Goal: Use online tool/utility: Utilize a website feature to perform a specific function

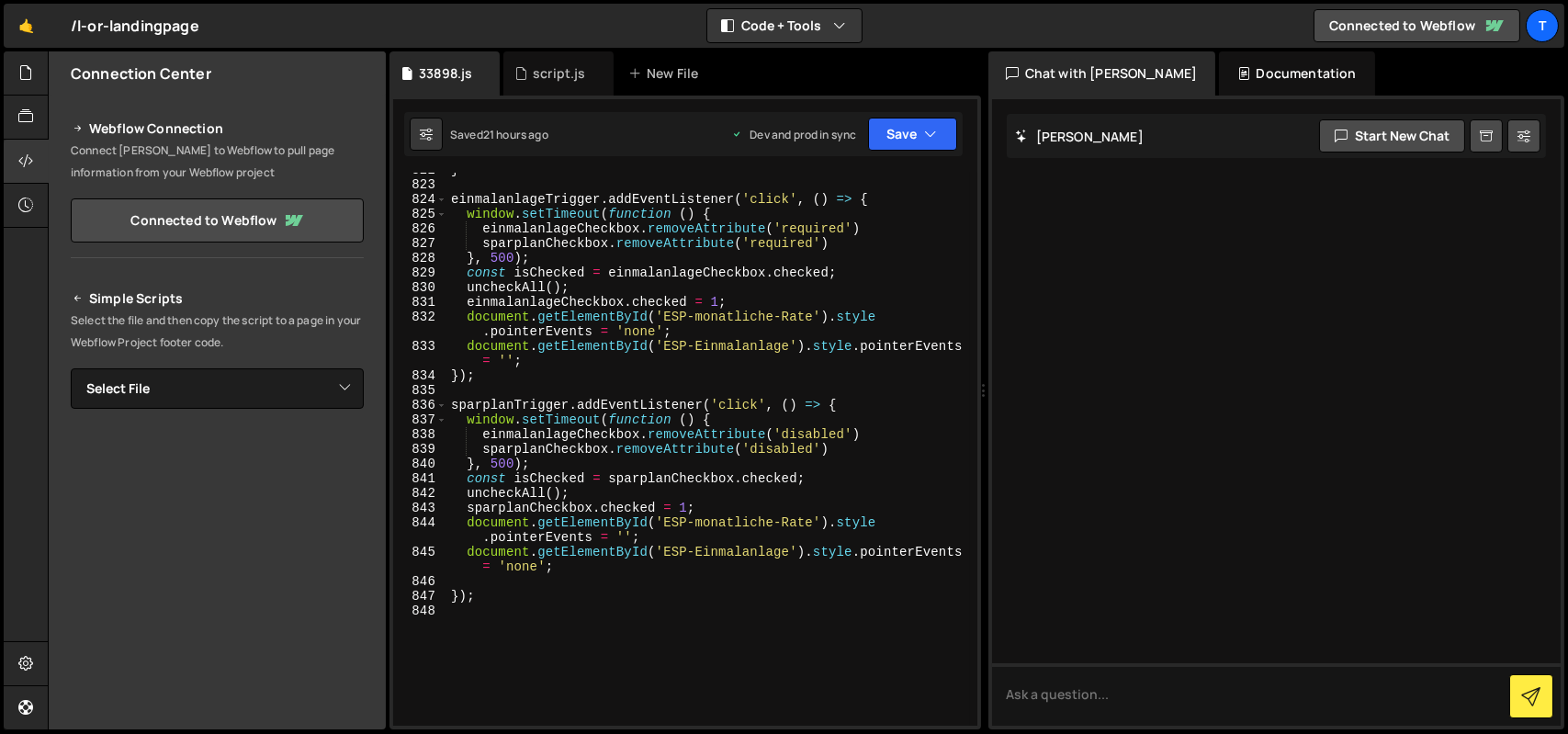
scroll to position [13765, 0]
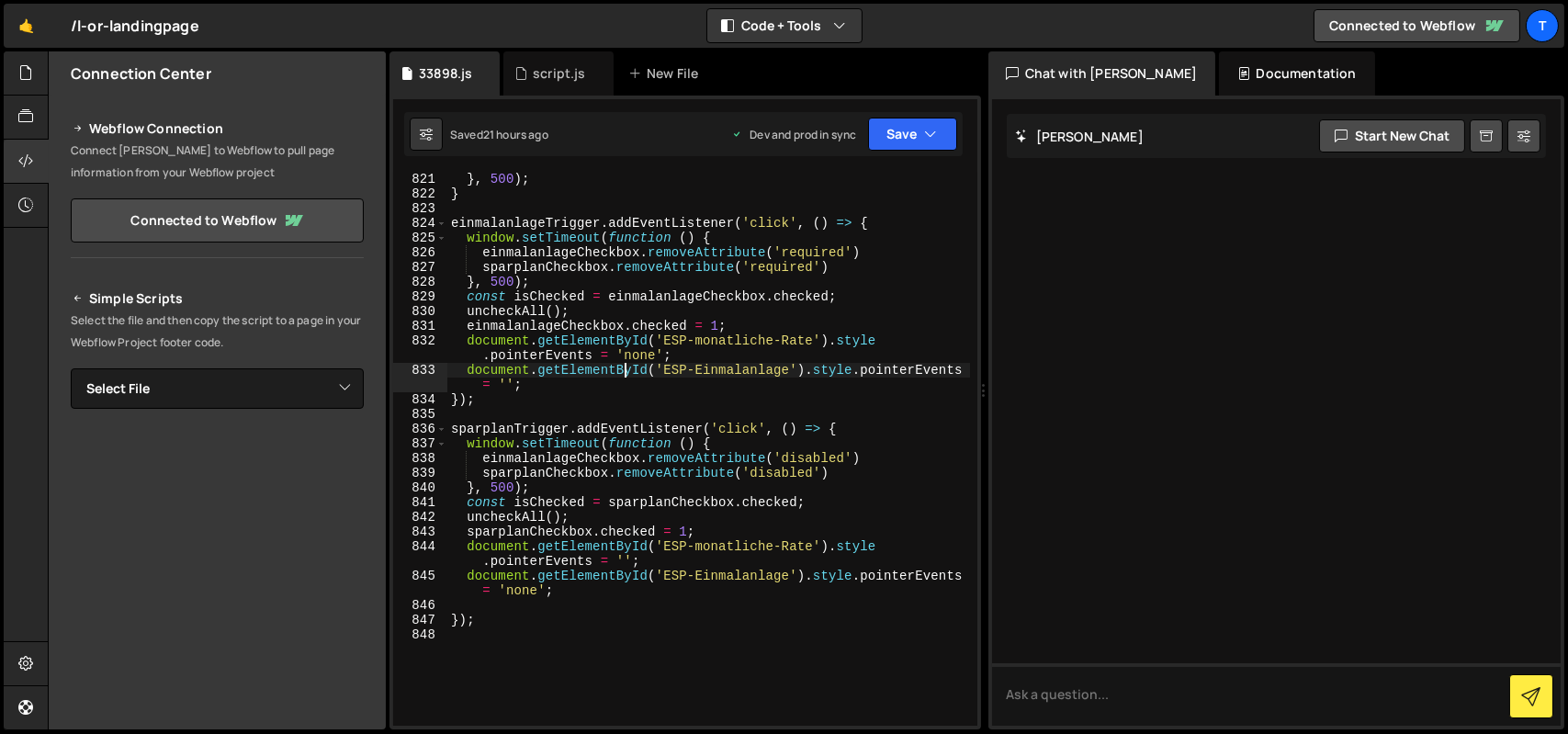
click at [629, 378] on div "} , 500 ) ; } einmalanlageTrigger . addEventListener ( 'click' , ( ) => { windo…" at bounding box center [709, 463] width 523 height 583
click at [689, 358] on div "} , 500 ) ; } einmalanlageTrigger . addEventListener ( 'click' , ( ) => { windo…" at bounding box center [709, 463] width 523 height 583
type textarea "document.getElementById('ESP-monatliche-Rate').style.pointerEvents = 'none';"
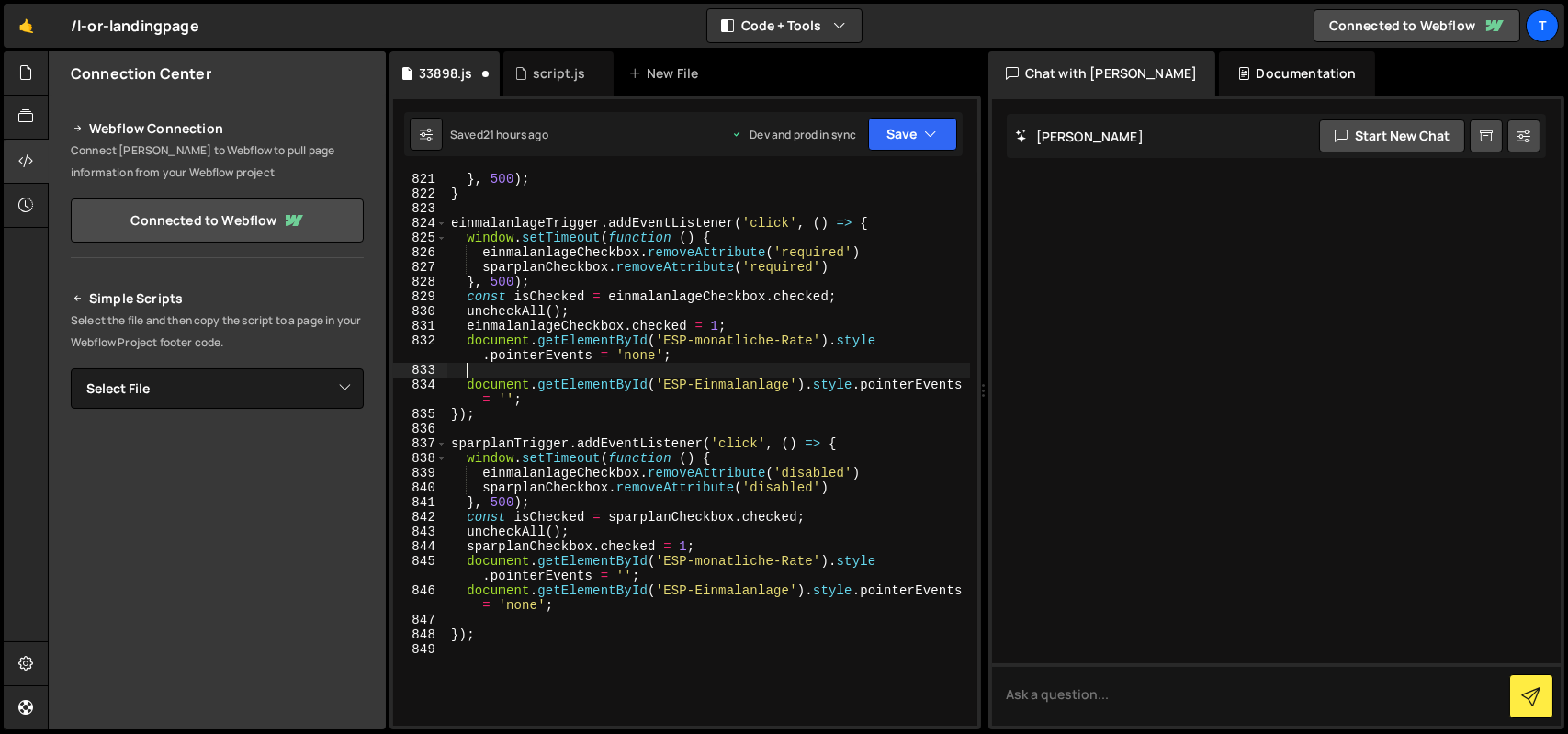
paste textarea
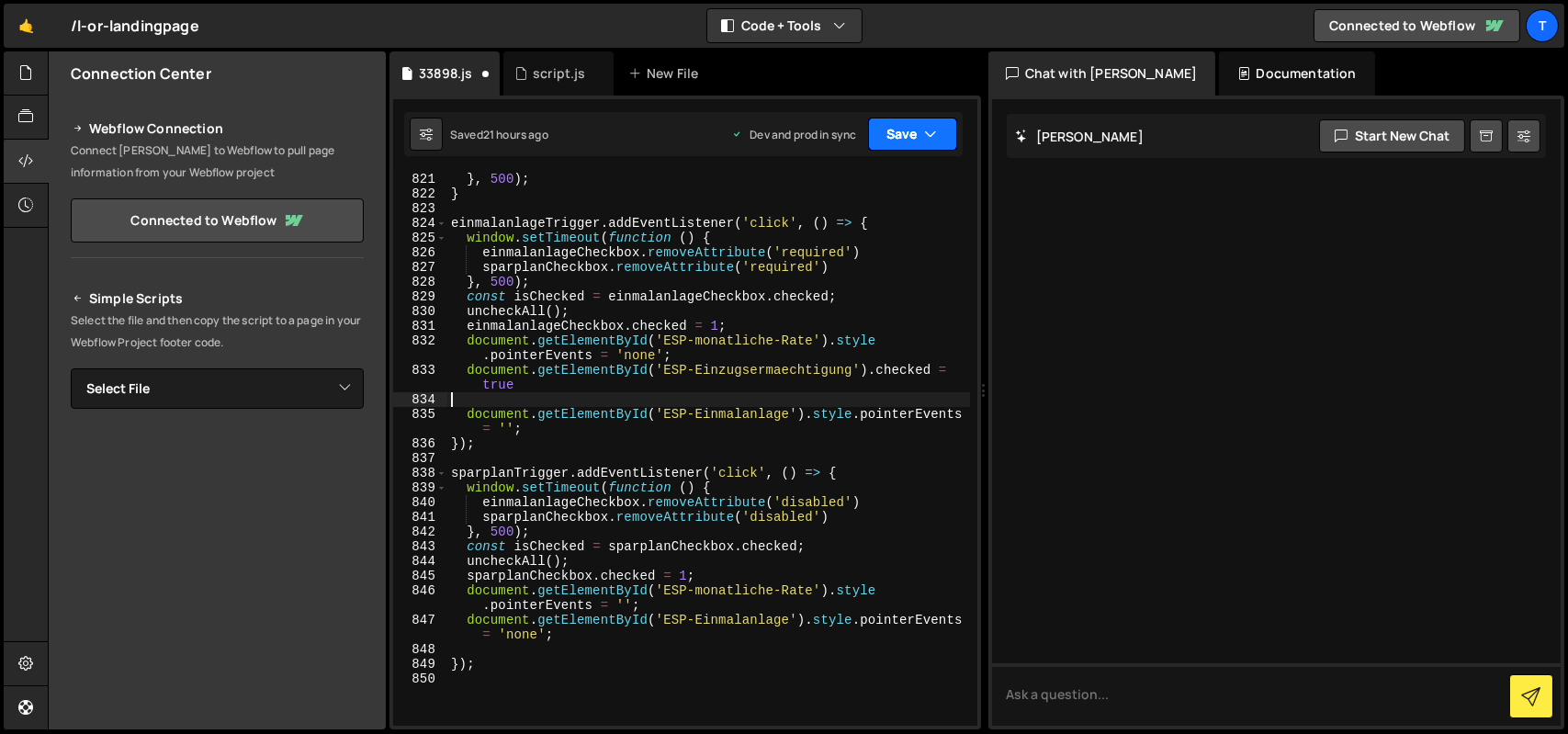
click at [907, 133] on button "Save" at bounding box center [912, 134] width 89 height 33
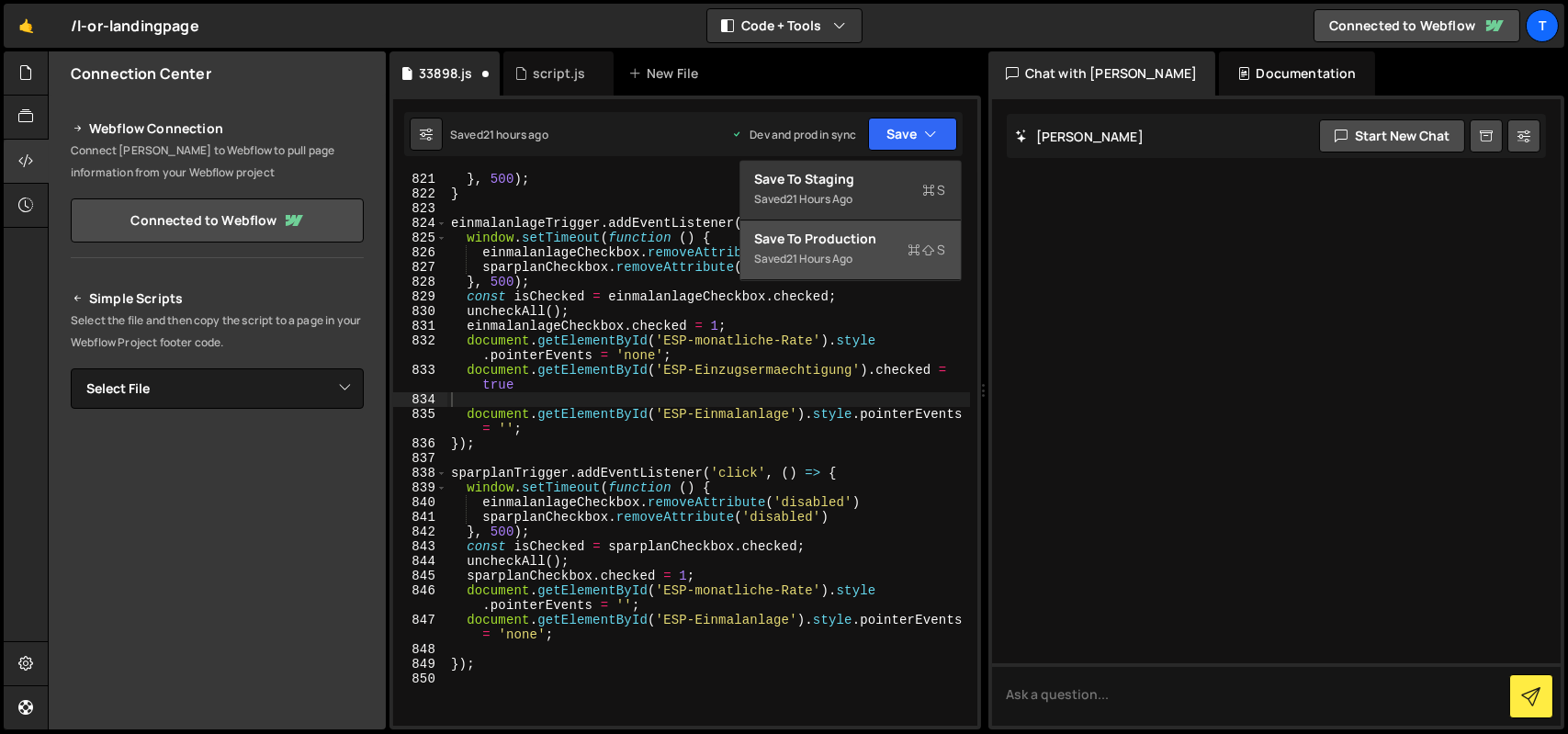
click at [898, 243] on div "Save to Production S" at bounding box center [850, 239] width 191 height 18
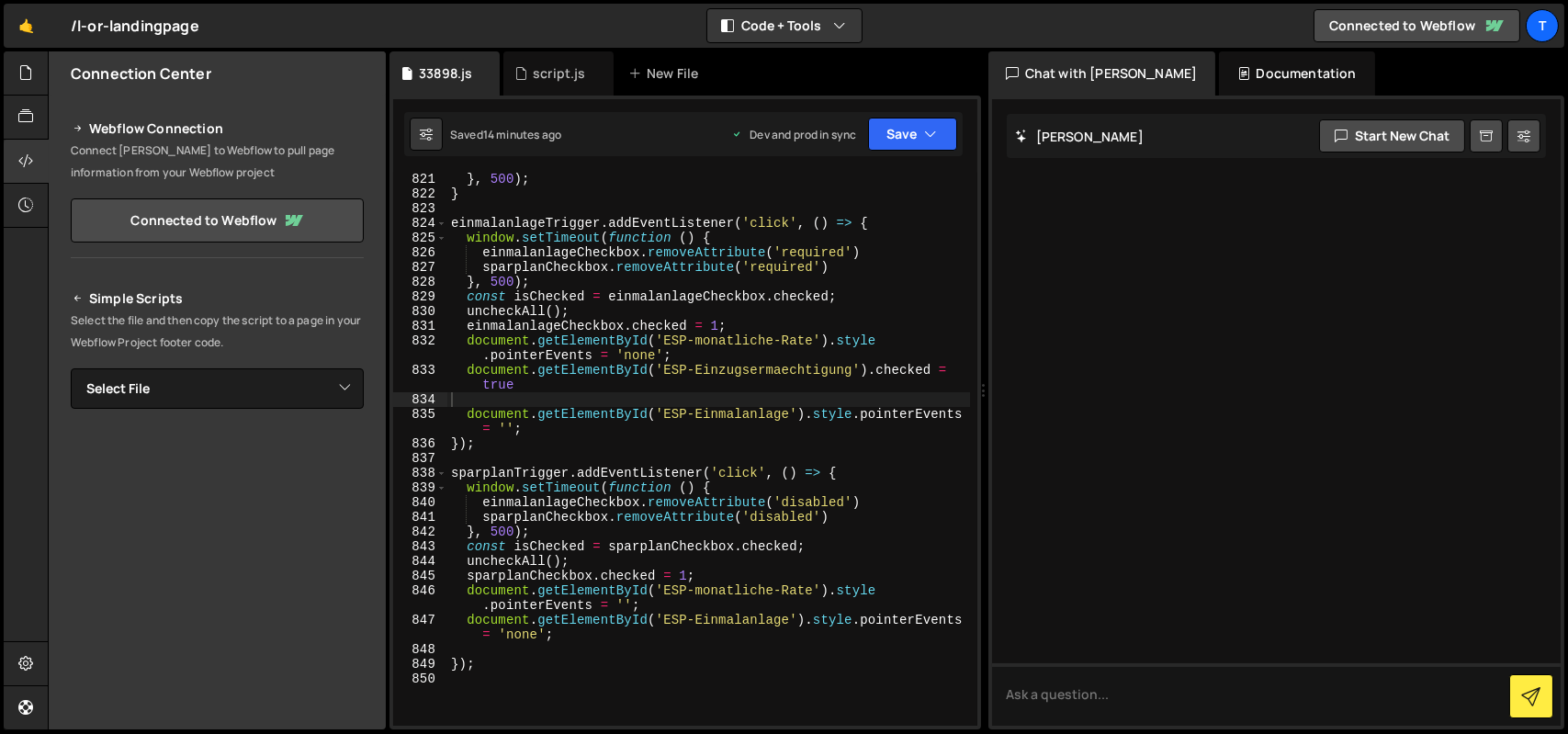
type textarea "einmalanlageCheckbox.checked = 1;"
click at [793, 334] on div "} , 500 ) ; } einmalanlageTrigger . addEventListener ( 'click' , ( ) => { windo…" at bounding box center [709, 463] width 523 height 583
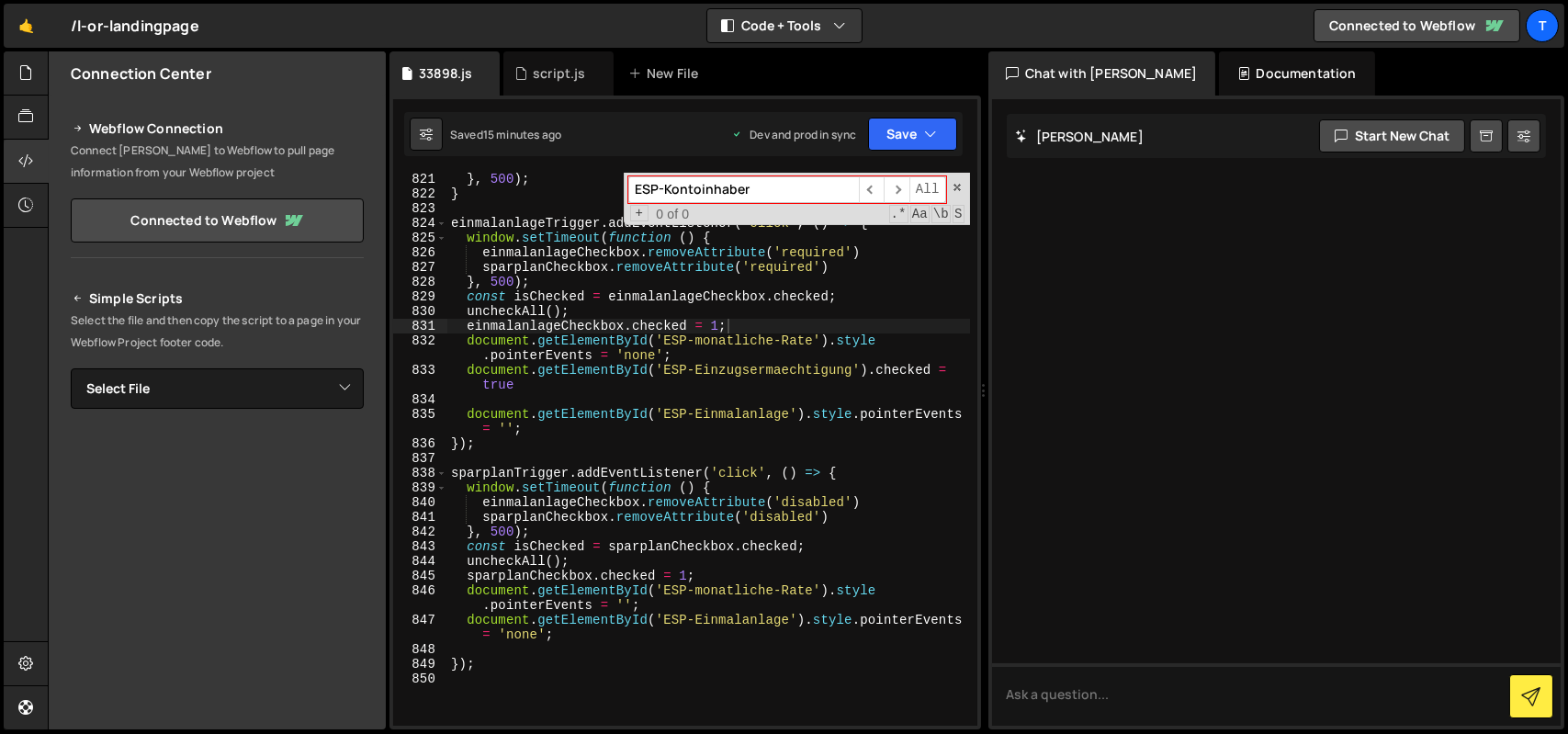
paste input "monatliche-Rate"
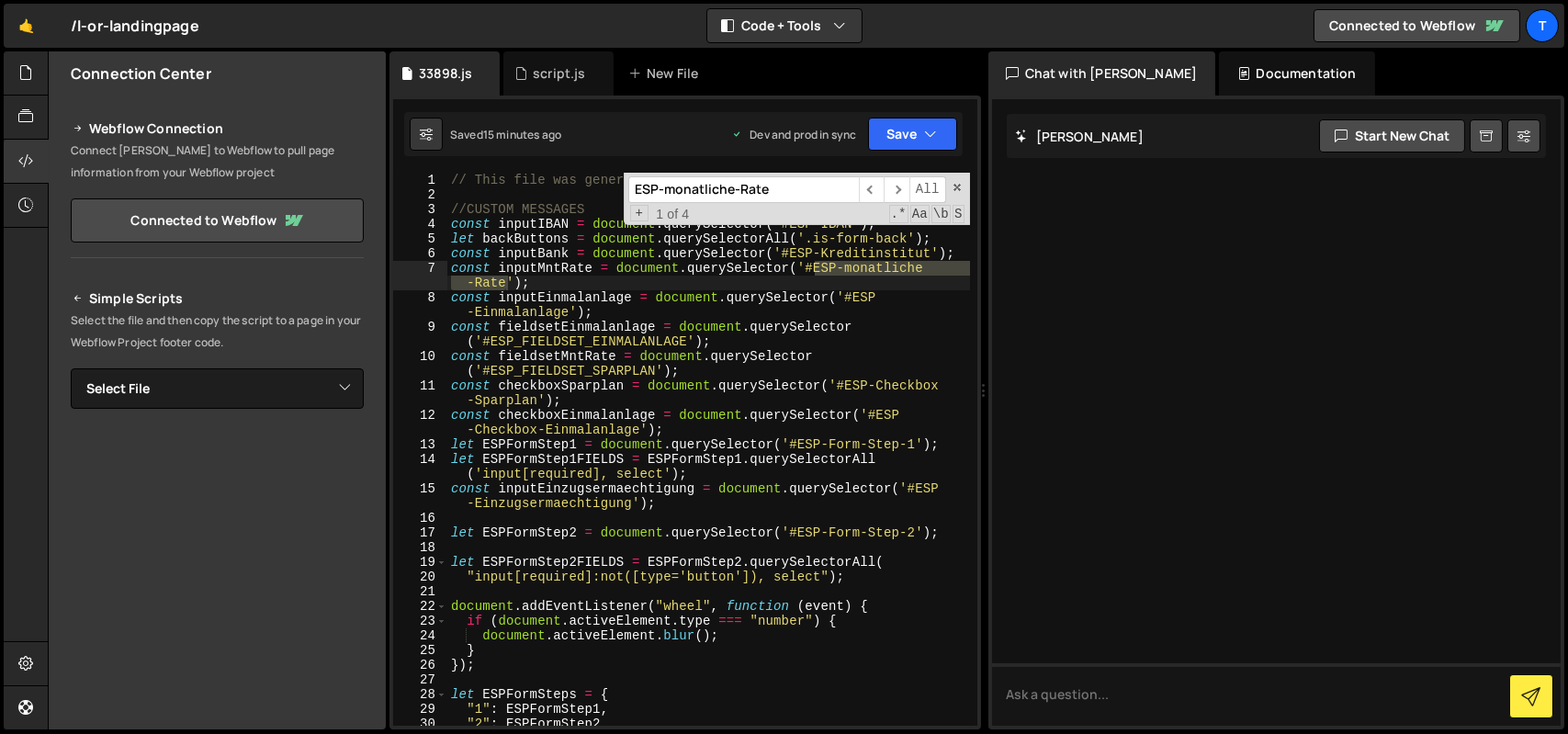
scroll to position [0, 0]
type input "ESP-monatliche-Rate"
type textarea "const inputMntRate = document.querySelector('#ESP-monatliche-Rate');"
click at [559, 272] on div "// This file was generated by [PERSON_NAME][DOMAIN_NAME] - Form Validation .js …" at bounding box center [709, 464] width 523 height 583
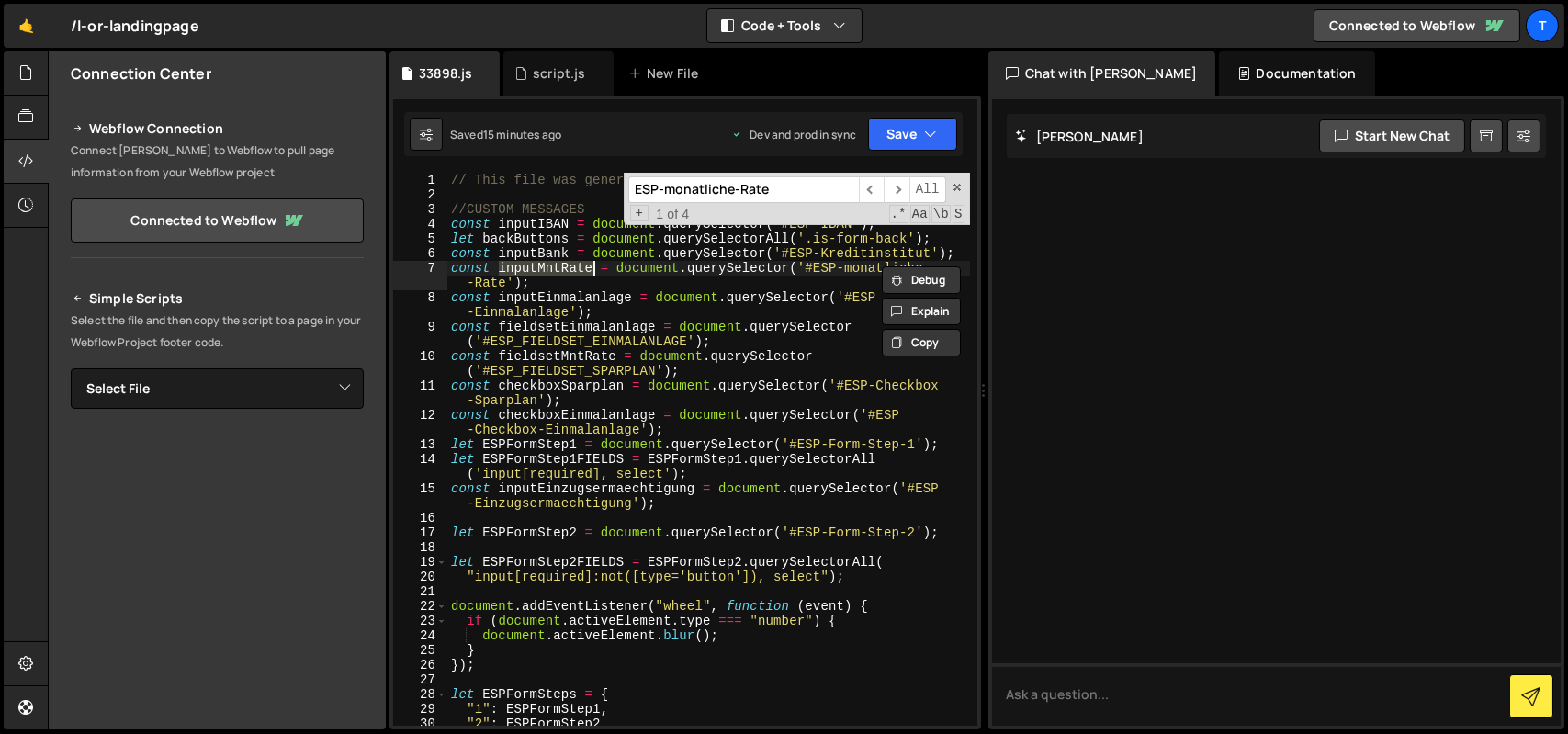
type input "inputMntRate"
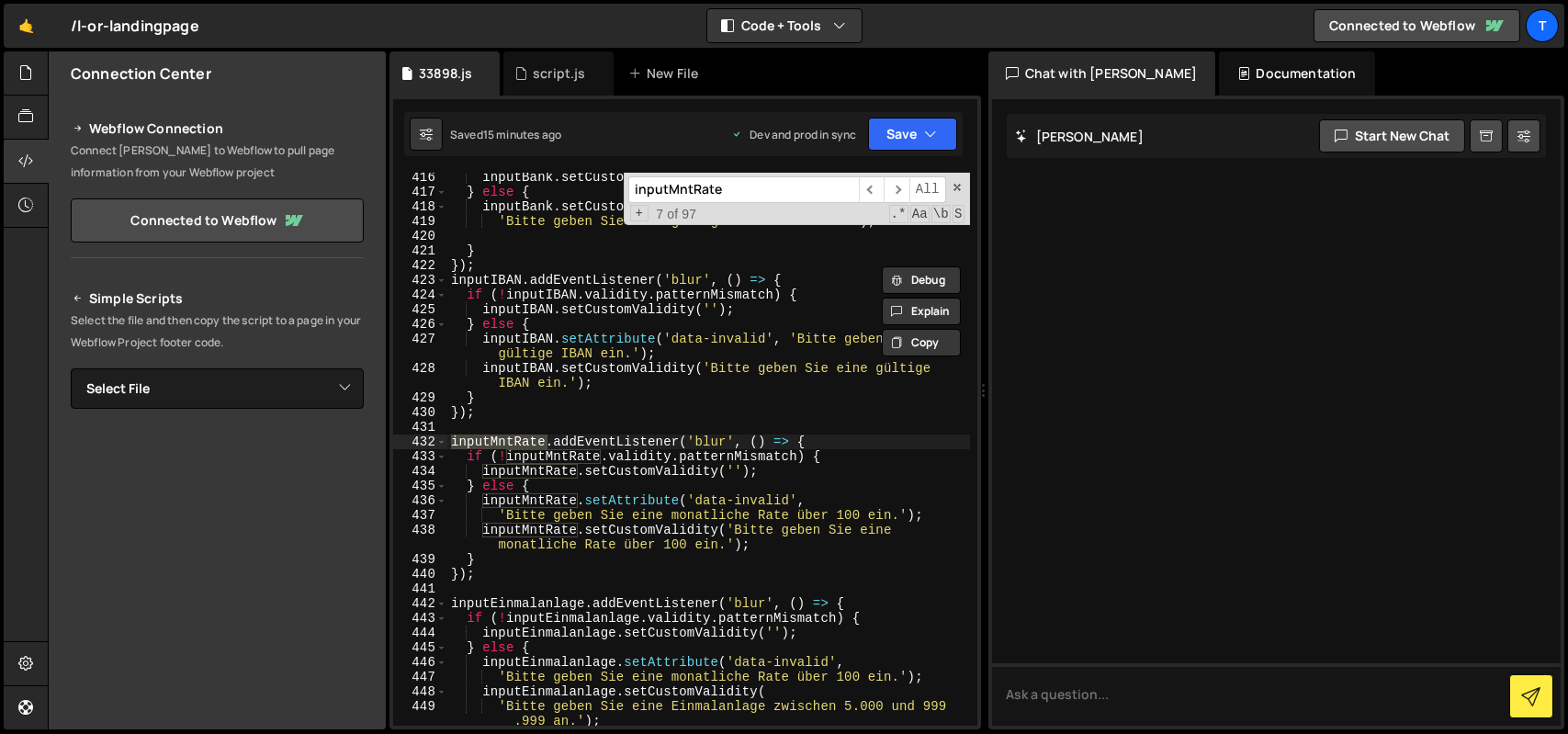
scroll to position [7297, 0]
type textarea "inputMntRate.addEventListener('blur', () => {"
click at [815, 443] on div "inputBank . setCustomValidity ( '' ) ; } else { inputBank . setCustomValidity (…" at bounding box center [709, 461] width 523 height 583
click at [779, 197] on input "inputMntRate" at bounding box center [744, 189] width 231 height 27
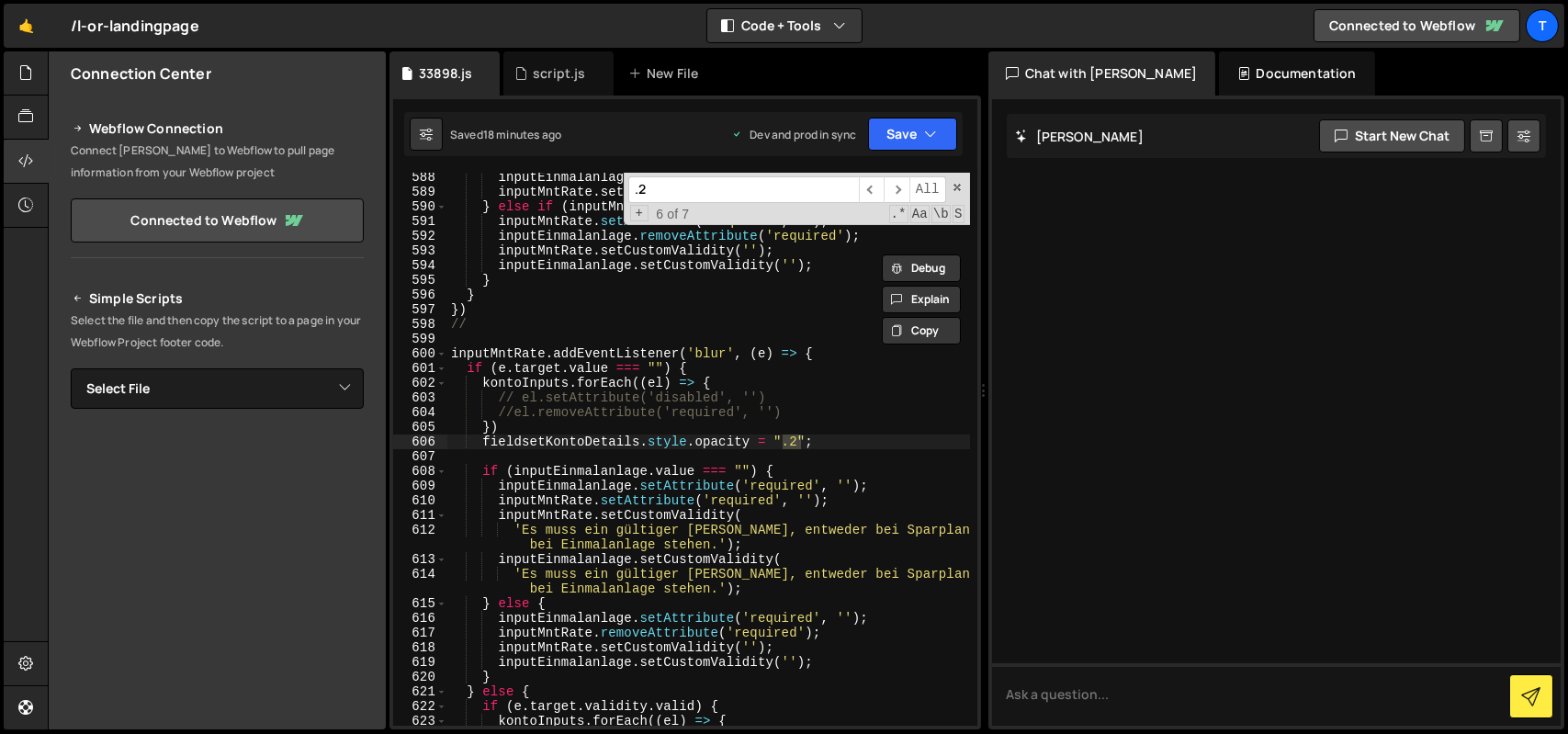
scroll to position [10076, 0]
type input ".2"
click at [474, 438] on div "inputEinmalanlage . setCustomValidity ( '' ) ; inputMntRate . setCustomValidity…" at bounding box center [709, 461] width 523 height 583
click at [723, 192] on input ".2" at bounding box center [744, 189] width 231 height 27
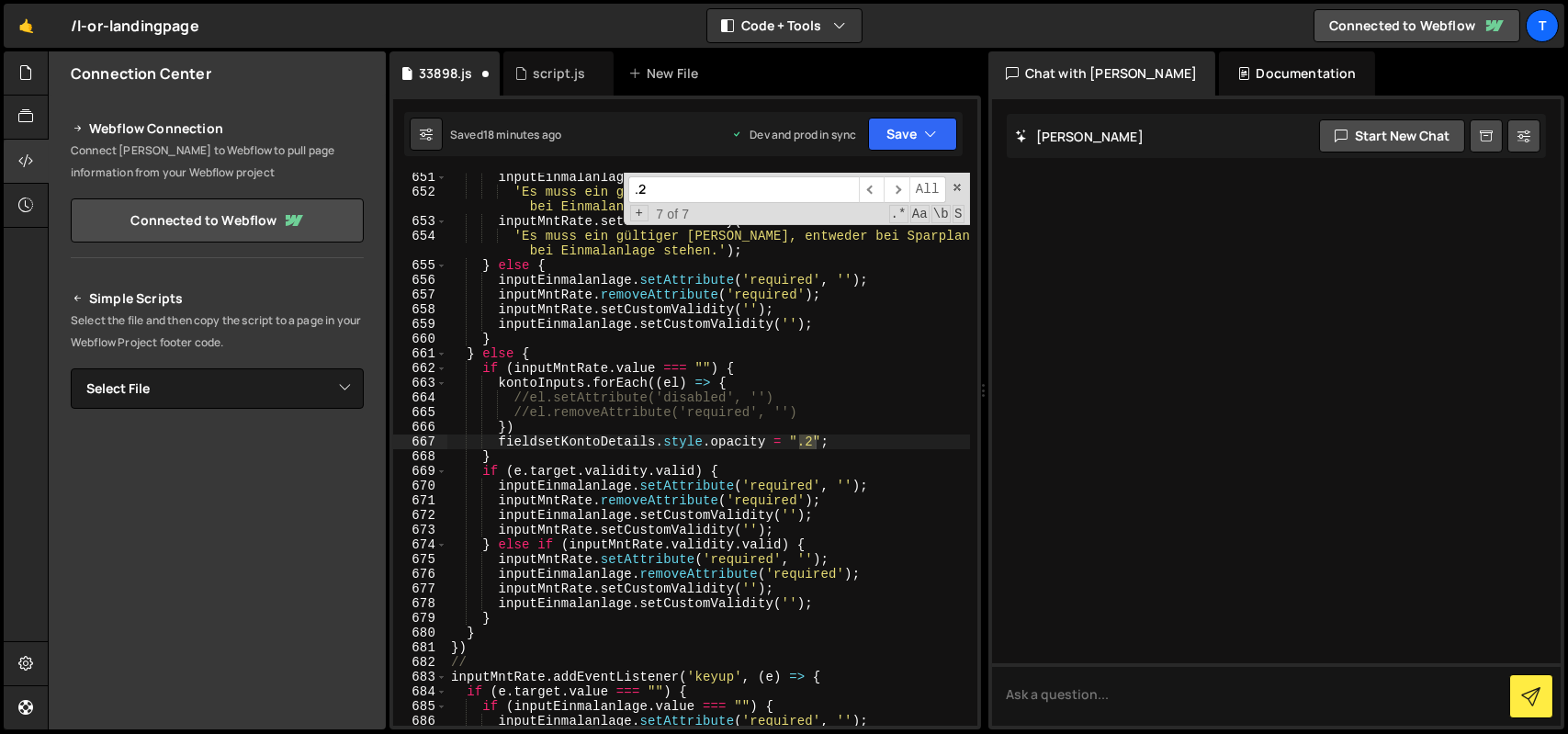
scroll to position [11032, 0]
click at [482, 445] on div "inputEinmalanlage . setCustomValidity ( 'Es muss ein gültiger [PERSON_NAME], en…" at bounding box center [709, 461] width 523 height 583
type textarea "// fieldsetKontoDetails.style.opacity = ".2";"
click at [699, 187] on input ".2" at bounding box center [744, 189] width 231 height 27
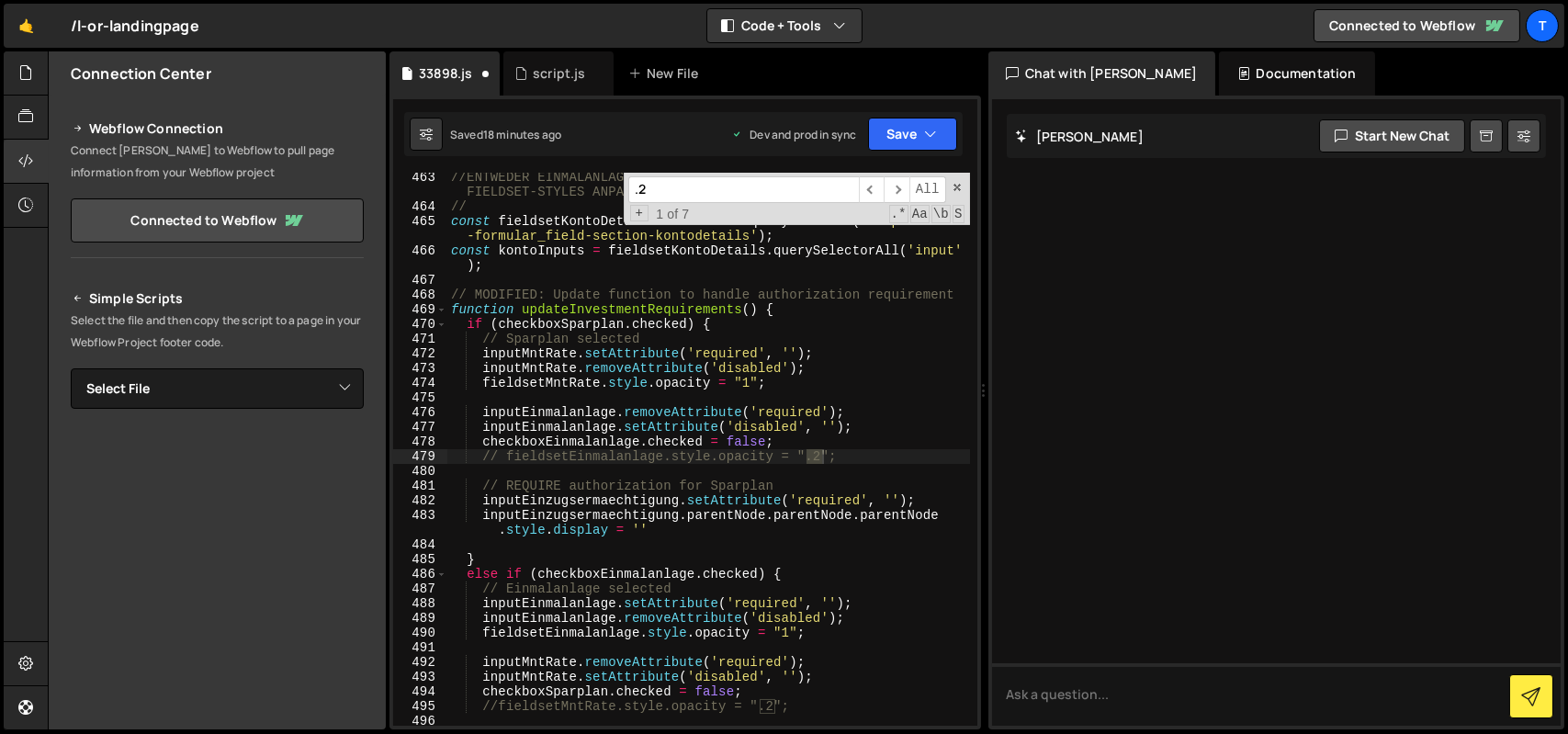
scroll to position [8047, 0]
click at [889, 126] on button "Save" at bounding box center [912, 134] width 89 height 33
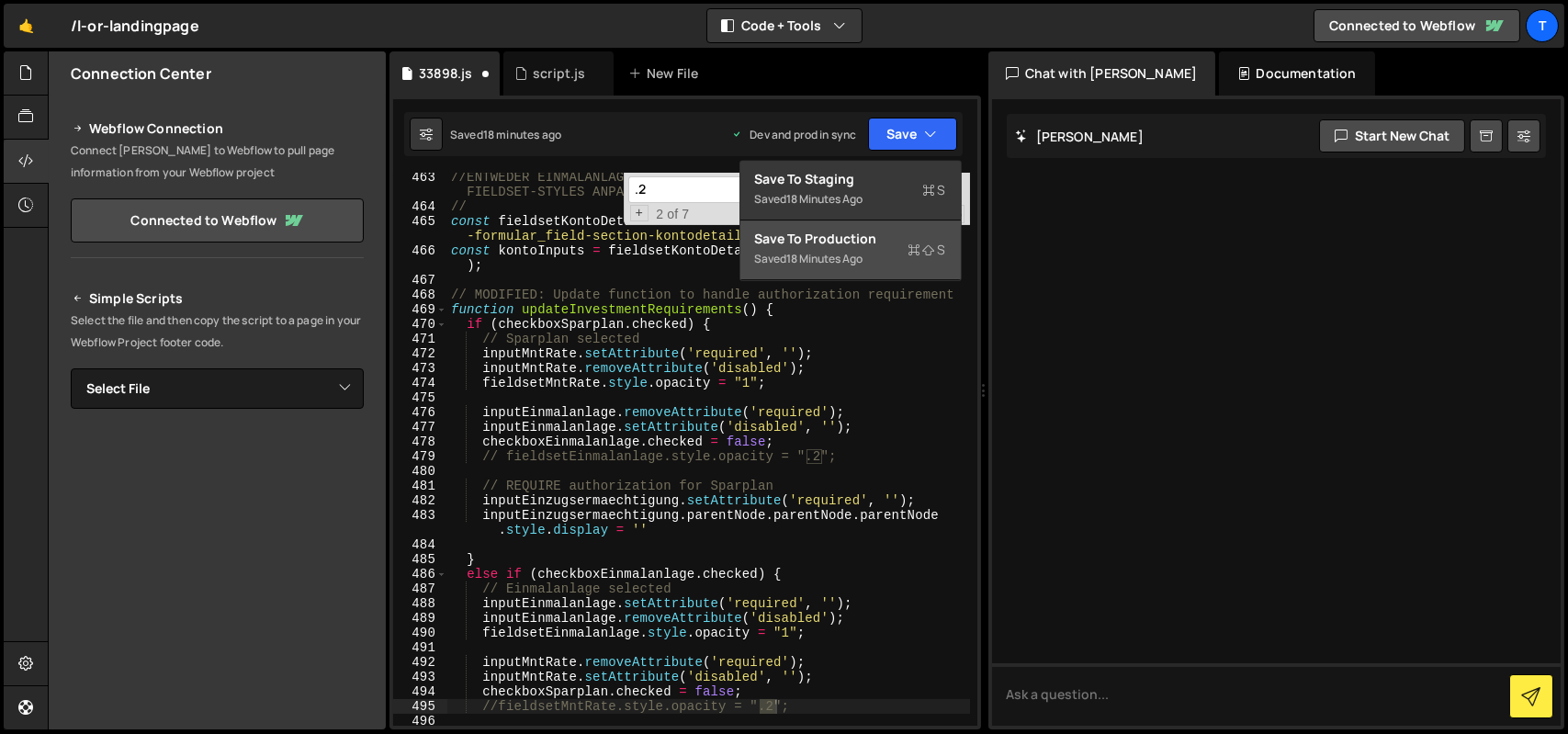
click at [867, 246] on div "Save to Production S" at bounding box center [850, 239] width 191 height 18
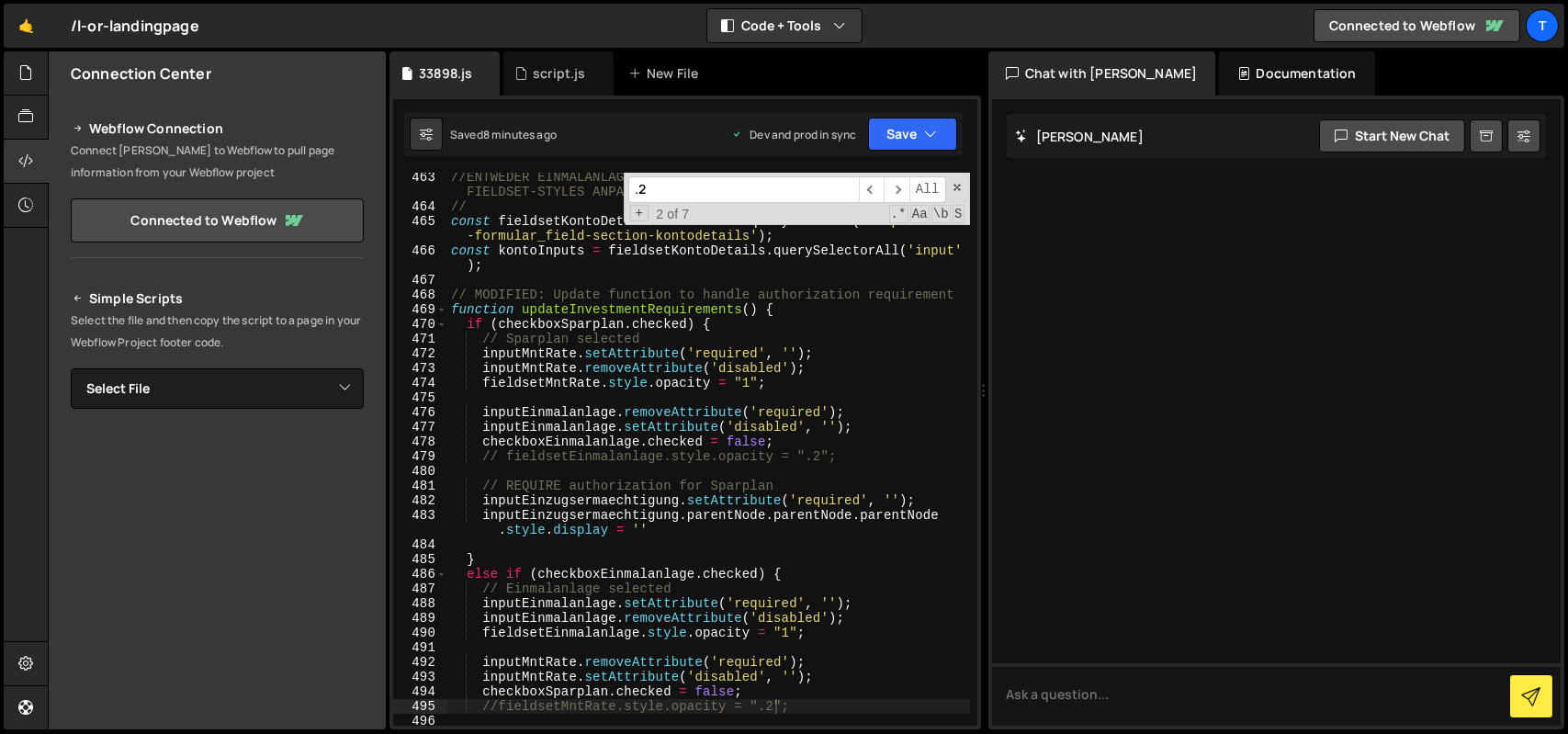
scroll to position [0, 0]
click at [793, 393] on div "//ENTWEDER EINMALANLAGE ODER SPARPLAN /[PERSON_NAME] ATTRIBUTE UND FIELDSET-STY…" at bounding box center [709, 468] width 523 height 597
paste input "ESP-Einmalanlage"
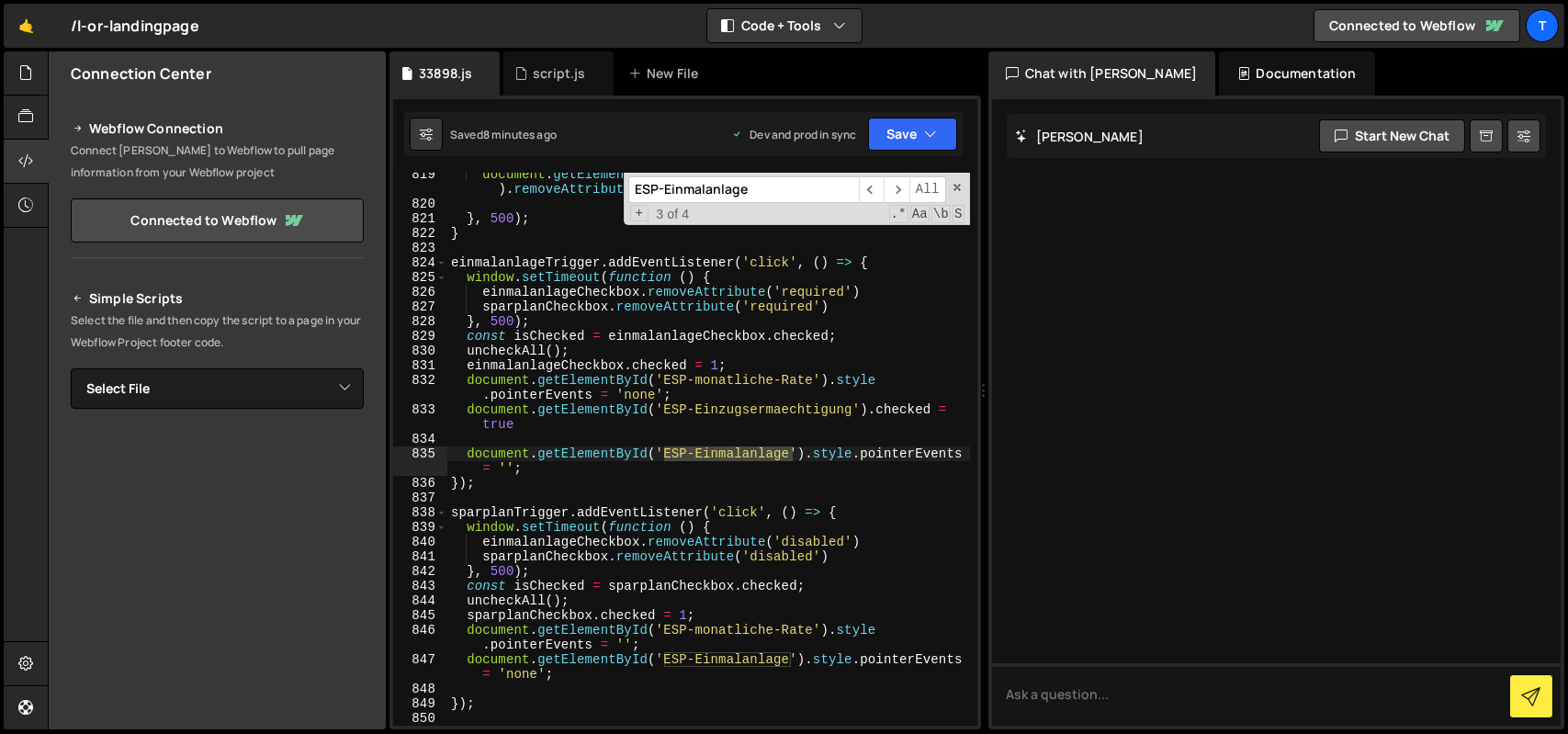
scroll to position [13726, 0]
type input "ESP-Einmalanlage"
type textarea "document.getElementById('ESP-Einmalanlage').style.pointerEvents = '';"
drag, startPoint x: 522, startPoint y: 469, endPoint x: 454, endPoint y: 451, distance: 70.3
click at [454, 451] on div "document . getElementById ( 'ESP-monatliche-Rate' ) . removeAttribute ( 'disabl…" at bounding box center [709, 465] width 523 height 597
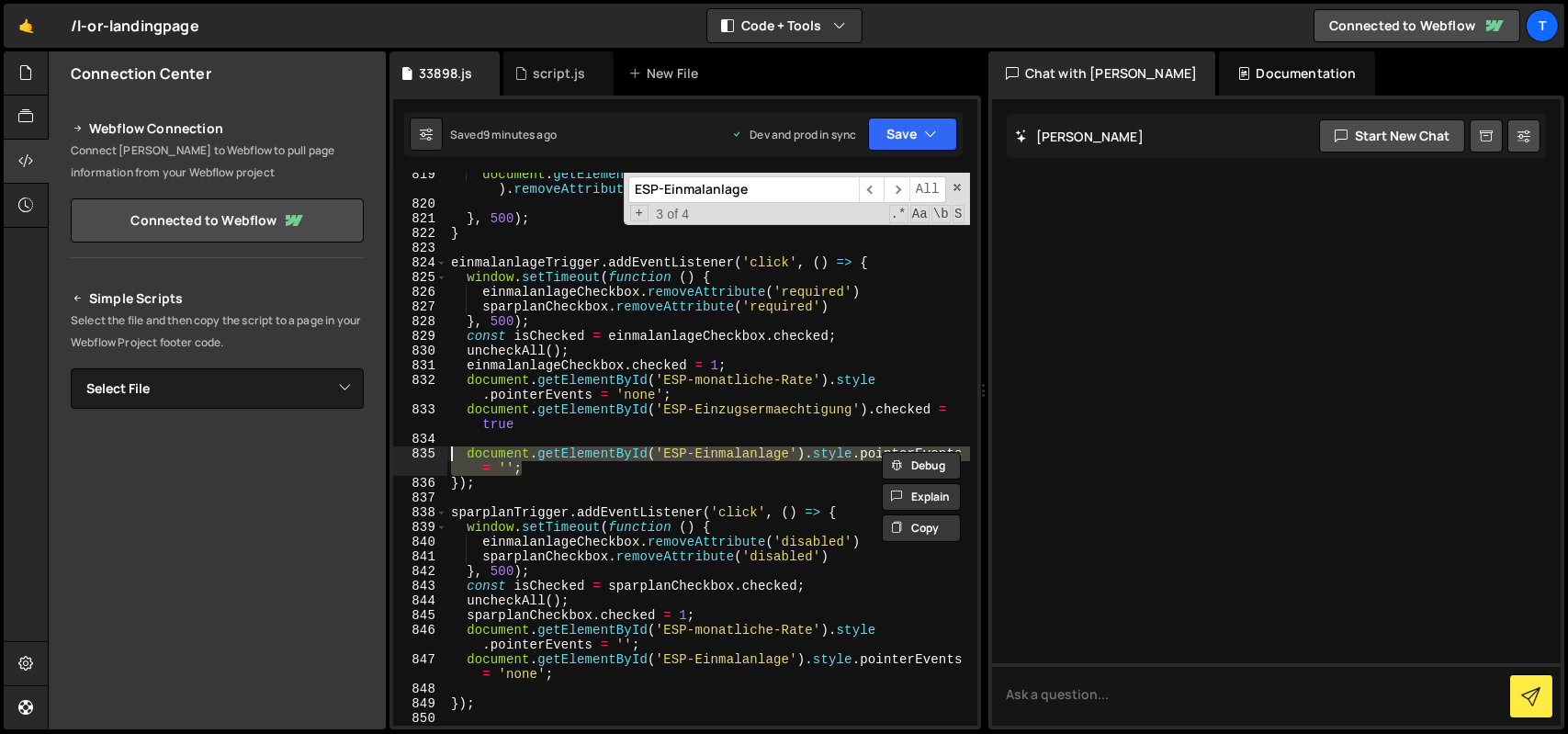
click at [592, 466] on div "document . getElementById ( 'ESP-monatliche-Rate' ) . removeAttribute ( 'disabl…" at bounding box center [709, 449] width 523 height 553
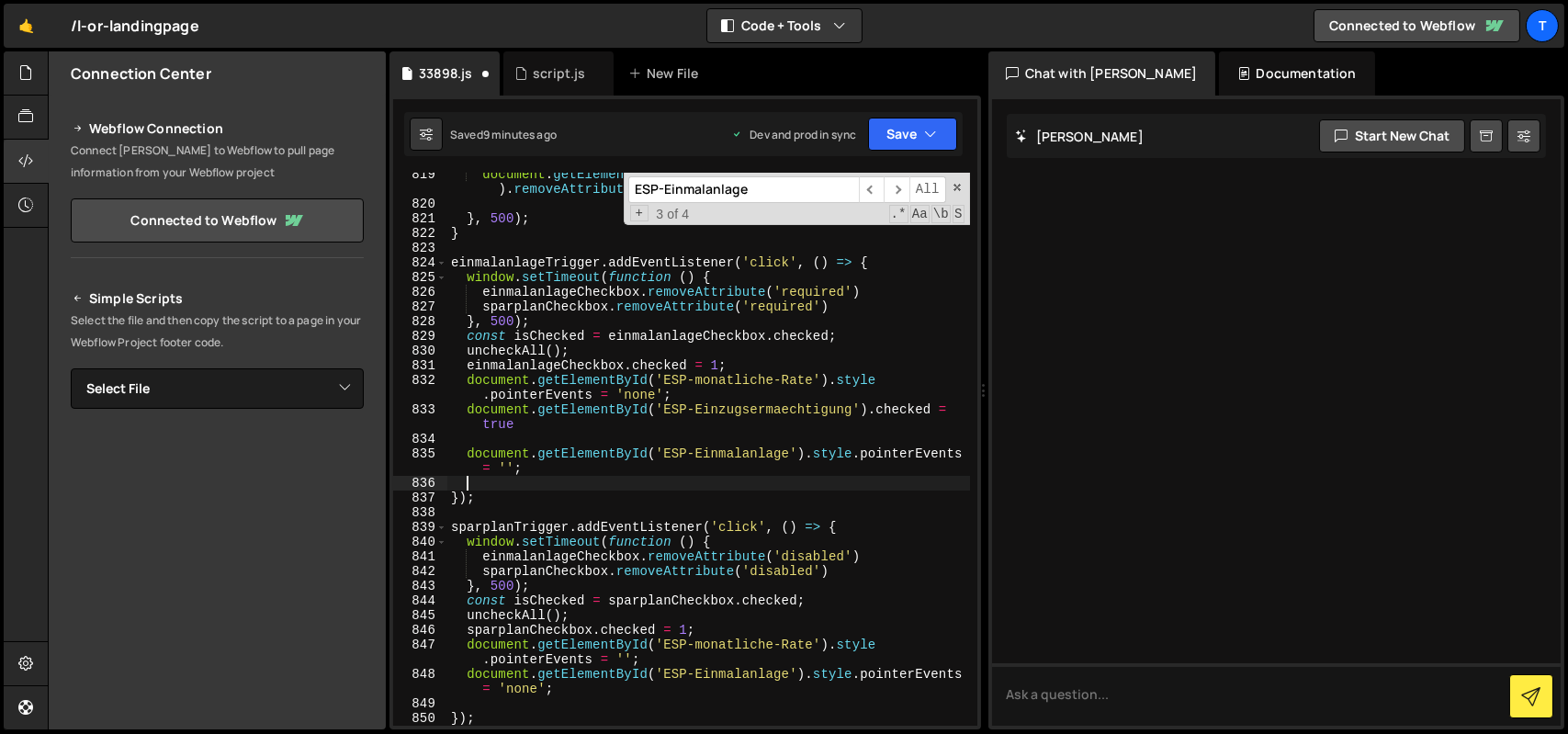
paste textarea
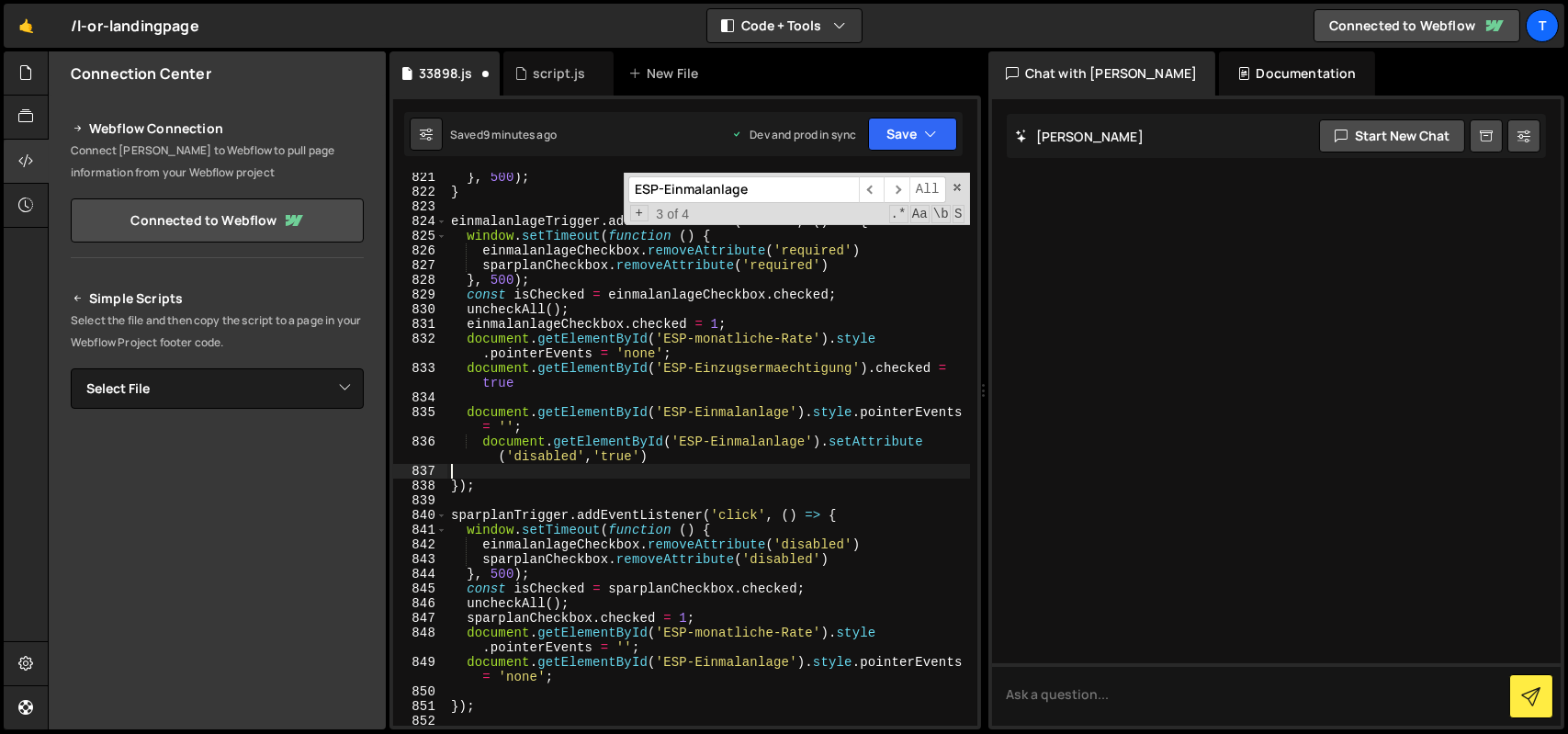
scroll to position [13767, 0]
drag, startPoint x: 522, startPoint y: 381, endPoint x: 456, endPoint y: 370, distance: 66.9
click at [456, 370] on div "} , 500 ) ; } einmalanlageTrigger . addEventListener ( 'click' , ( ) => { windo…" at bounding box center [709, 461] width 523 height 583
click at [704, 455] on div "} , 500 ) ; } einmalanlageTrigger . addEventListener ( 'click' , ( ) => { windo…" at bounding box center [709, 461] width 523 height 583
type textarea "document.getElementById('ESP-Einmalanlage').setAttribute('disabled','true')"
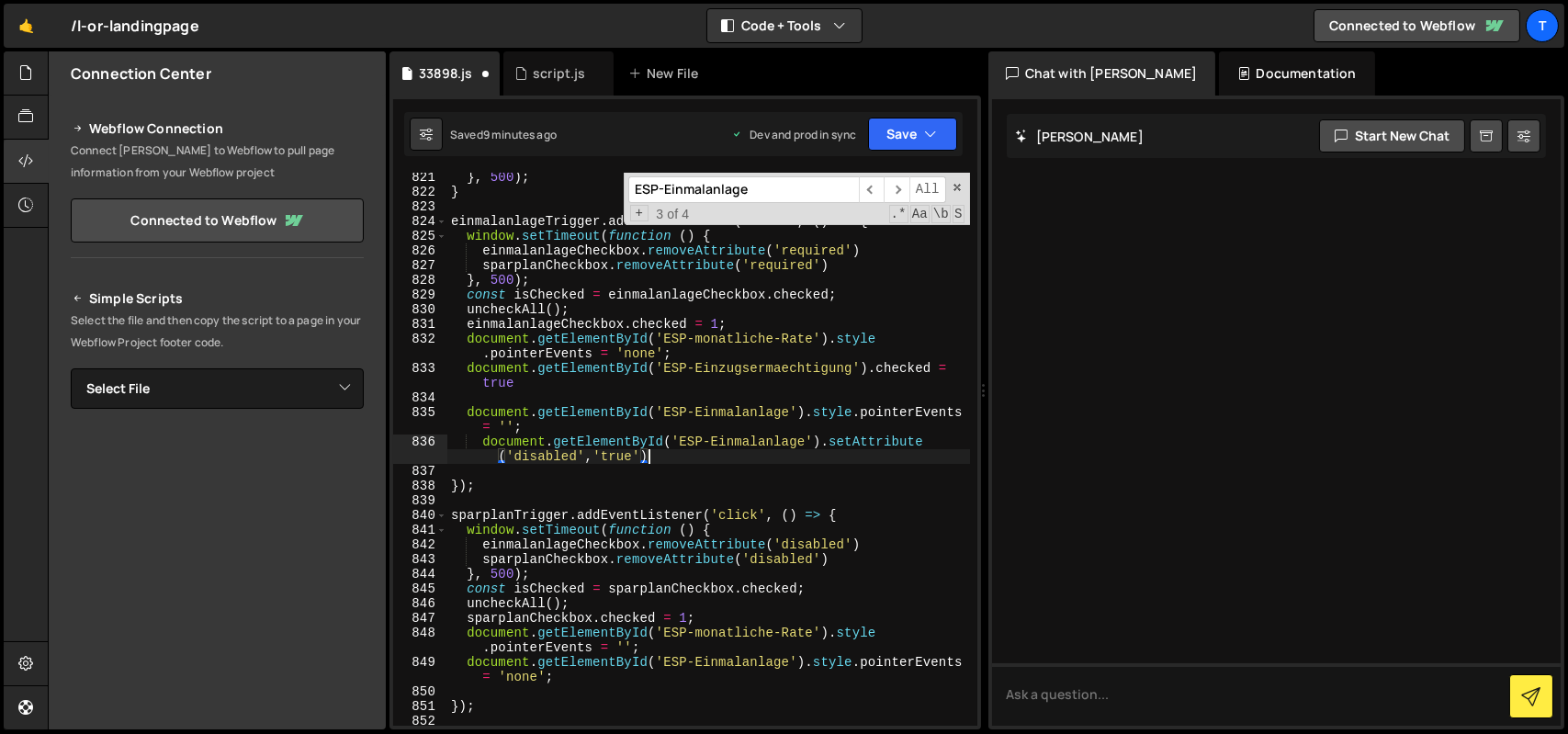
scroll to position [0, 0]
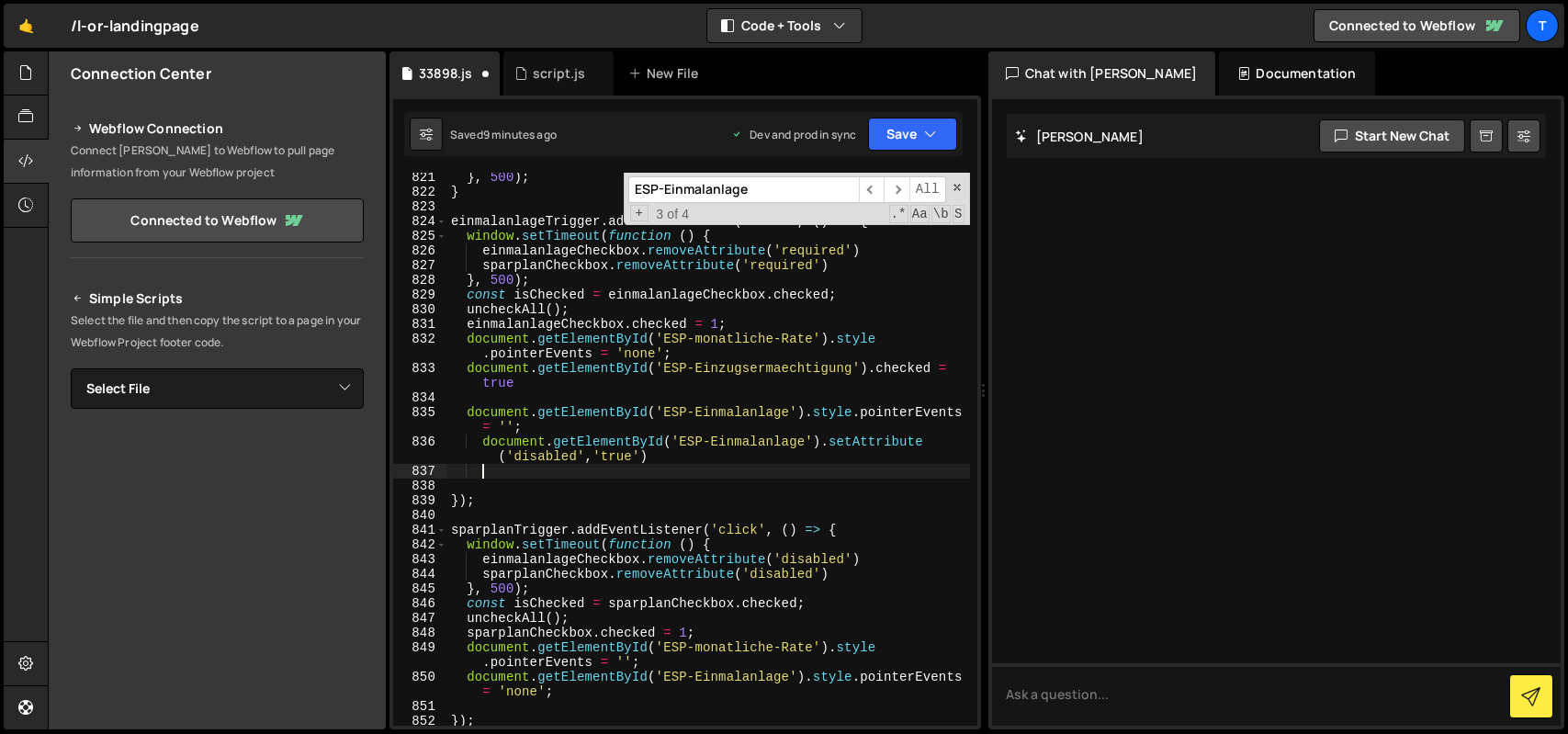
paste textarea "document.getElementById('ESP-Einzugsermaechtigung').checked = true"
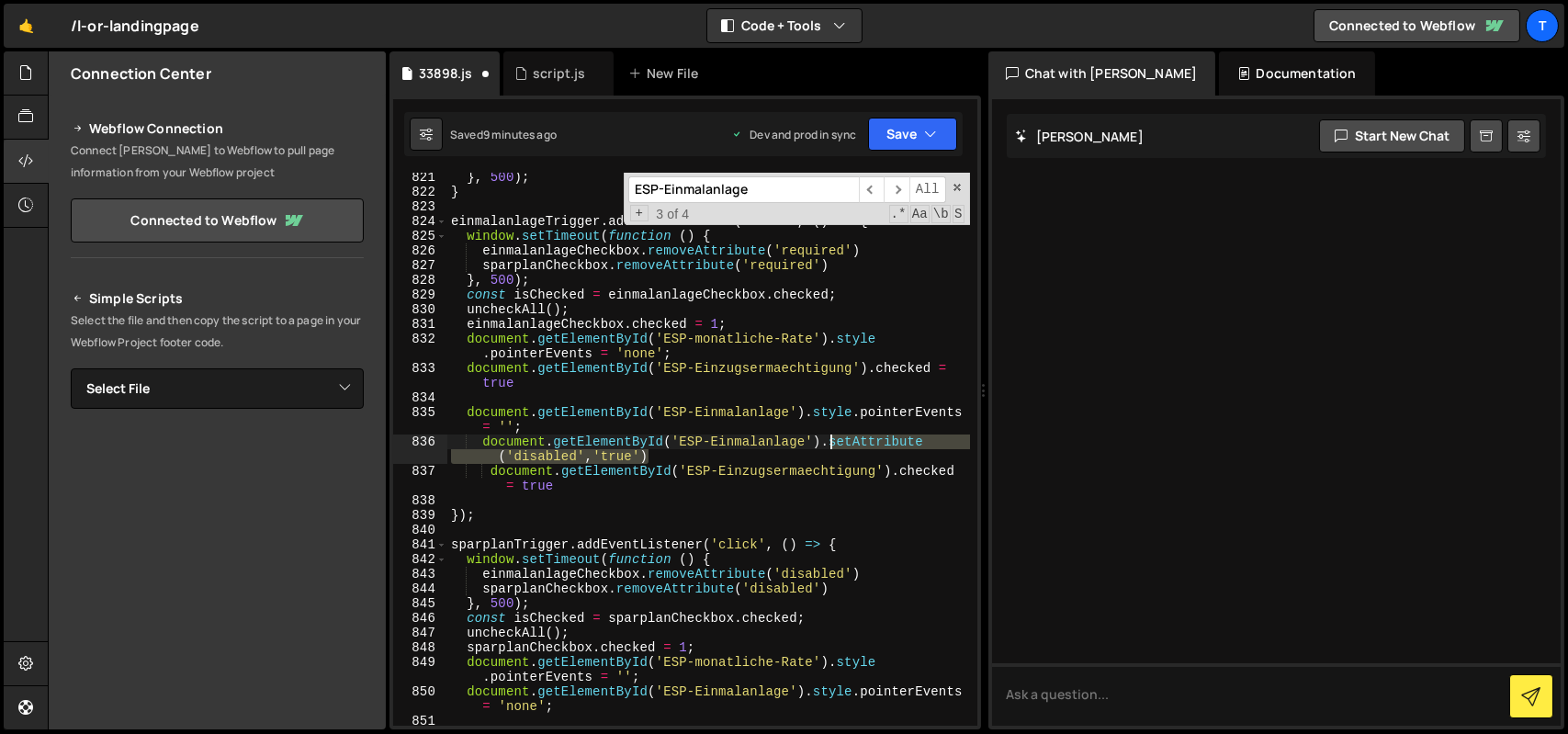
drag, startPoint x: 653, startPoint y: 454, endPoint x: 826, endPoint y: 438, distance: 173.7
click at [826, 438] on div "} , 500 ) ; } einmalanlageTrigger . addEventListener ( 'click' , ( ) => { windo…" at bounding box center [709, 461] width 523 height 583
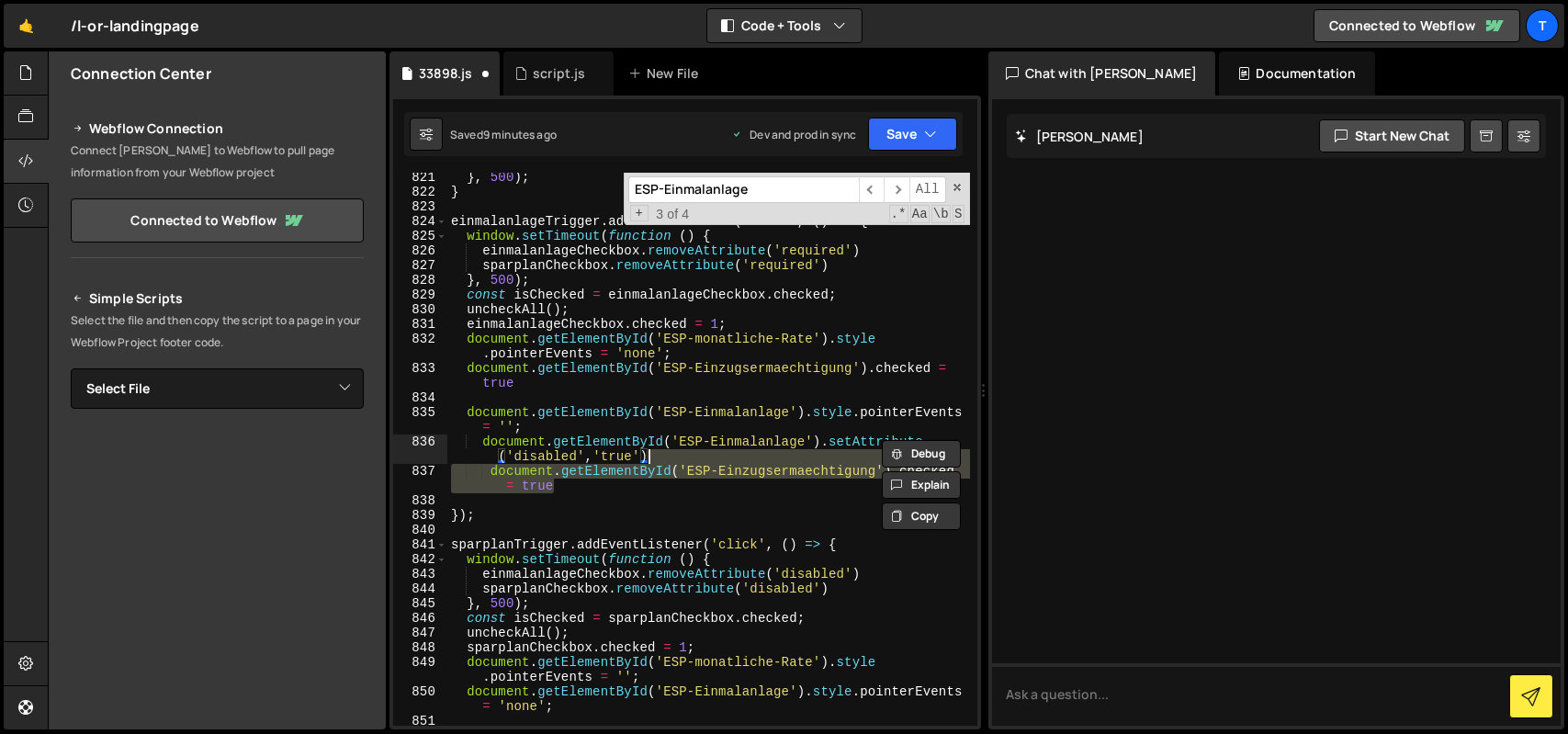
drag, startPoint x: 574, startPoint y: 484, endPoint x: 881, endPoint y: 466, distance: 307.5
click at [881, 466] on div "Debug Explain Copy 33898.js script.js New File Saved 9 minutes ago Dev and prod…" at bounding box center [686, 390] width 592 height 679
type textarea "document.getElementById('ESP-Einzugsermaechtigung').checked = true"
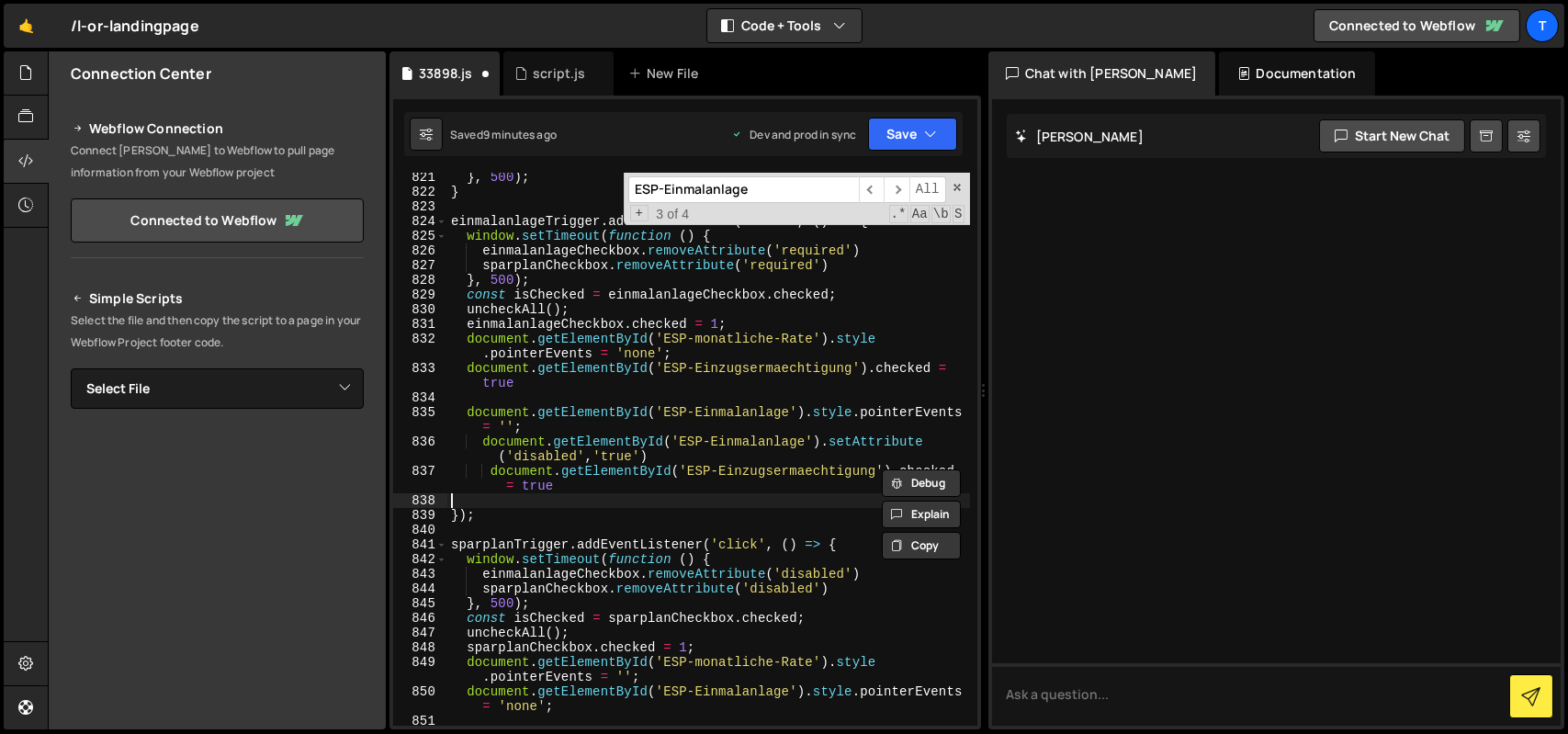
click at [836, 499] on div "} , 500 ) ; } einmalanlageTrigger . addEventListener ( 'click' , ( ) => { windo…" at bounding box center [709, 461] width 523 height 583
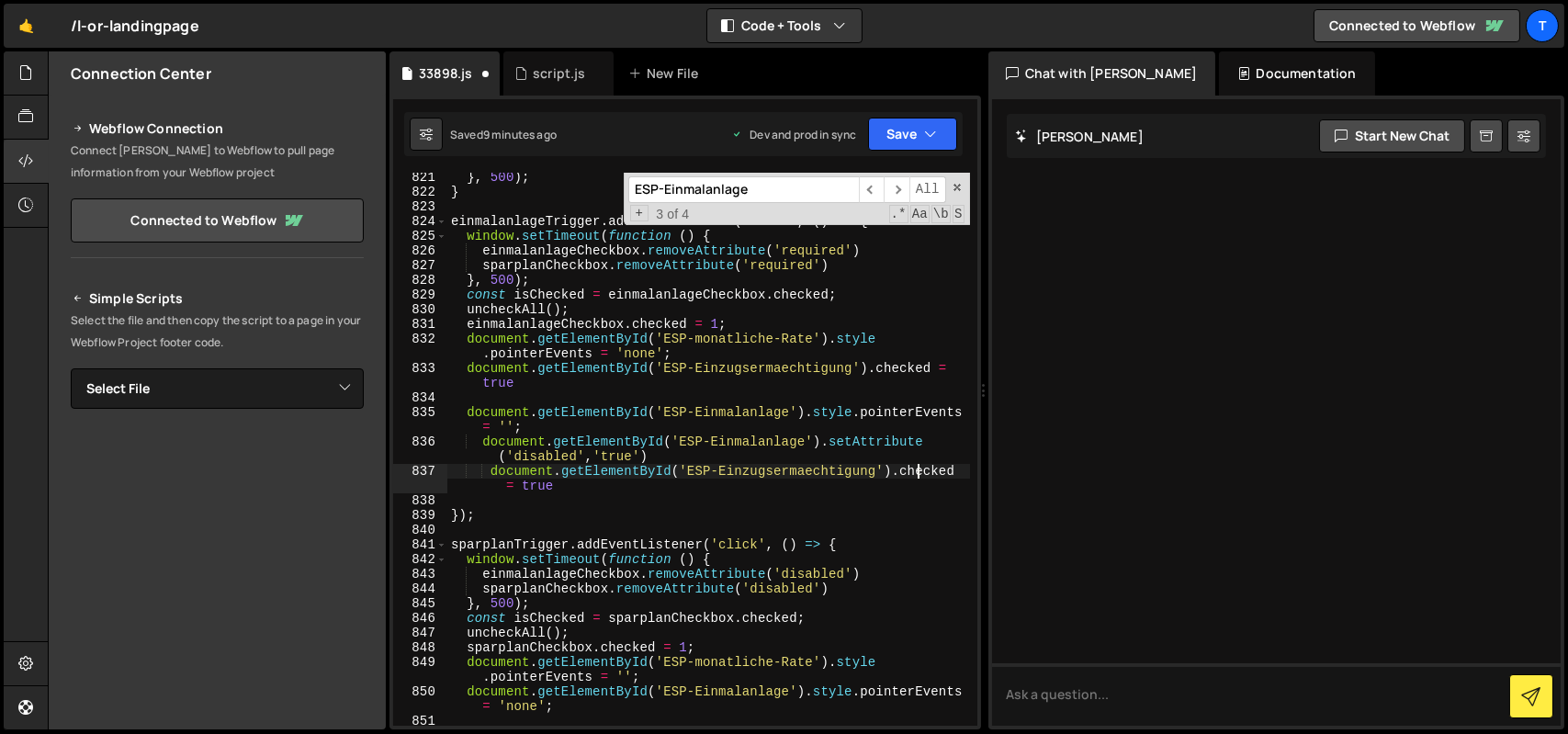
click at [918, 473] on div "} , 500 ) ; } einmalanlageTrigger . addEventListener ( 'click' , ( ) => { windo…" at bounding box center [709, 461] width 523 height 583
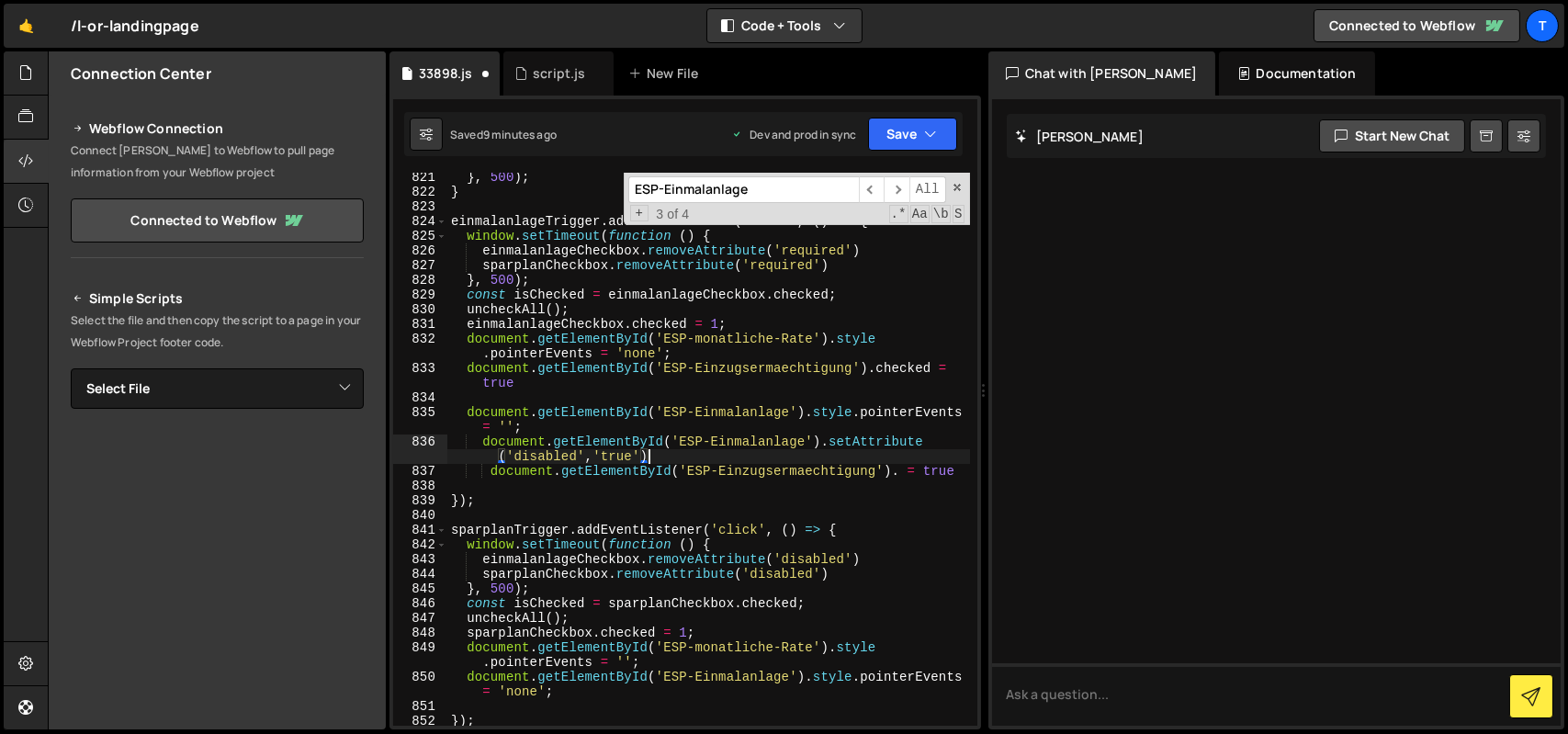
click at [880, 453] on div "} , 500 ) ; } einmalanlageTrigger . addEventListener ( 'click' , ( ) => { windo…" at bounding box center [709, 461] width 523 height 583
click at [942, 470] on div "} , 500 ) ; } einmalanlageTrigger . addEventListener ( 'click' , ( ) => { windo…" at bounding box center [709, 461] width 523 height 583
click at [942, 470] on div "Debug Explain Copy 33898.js script.js New File Saved 9 minutes ago Dev and prod…" at bounding box center [686, 390] width 592 height 679
paste textarea "setAttribute('disabled','true')"
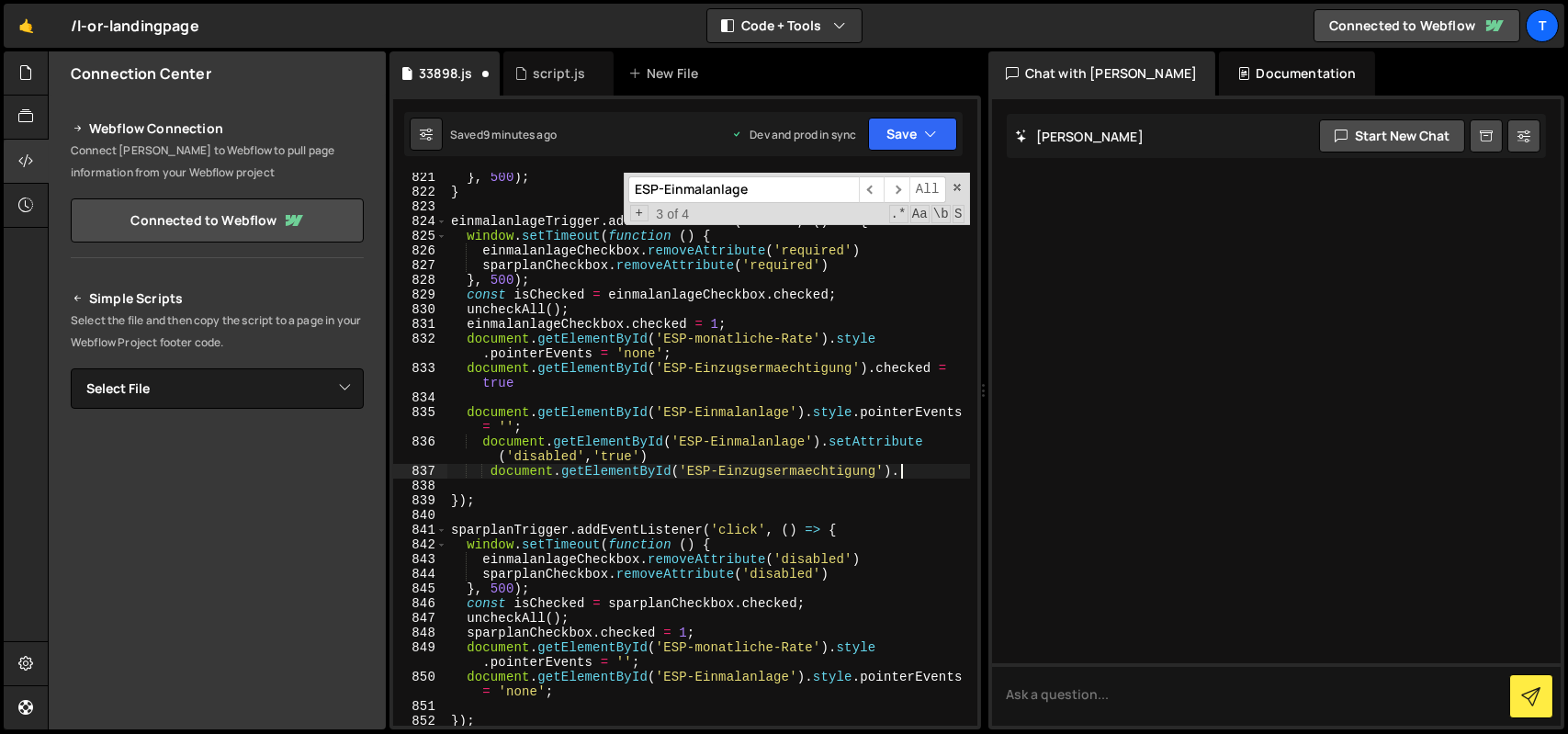
paste textarea "setAttribute('disabled','true')"
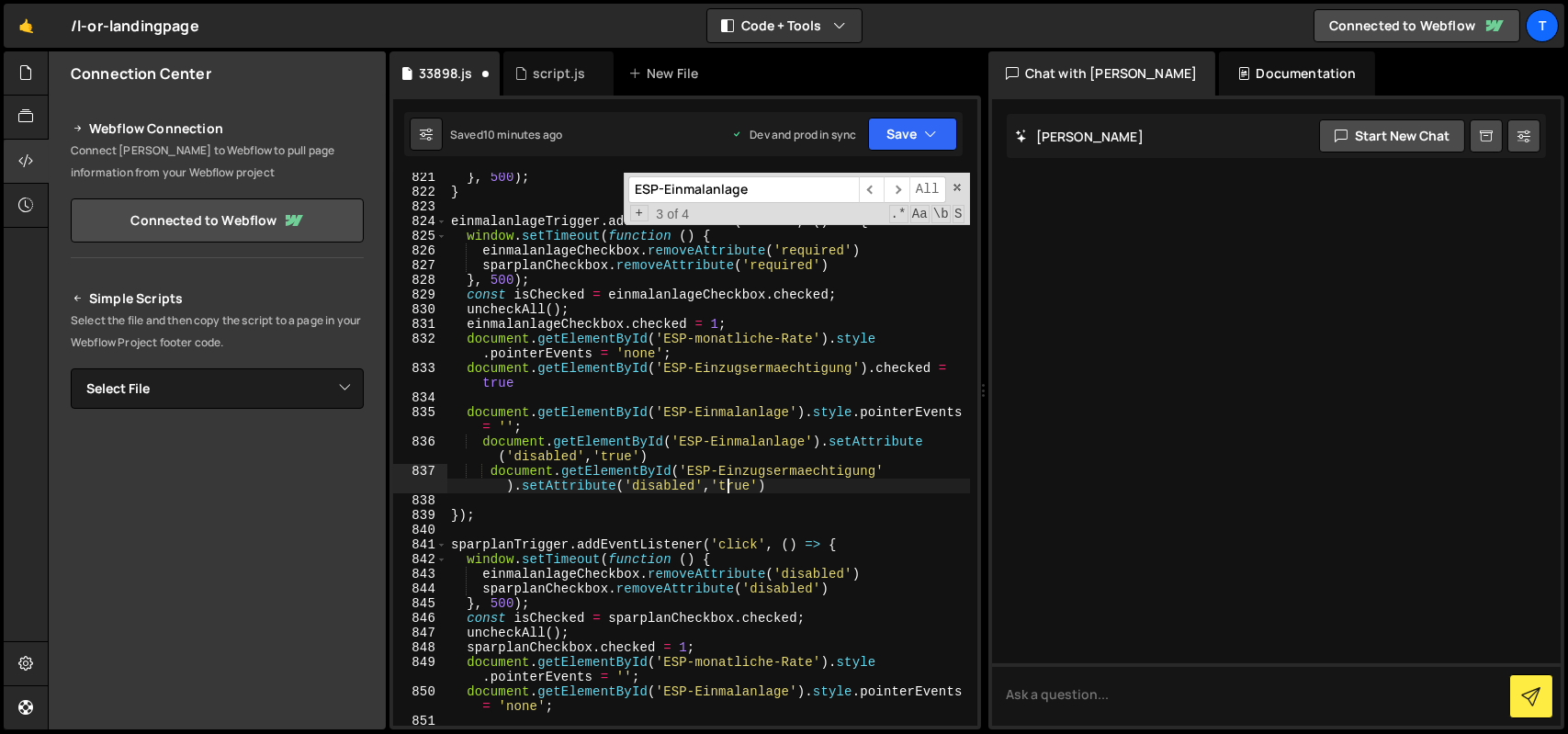
click at [732, 485] on div "} , 500 ) ; } einmalanlageTrigger . addEventListener ( 'click' , ( ) => { windo…" at bounding box center [709, 461] width 523 height 583
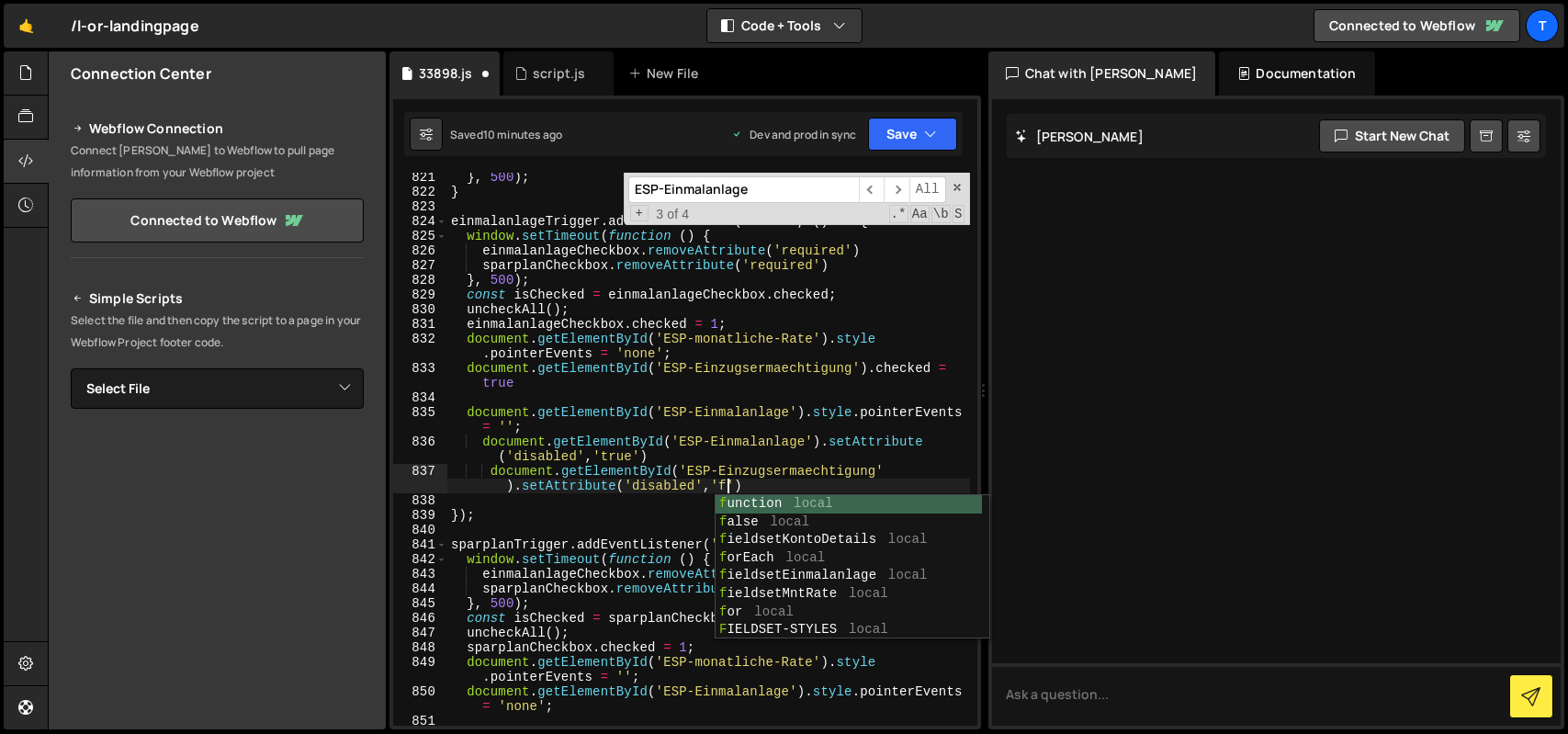
click at [732, 485] on div "} , 500 ) ; } einmalanlageTrigger . addEventListener ( 'click' , ( ) => { windo…" at bounding box center [709, 461] width 523 height 583
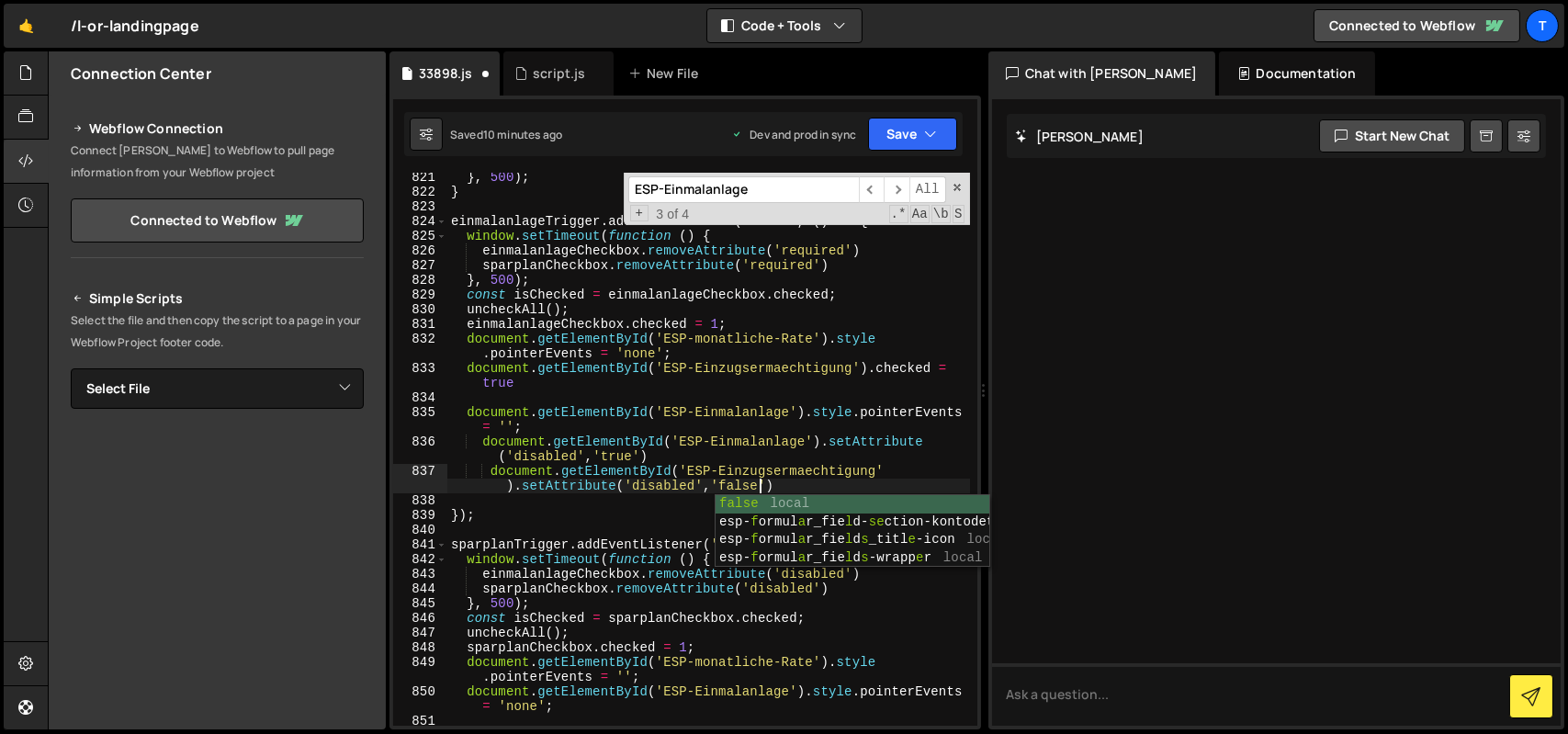
click at [682, 460] on div "} , 500 ) ; } einmalanlageTrigger . addEventListener ( 'click' , ( ) => { windo…" at bounding box center [709, 461] width 523 height 583
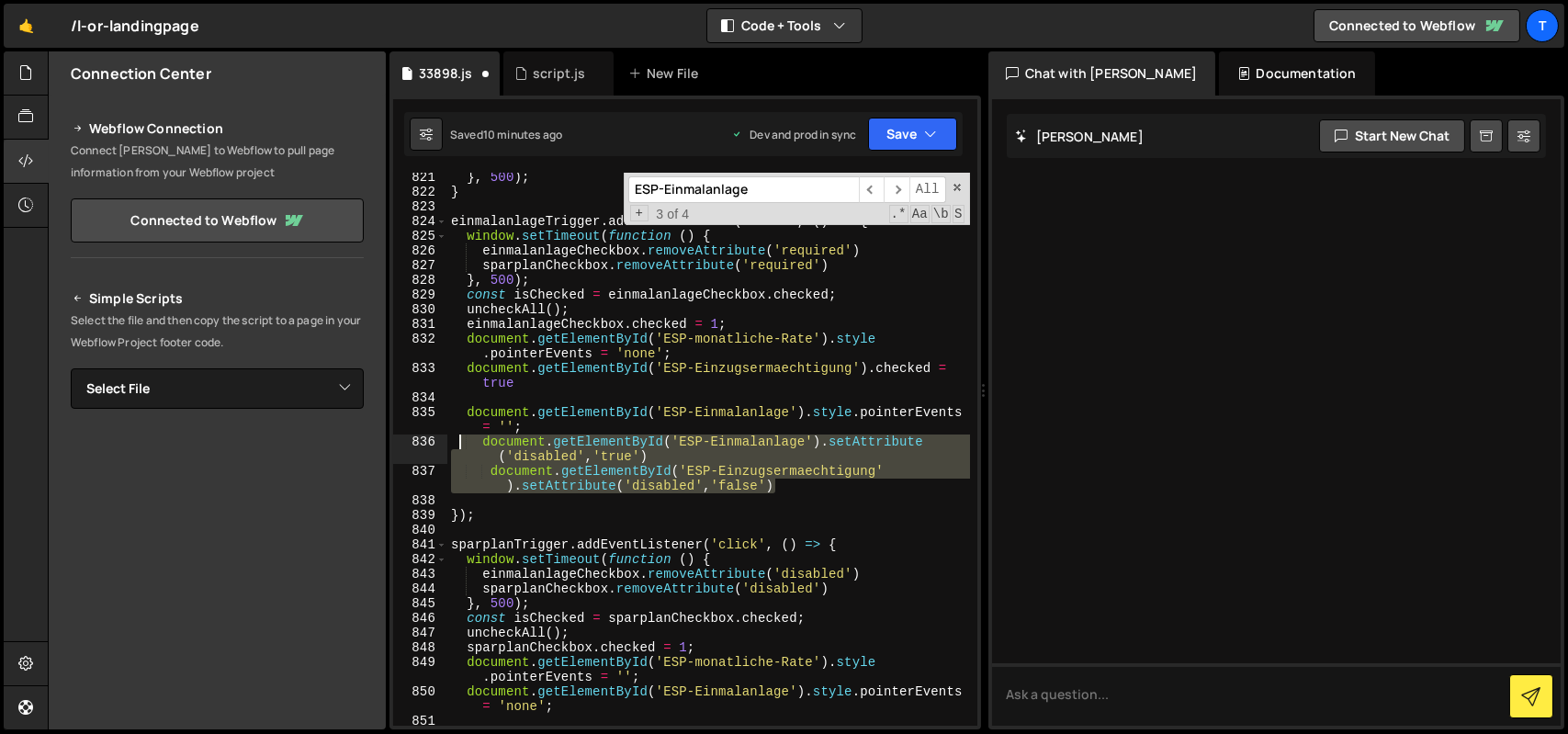
drag, startPoint x: 784, startPoint y: 482, endPoint x: 460, endPoint y: 445, distance: 326.1
click at [460, 445] on div "} , 500 ) ; } einmalanlageTrigger . addEventListener ( 'click' , ( ) => { windo…" at bounding box center [709, 461] width 523 height 583
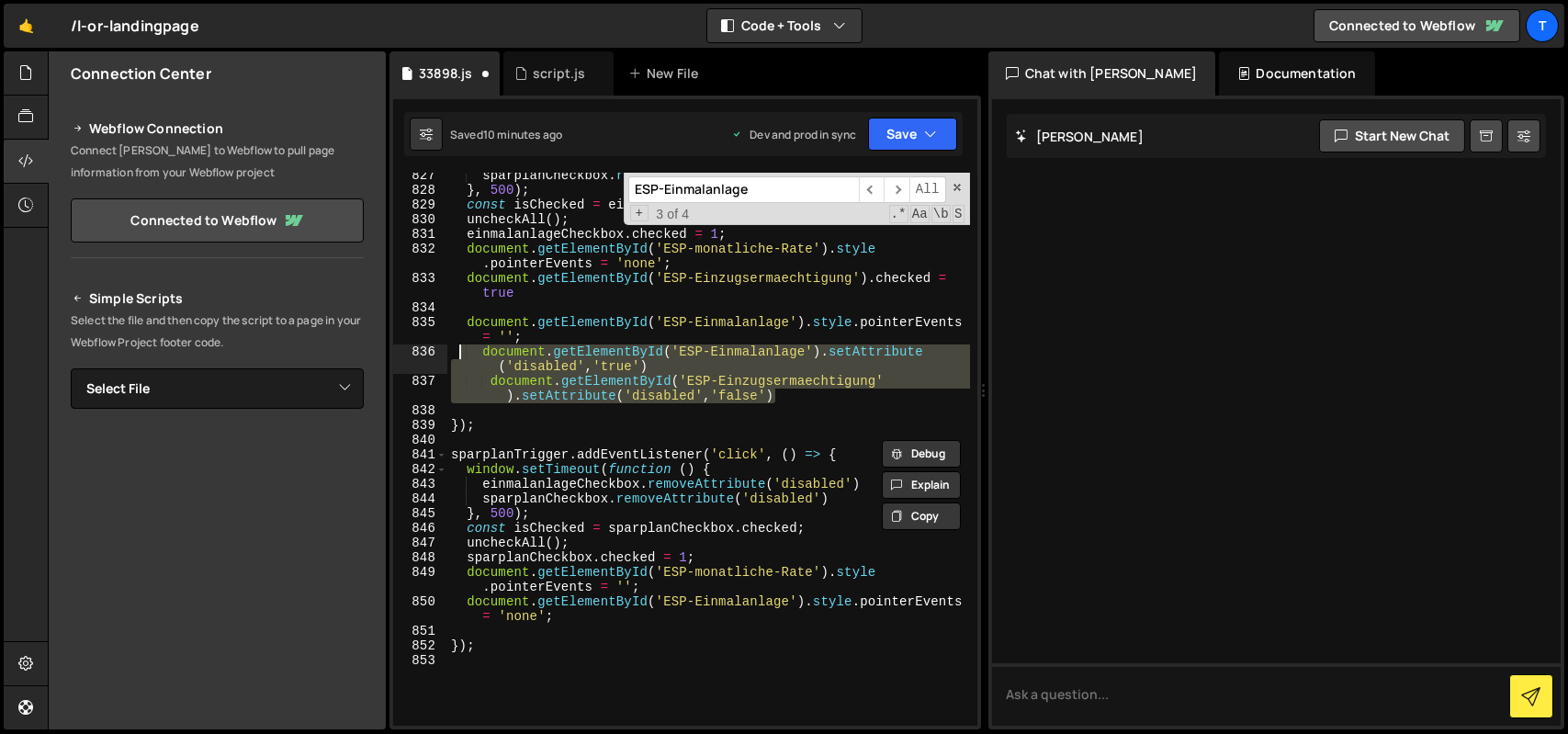
scroll to position [13860, 0]
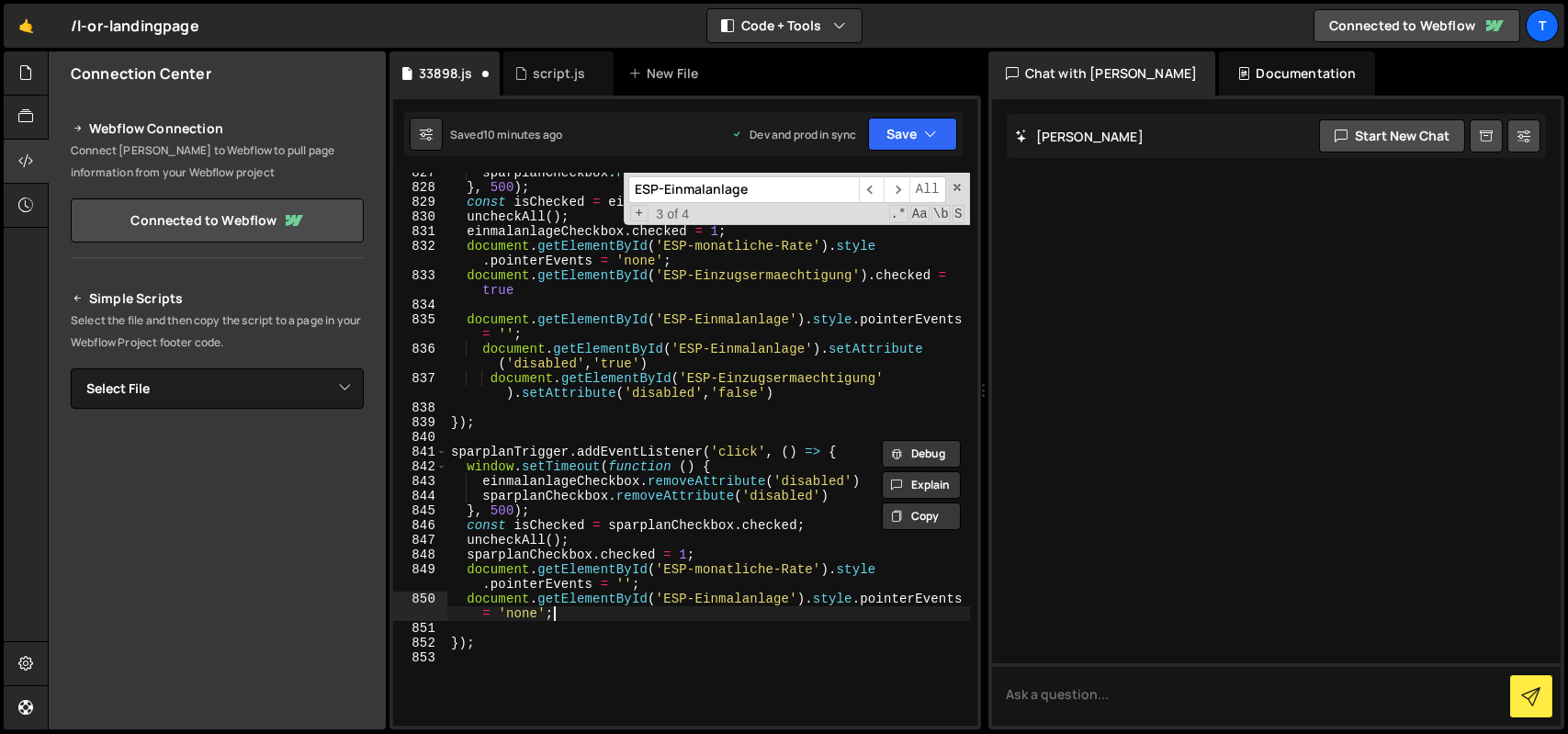
click at [566, 611] on div "sparplanCheckbox . removeAttribute ( 'required' ) } , 500 ) ; const isChecked =…" at bounding box center [709, 456] width 523 height 583
type textarea "document.getElementById('ESP-Einmalanlage').style.pointerEvents = 'none';"
paste textarea "document.getElementById('ESP-Einzugsermaechtigung').setAttribute('disabled','fa…"
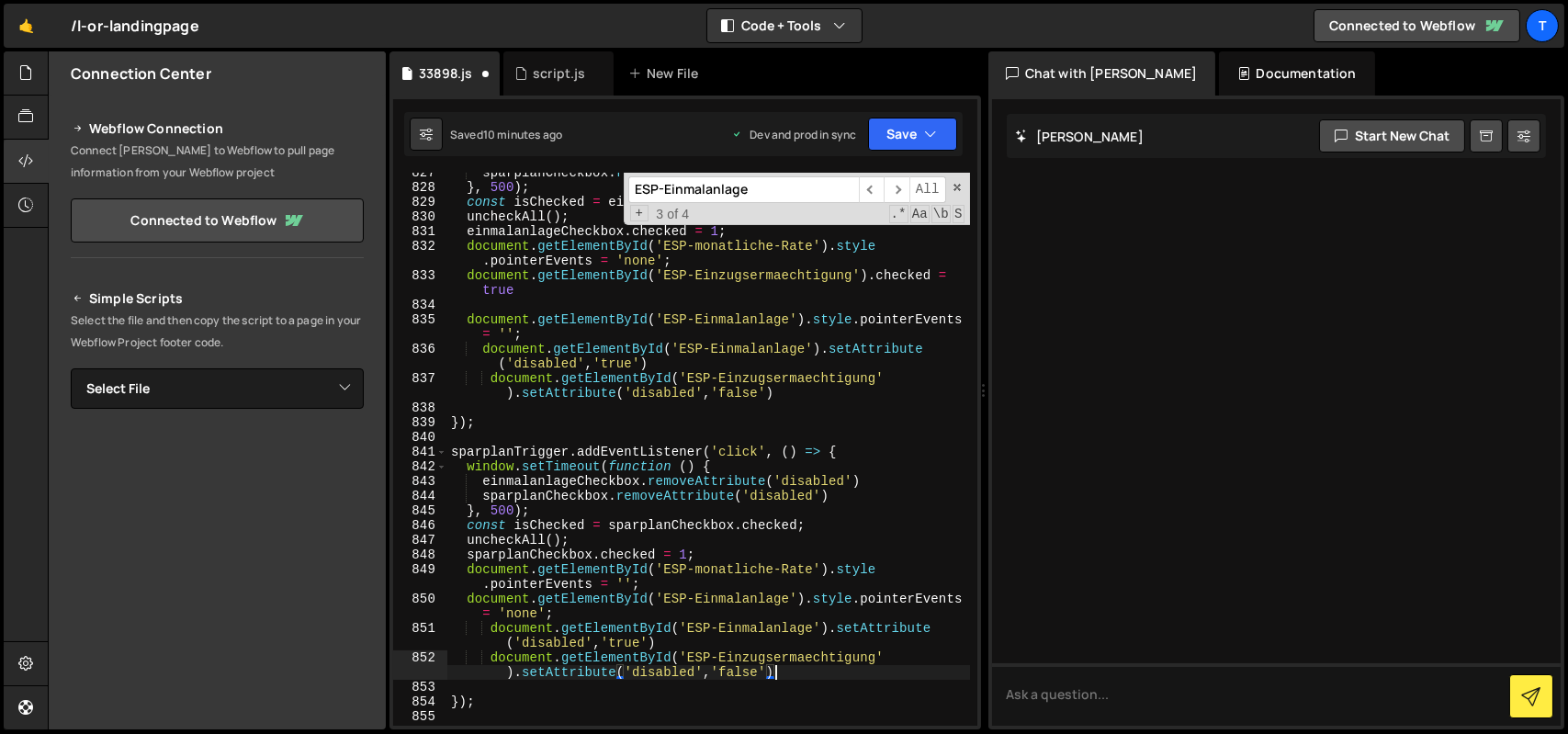
click at [633, 650] on div "sparplanCheckbox . removeAttribute ( 'required' ) } , 500 ) ; const isChecked =…" at bounding box center [709, 456] width 523 height 583
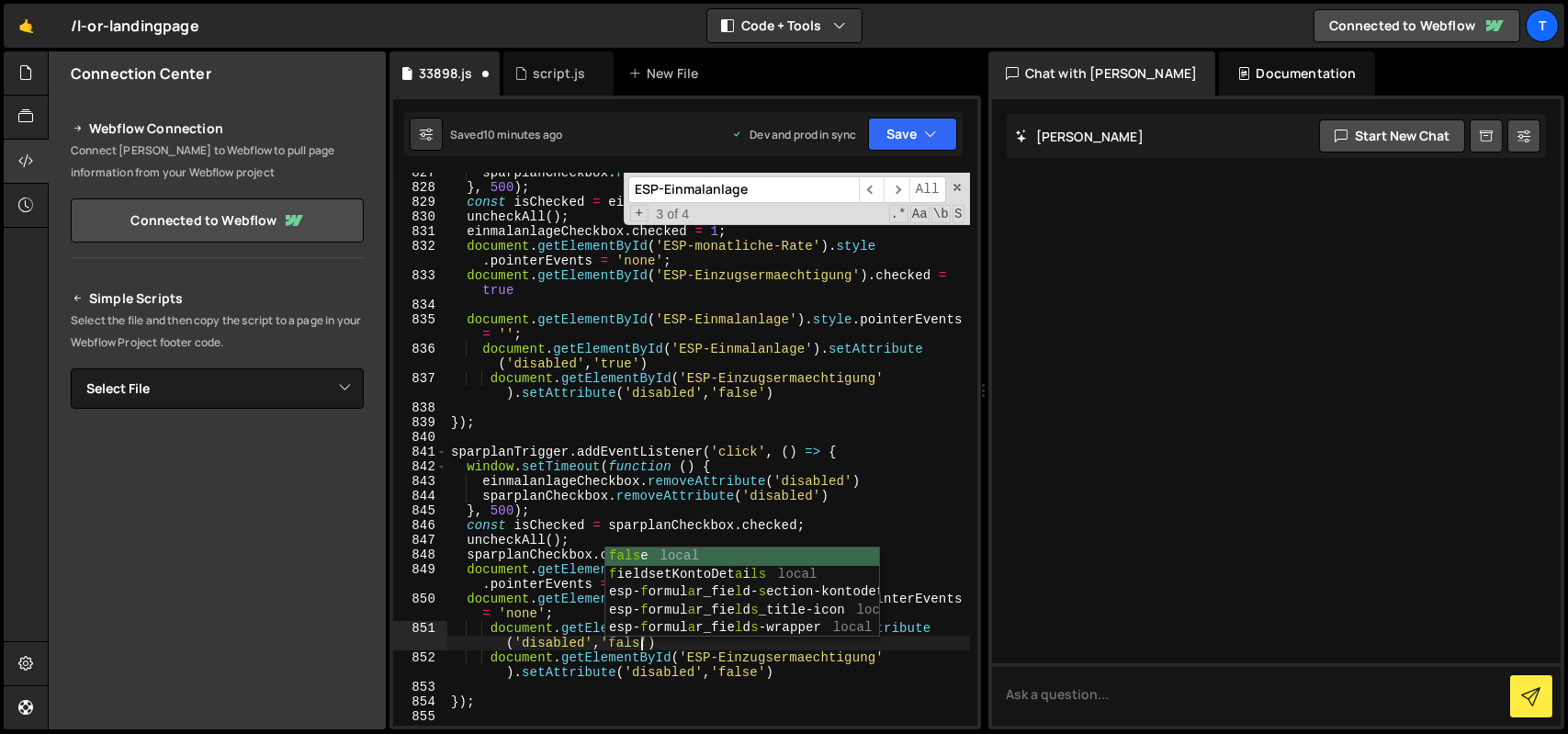
scroll to position [0, 31]
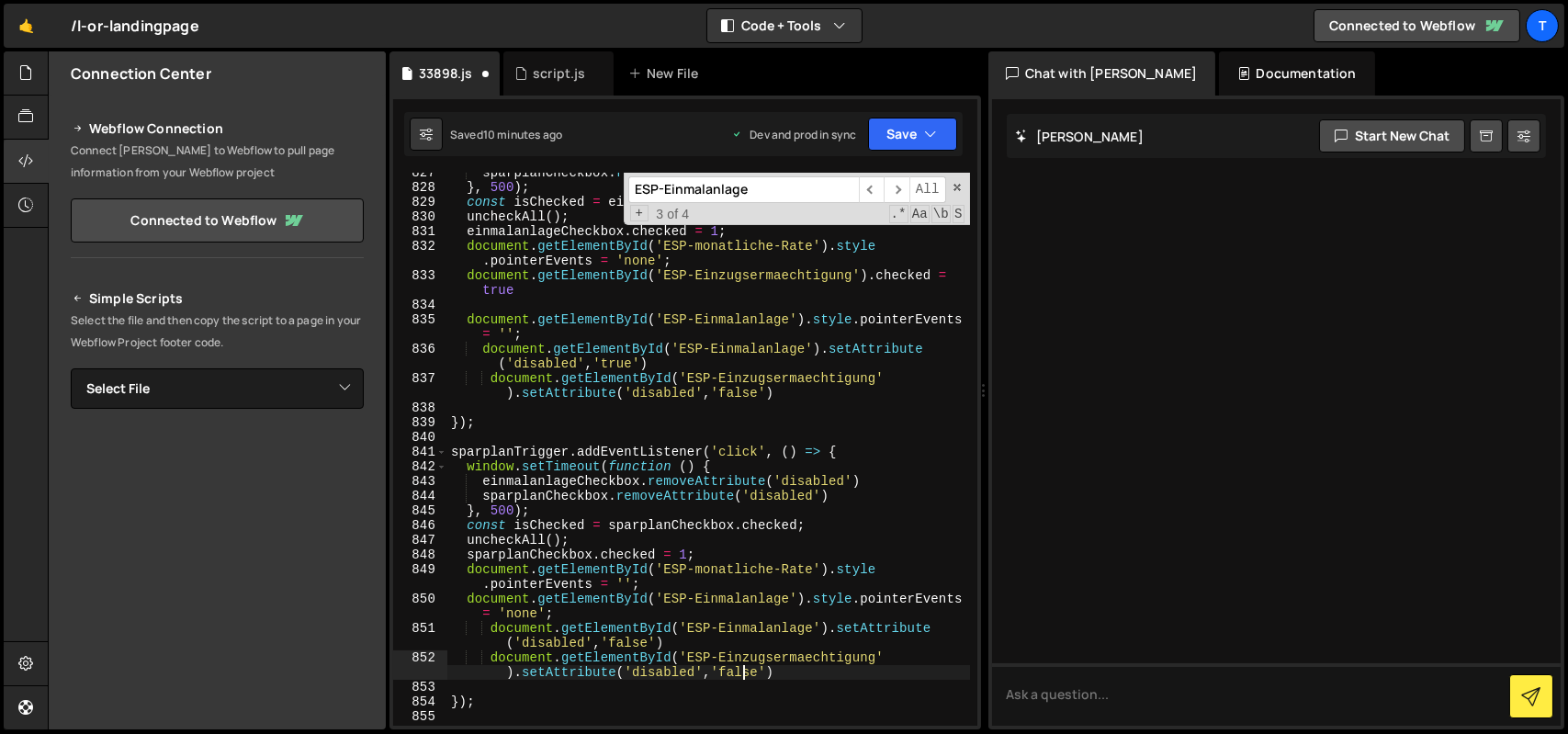
click at [744, 671] on div "sparplanCheckbox . removeAttribute ( 'required' ) } , 500 ) ; const isChecked =…" at bounding box center [709, 456] width 523 height 583
drag, startPoint x: 744, startPoint y: 671, endPoint x: 768, endPoint y: 710, distance: 45.8
click at [744, 671] on div "sparplanCheckbox . removeAttribute ( 'required' ) } , 500 ) ; const isChecked =…" at bounding box center [709, 456] width 523 height 583
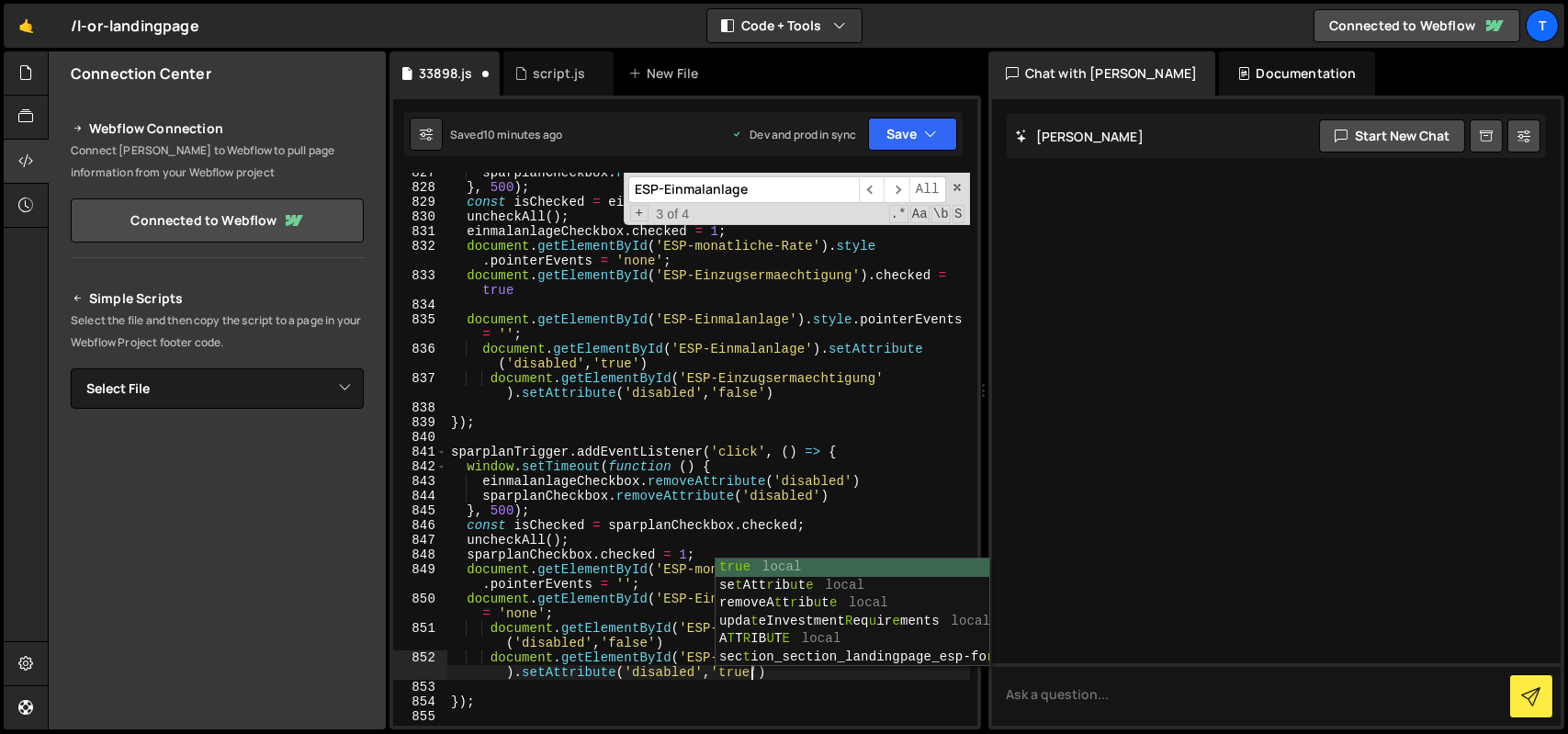
scroll to position [0, 34]
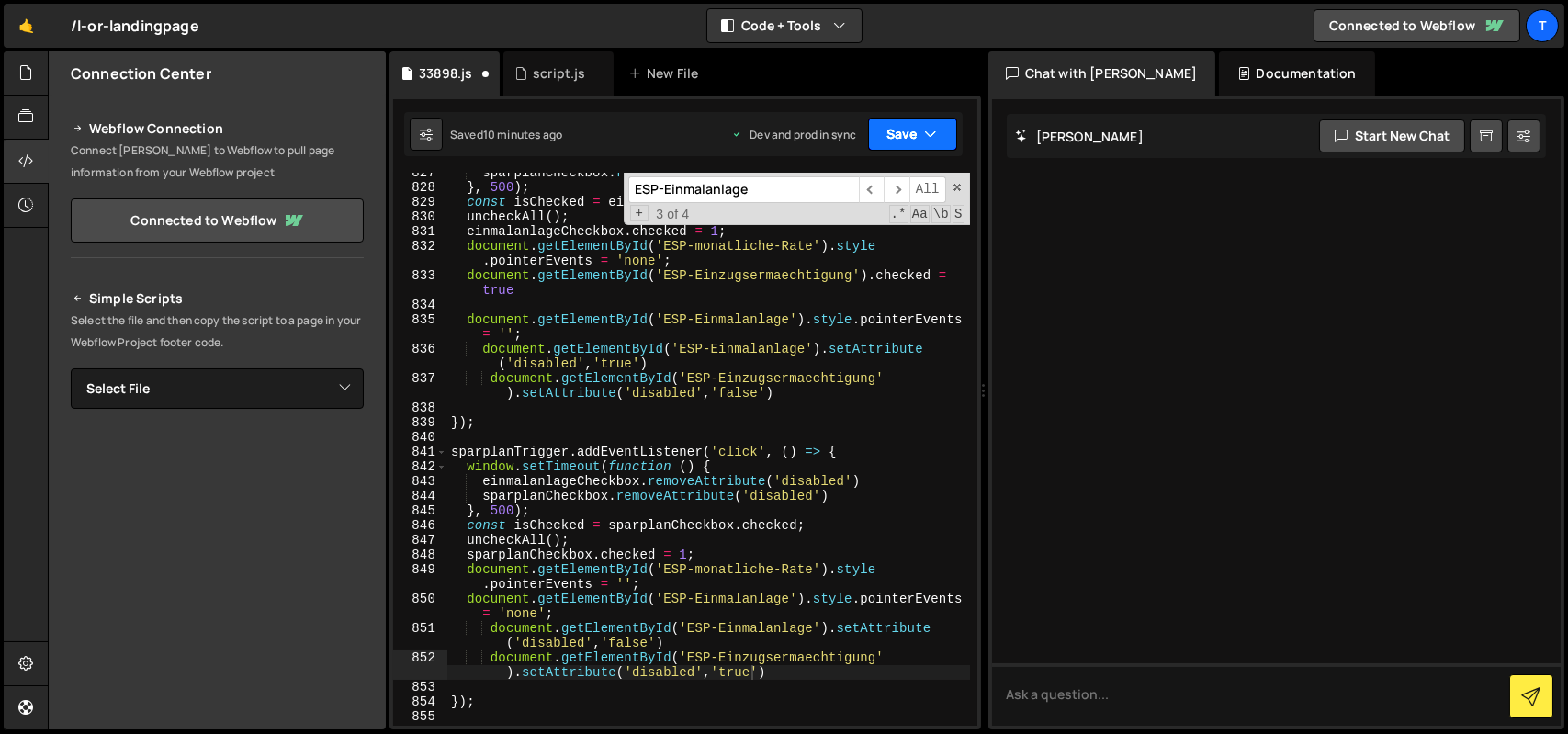
click at [911, 136] on button "Save" at bounding box center [912, 134] width 89 height 33
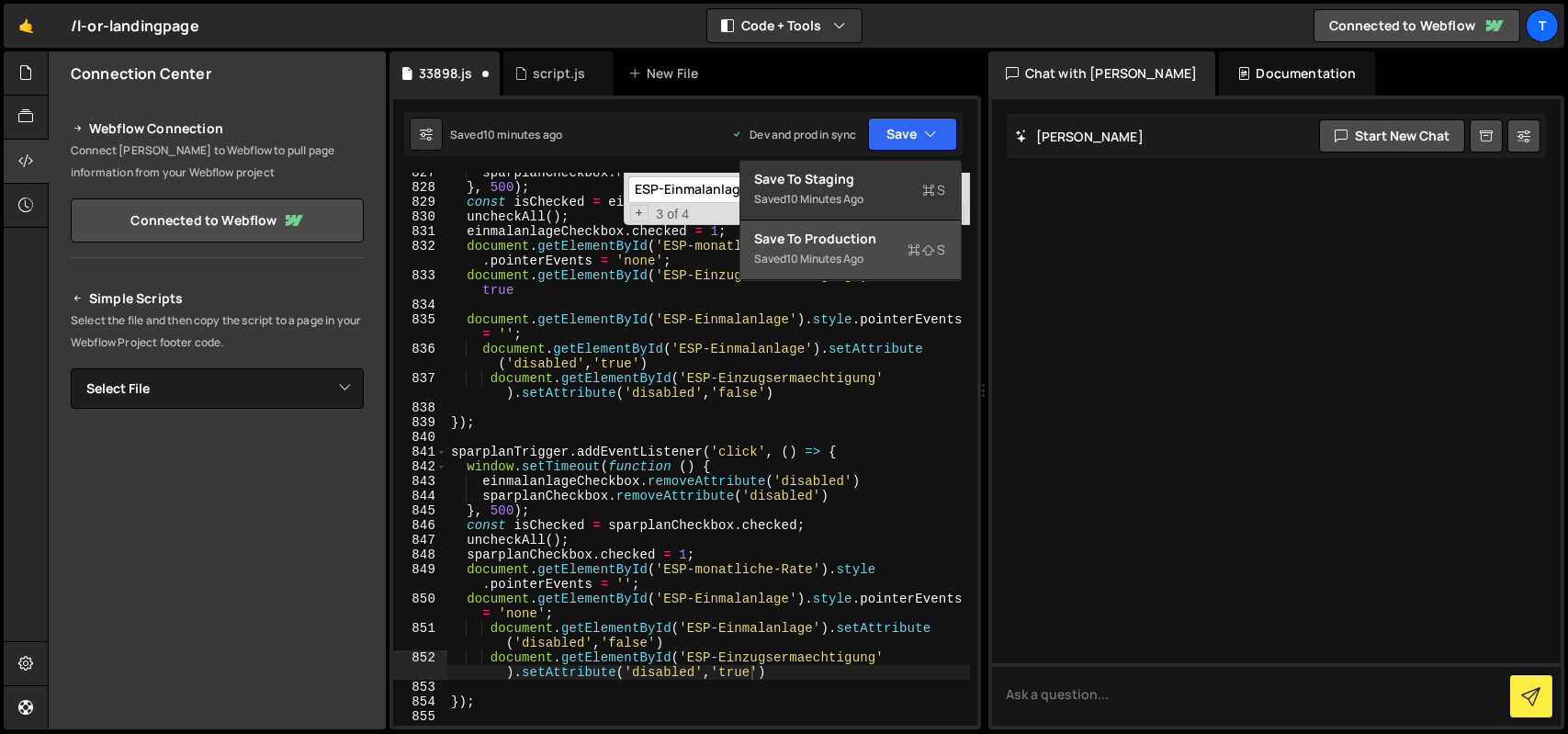
click at [866, 250] on div "Saved 10 minutes ago" at bounding box center [850, 259] width 191 height 22
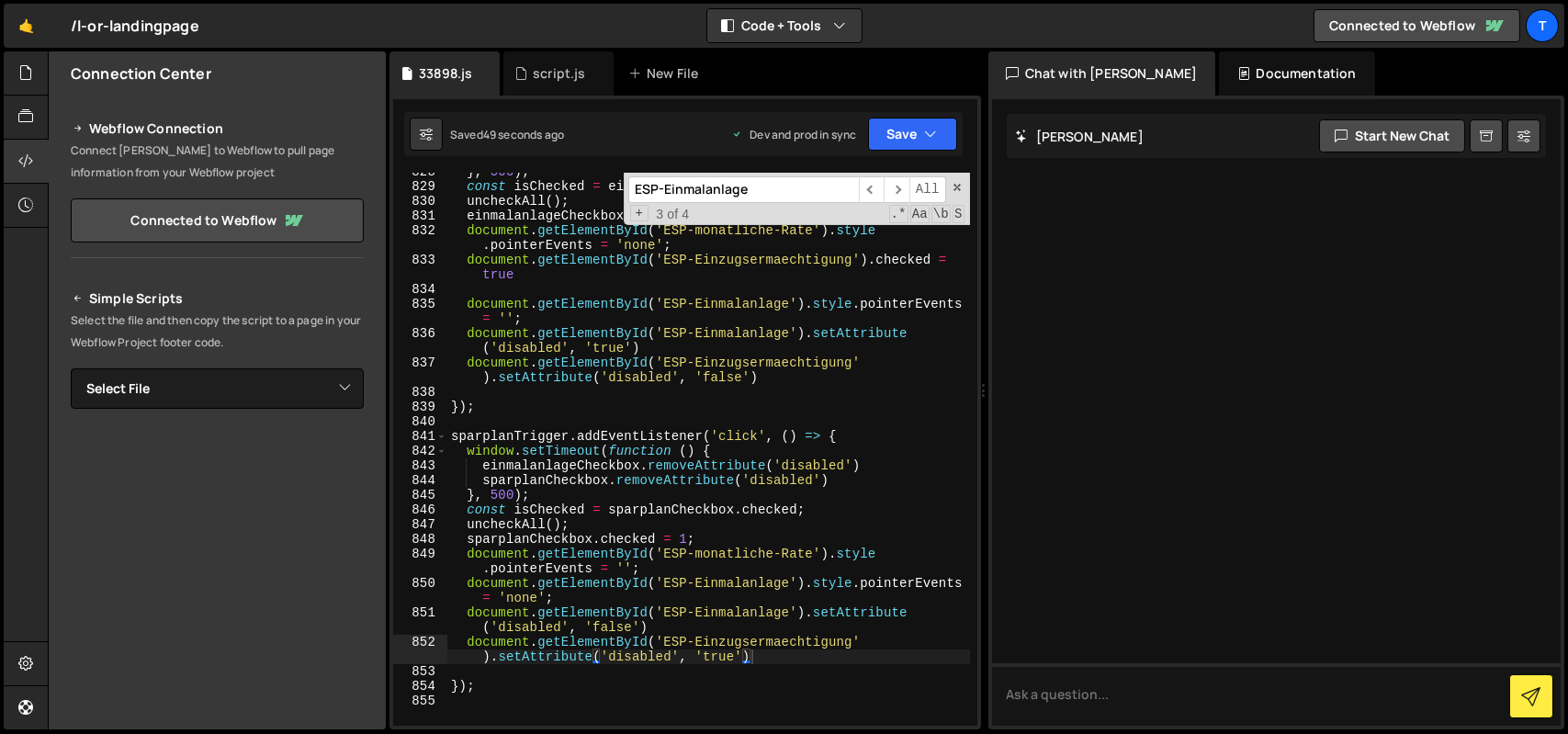
scroll to position [0, 3]
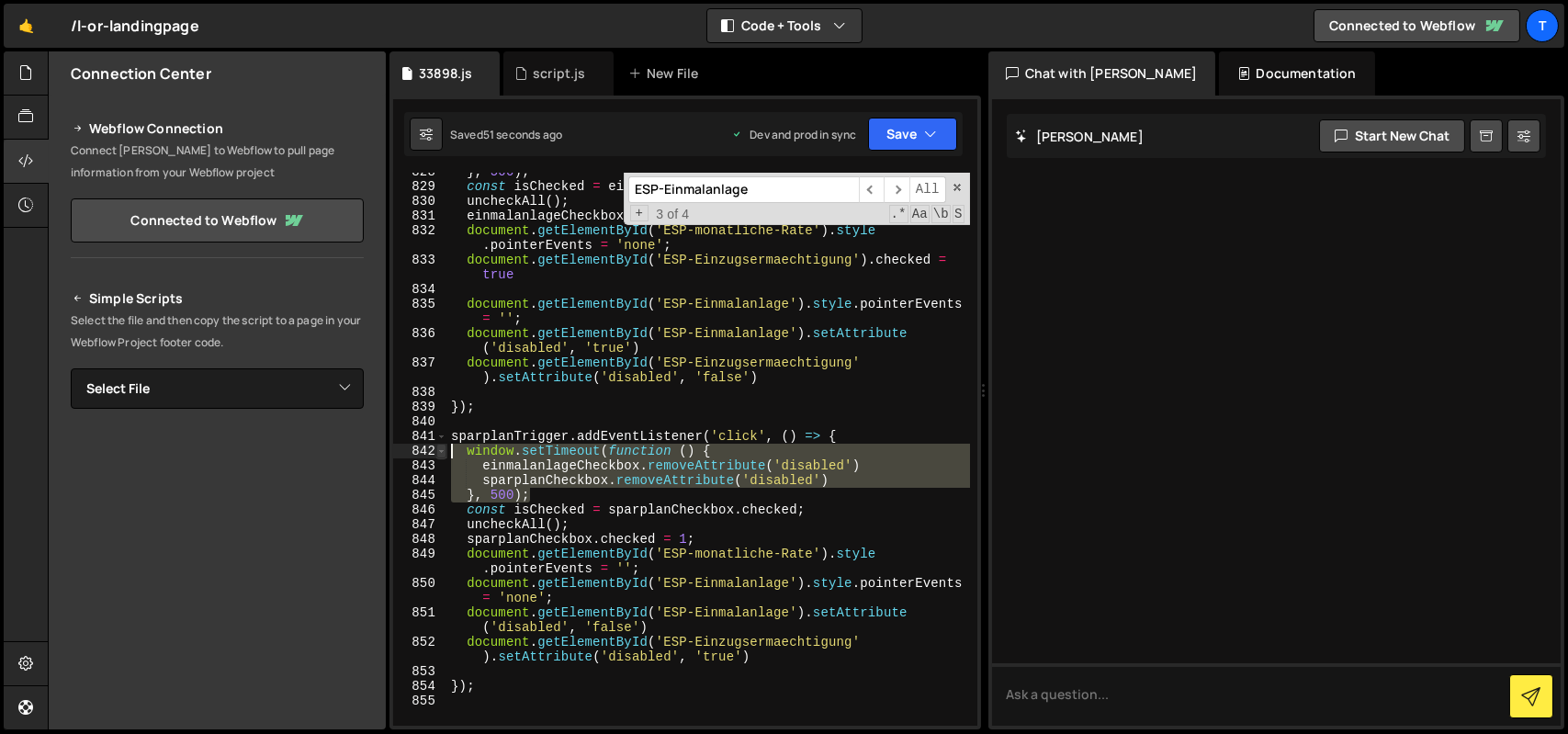
drag, startPoint x: 533, startPoint y: 498, endPoint x: 441, endPoint y: 456, distance: 101.1
click at [441, 456] on div "}, 500); 828 829 830 831 832 833 834 835 836 837 838 839 840 841 842 843 844 84…" at bounding box center [685, 449] width 585 height 553
type textarea "window.setTimeout(function () { einmalanlageCheckbox.removeAttribute('disabled')"
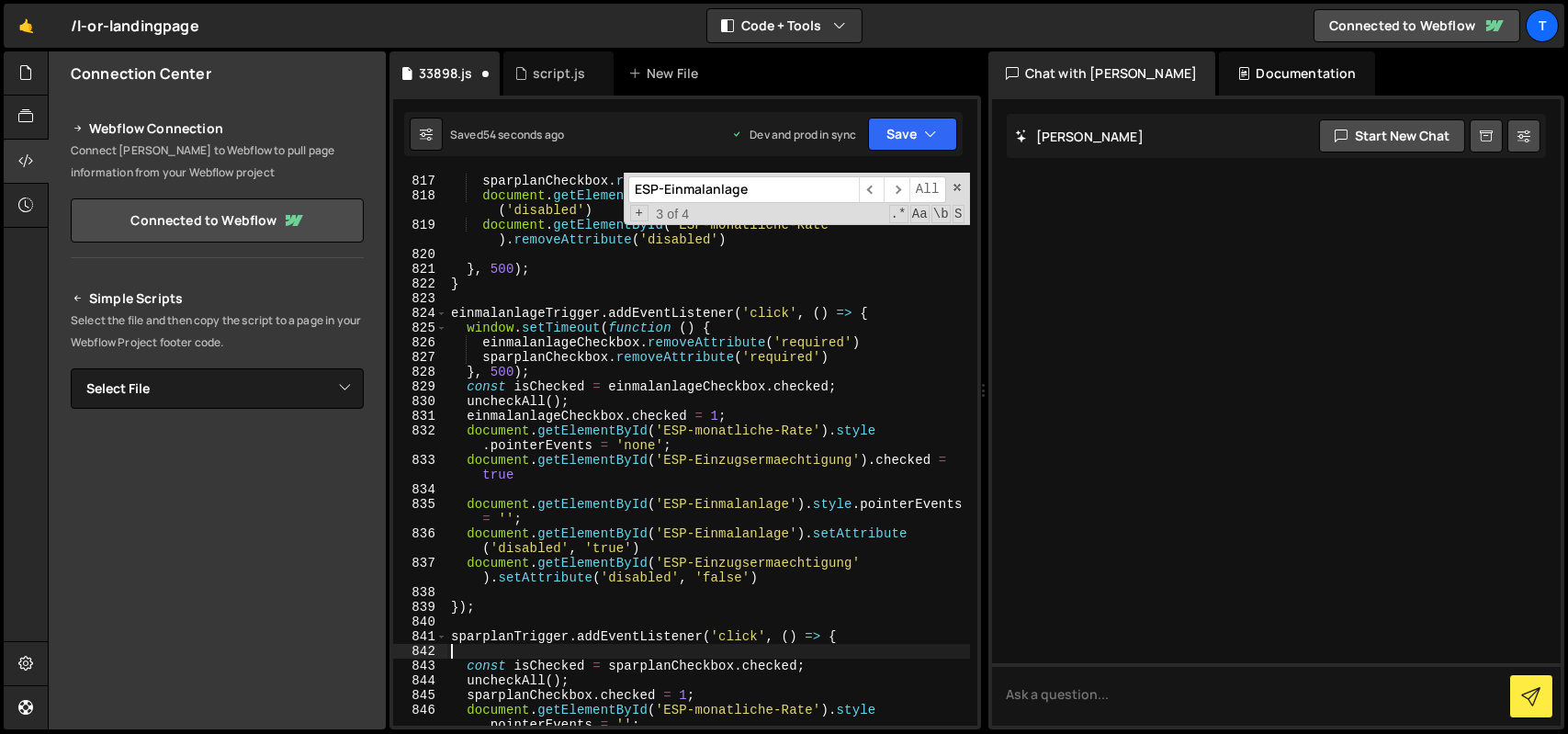
scroll to position [13675, 0]
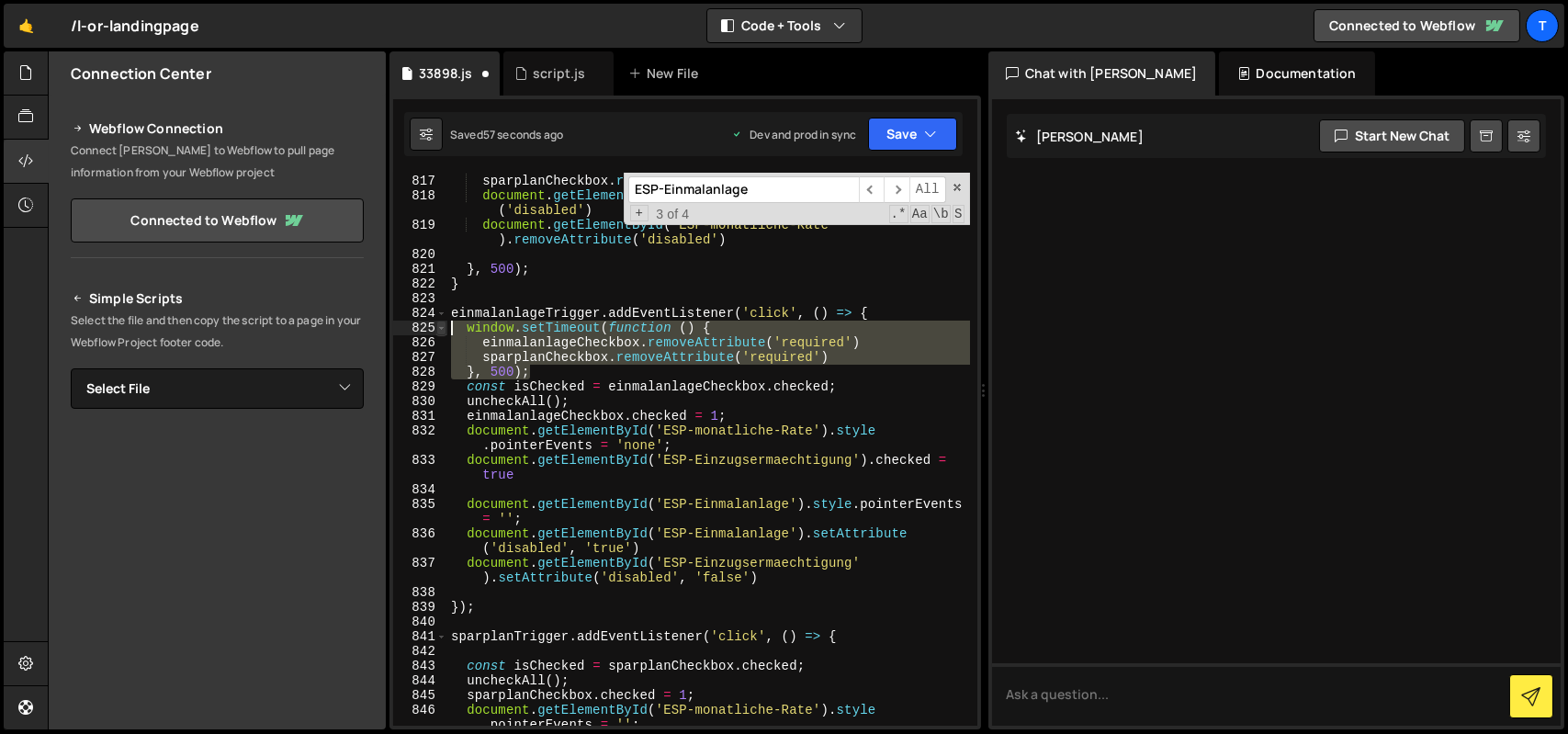
drag, startPoint x: 540, startPoint y: 370, endPoint x: 445, endPoint y: 331, distance: 102.7
click at [445, 331] on div "816 817 818 819 820 821 822 823 824 825 826 827 828 829 830 831 832 833 834 835…" at bounding box center [685, 449] width 585 height 553
type textarea "window.setTimeout(function () { einmalanlageCheckbox.removeAttribute('required')"
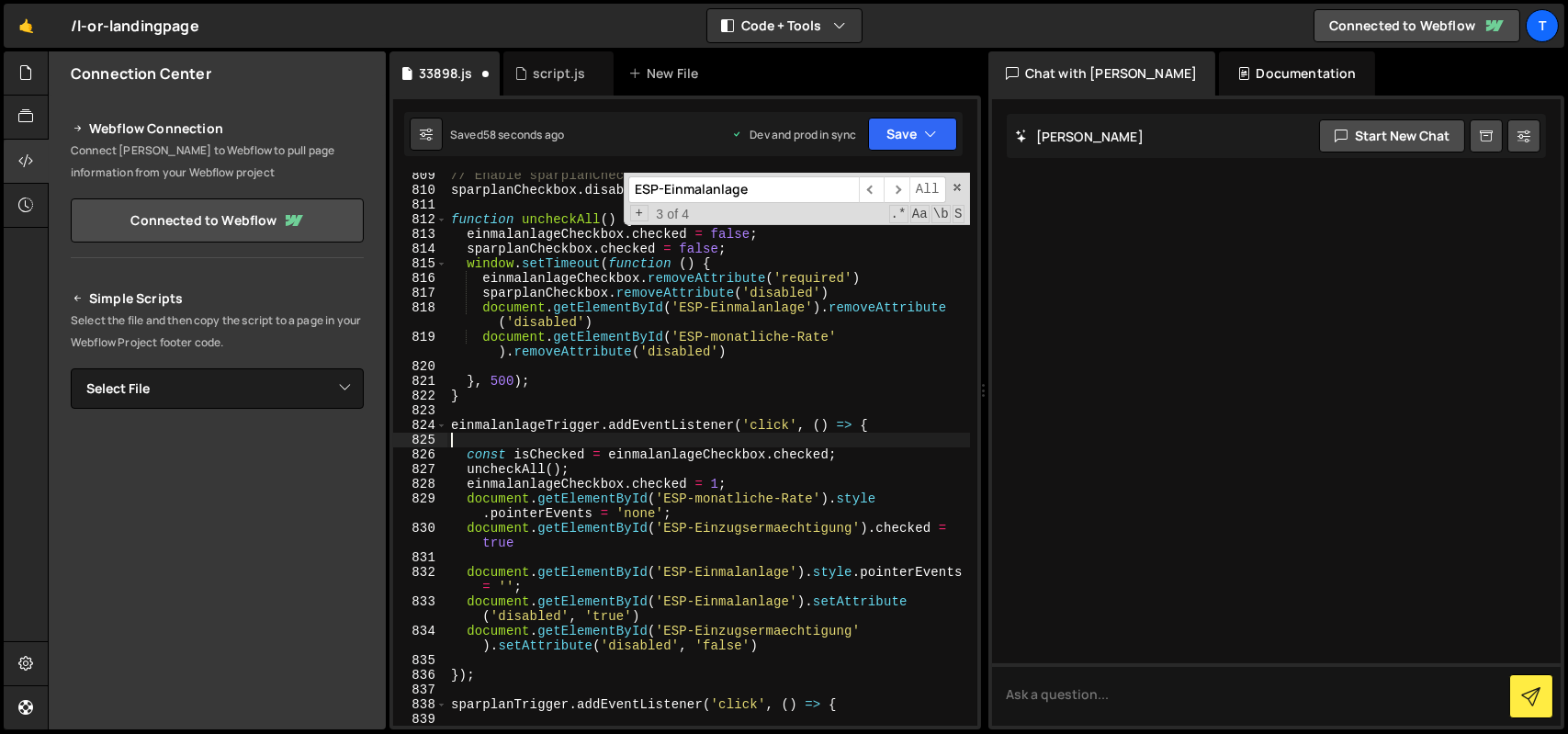
scroll to position [13562, 0]
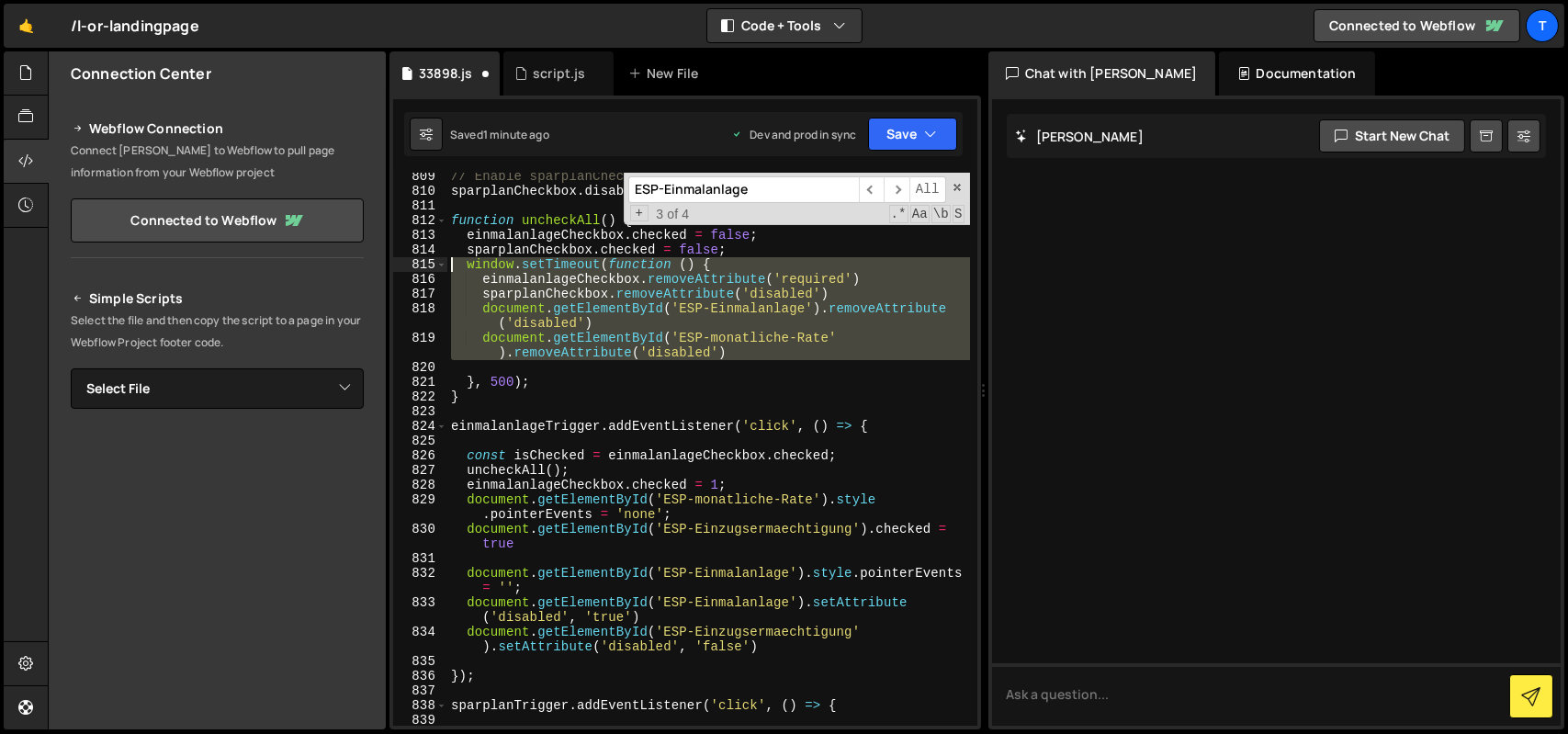
drag, startPoint x: 547, startPoint y: 374, endPoint x: 448, endPoint y: 271, distance: 142.9
click at [448, 271] on div "// Enable sparplanCheckbox if needed sparplanCheckbox . disabled = false ; func…" at bounding box center [709, 460] width 523 height 583
type textarea "window.setTimeout(function () { einmalanlageCheckbox.removeAttribute('required')"
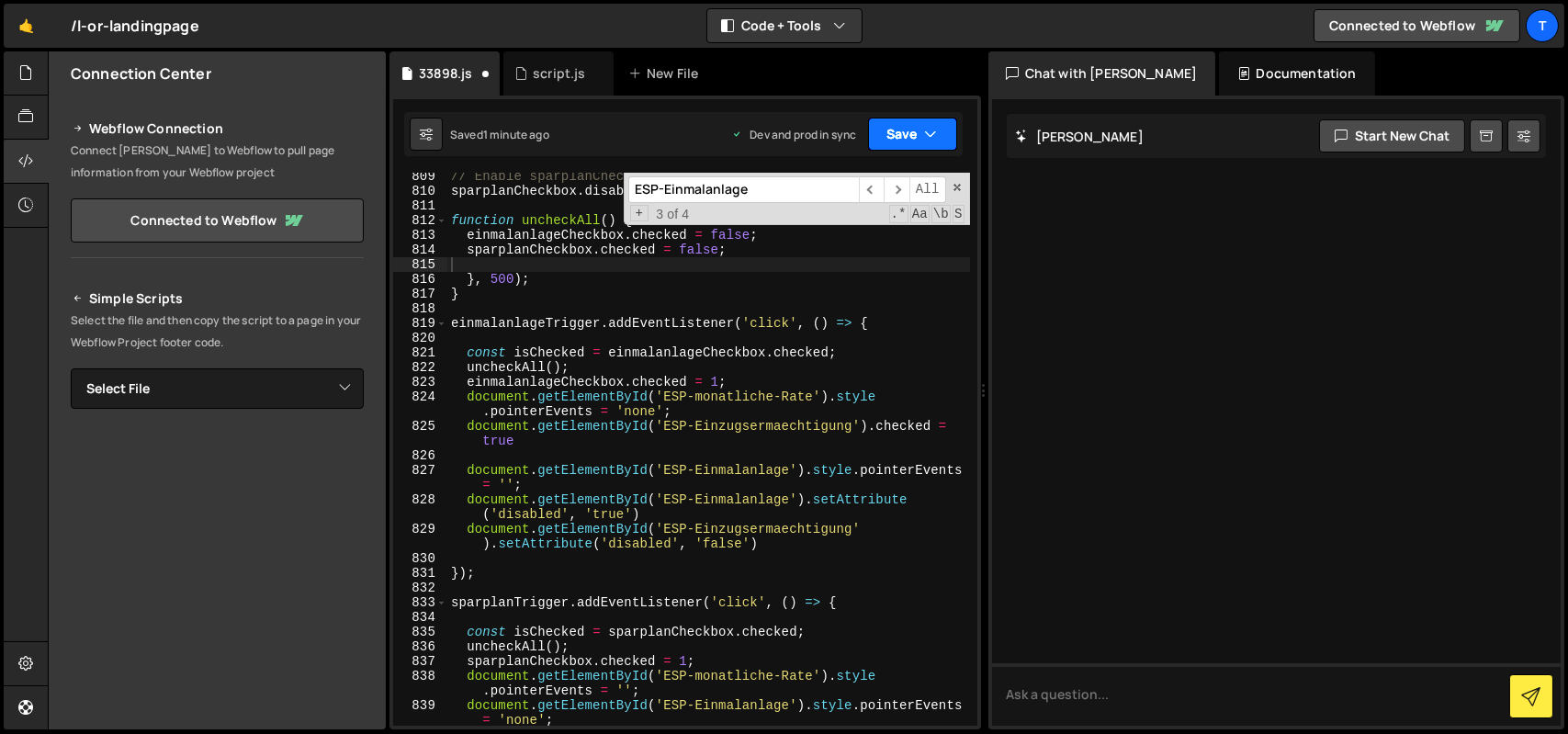
click at [891, 119] on button "Save" at bounding box center [912, 134] width 89 height 33
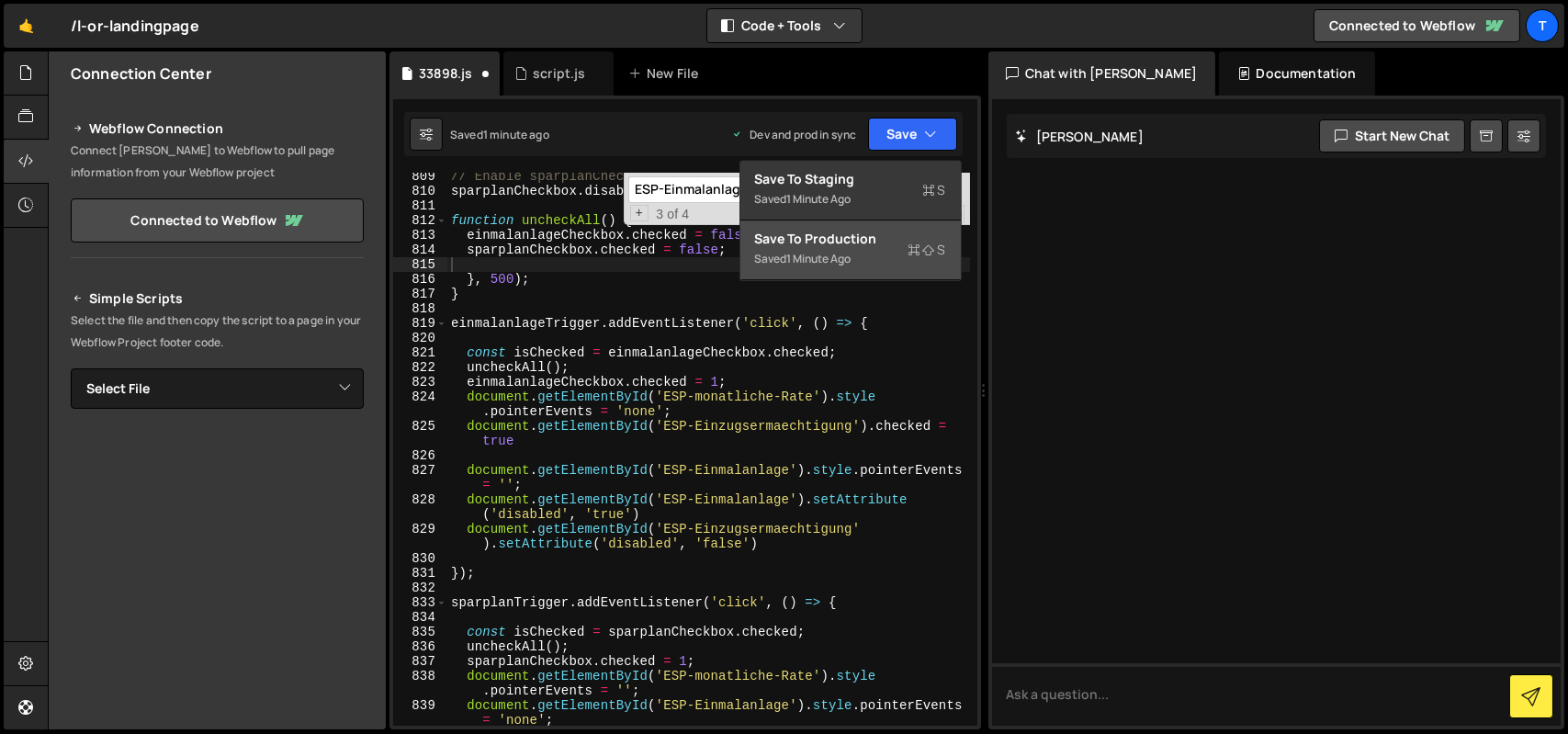
click at [877, 227] on button "Save to Production S Saved 1 minute ago" at bounding box center [850, 251] width 221 height 60
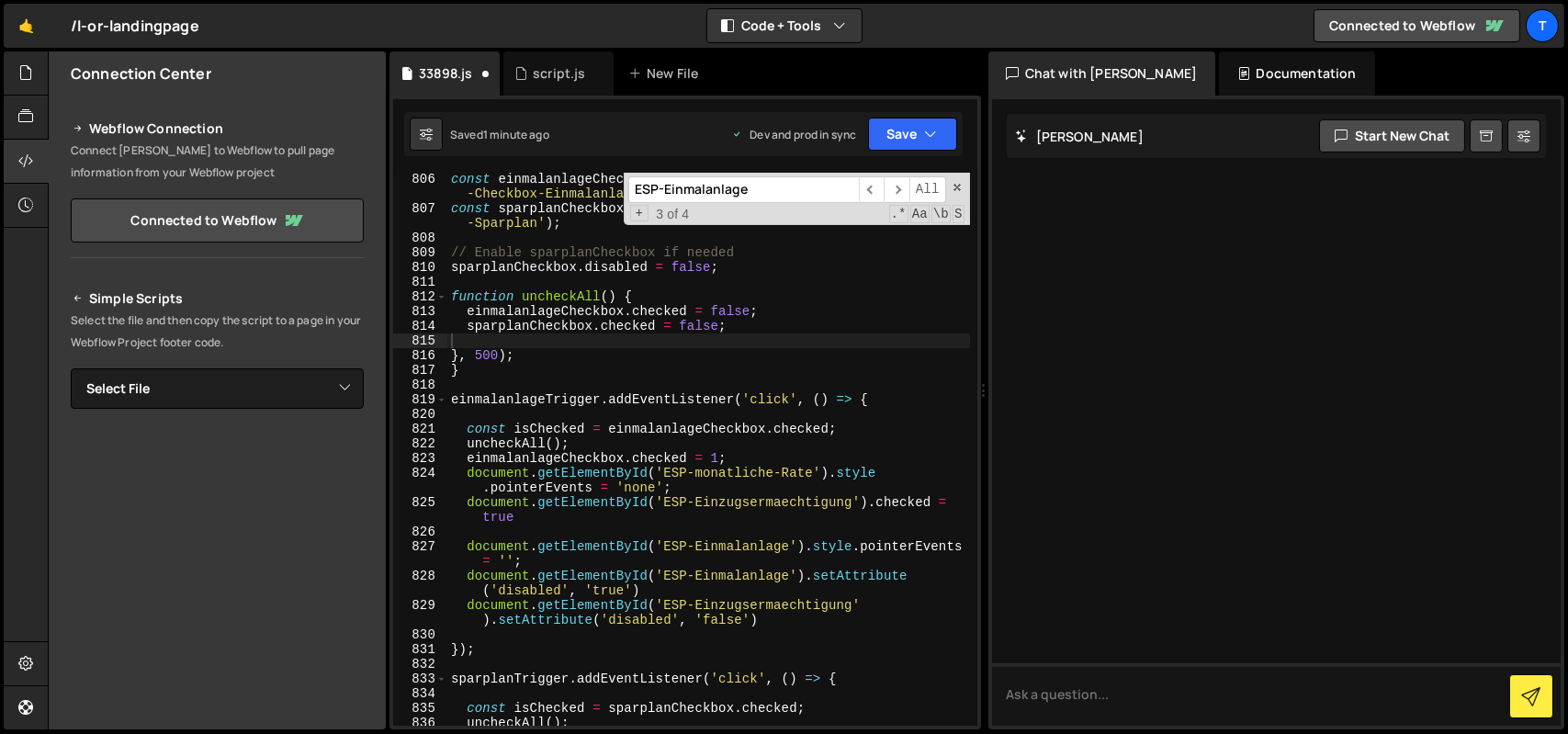
scroll to position [13483, 0]
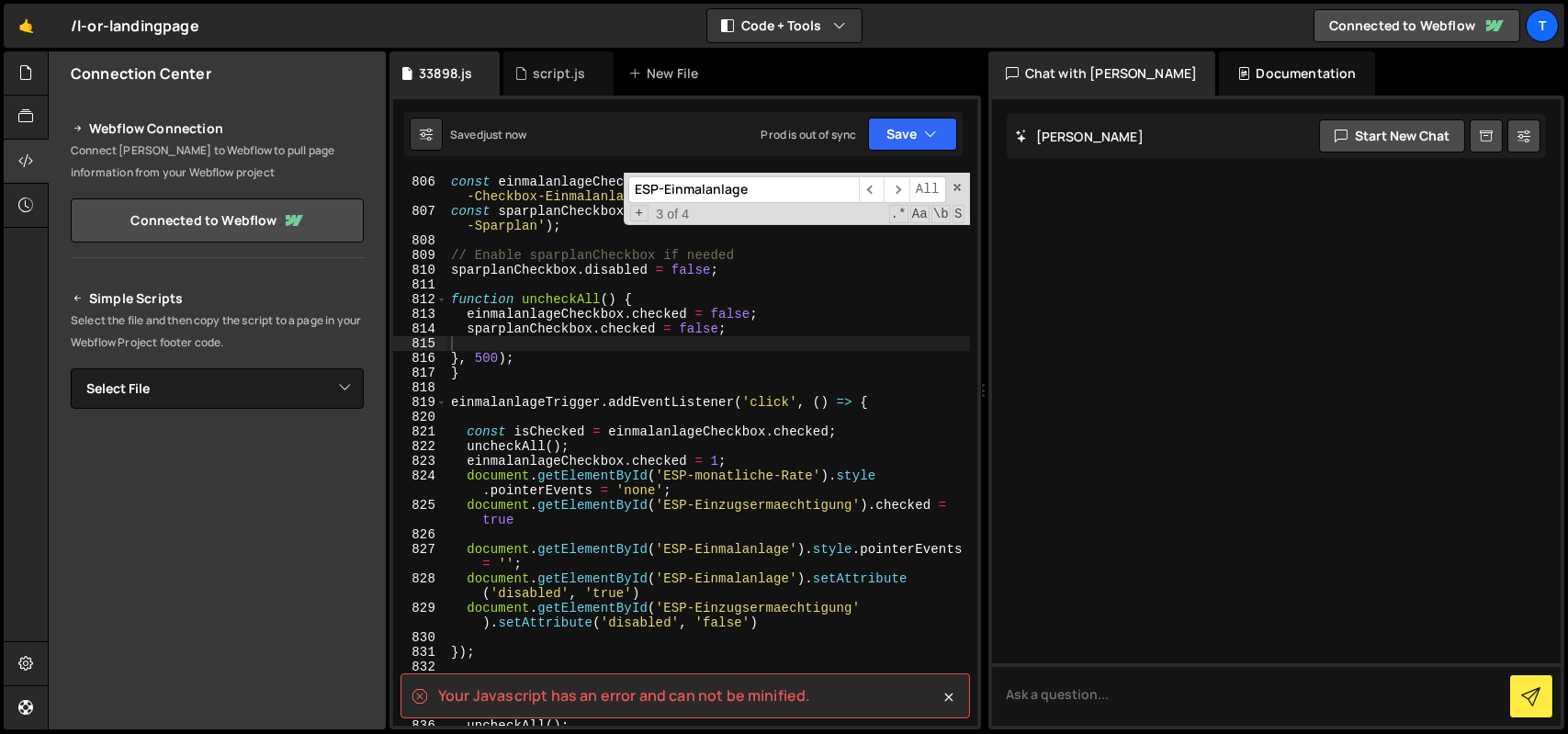
type textarea "}, 500);"
drag, startPoint x: 524, startPoint y: 364, endPoint x: 442, endPoint y: 358, distance: 82.2
click at [442, 358] on div "}, 500); 805 806 807 808 809 810 811 812 813 814 815 816 817 818 819 820 821 82…" at bounding box center [685, 449] width 585 height 553
click at [889, 138] on button "Save" at bounding box center [912, 134] width 89 height 33
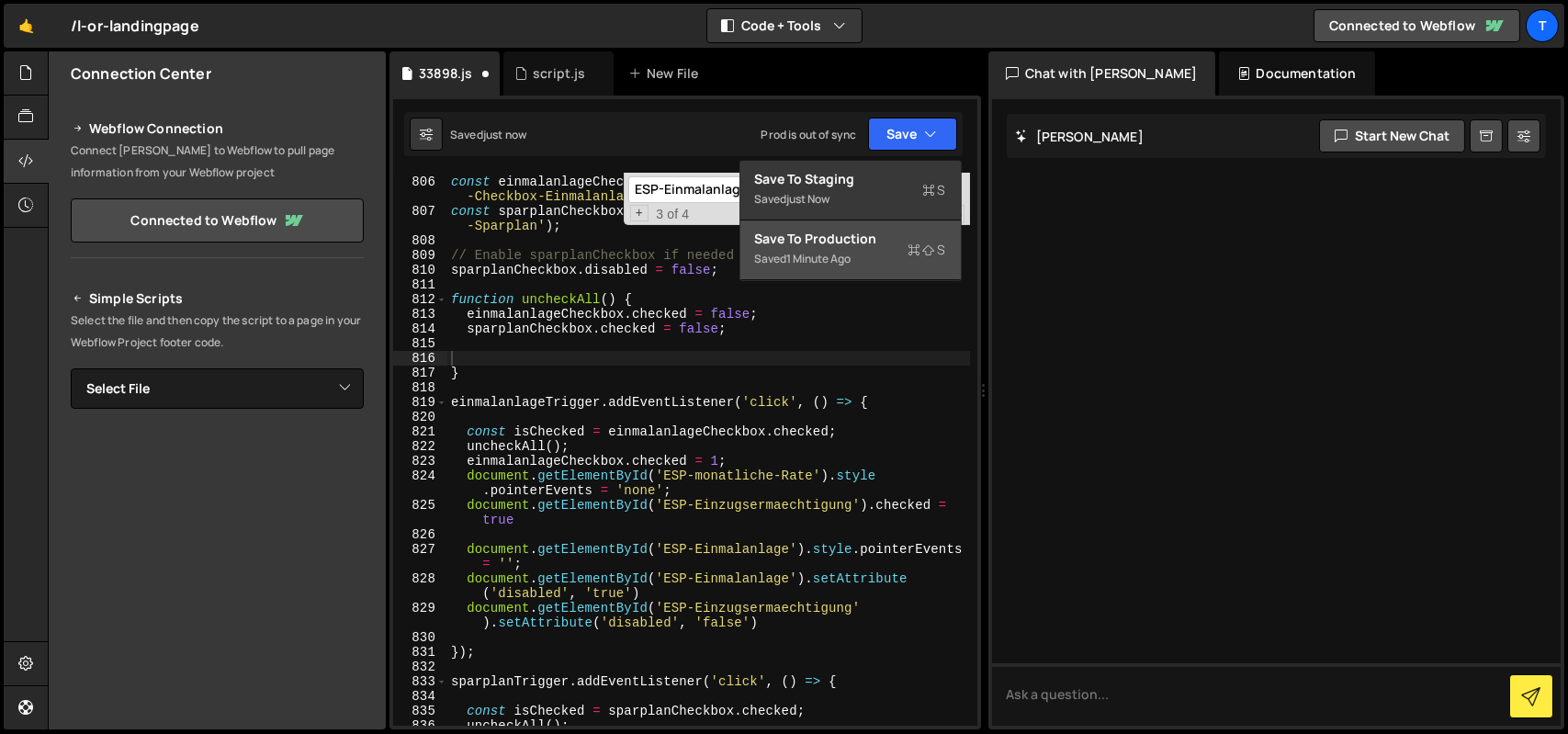
click at [881, 244] on div "Save to Production S" at bounding box center [850, 239] width 191 height 18
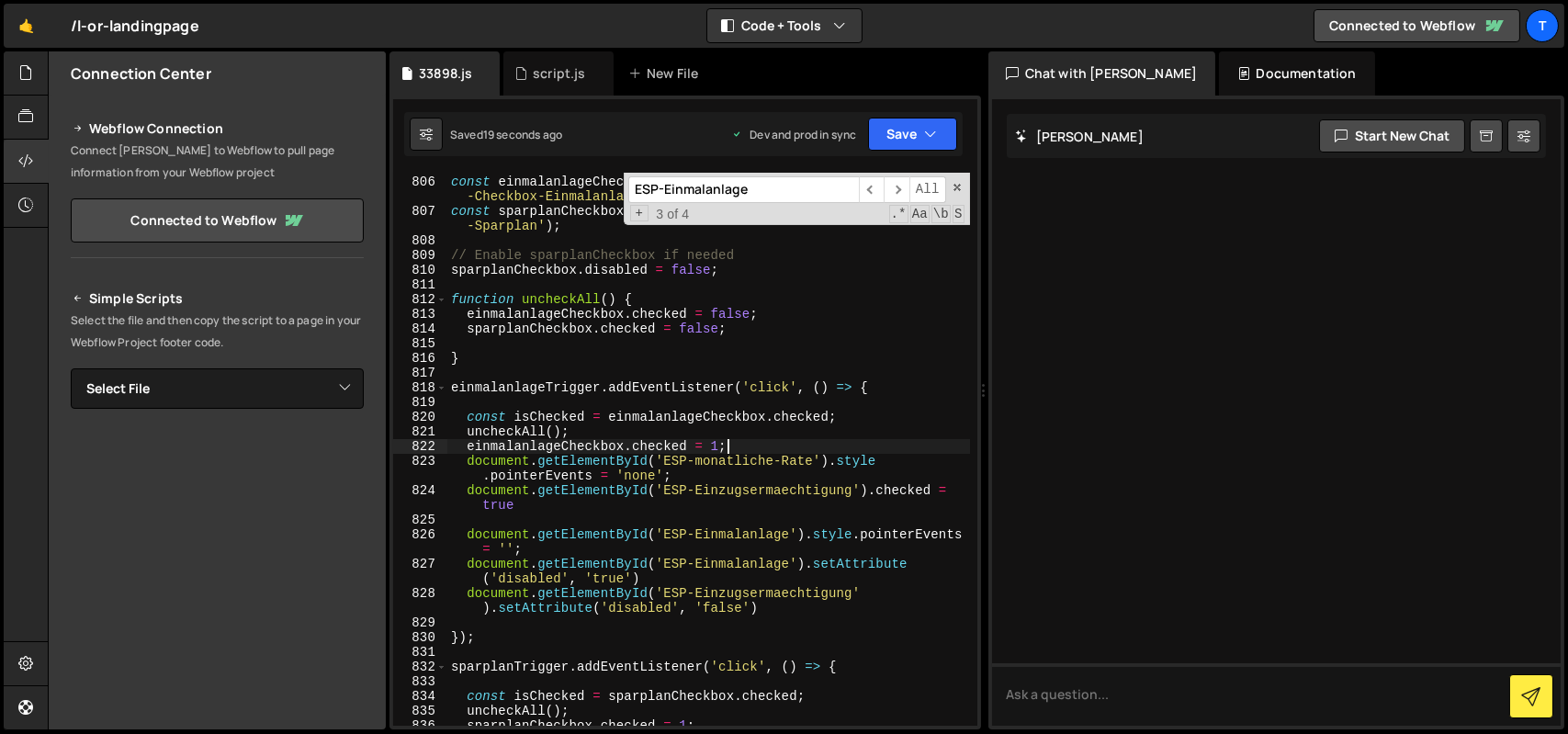
click at [726, 444] on div "const einmalanlageCheckbox = document . getElementById ( 'ESP -Checkbox-Einmala…" at bounding box center [709, 451] width 523 height 583
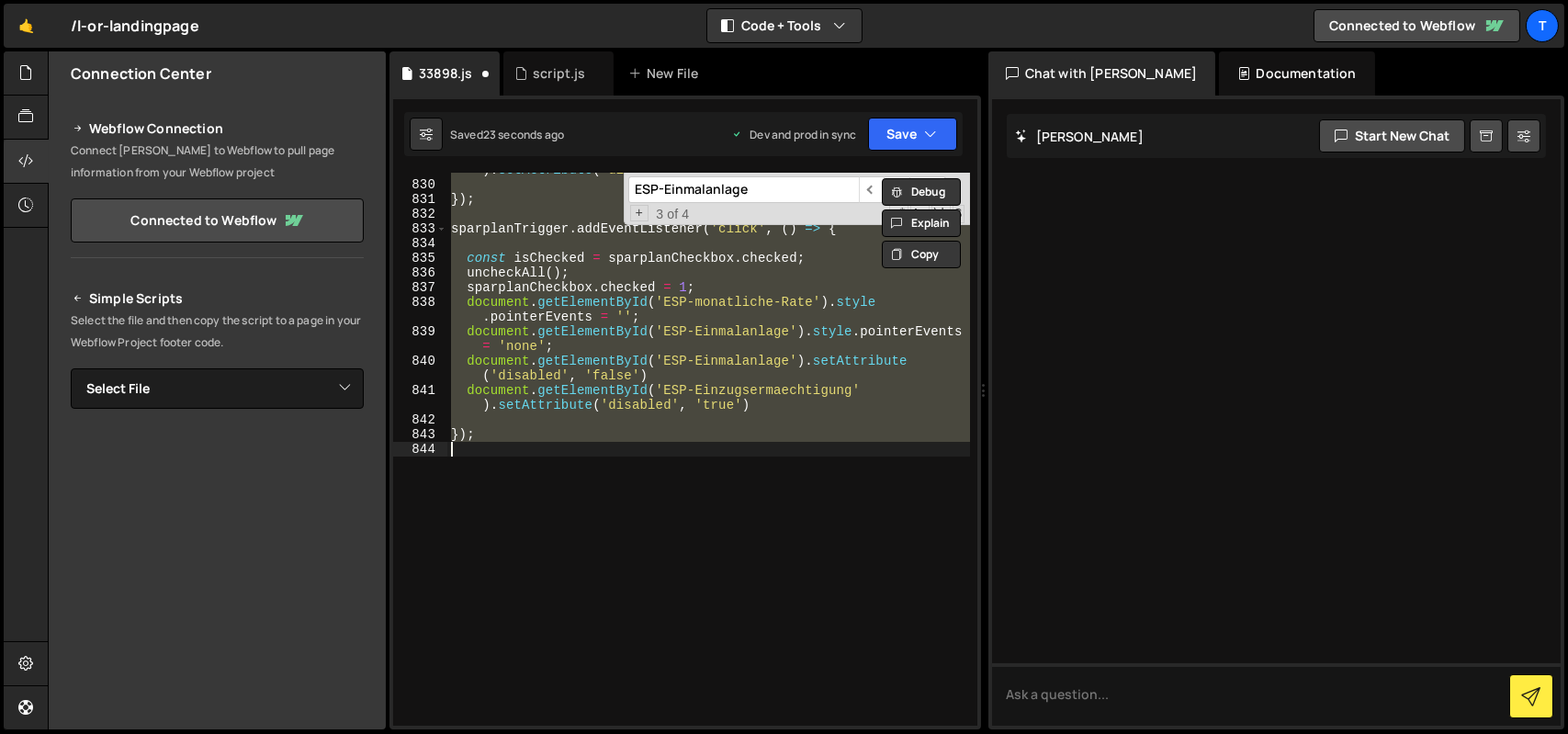
scroll to position [13473, 0]
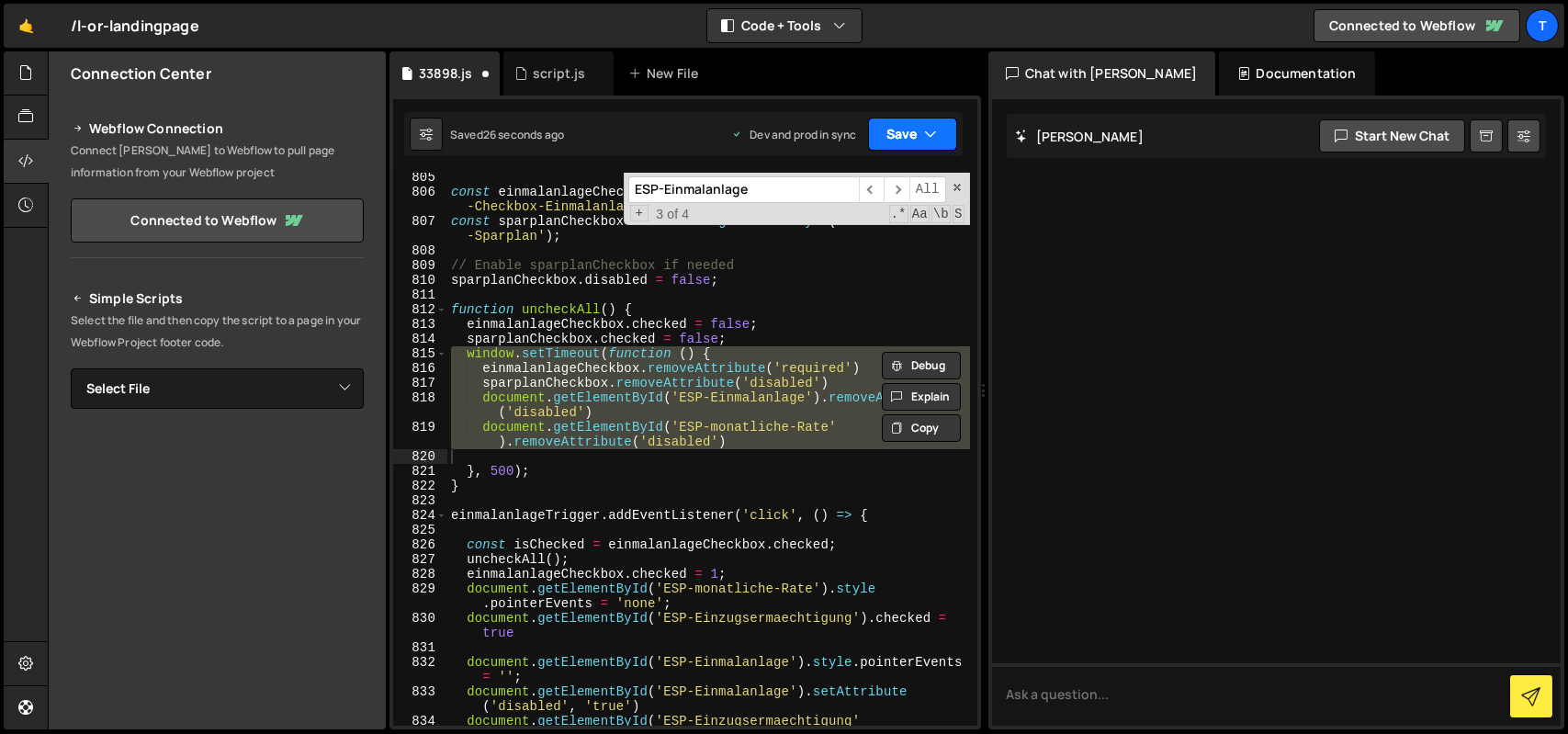
click at [897, 131] on button "Save" at bounding box center [912, 134] width 89 height 33
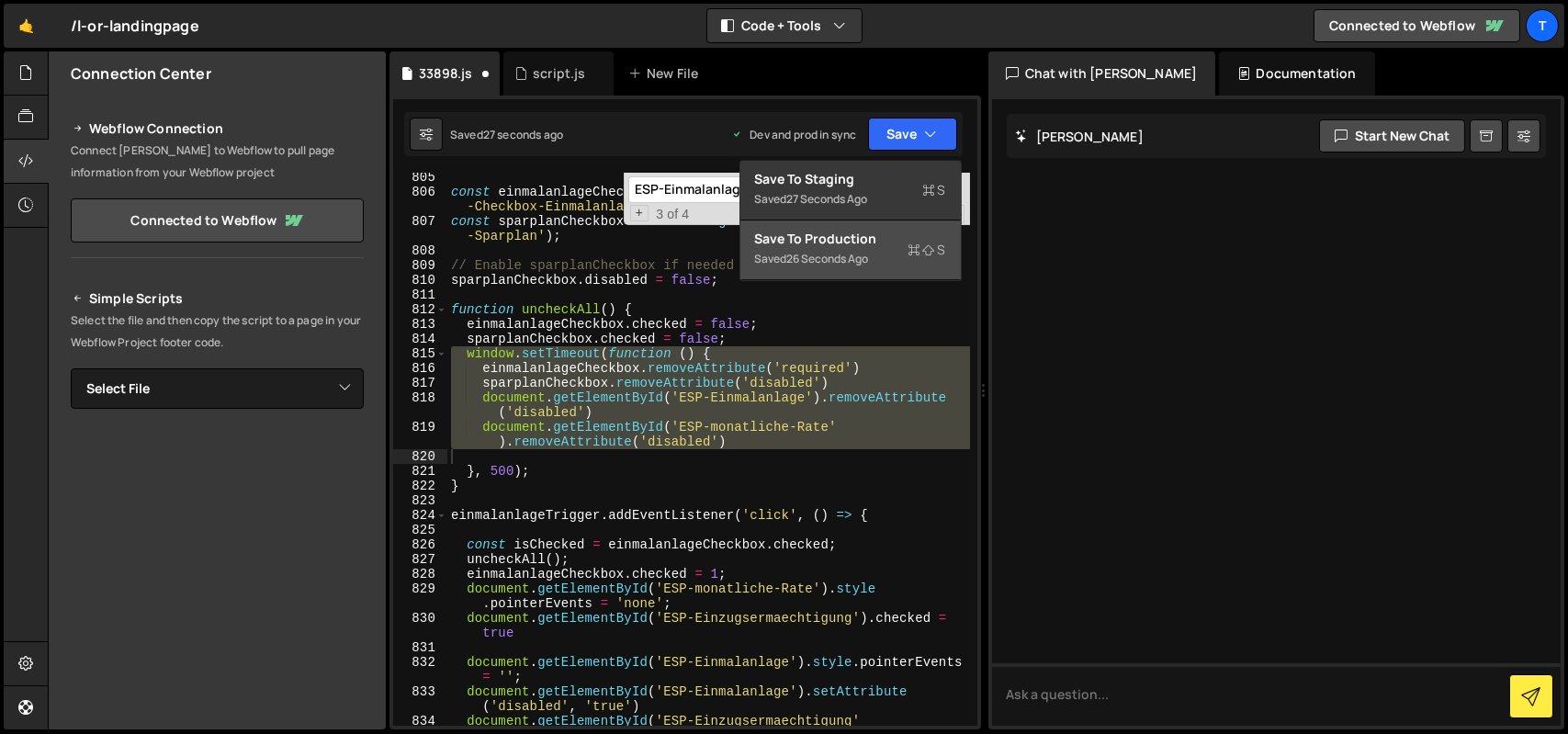
click at [875, 262] on div "Saved 26 seconds ago" at bounding box center [850, 259] width 191 height 22
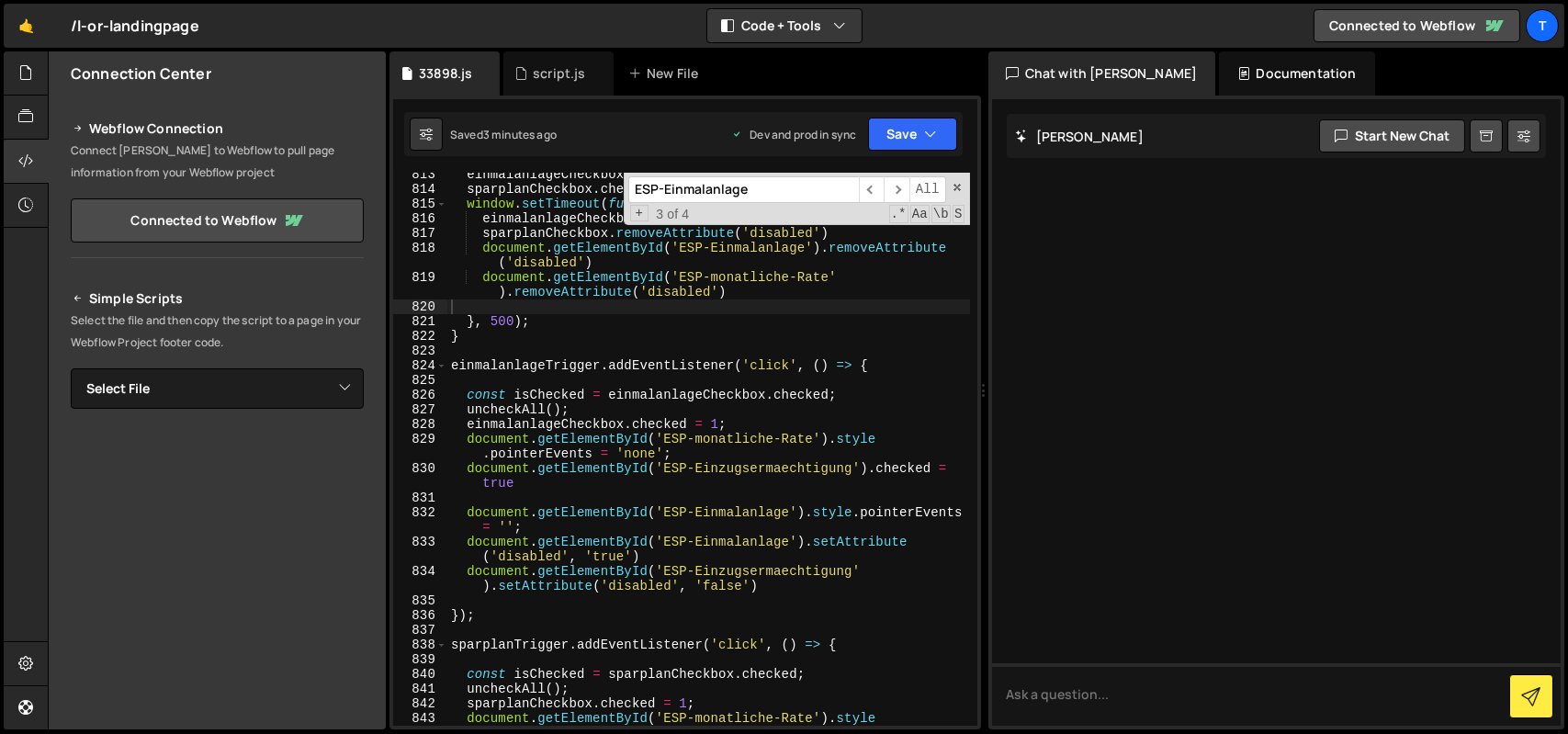
scroll to position [13612, 0]
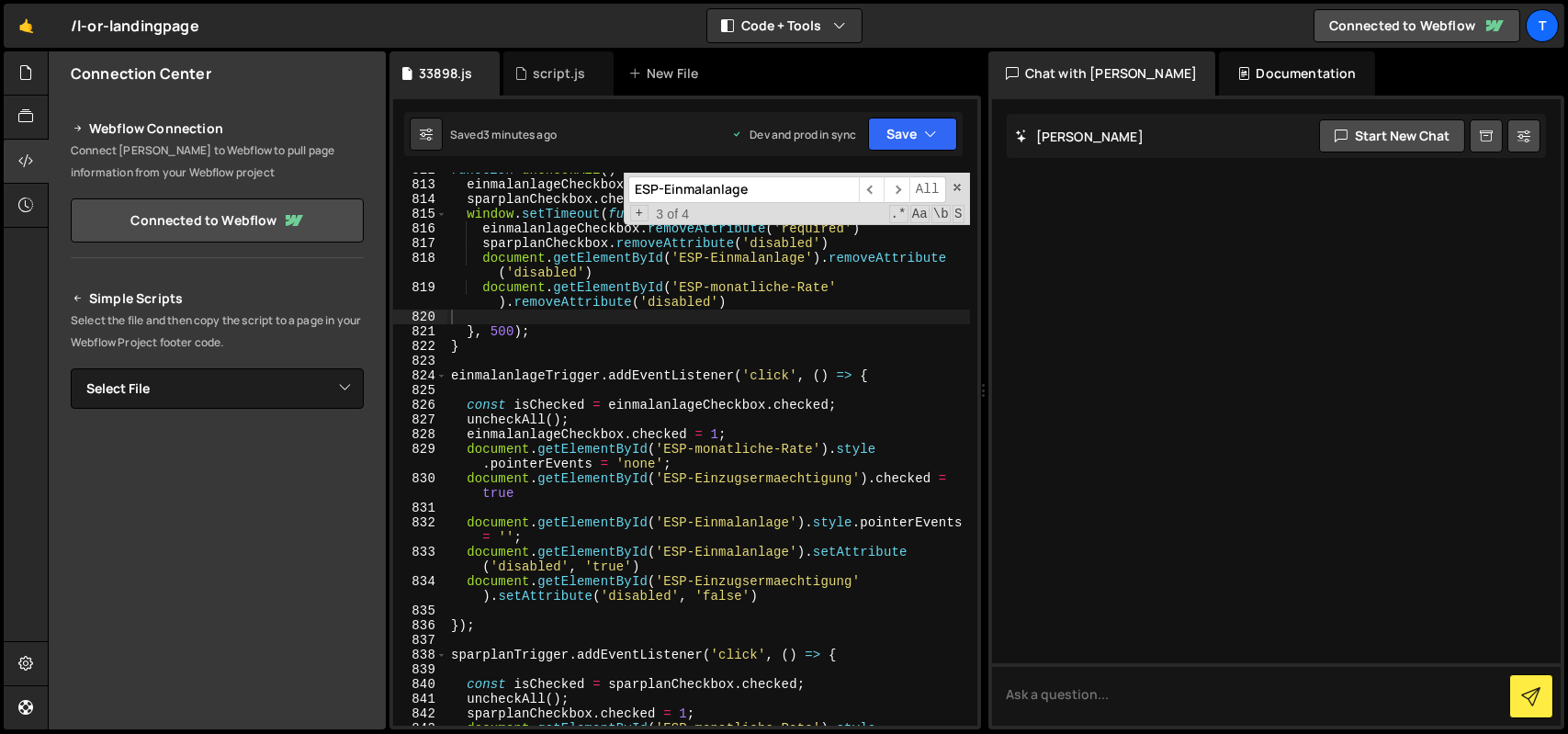
type textarea "uncheckAll();"
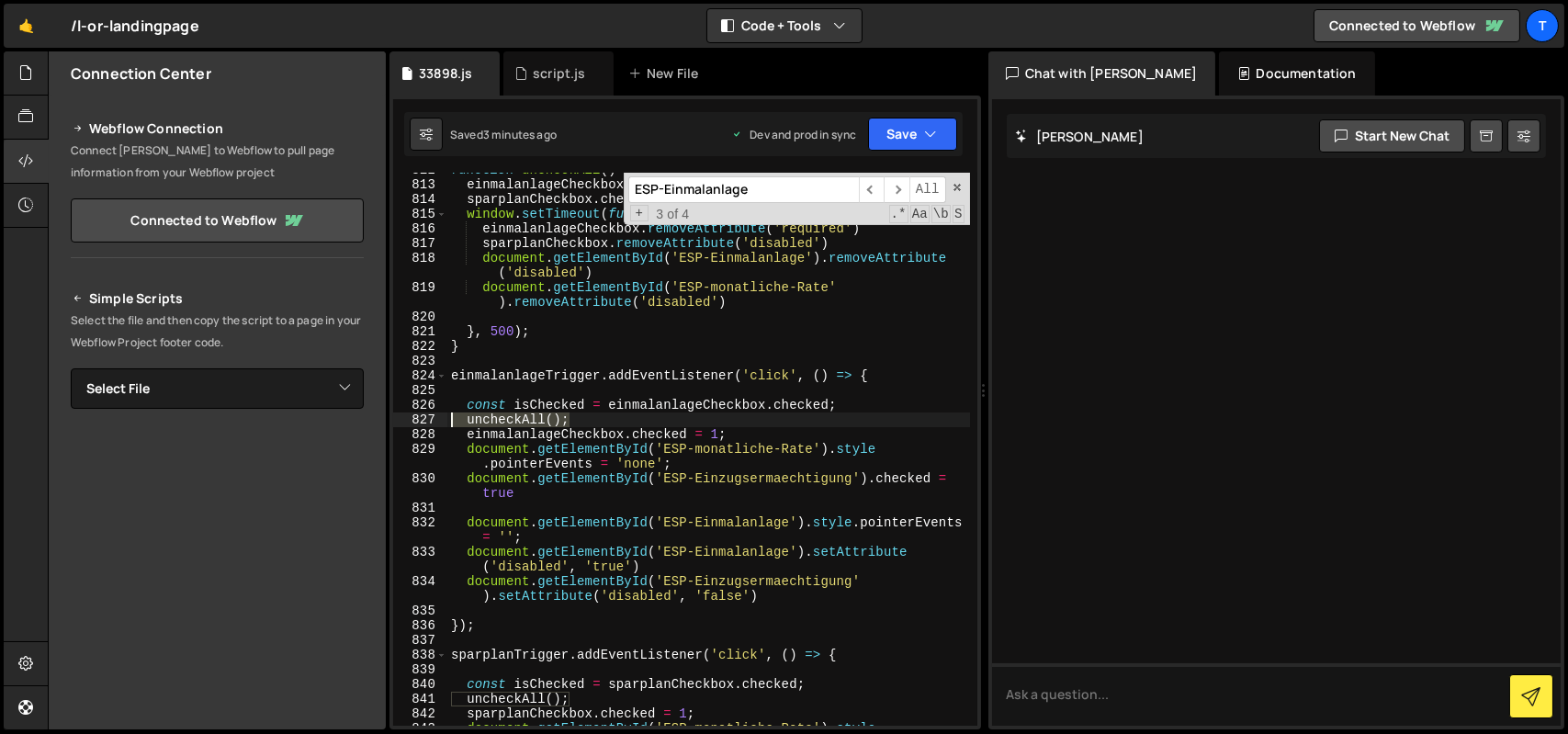
drag, startPoint x: 579, startPoint y: 417, endPoint x: 443, endPoint y: 420, distance: 136.0
click at [443, 420] on div "uncheckAll(); 812 813 814 815 816 817 818 819 820 821 822 823 824 825 826 827 8…" at bounding box center [685, 449] width 585 height 553
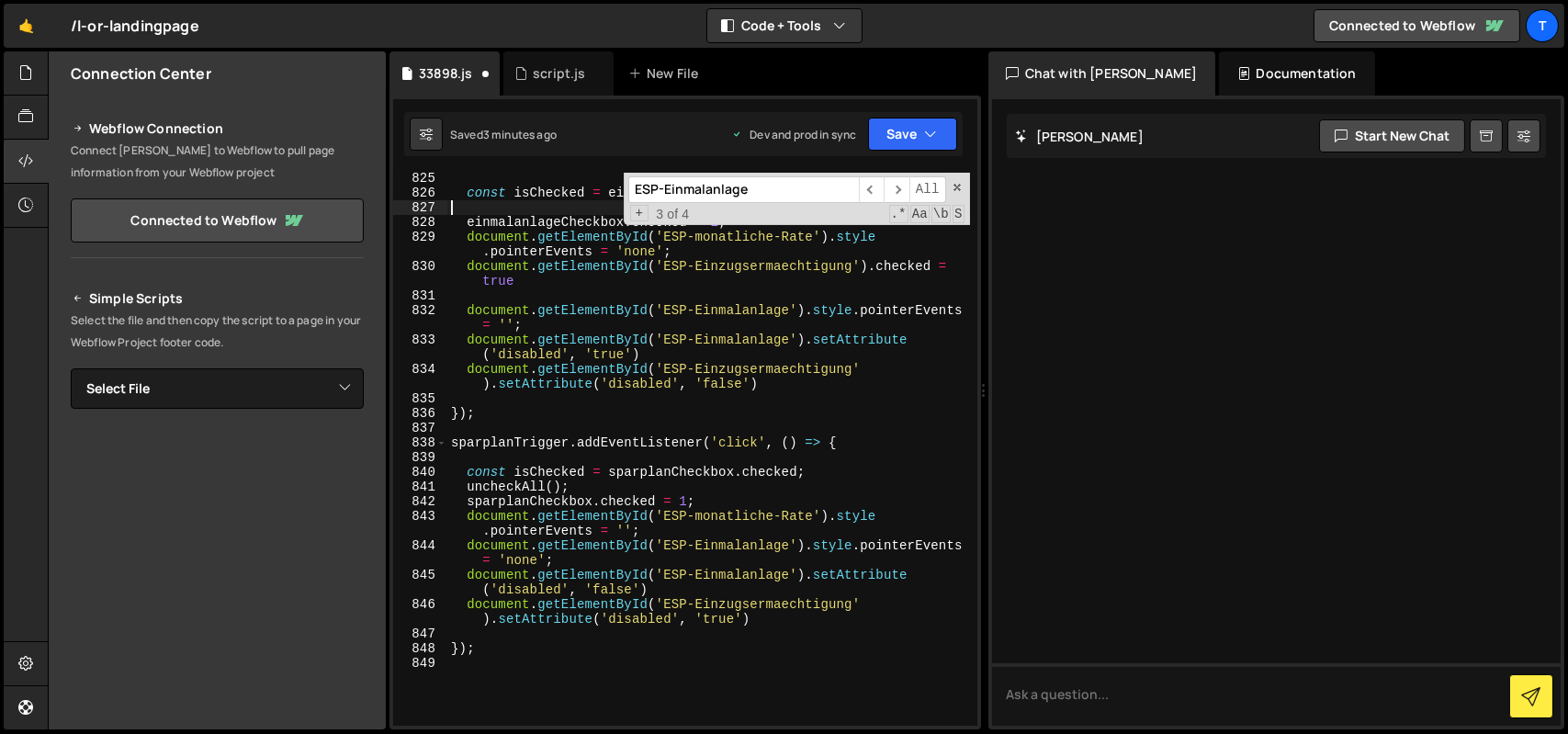
scroll to position [13824, 0]
drag, startPoint x: 574, startPoint y: 488, endPoint x: 460, endPoint y: 489, distance: 114.0
click at [460, 489] on div "const isChecked = einmalanlageCheckbox . checked ; einmalanlageCheckbox . check…" at bounding box center [709, 462] width 523 height 583
type textarea "uncheckAll();"
click at [574, 471] on div "const isChecked = einmalanlageCheckbox . checked ; einmalanlageCheckbox . check…" at bounding box center [709, 462] width 523 height 583
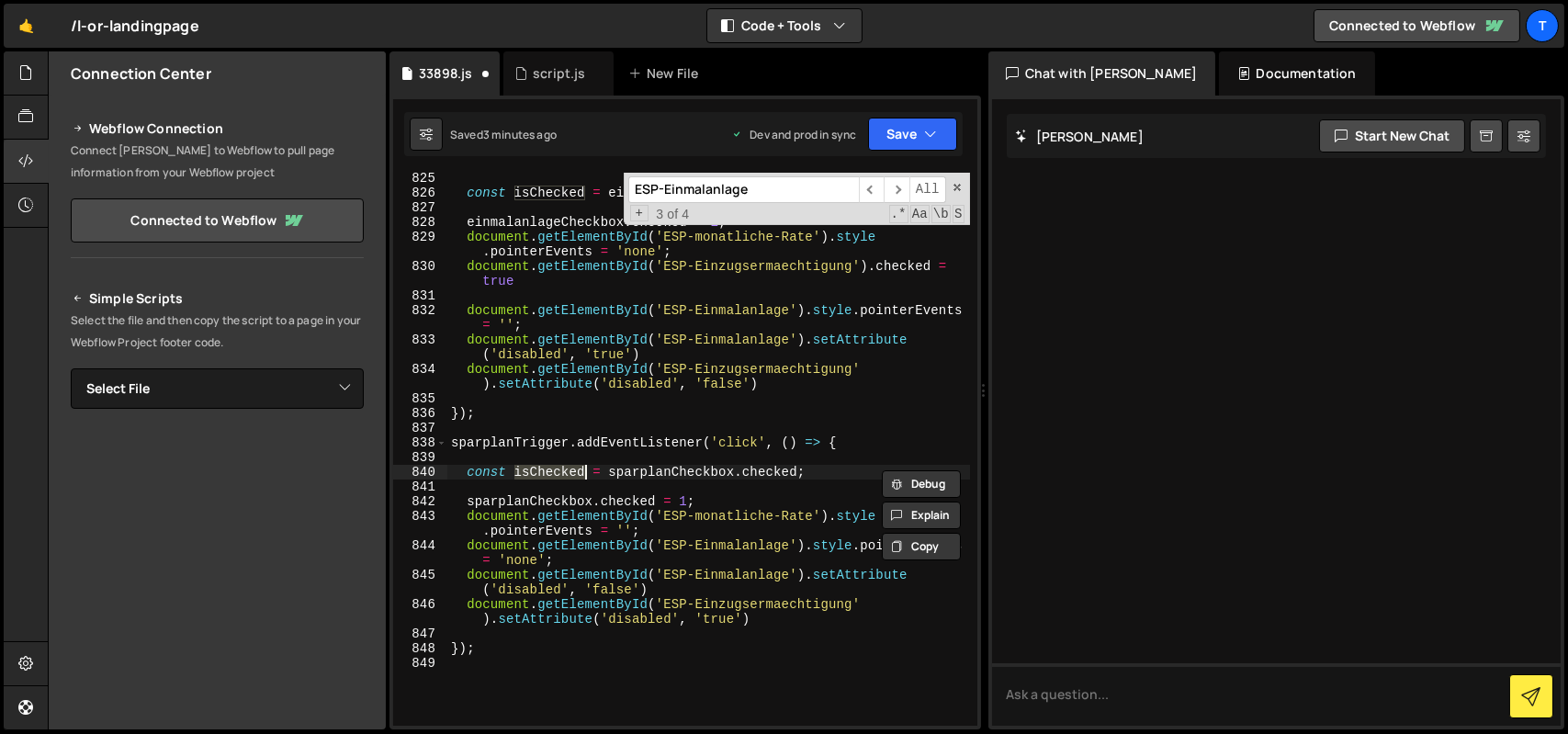
click at [574, 471] on div "const isChecked = einmalanlageCheckbox . checked ; einmalanlageCheckbox . check…" at bounding box center [709, 462] width 523 height 583
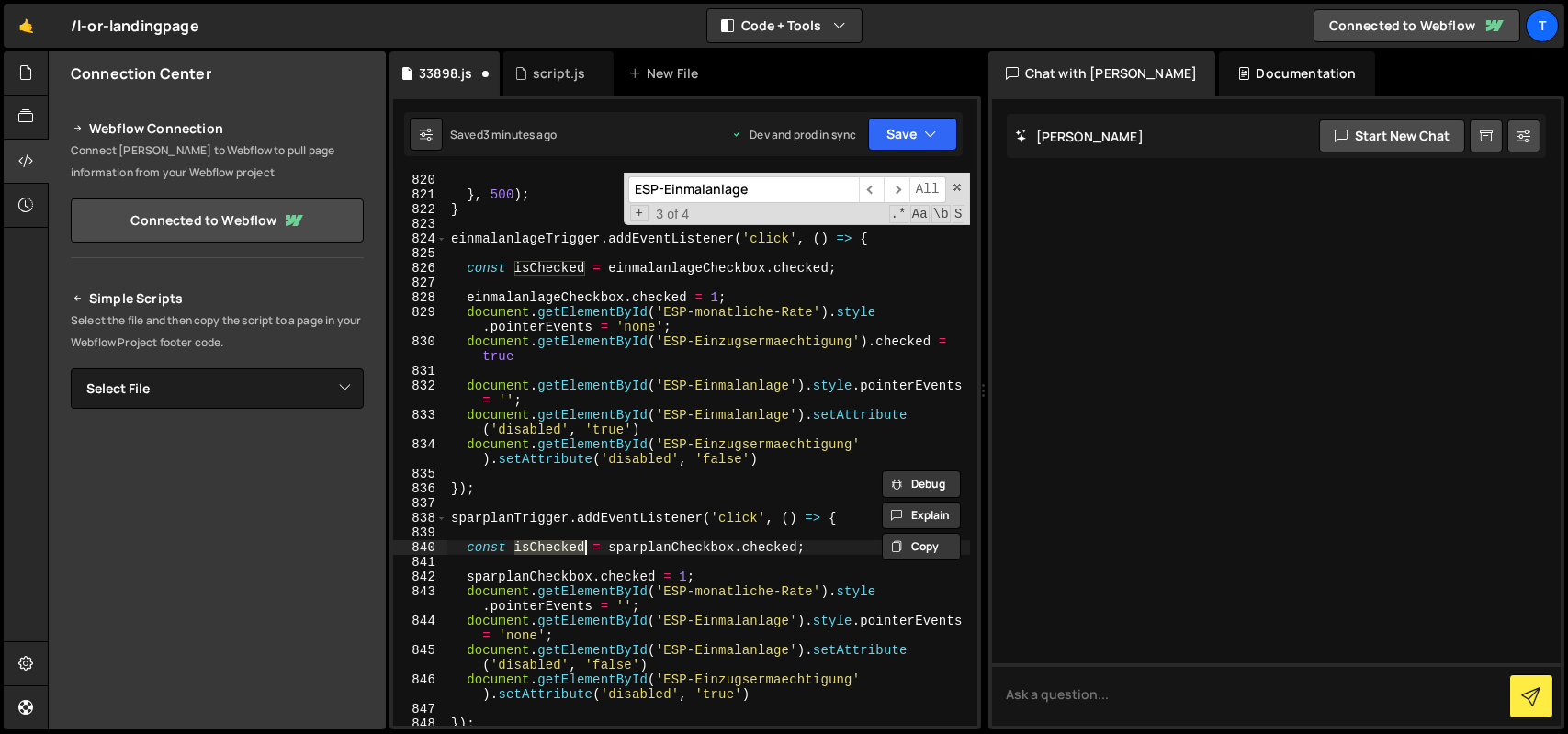
scroll to position [13744, 0]
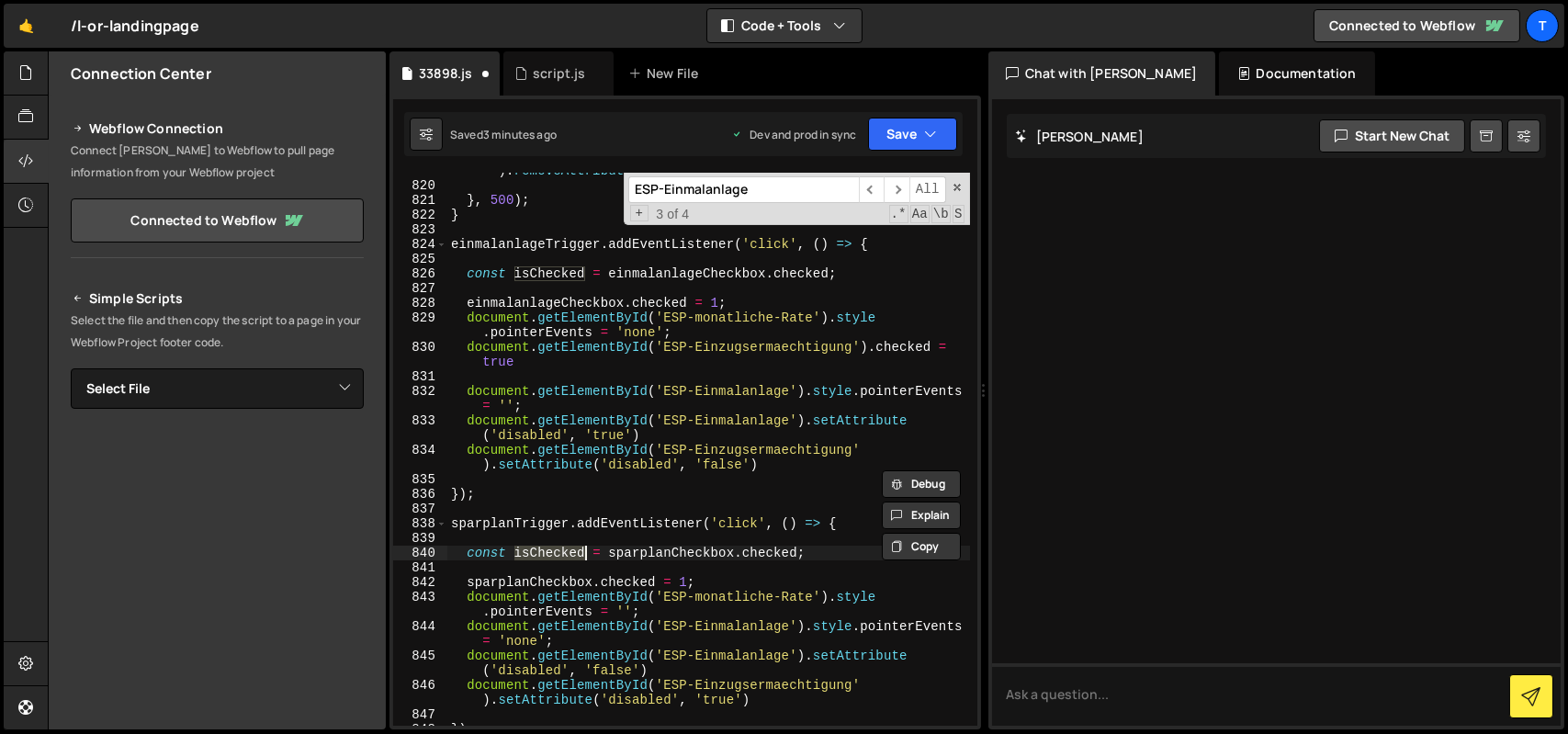
click at [540, 276] on div "document . getElementById ( 'ESP-monatliche-Rate' ) . removeAttribute ( 'disabl…" at bounding box center [709, 447] width 523 height 597
type textarea "const isChecked = einmalanlageCheckbox.checked;"
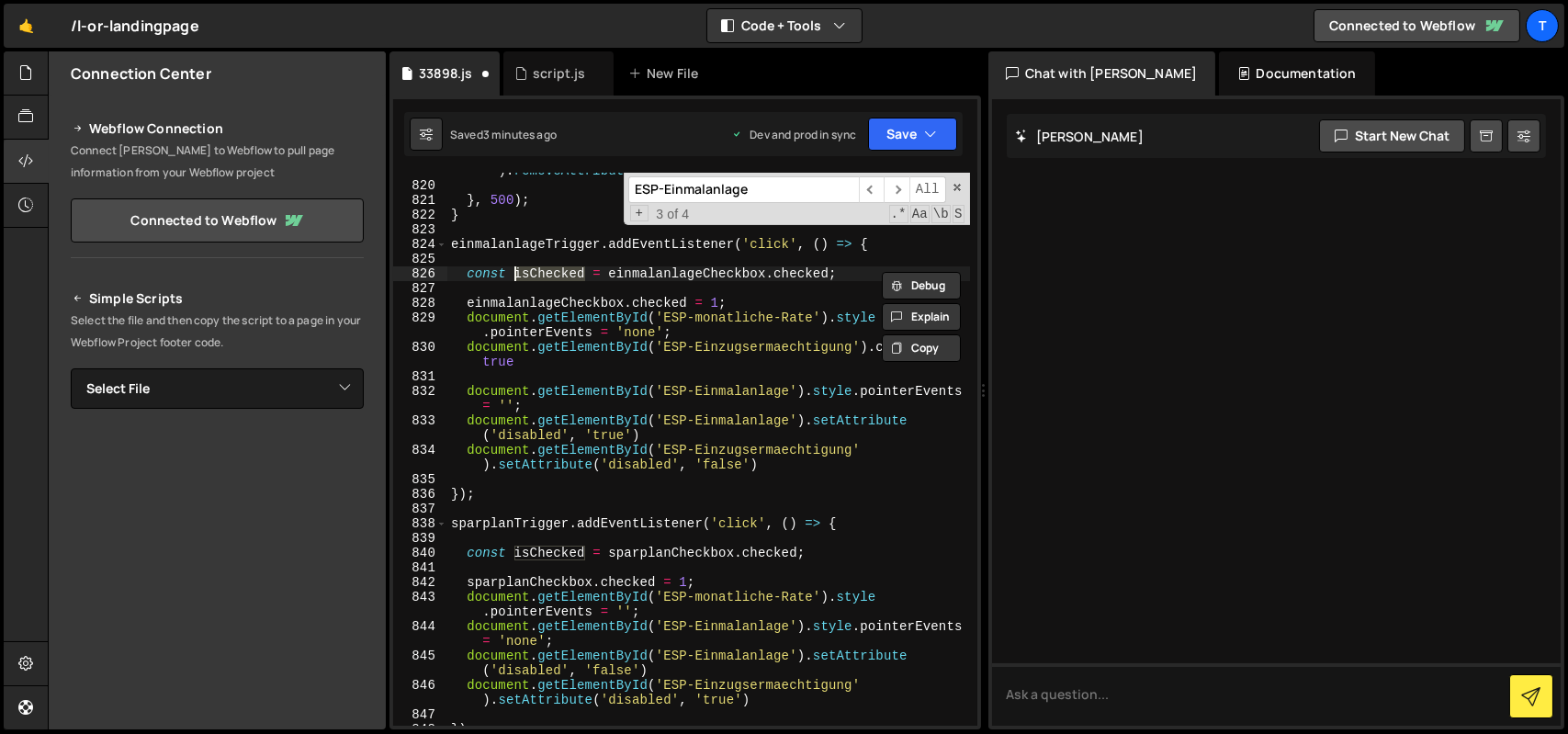
click at [540, 276] on div "document . getElementById ( 'ESP-monatliche-Rate' ) . removeAttribute ( 'disabl…" at bounding box center [709, 447] width 523 height 597
click at [537, 284] on div "document . getElementById ( 'ESP-monatliche-Rate' ) . removeAttribute ( 'disabl…" at bounding box center [709, 447] width 523 height 597
paste textarea "isChecked)"
click at [552, 277] on div "document . getElementById ( 'ESP-monatliche-Rate' ) . removeAttribute ( 'disabl…" at bounding box center [709, 447] width 523 height 597
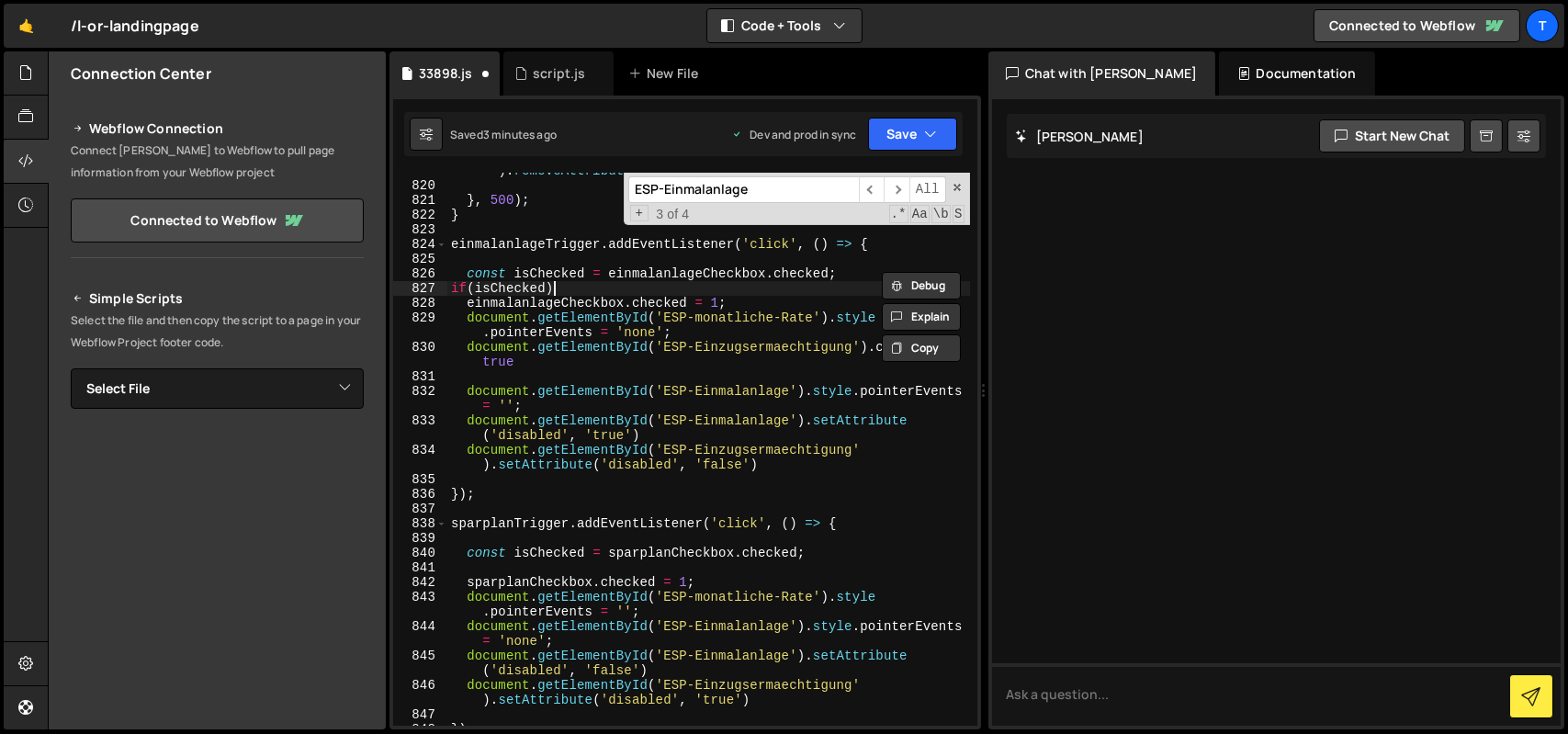
click at [587, 292] on div "document . getElementById ( 'ESP-monatliche-Rate' ) . removeAttribute ( 'disabl…" at bounding box center [709, 447] width 523 height 597
type textarea "if(isChecked){"
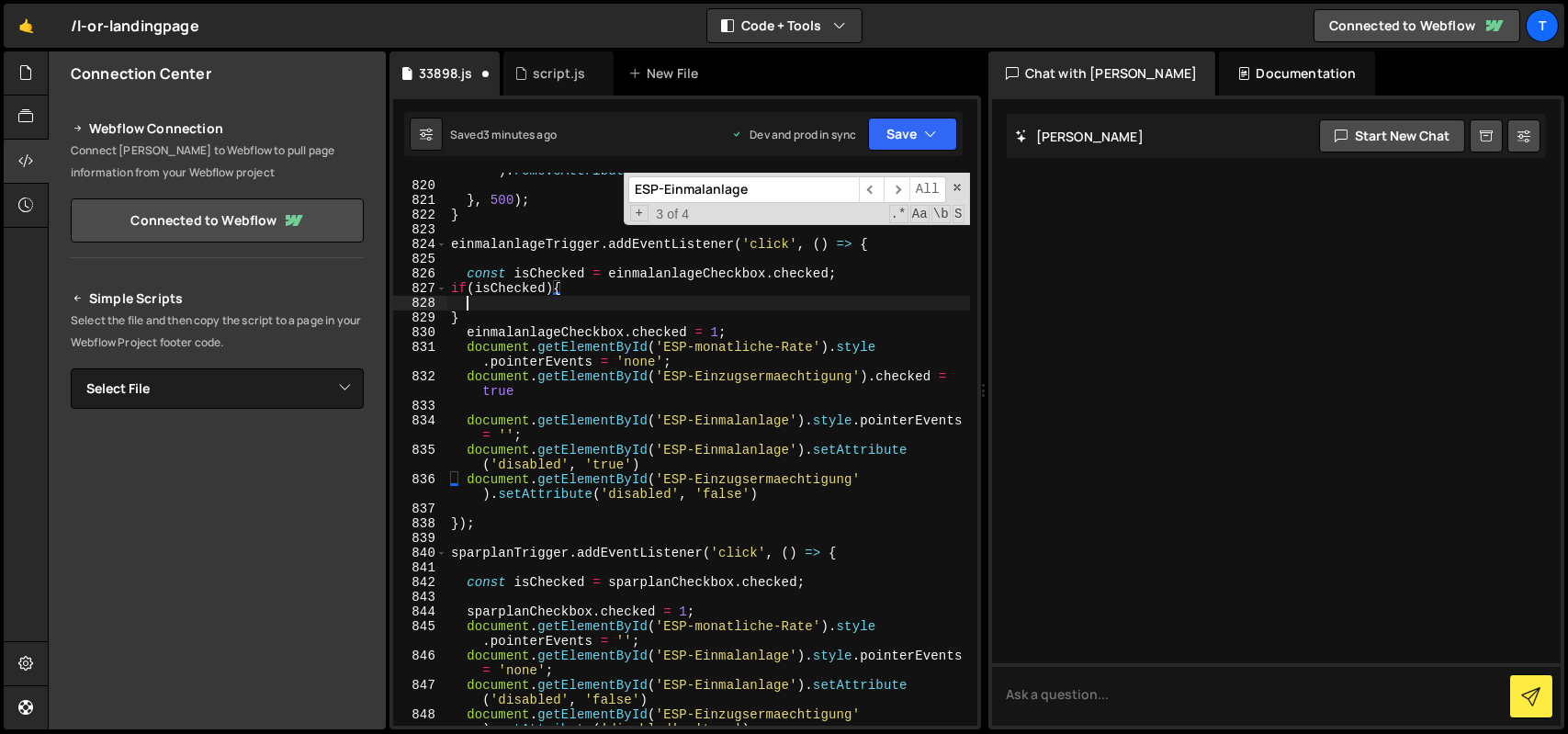
scroll to position [0, 0]
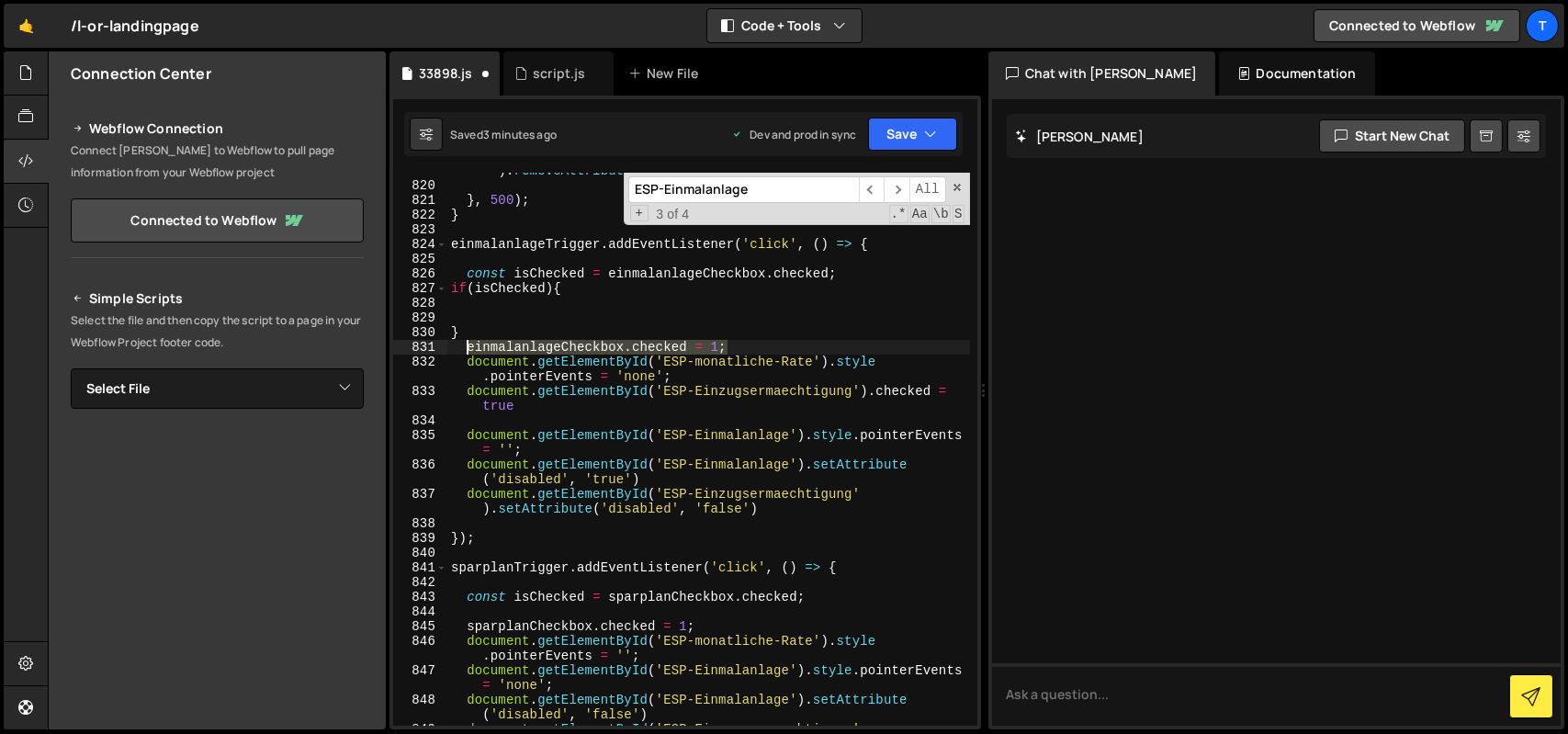
drag, startPoint x: 728, startPoint y: 342, endPoint x: 463, endPoint y: 347, distance: 265.0
click at [463, 347] on div "document . getElementById ( 'ESP-monatliche-Rate' ) . removeAttribute ( 'disabl…" at bounding box center [709, 455] width 523 height 612
type textarea "einmalanlageCheckbox.checked = 1;"
click at [475, 336] on div "document . getElementById ( 'ESP-monatliche-Rate' ) . removeAttribute ( 'disabl…" at bounding box center [709, 455] width 523 height 612
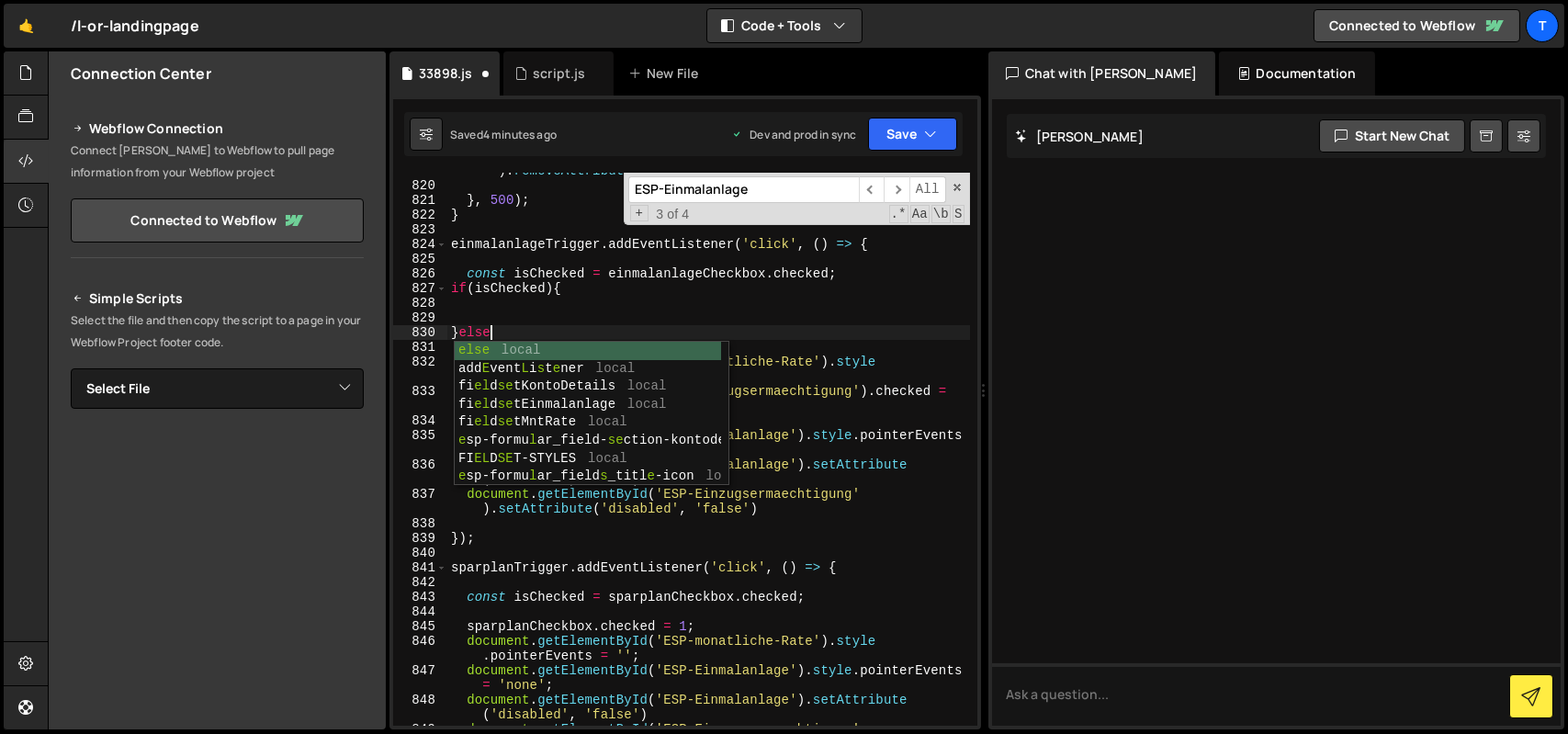
type textarea "}else{"
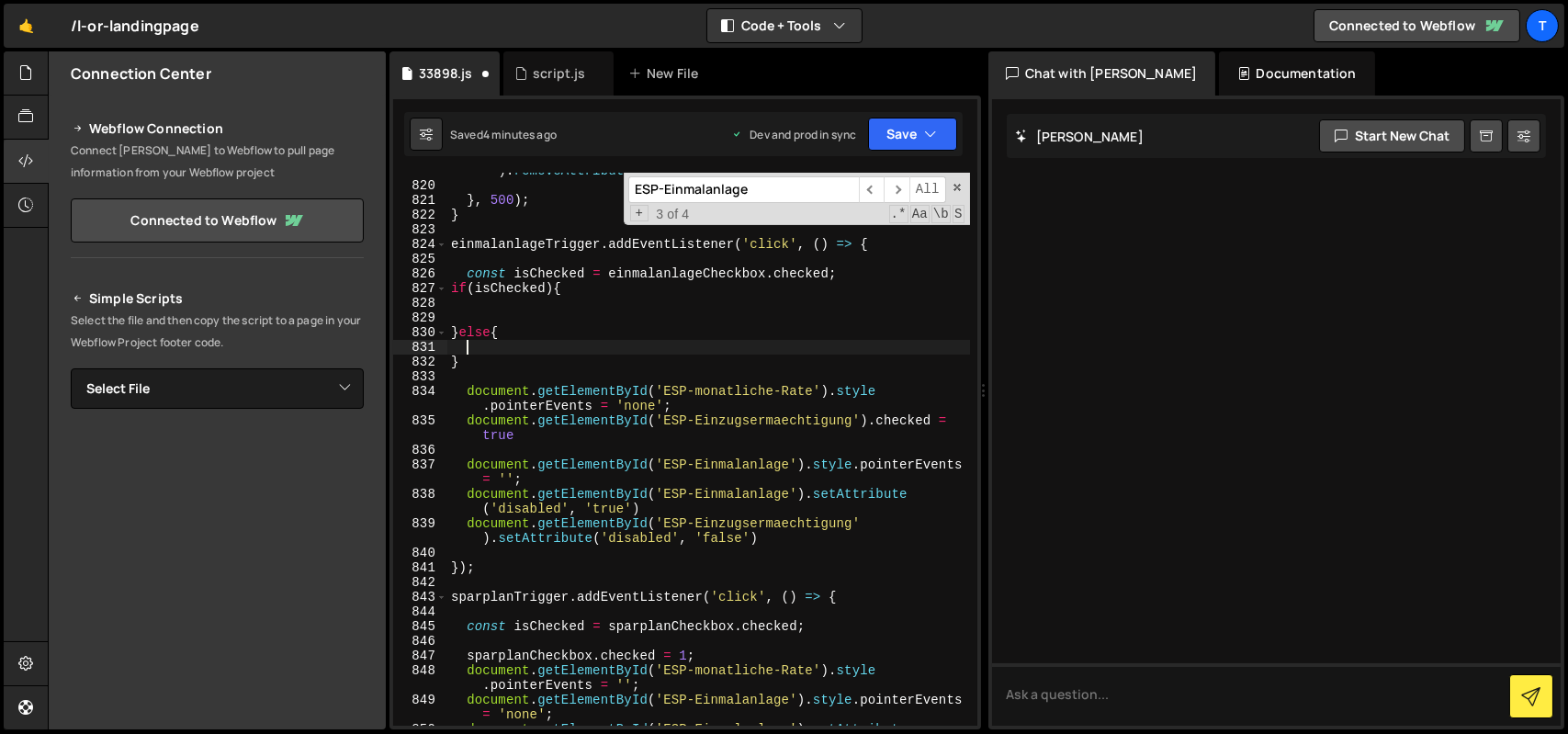
paste textarea "einmalanlageCheckbox.checked = 1;"
type textarea "einmalanlageCheckbox.checked = 1;"
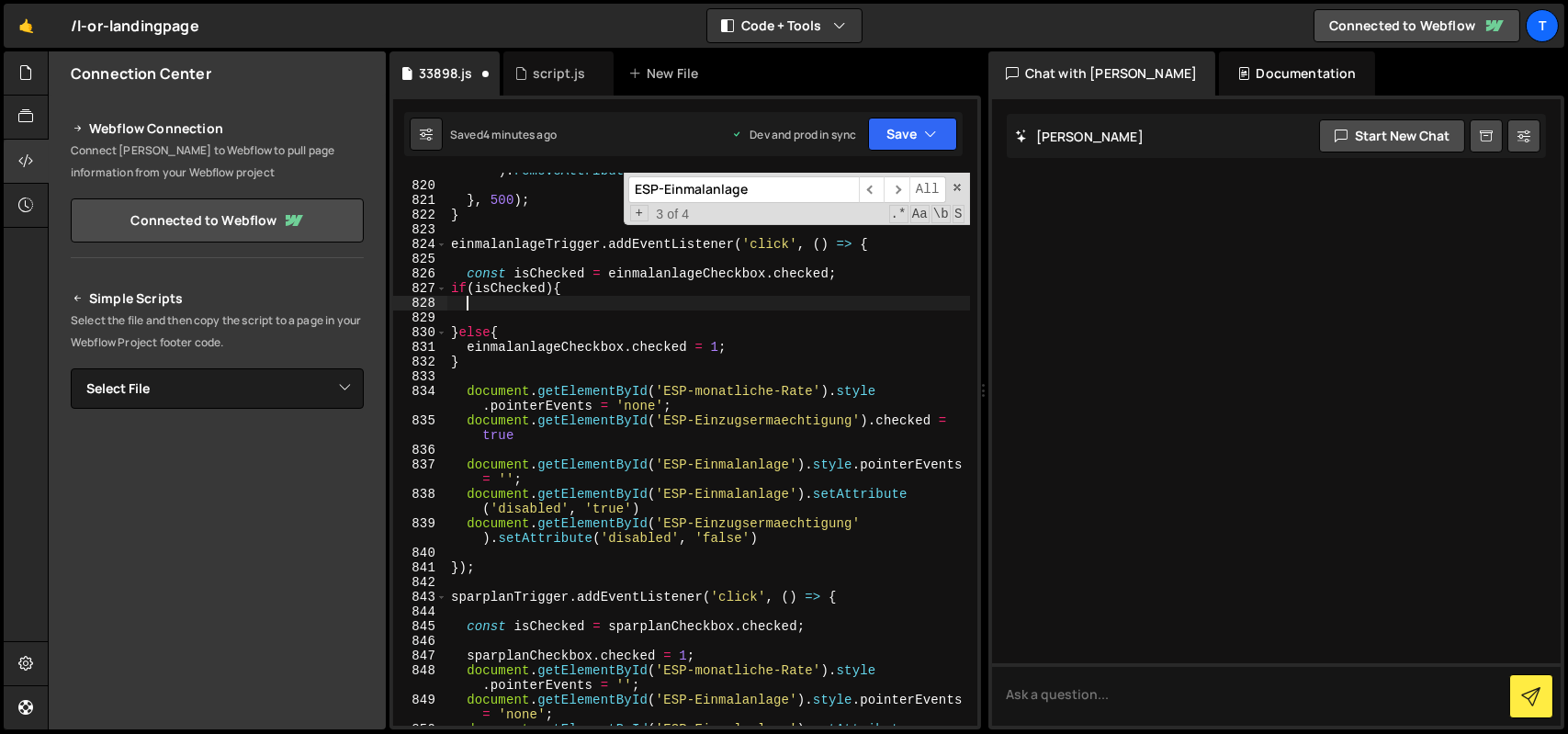
click at [549, 310] on div "document . getElementById ( 'ESP-monatliche-Rate' ) . removeAttribute ( 'disabl…" at bounding box center [709, 455] width 523 height 612
paste textarea "einmalanlageCheckbox.checked = 1;"
click at [719, 308] on div "document . getElementById ( 'ESP-monatliche-Rate' ) . removeAttribute ( 'disabl…" at bounding box center [709, 455] width 523 height 612
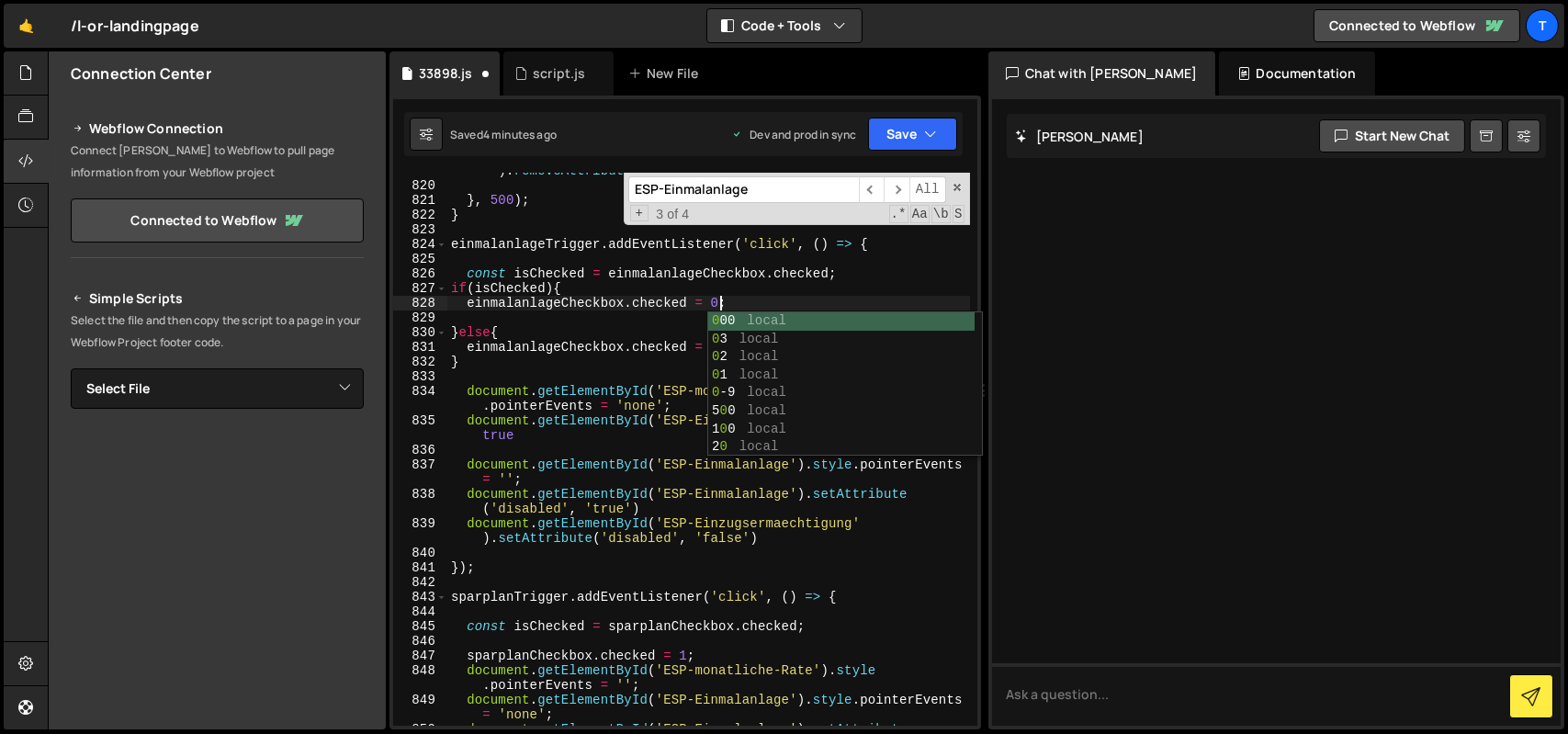
scroll to position [0, 13]
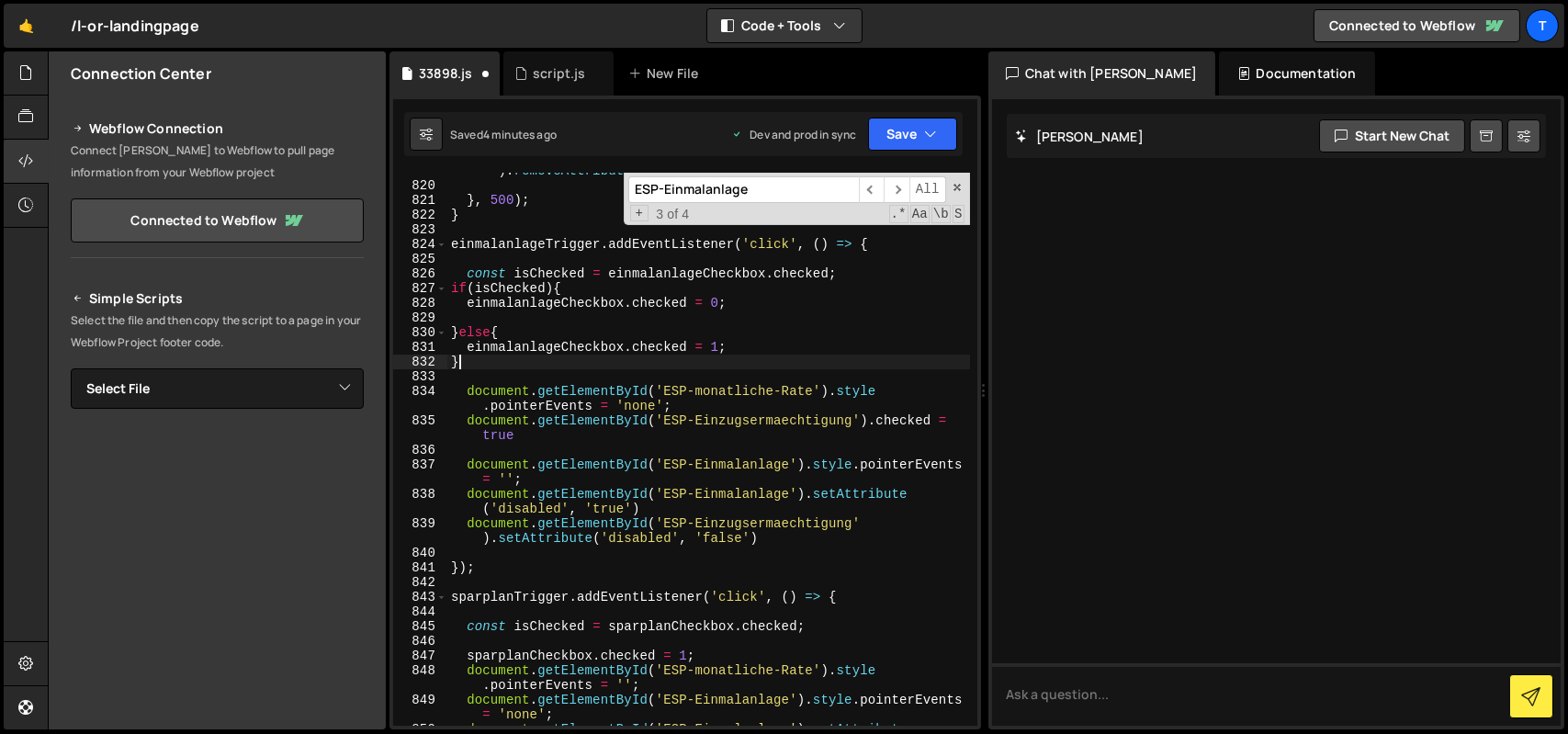
click at [558, 364] on div "document . getElementById ( 'ESP-monatliche-Rate' ) . removeAttribute ( 'disabl…" at bounding box center [709, 455] width 523 height 612
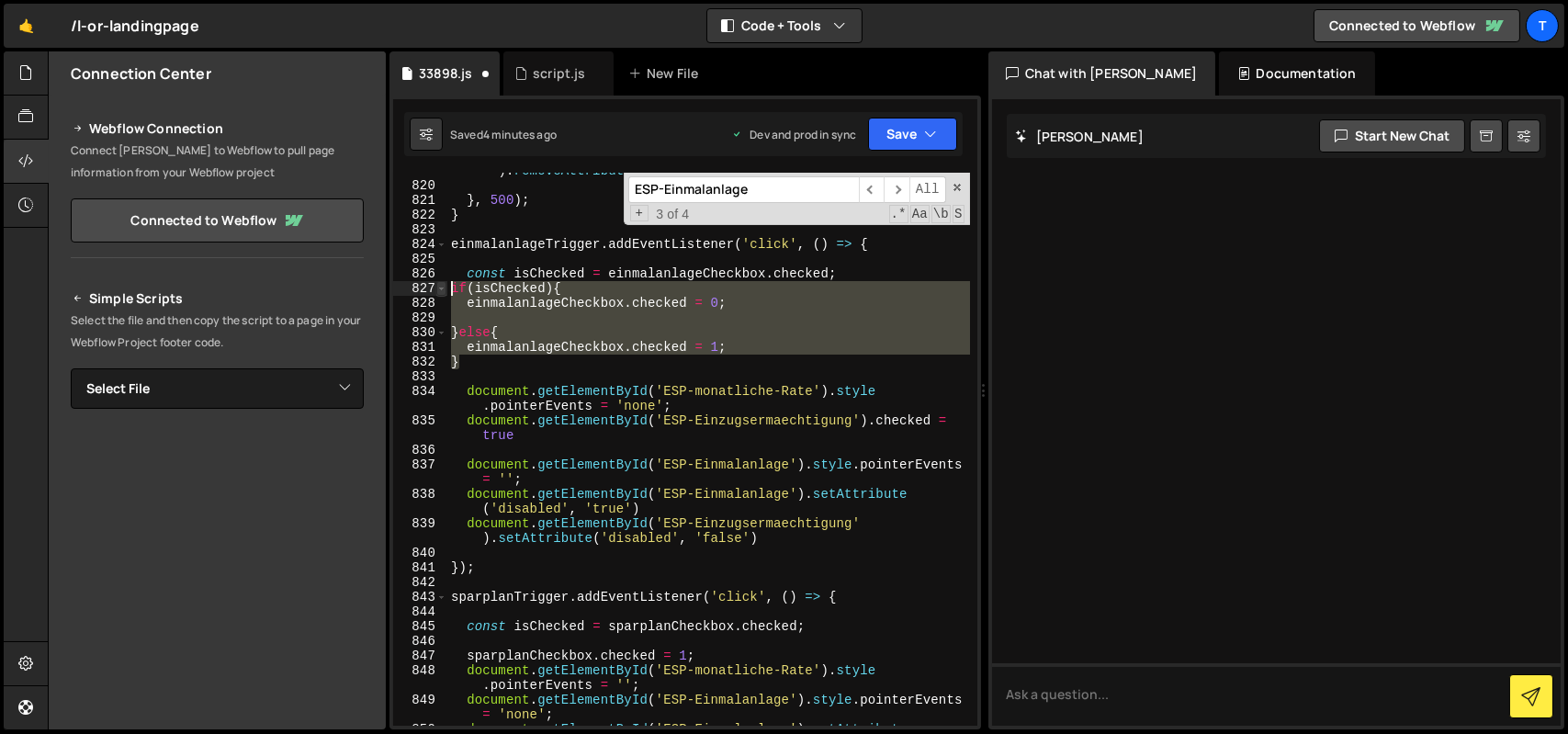
drag, startPoint x: 462, startPoint y: 363, endPoint x: 445, endPoint y: 286, distance: 78.9
click at [445, 286] on div "} 819 820 821 822 823 824 825 826 827 828 829 830 831 832 833 834 835 836 837 8…" at bounding box center [685, 449] width 585 height 553
type textarea "if(isChecked){ einmalanlageCheckbox.checked = 0;"
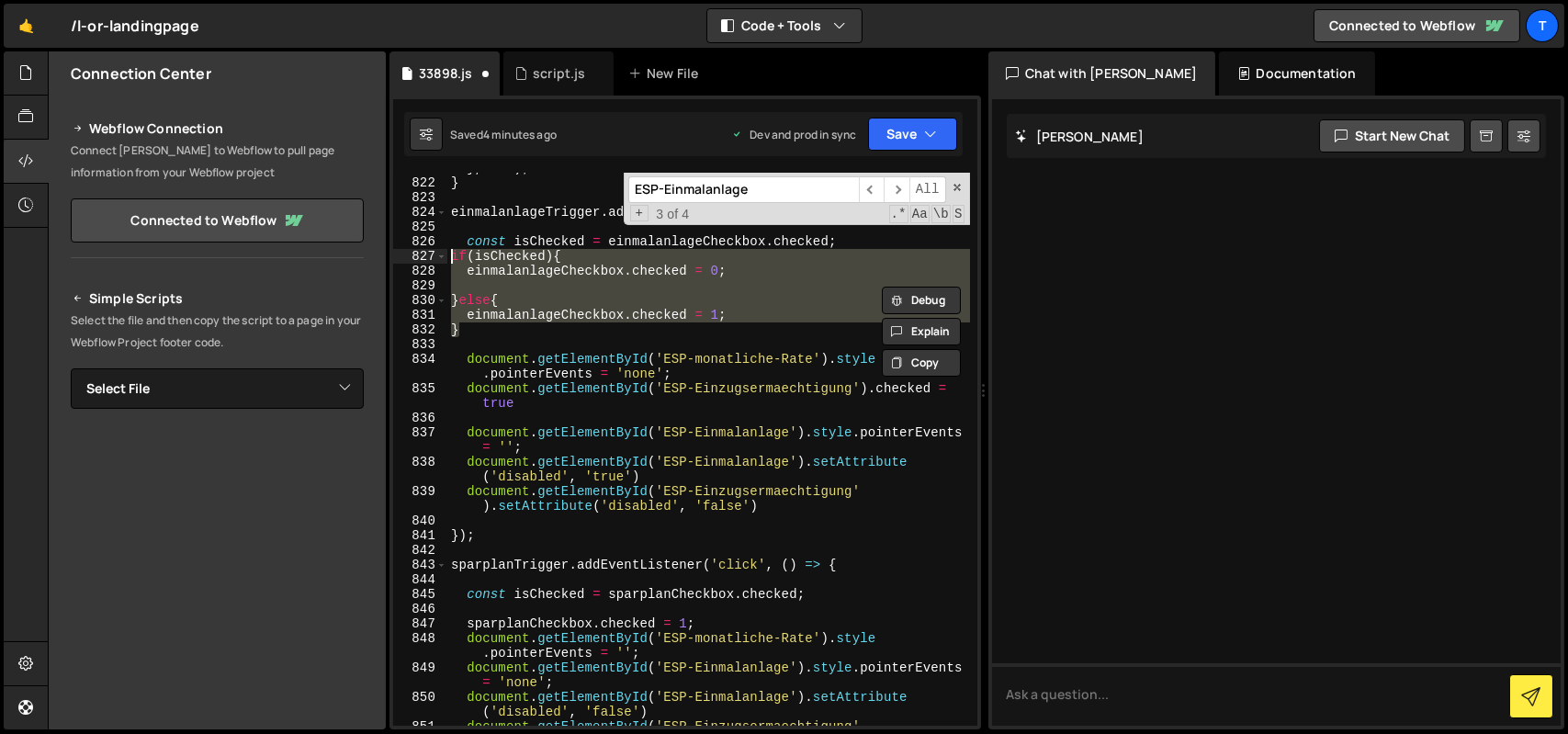
scroll to position [13816, 0]
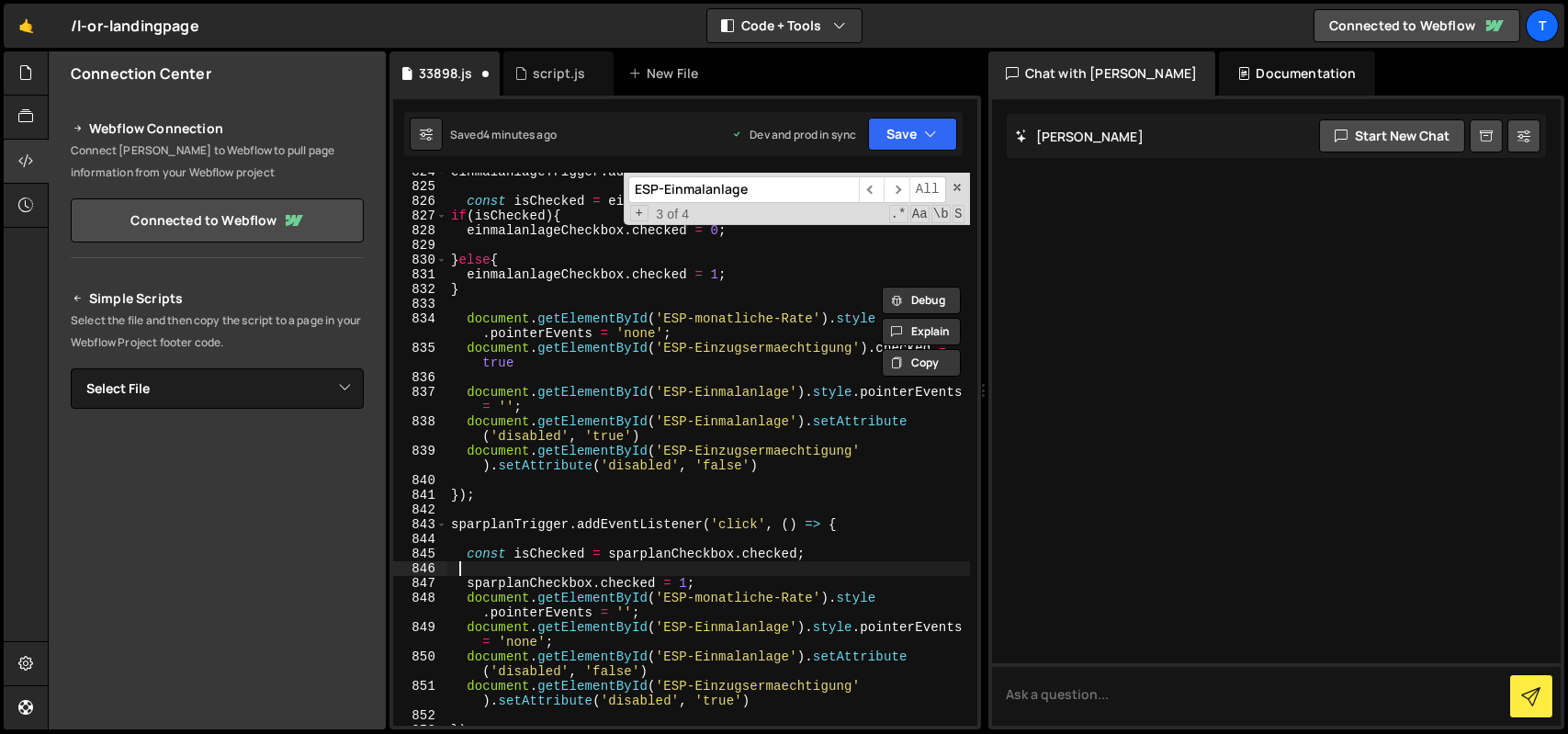
click at [553, 576] on div "einmalanlageTrigger . addEventListener ( 'click' , ( ) => { const isChecked = e…" at bounding box center [709, 456] width 523 height 583
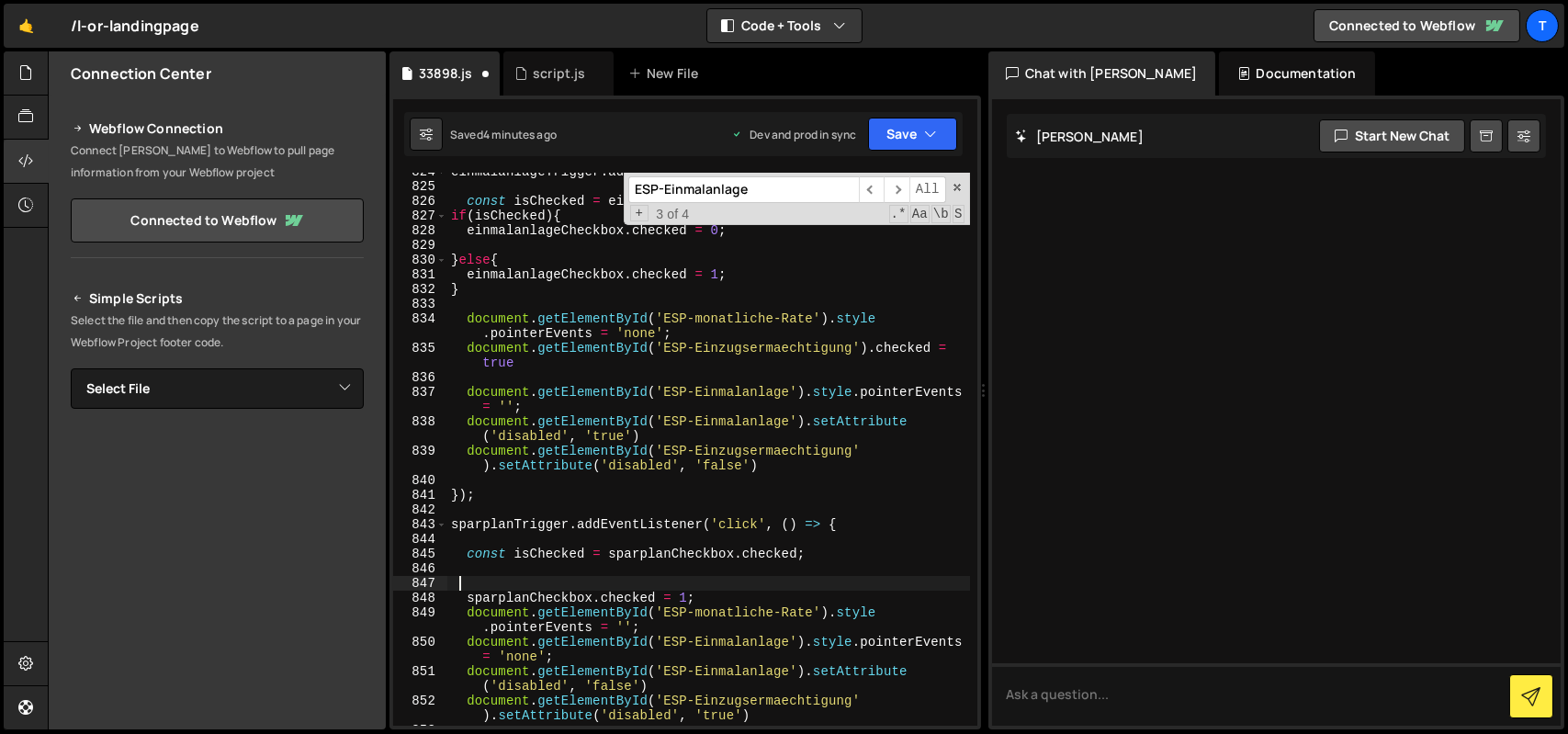
paste textarea "}"
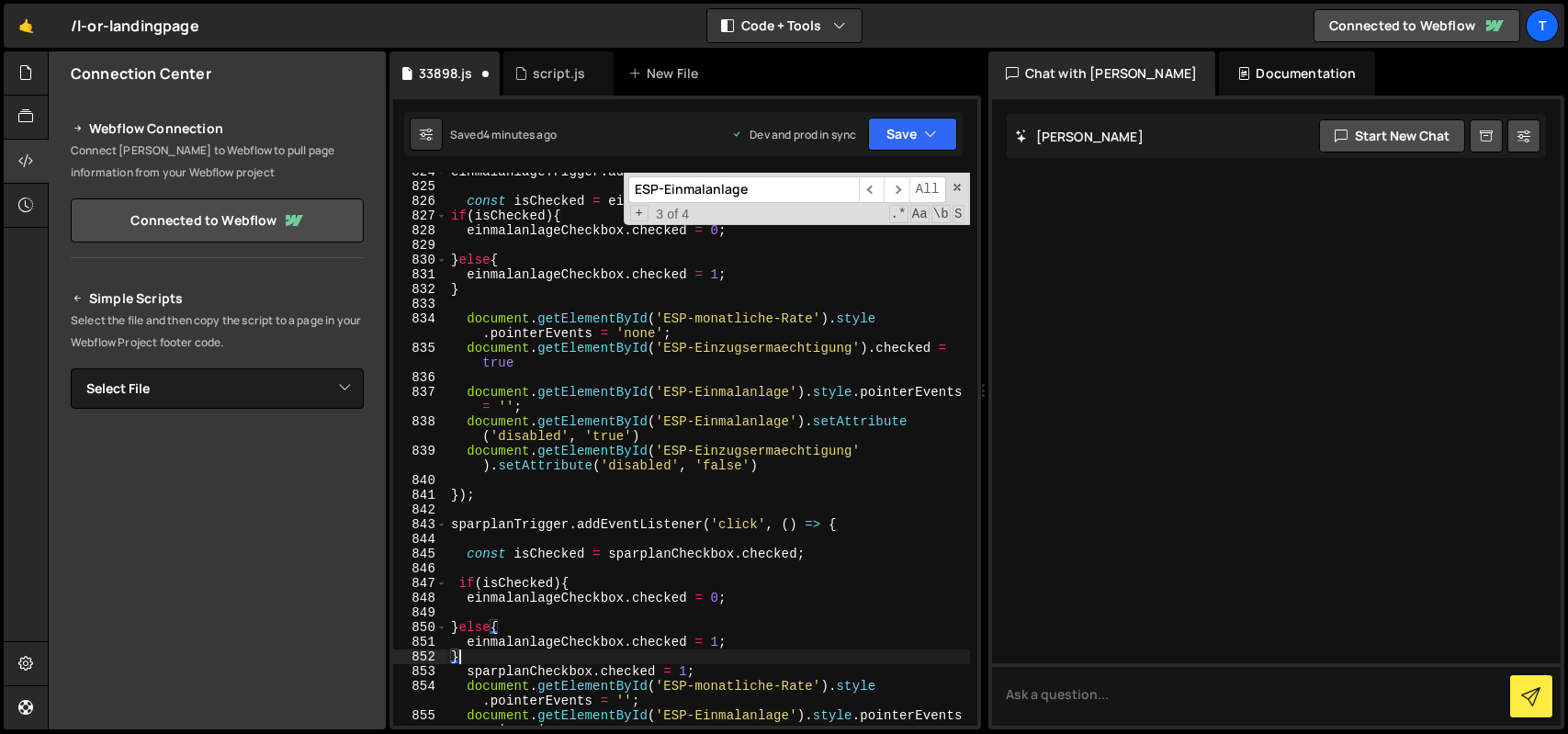
scroll to position [13913, 0]
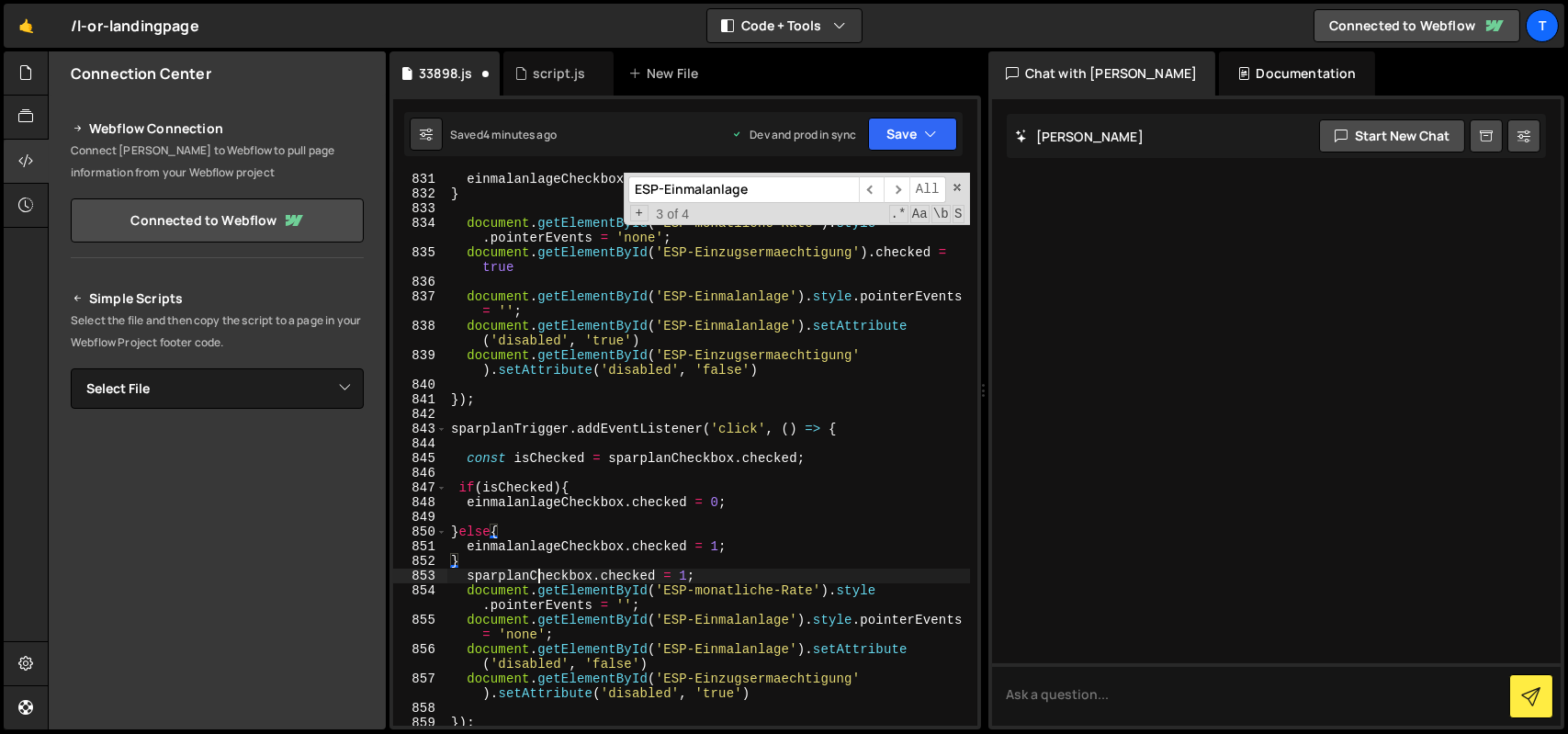
click at [537, 577] on div "einmalanlageCheckbox . checked = 1 ; } document . getElementById ( 'ESP-monatli…" at bounding box center [709, 463] width 523 height 583
click at [551, 545] on div "einmalanlageCheckbox . checked = 1 ; } document . getElementById ( 'ESP-monatli…" at bounding box center [709, 463] width 523 height 583
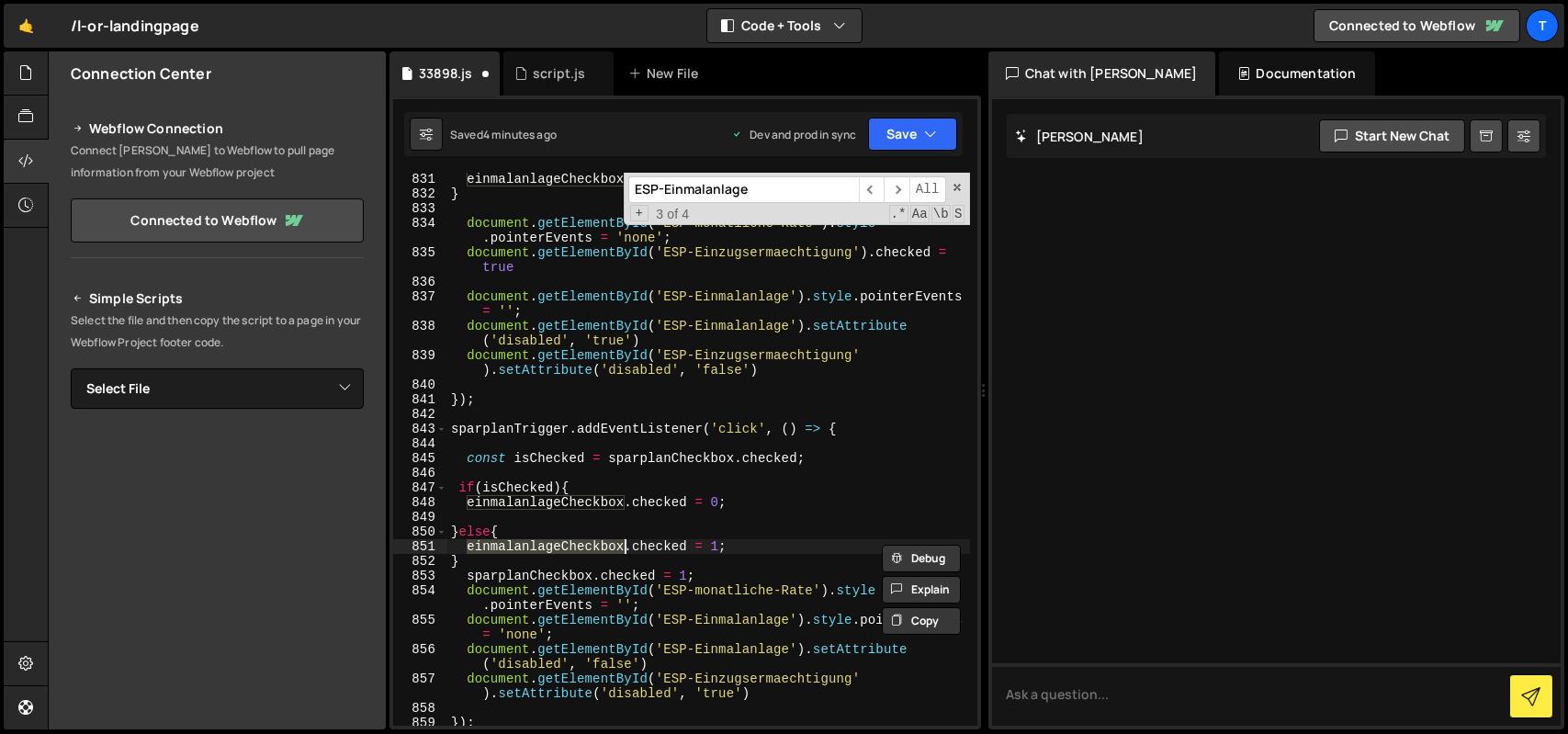
click at [551, 545] on div "einmalanlageCheckbox . checked = 1 ; } document . getElementById ( 'ESP-monatli…" at bounding box center [709, 463] width 523 height 583
paste textarea "sparplan"
click at [555, 508] on div "einmalanlageCheckbox . checked = 1 ; } document . getElementById ( 'ESP-monatli…" at bounding box center [709, 463] width 523 height 583
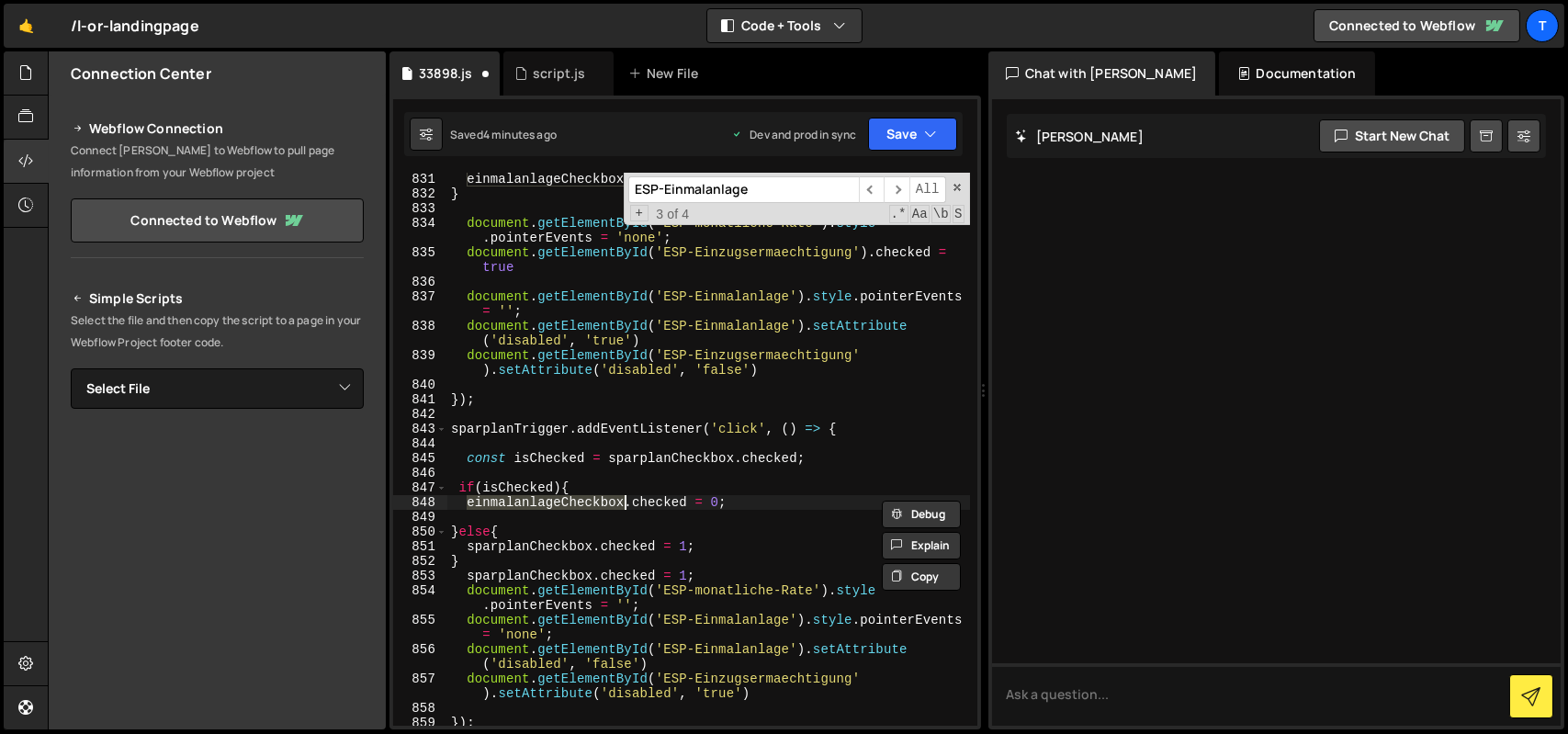
click at [555, 508] on div "einmalanlageCheckbox . checked = 1 ; } document . getElementById ( 'ESP-monatli…" at bounding box center [709, 463] width 523 height 583
paste textarea "sparplan"
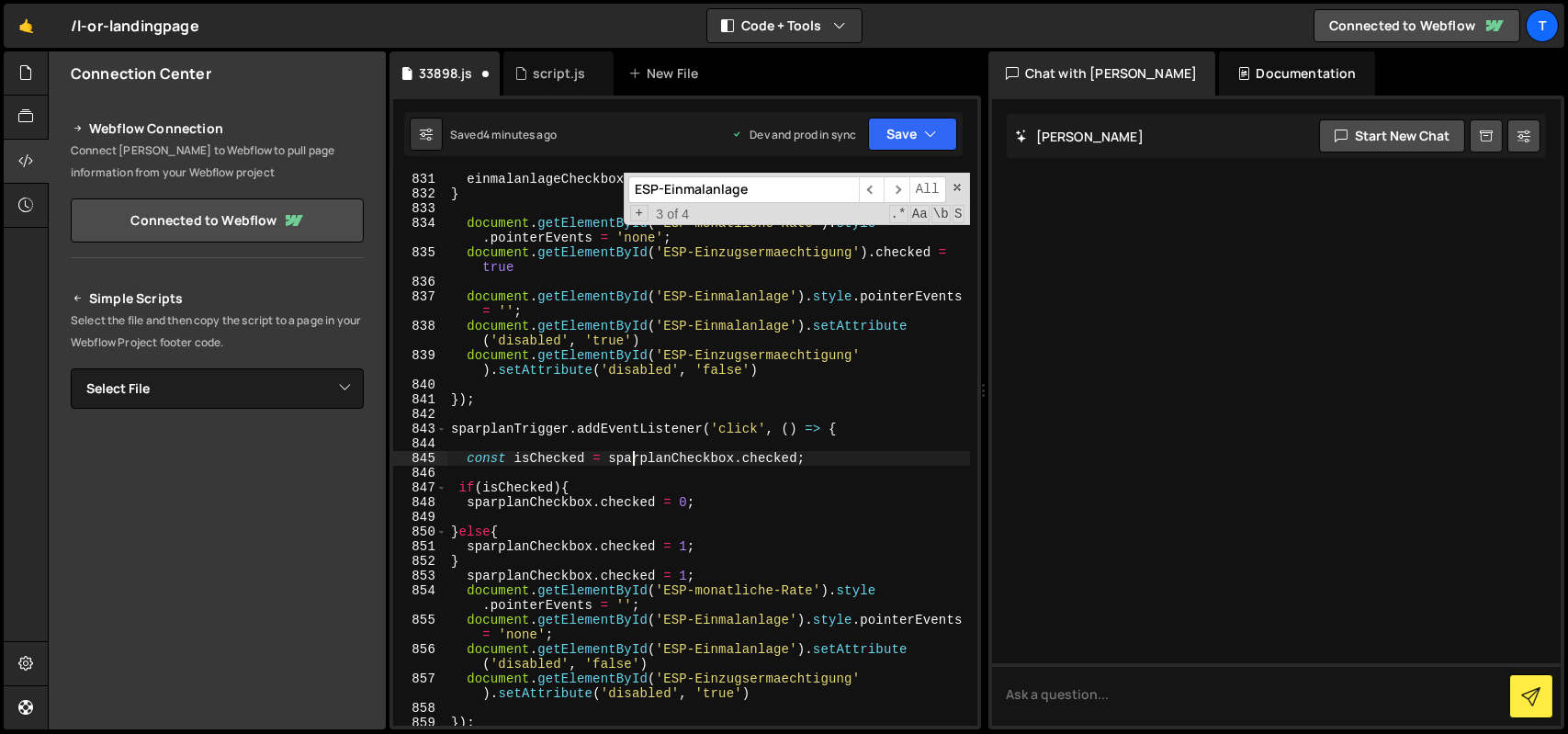
click at [635, 462] on div "einmalanlageCheckbox . checked = 1 ; } document . getElementById ( 'ESP-monatli…" at bounding box center [709, 463] width 523 height 583
paste textarea "sparplanCheckbox.checked = 1"
click at [638, 569] on div "einmalanlageCheckbox . checked = 1 ; } document . getElementById ( 'ESP-monatli…" at bounding box center [709, 463] width 523 height 583
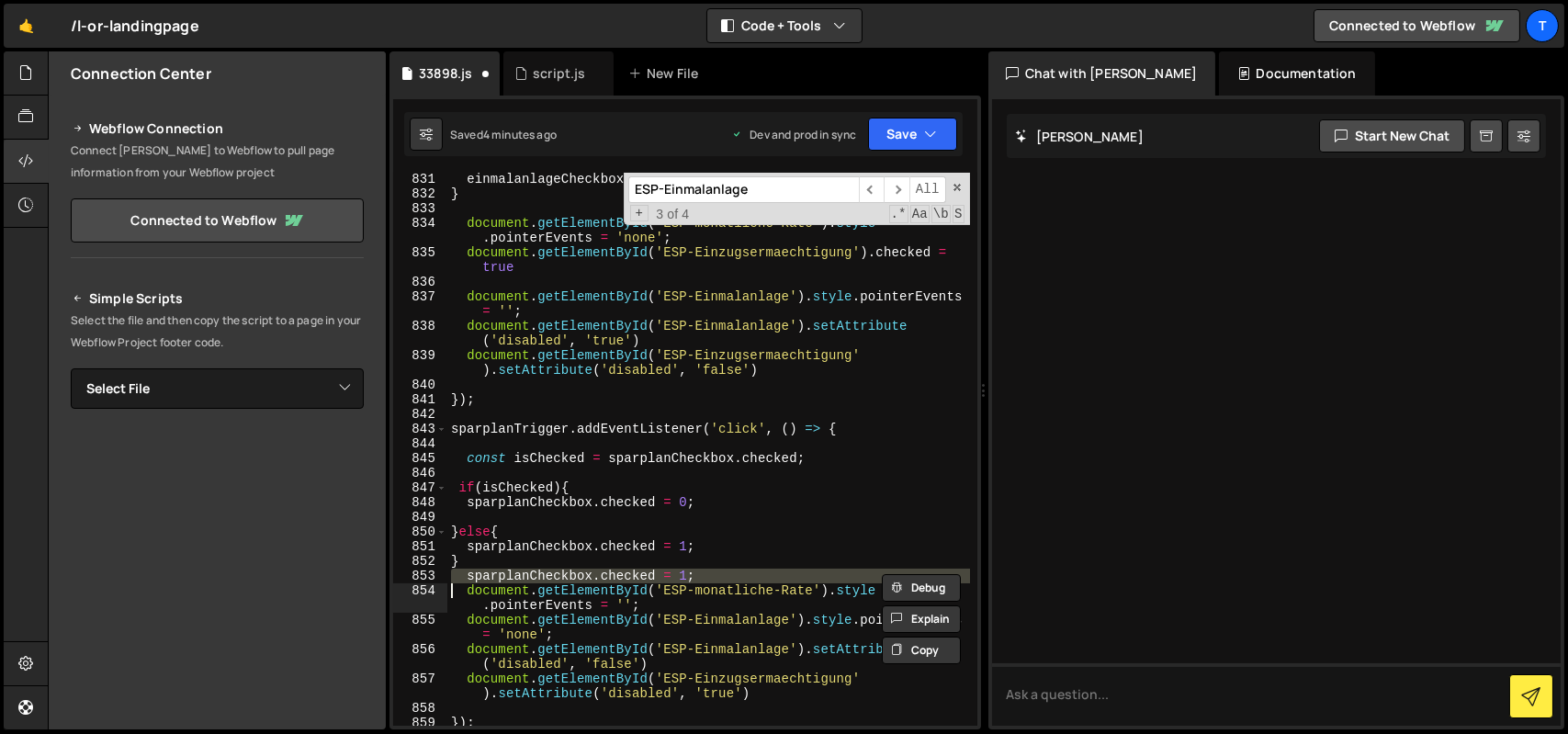
click at [638, 569] on div "einmalanlageCheckbox . checked = 1 ; } document . getElementById ( 'ESP-monatli…" at bounding box center [709, 463] width 523 height 583
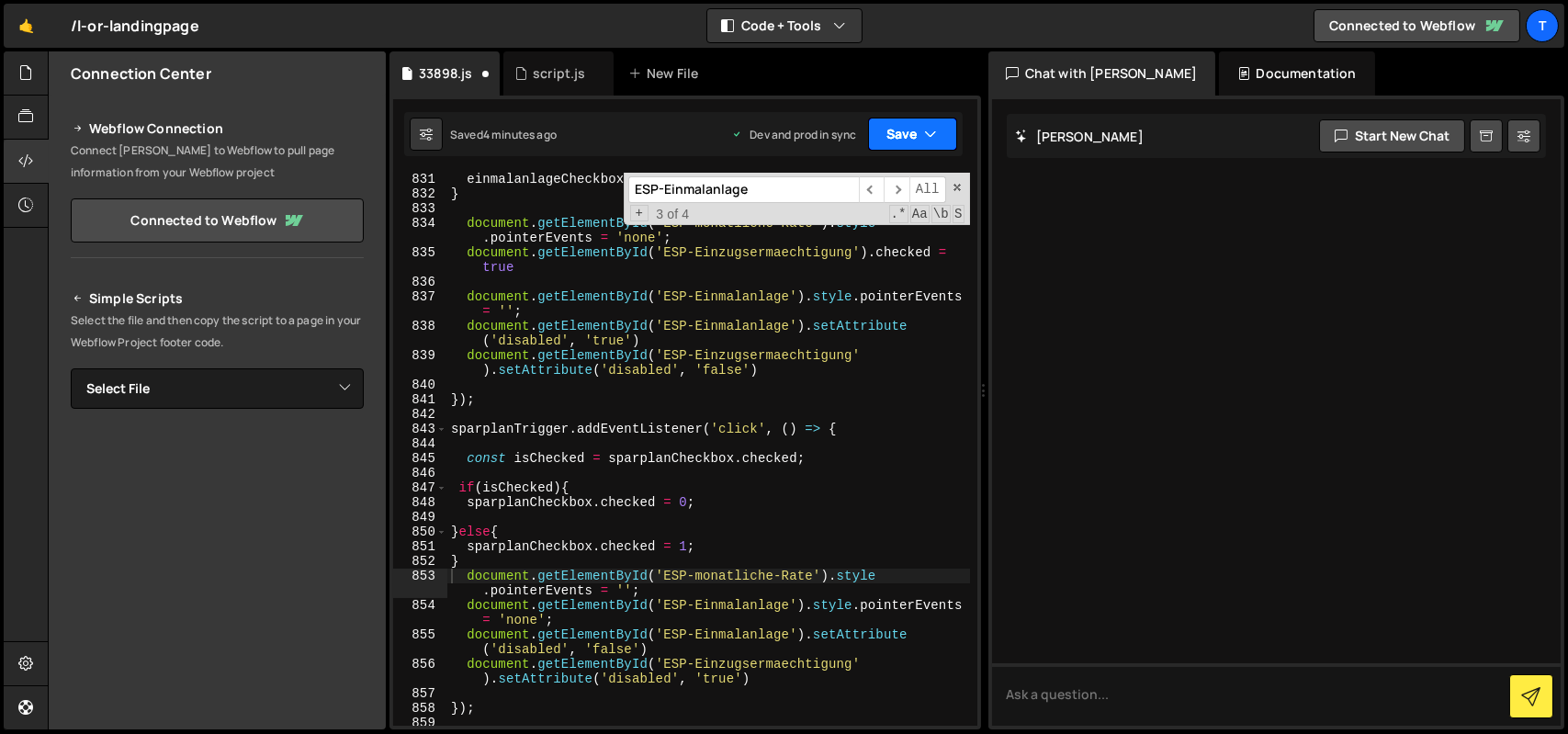
click at [912, 136] on button "Save" at bounding box center [912, 134] width 89 height 33
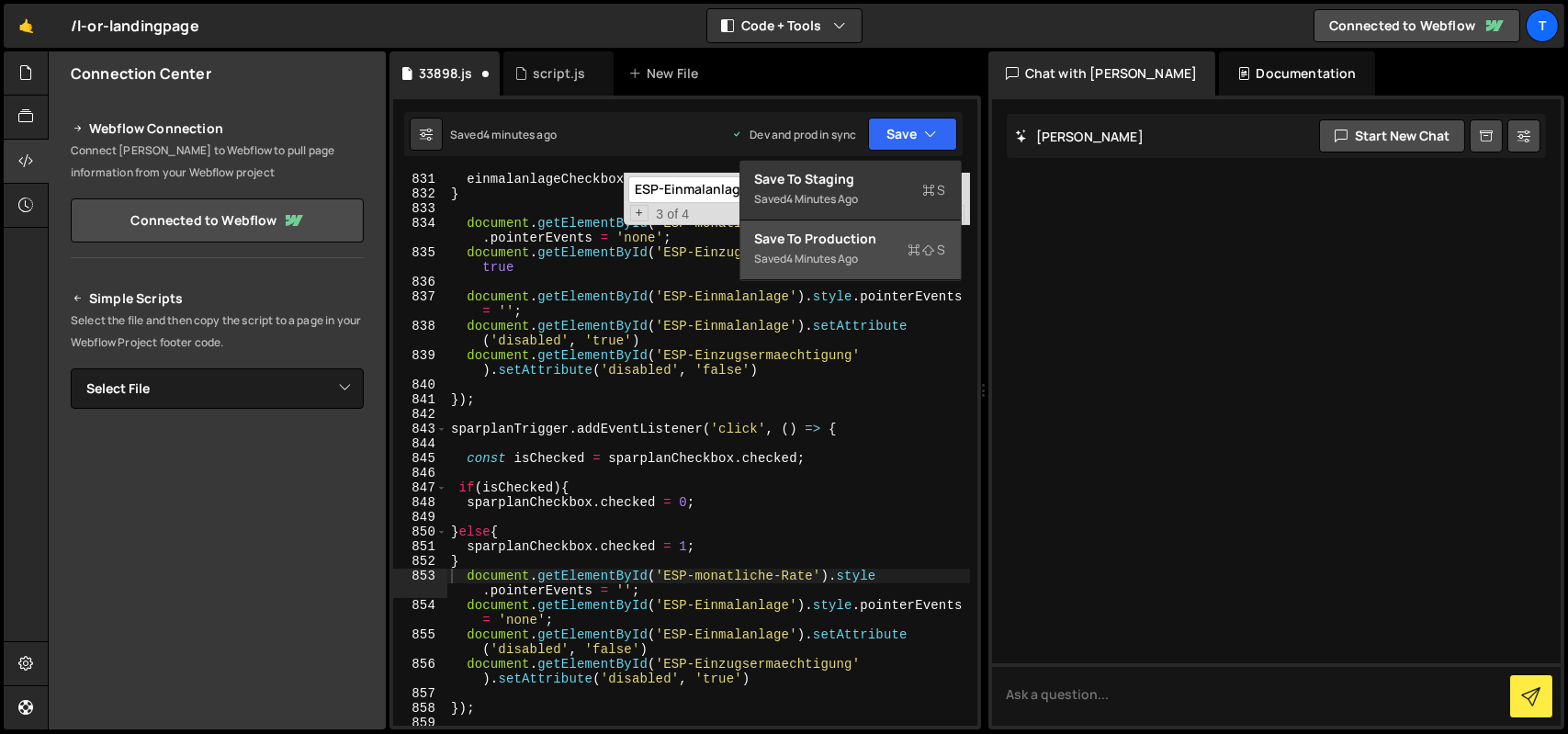
click at [879, 223] on button "Save to Production S Saved 4 minutes ago" at bounding box center [850, 251] width 221 height 60
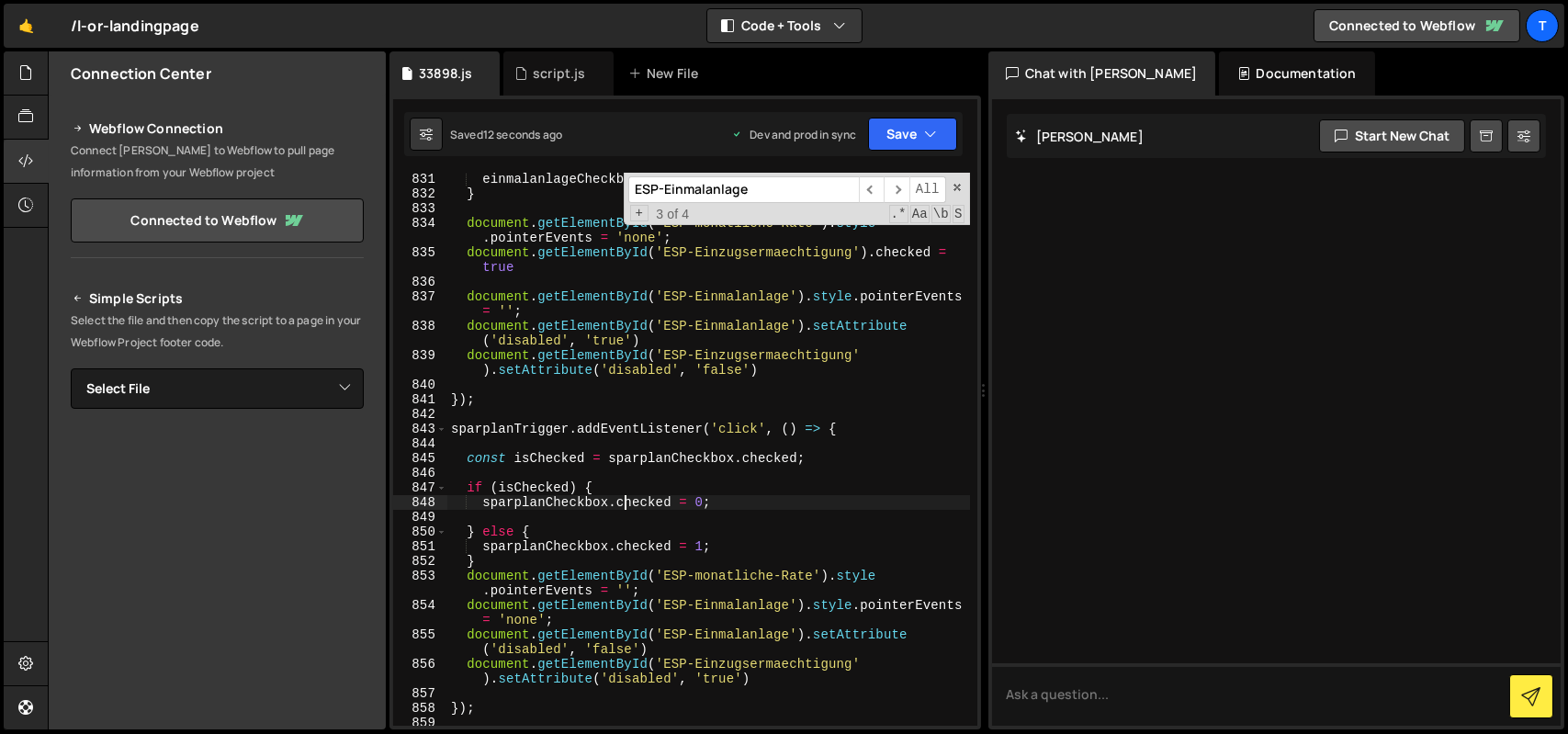
click at [621, 507] on div "einmalanlageCheckbox . checked = 1 ; } document . getElementById ( 'ESP-monatli…" at bounding box center [709, 463] width 523 height 583
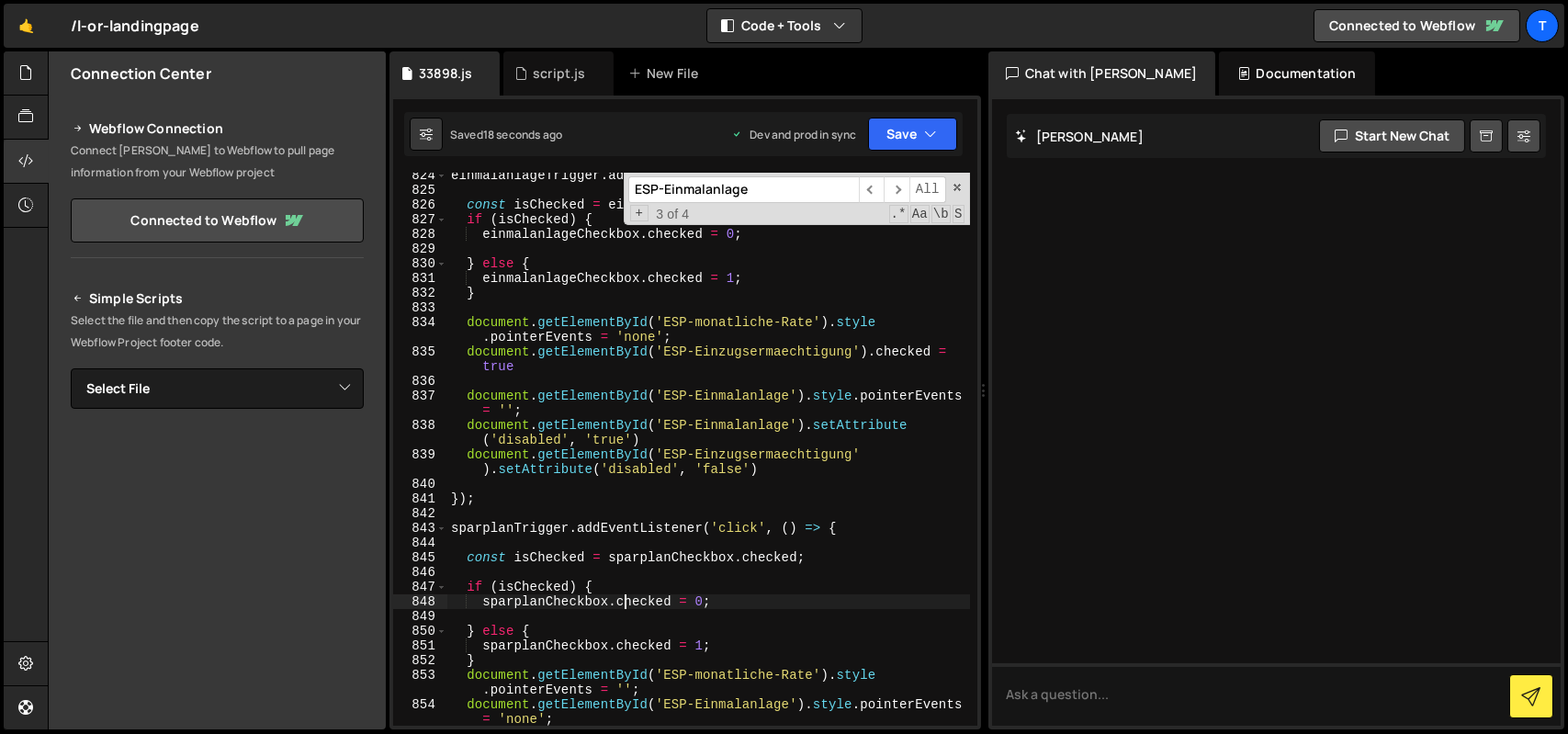
scroll to position [13812, 0]
drag, startPoint x: 751, startPoint y: 278, endPoint x: 464, endPoint y: 277, distance: 287.0
click at [464, 277] on div "einmalanlageTrigger . addEventListener ( 'click' , ( ) => { const isChecked = e…" at bounding box center [709, 466] width 523 height 597
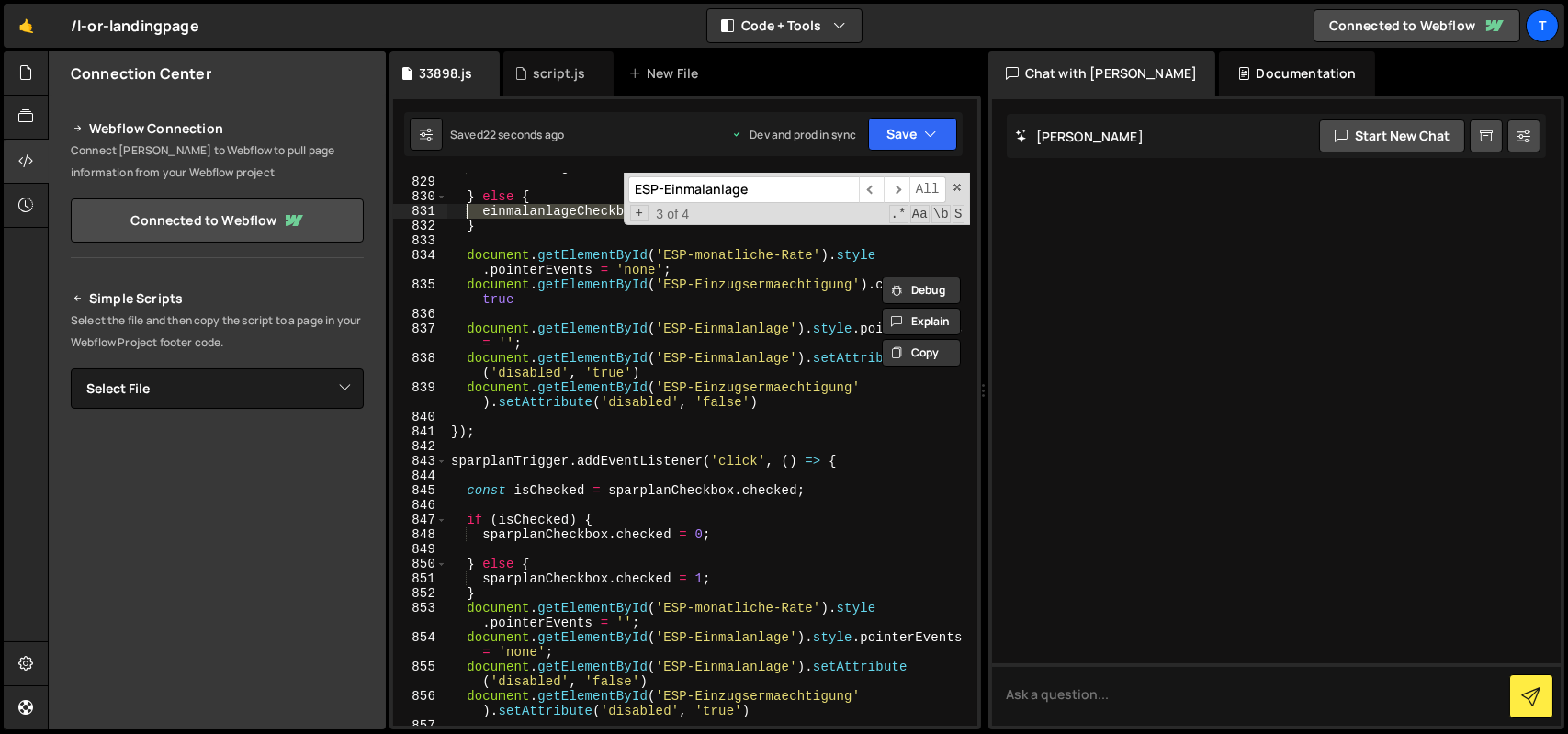
scroll to position [13880, 0]
click at [548, 496] on div "einmalanlageCheckbox . checked = 0 ; } else { einmalanlageCheckbox . checked = …" at bounding box center [709, 451] width 523 height 583
type textarea "const isChecked = sparplanCheckbox.checked;"
click at [533, 510] on div "einmalanlageCheckbox . checked = 0 ; } else { einmalanlageCheckbox . checked = …" at bounding box center [709, 451] width 523 height 583
paste textarea "einmalanlageCheckbox.checked = 1;"
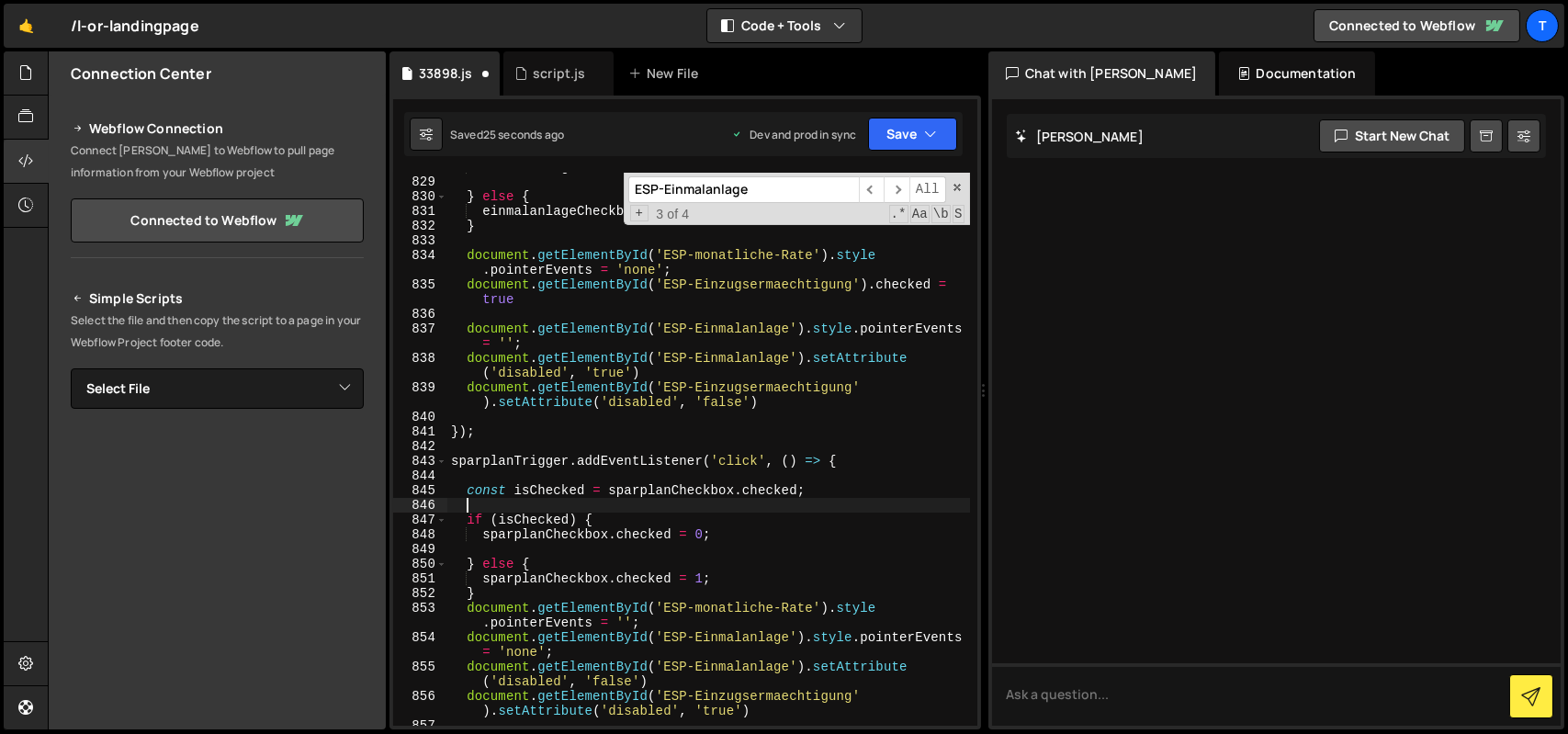
type textarea "einmalanlageCheckbox.checked = 1;"
click at [551, 562] on div "einmalanlageCheckbox . checked = 0 ; } else { einmalanlageCheckbox . checked = …" at bounding box center [709, 451] width 523 height 583
type textarea "} else {"
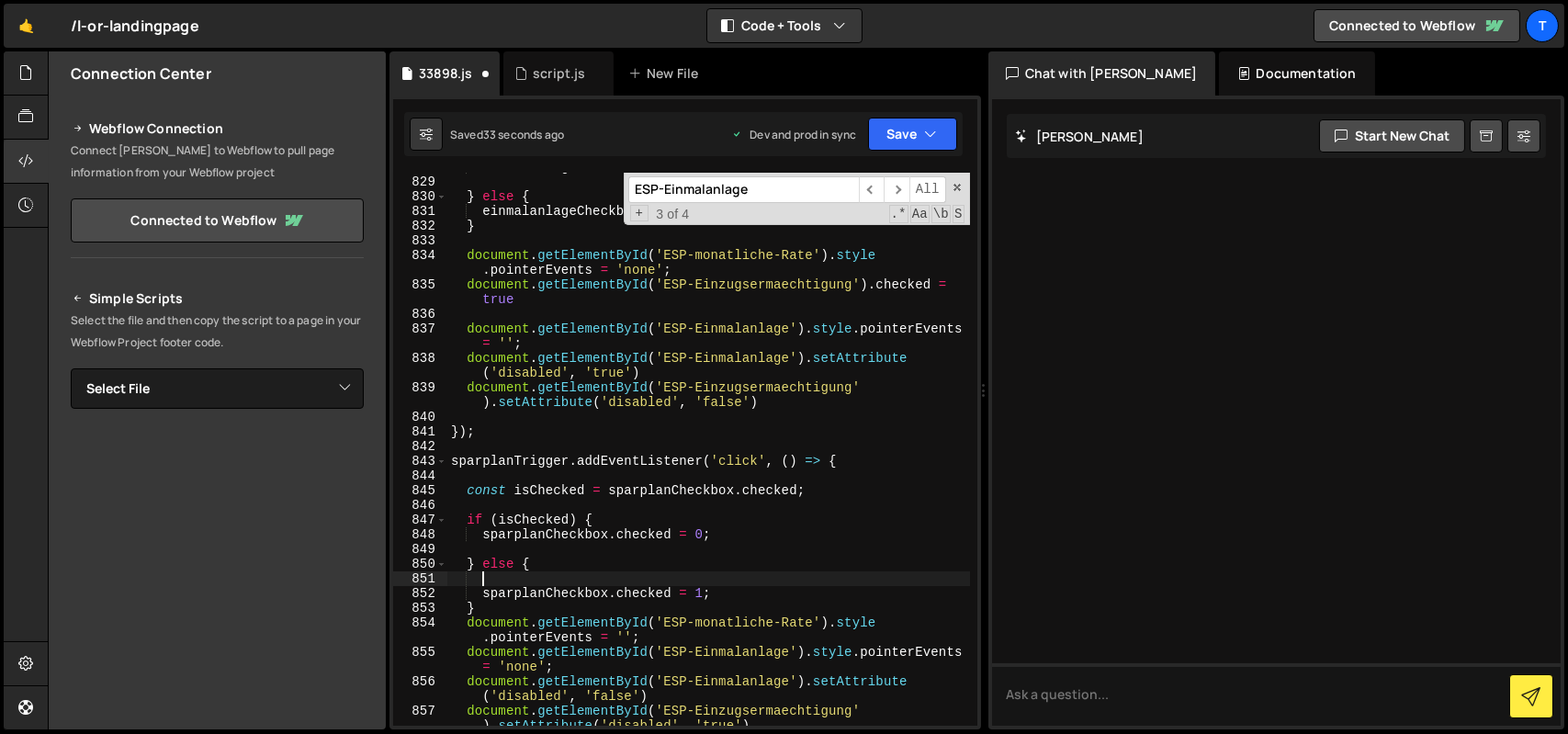
paste textarea "einmalanlageCheckbox.checked = 1;"
drag, startPoint x: 717, startPoint y: 585, endPoint x: 486, endPoint y: 591, distance: 231.1
click at [486, 591] on div "einmalanlageCheckbox . checked = 0 ; } else { einmalanlageCheckbox . checked = …" at bounding box center [709, 458] width 523 height 597
click at [709, 595] on div "einmalanlageCheckbox . checked = 0 ; } else { einmalanlageCheckbox . checked = …" at bounding box center [709, 458] width 523 height 597
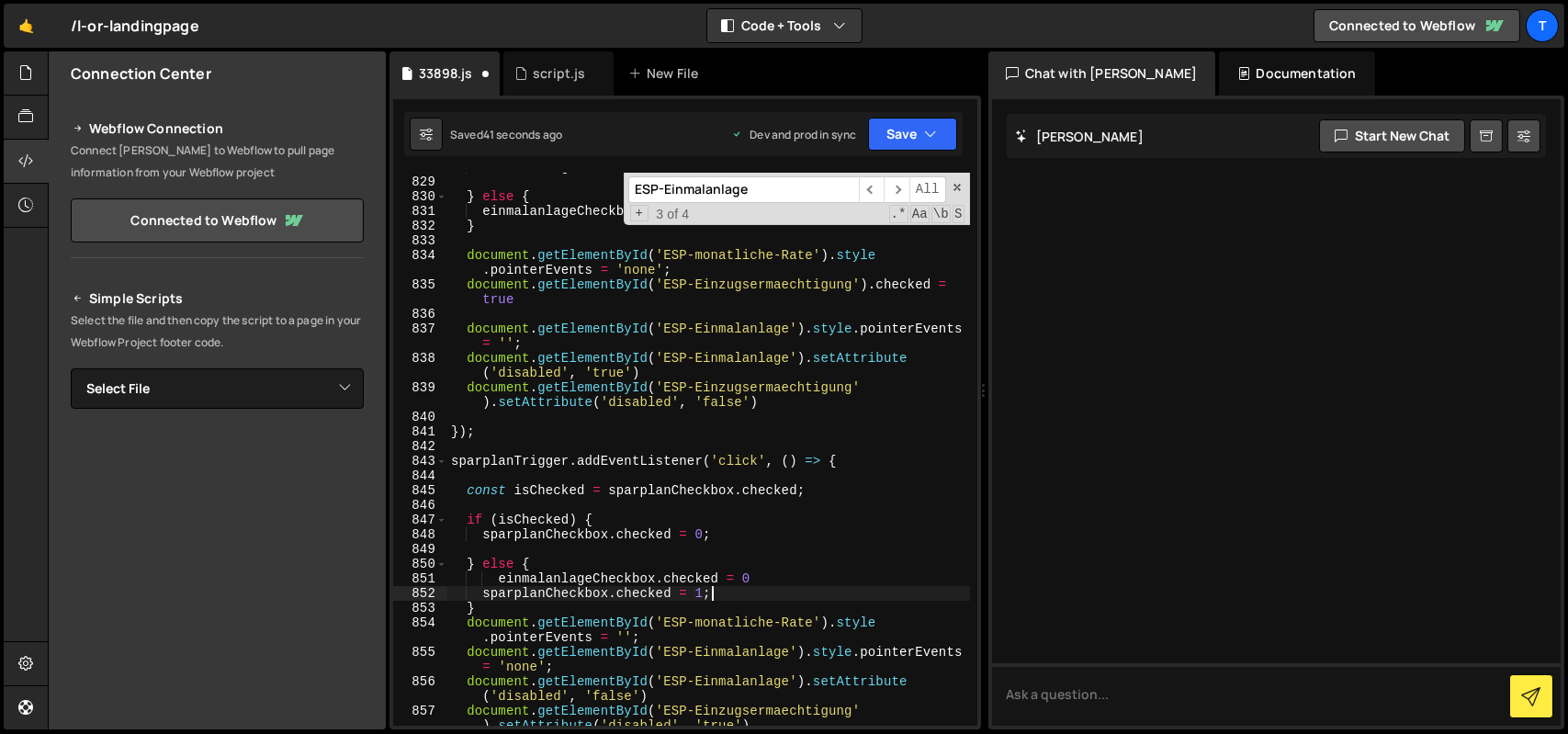
scroll to position [0, 12]
drag, startPoint x: 709, startPoint y: 595, endPoint x: 482, endPoint y: 595, distance: 227.0
click at [482, 595] on div "einmalanlageCheckbox . checked = 0 ; } else { einmalanlageCheckbox . checked = …" at bounding box center [709, 458] width 523 height 597
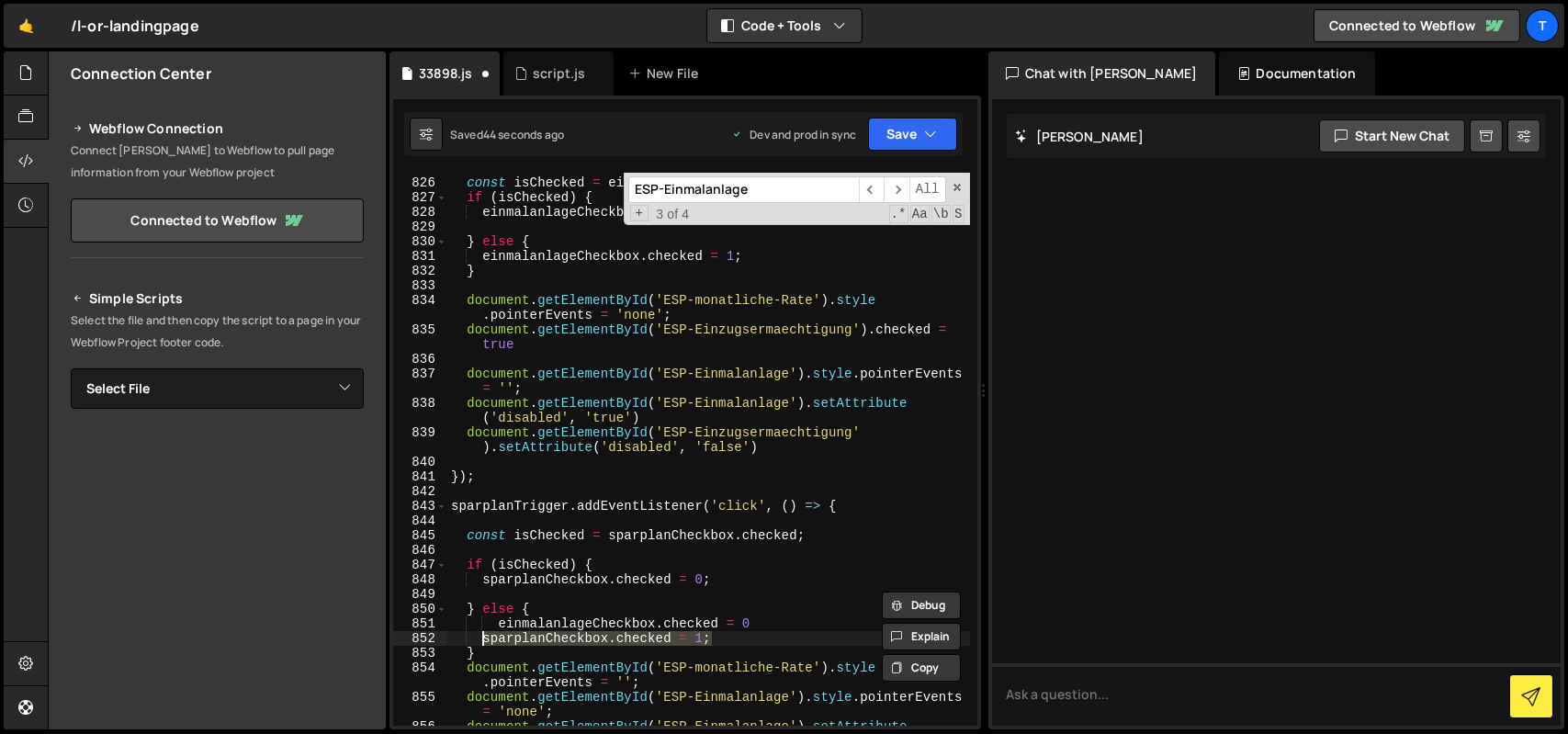
scroll to position [13824, 0]
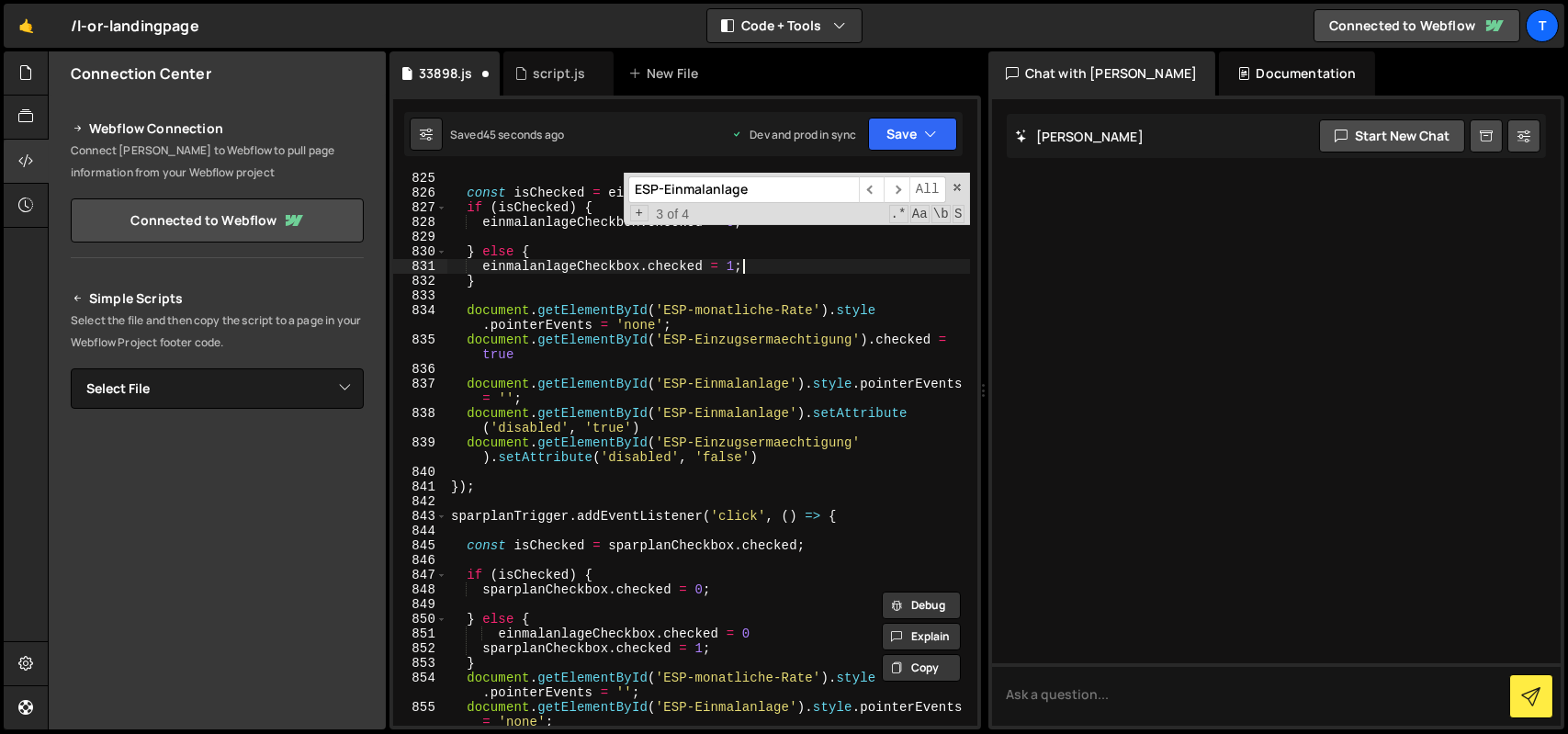
click at [755, 271] on div "const isChecked = einmalanlageCheckbox . checked ; if ( isChecked ) { einmalanl…" at bounding box center [709, 469] width 523 height 597
type textarea "einmalanlageCheckbox.checked = 1;"
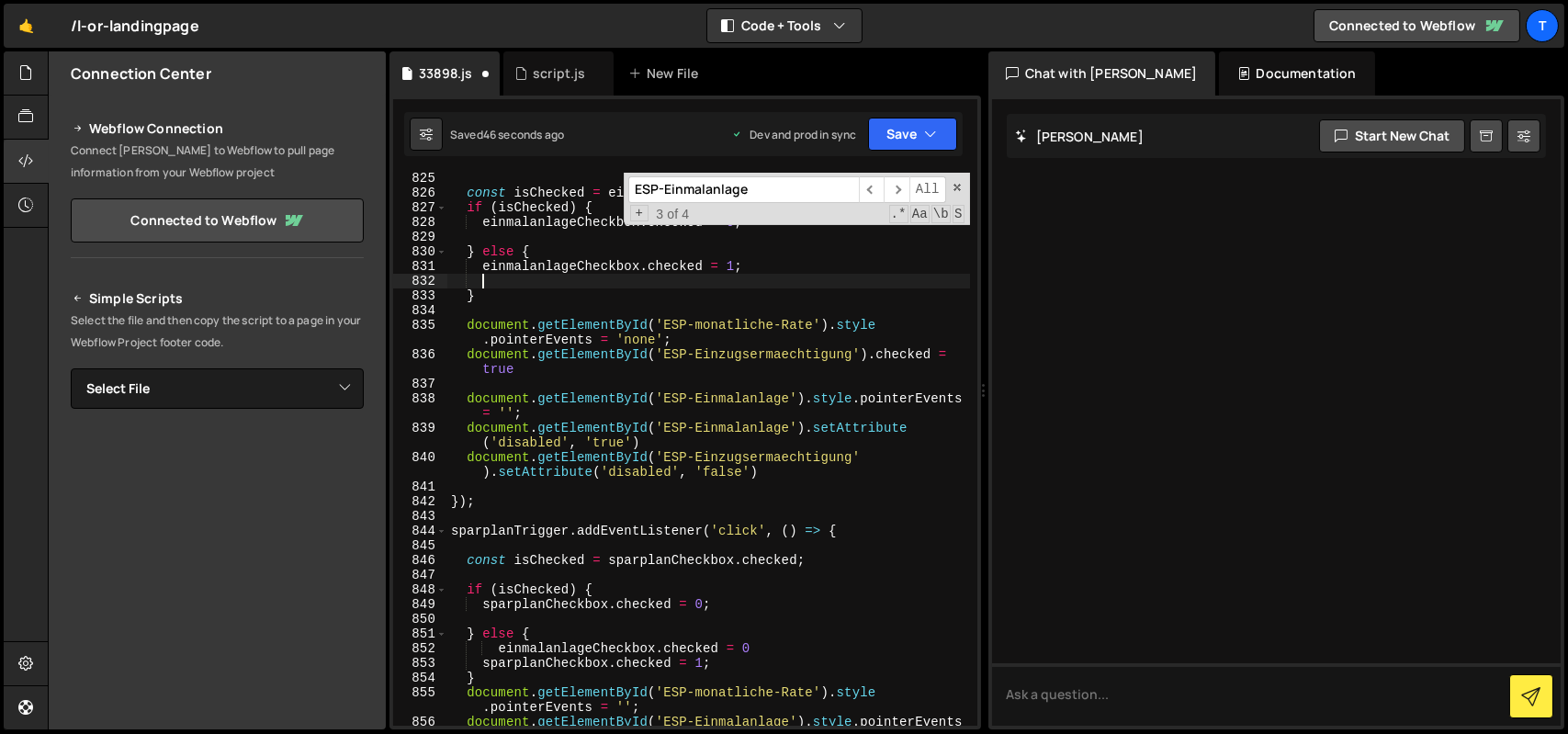
paste textarea "sparplanCheckbox.checked = 1;"
click at [910, 128] on button "Save" at bounding box center [912, 134] width 89 height 33
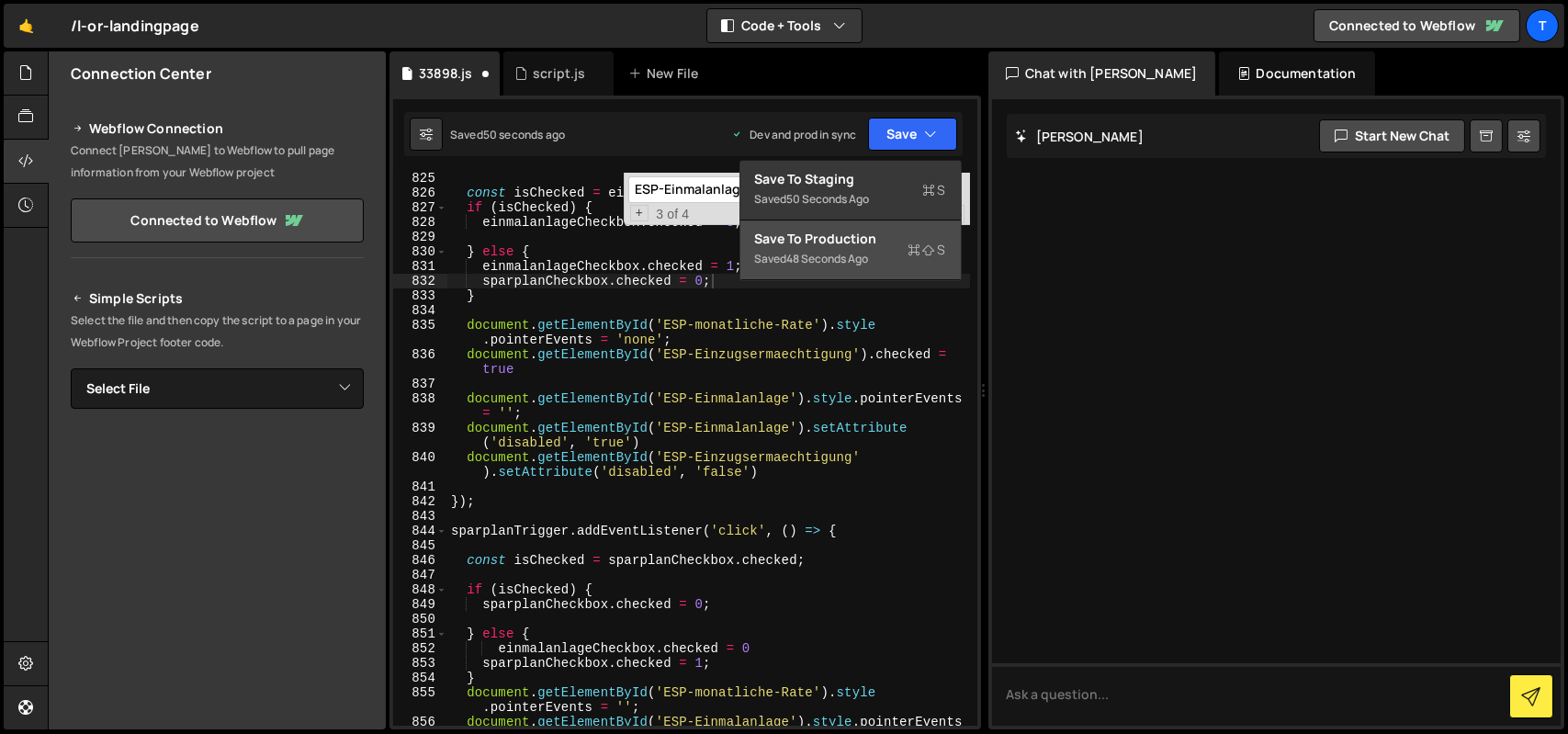
click at [867, 249] on div "Saved 48 seconds ago" at bounding box center [850, 259] width 191 height 22
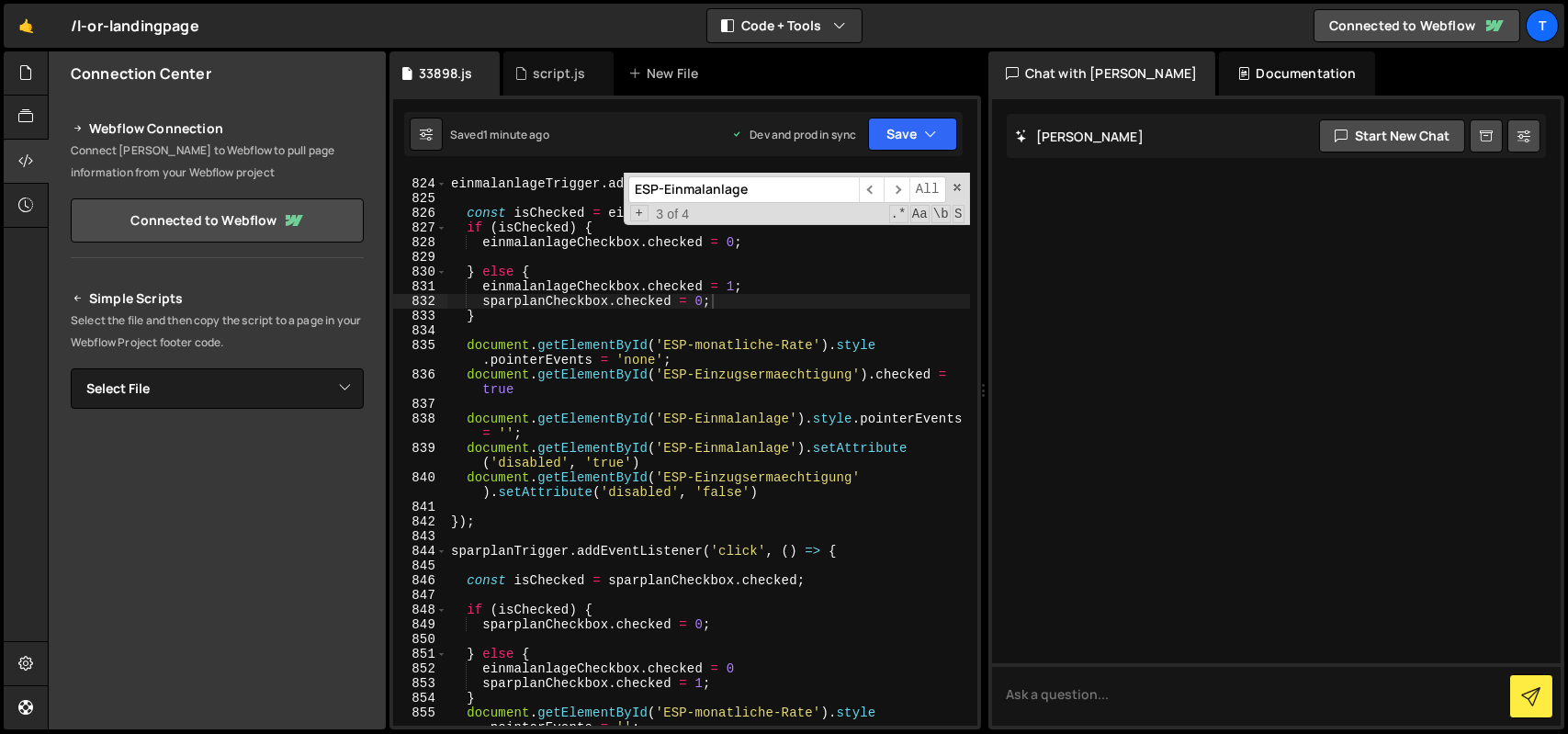
scroll to position [13805, 0]
click at [699, 499] on div "einmalanlageTrigger . addEventListener ( 'click' , ( ) => { const isChecked = e…" at bounding box center [709, 460] width 523 height 597
click at [603, 462] on div "einmalanlageTrigger . addEventListener ( 'click' , ( ) => { const isChecked = e…" at bounding box center [709, 460] width 523 height 597
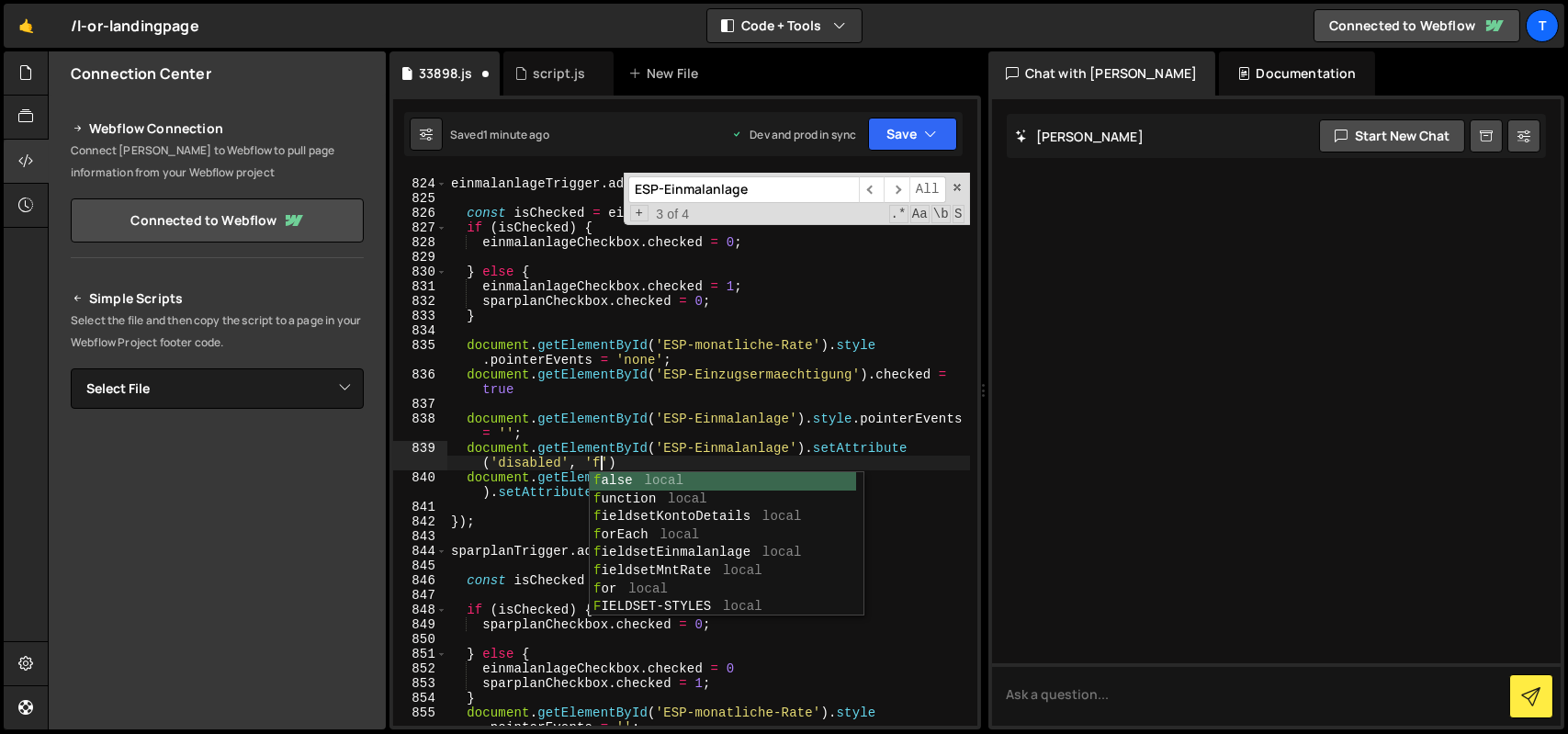
scroll to position [0, 29]
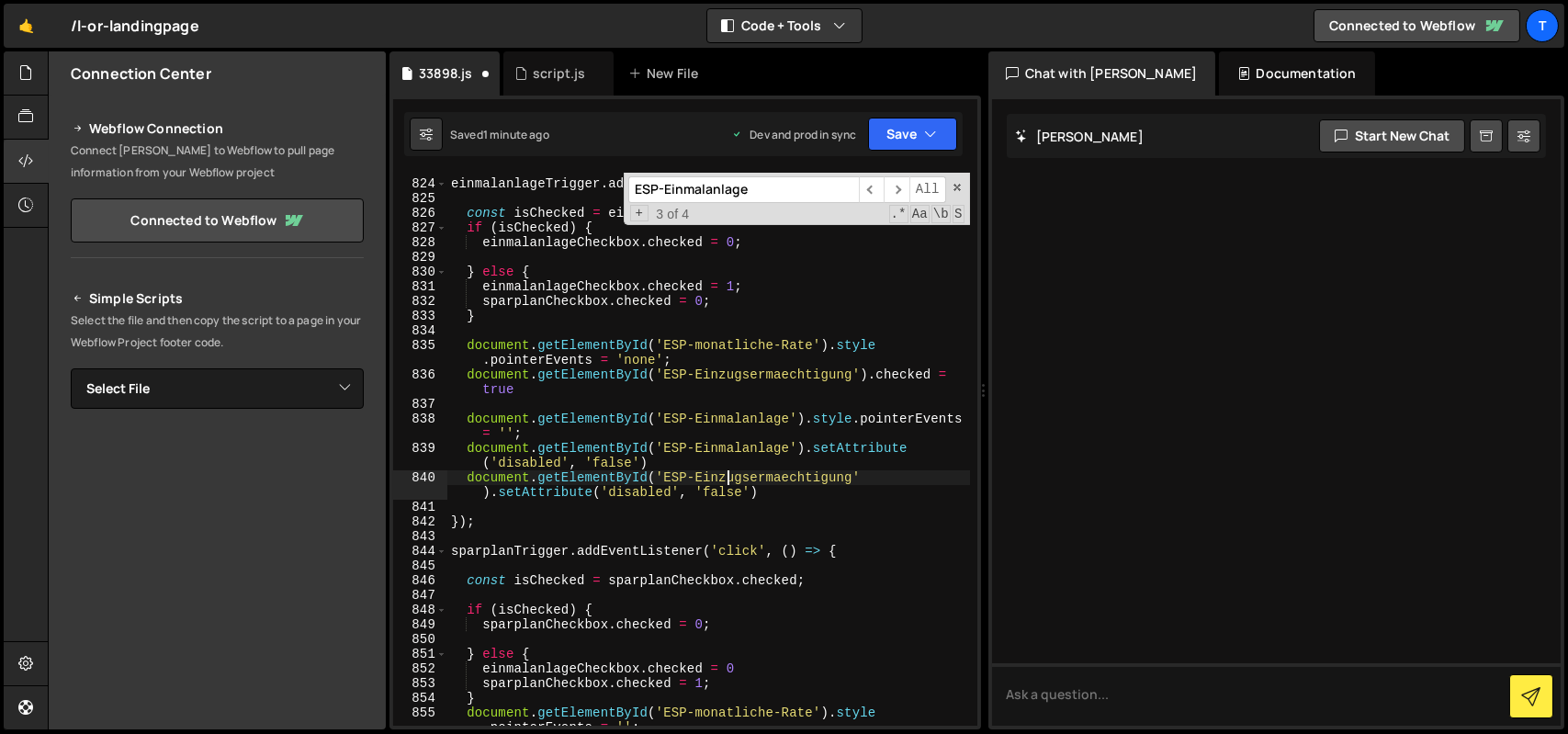
click at [728, 483] on div "einmalanlageTrigger . addEventListener ( 'click' , ( ) => { const isChecked = e…" at bounding box center [709, 460] width 523 height 597
click at [724, 495] on div "einmalanlageTrigger . addEventListener ( 'click' , ( ) => { const isChecked = e…" at bounding box center [709, 460] width 523 height 597
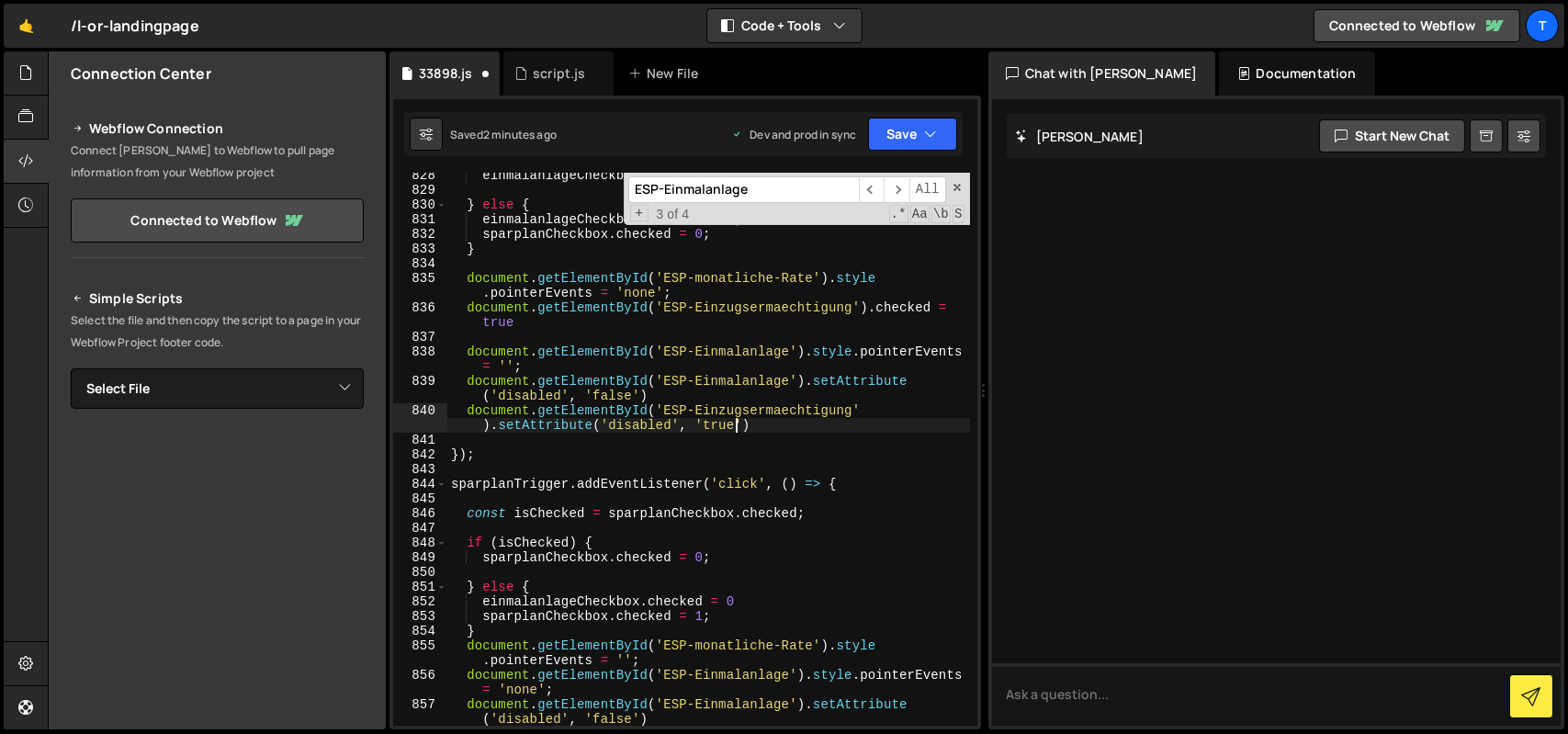
scroll to position [0, 0]
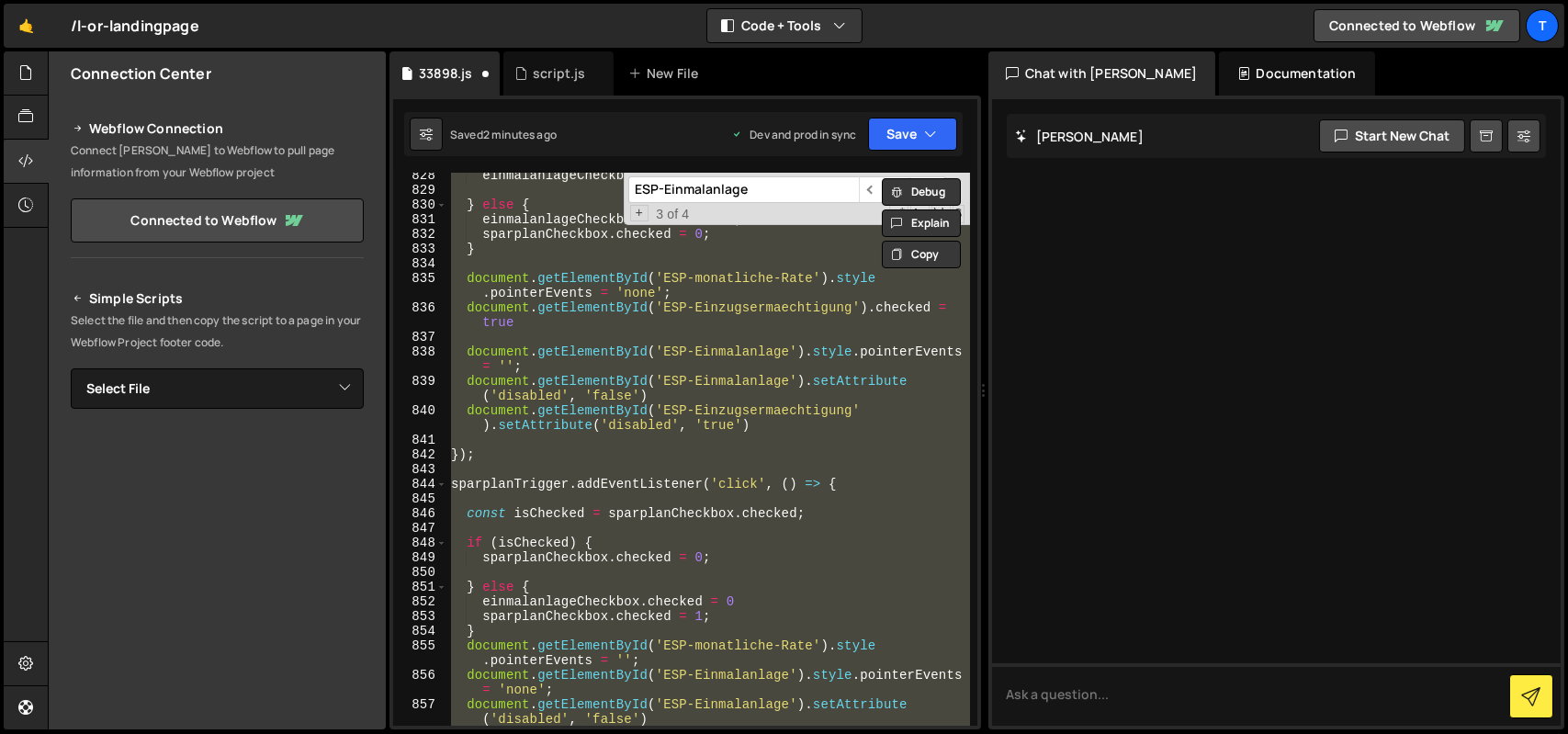
type textarea "});"
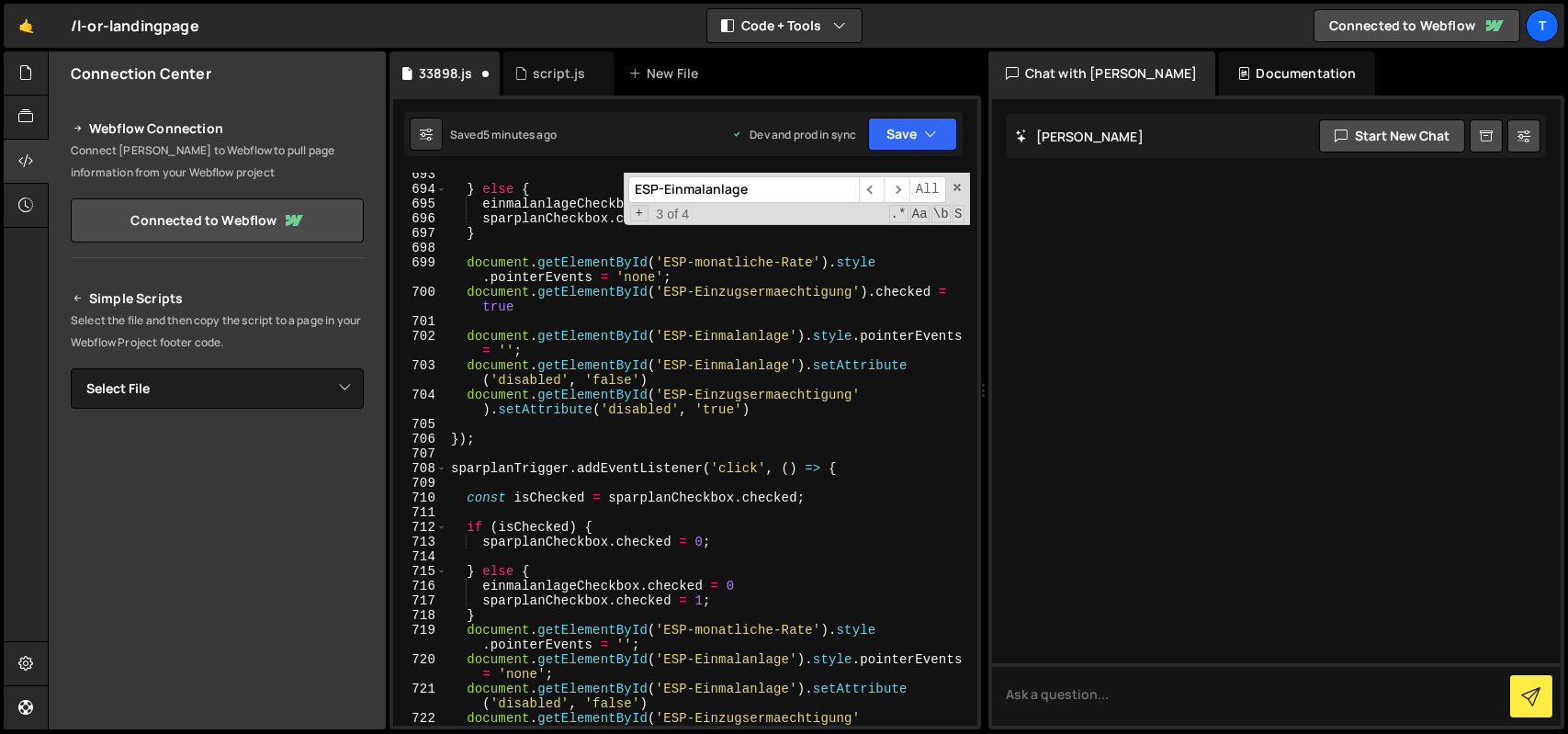
scroll to position [11416, 0]
click at [889, 129] on button "Save" at bounding box center [912, 134] width 89 height 33
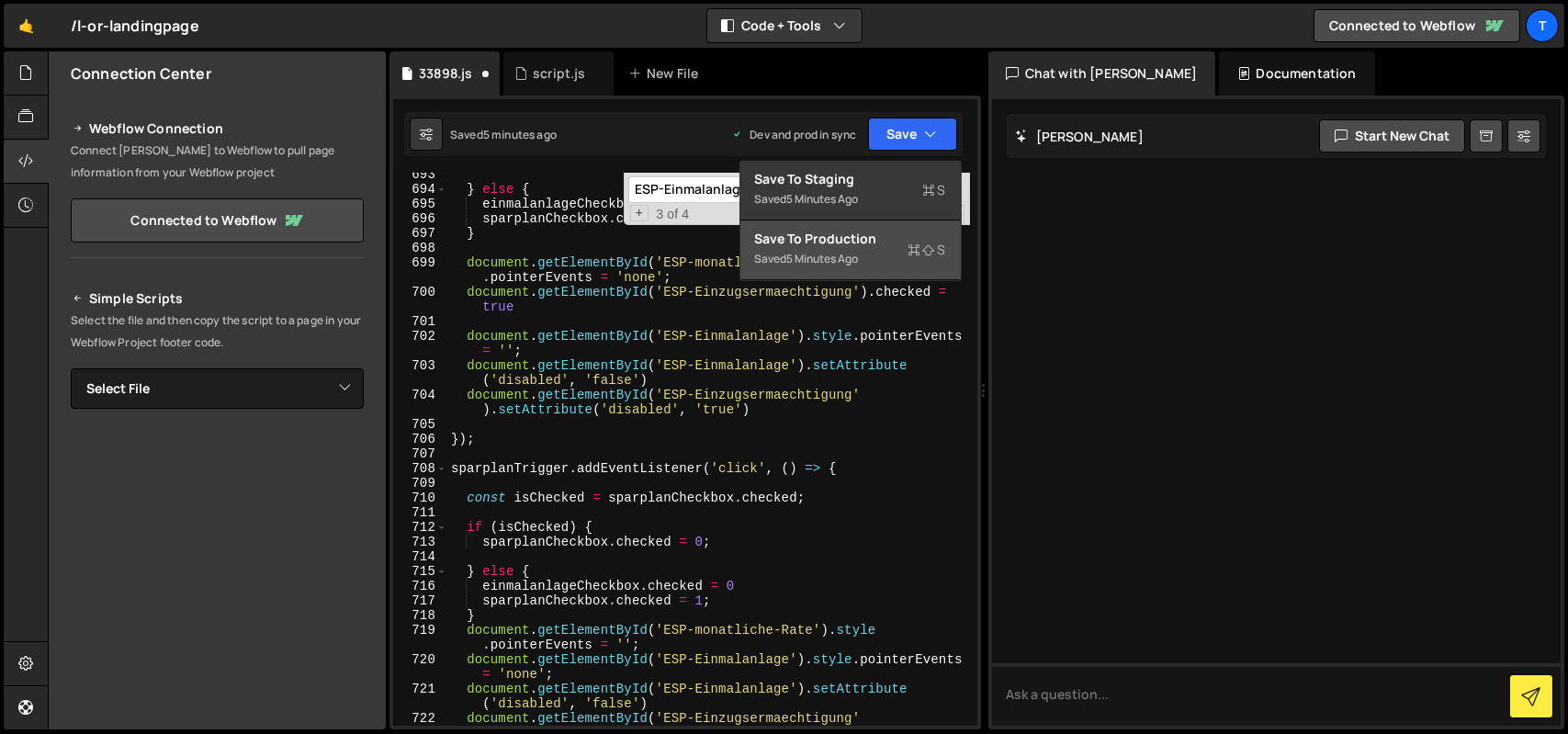
click at [863, 249] on div "Saved 5 minutes ago" at bounding box center [850, 259] width 191 height 22
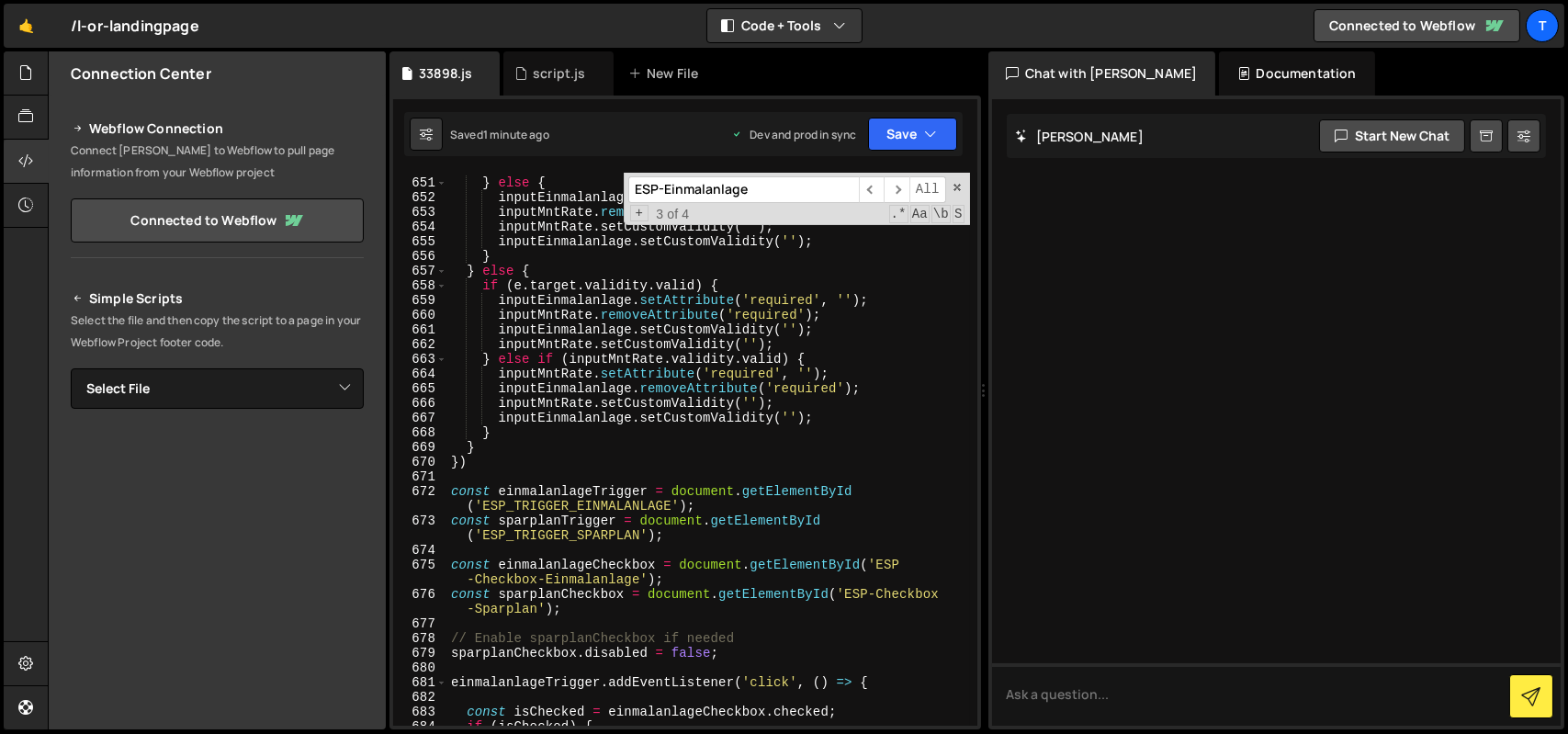
scroll to position [10680, 0]
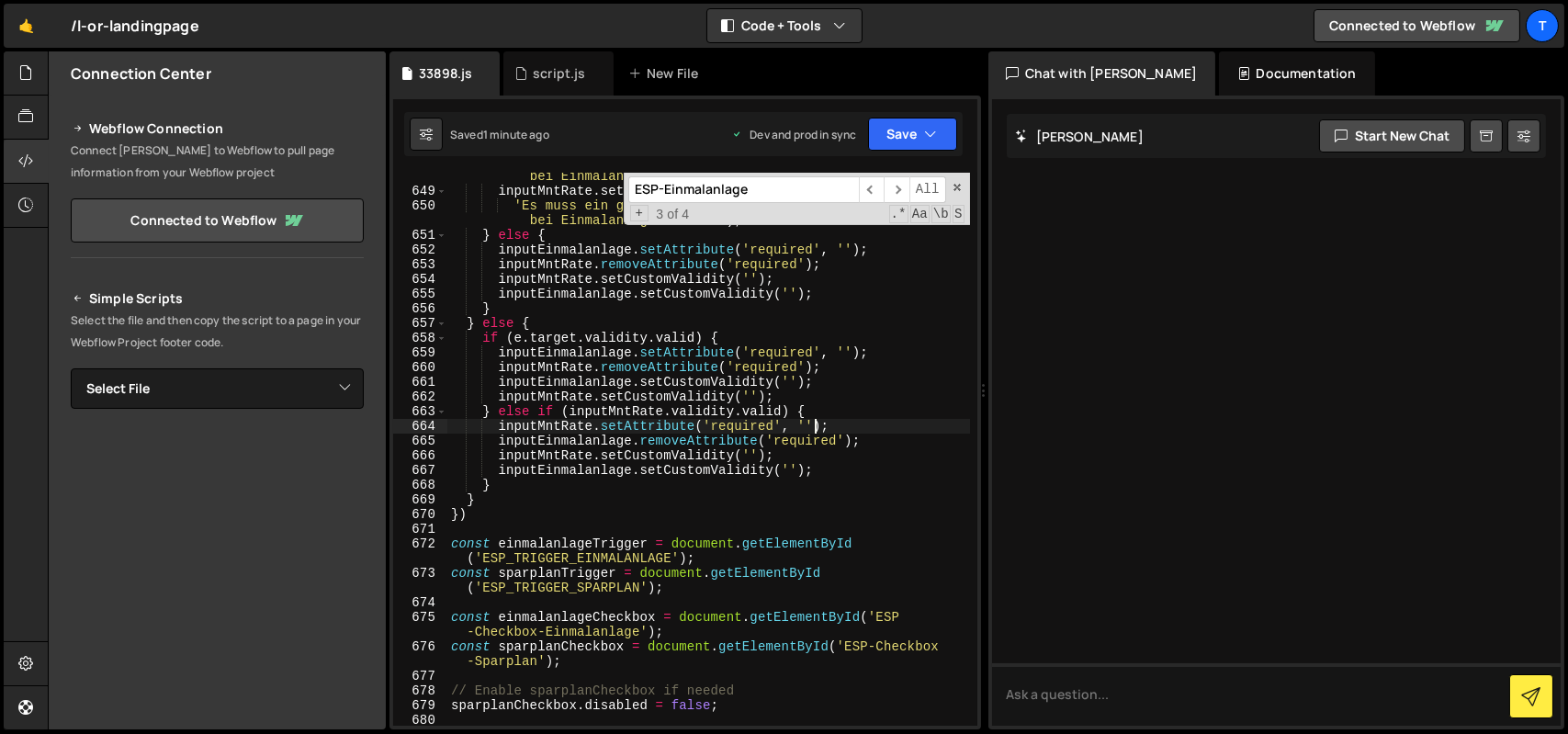
click at [811, 430] on div "'Es muss ein gültiger [PERSON_NAME], entweder bei Sparplan ODER bei Einmalanlag…" at bounding box center [709, 452] width 523 height 597
click at [783, 341] on div "'Es muss ein gültiger [PERSON_NAME], entweder bei Sparplan ODER bei Einmalanlag…" at bounding box center [709, 452] width 523 height 597
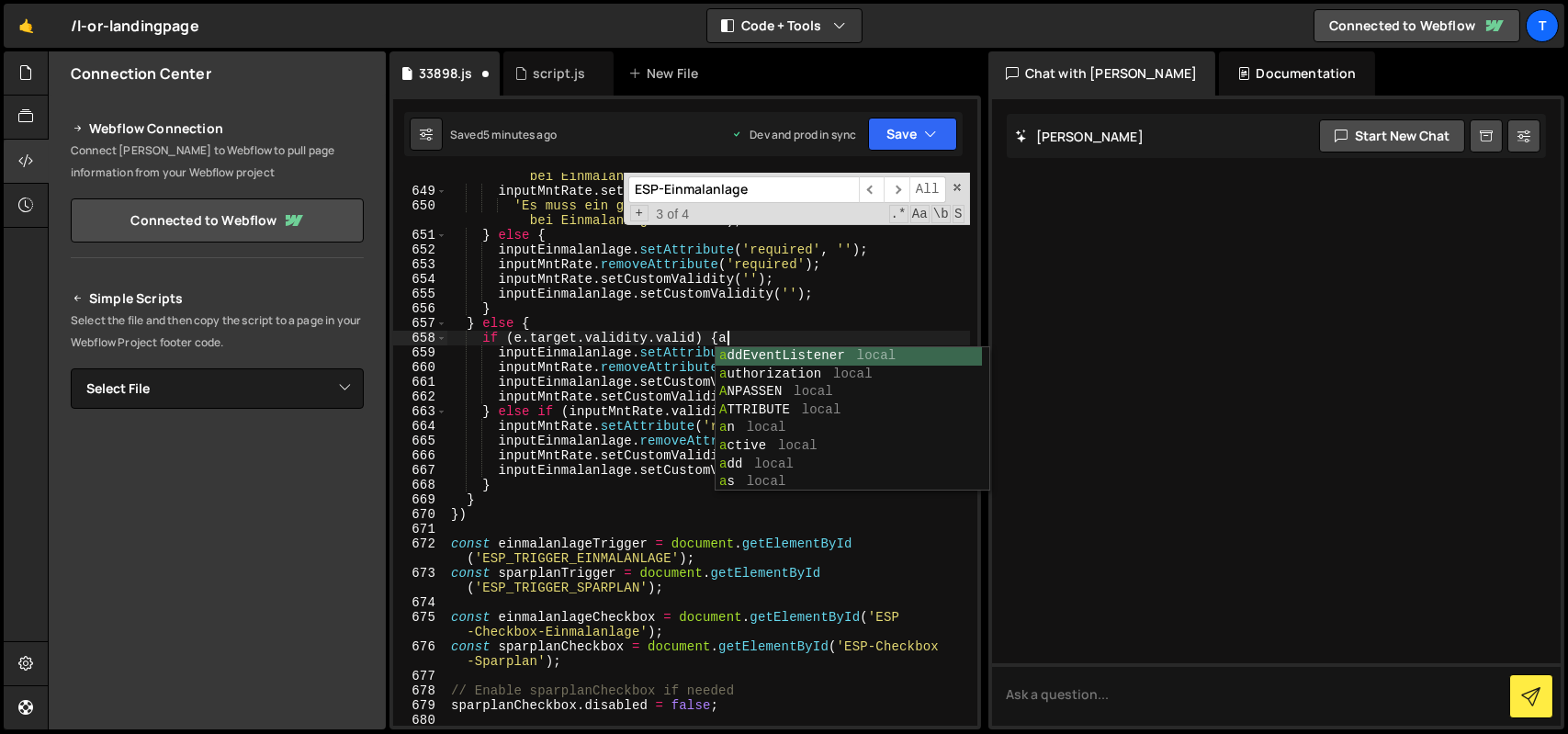
scroll to position [0, 0]
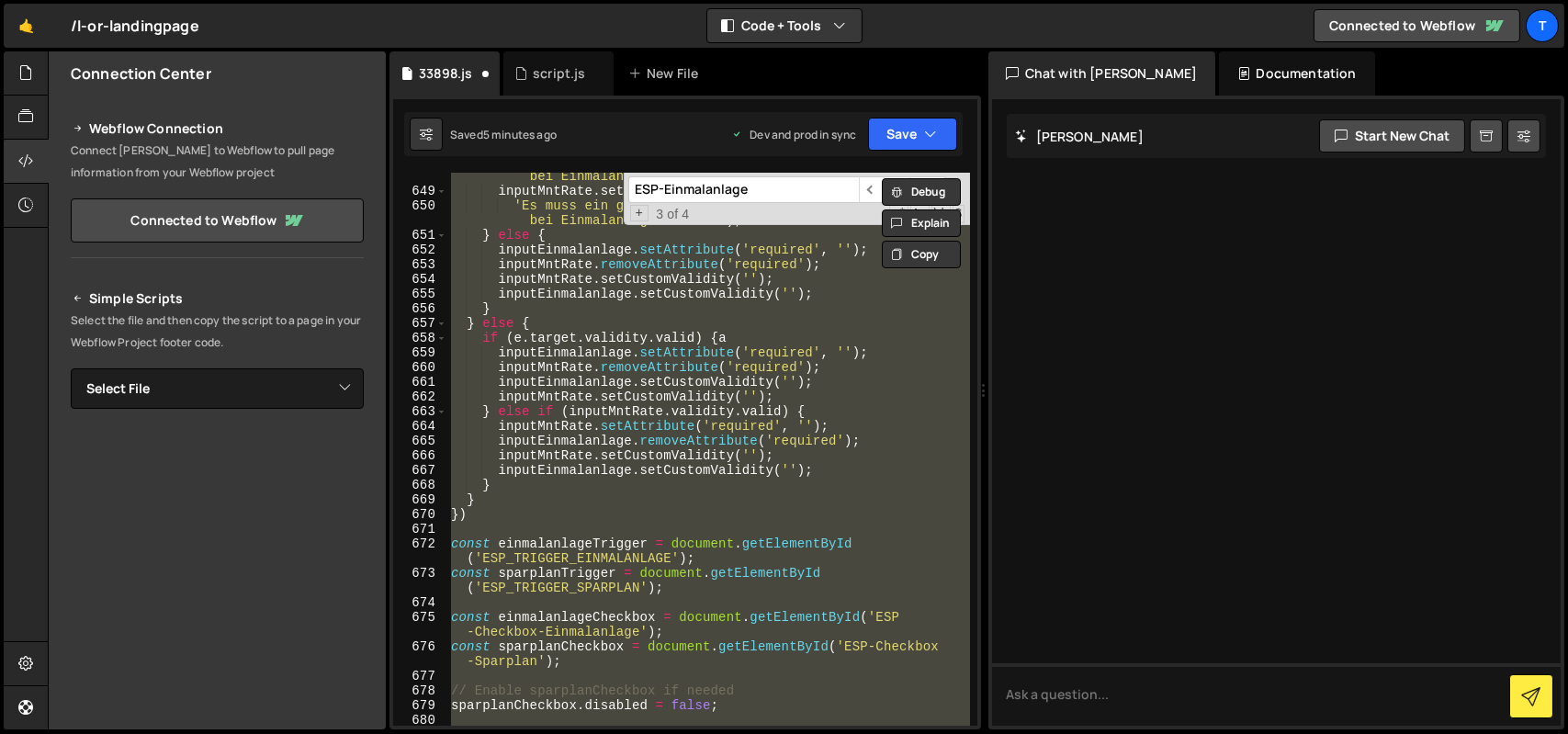
paste textarea "init();"
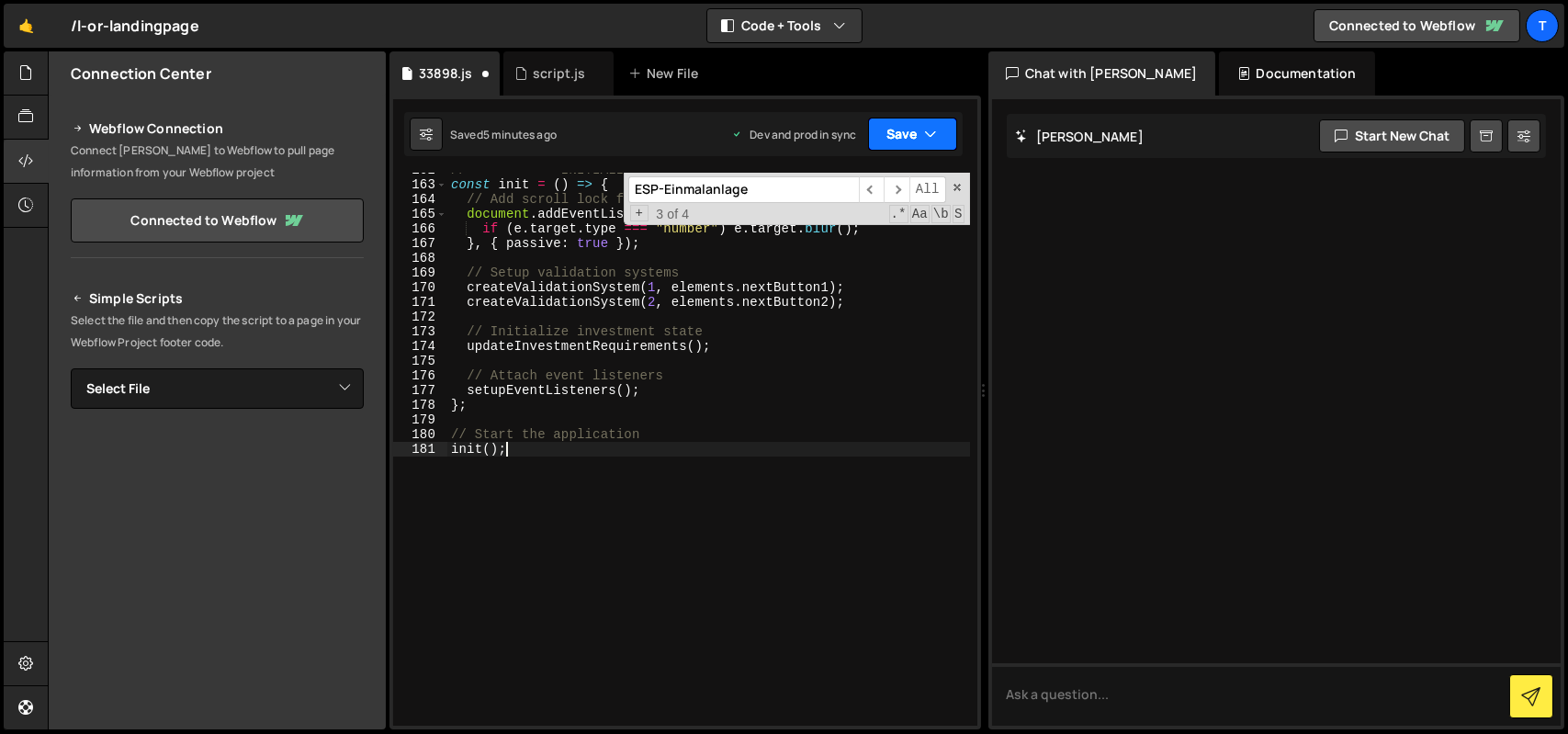
type textarea "init();"
click at [892, 131] on button "Save" at bounding box center [912, 134] width 89 height 33
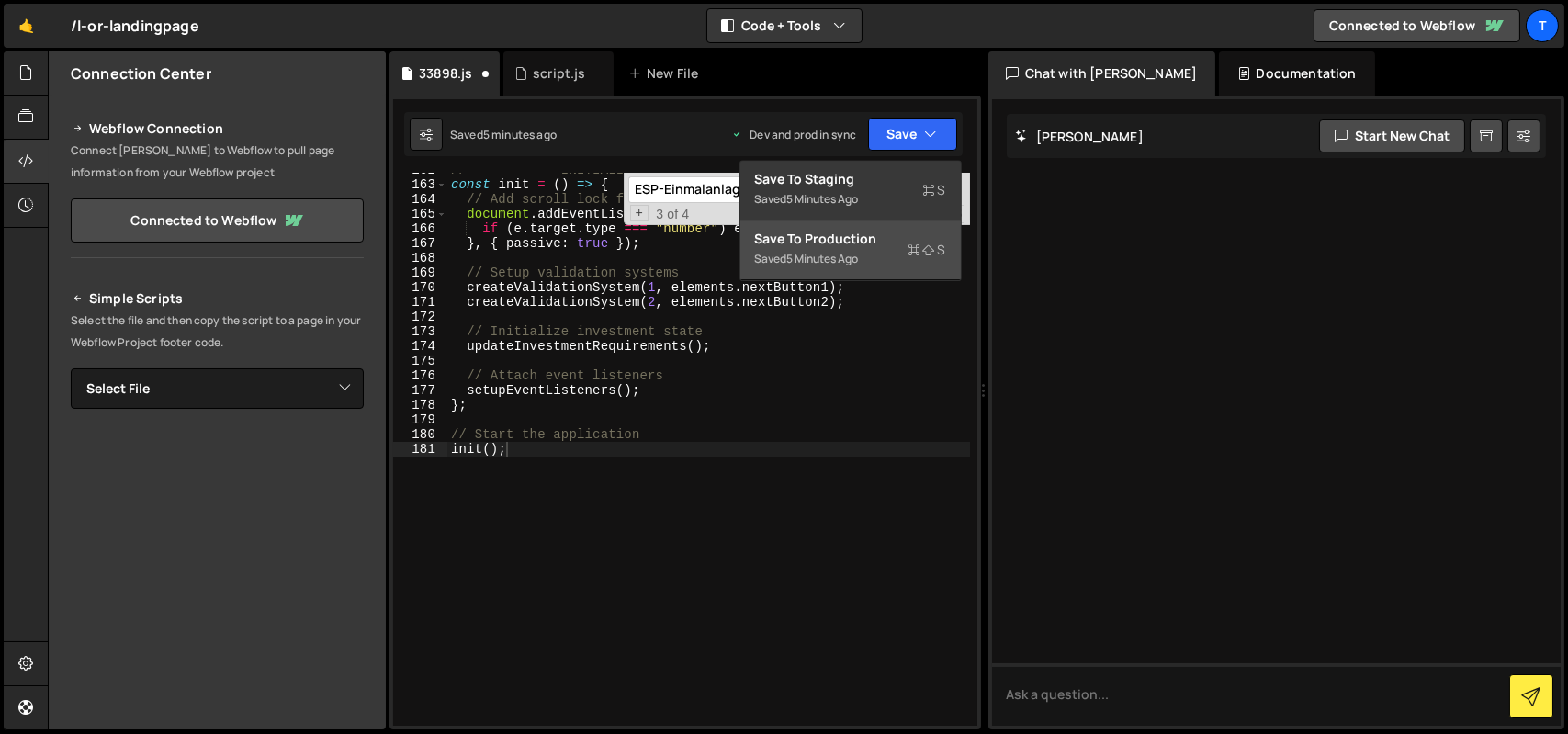
click at [855, 264] on div "5 minutes ago" at bounding box center [823, 259] width 72 height 16
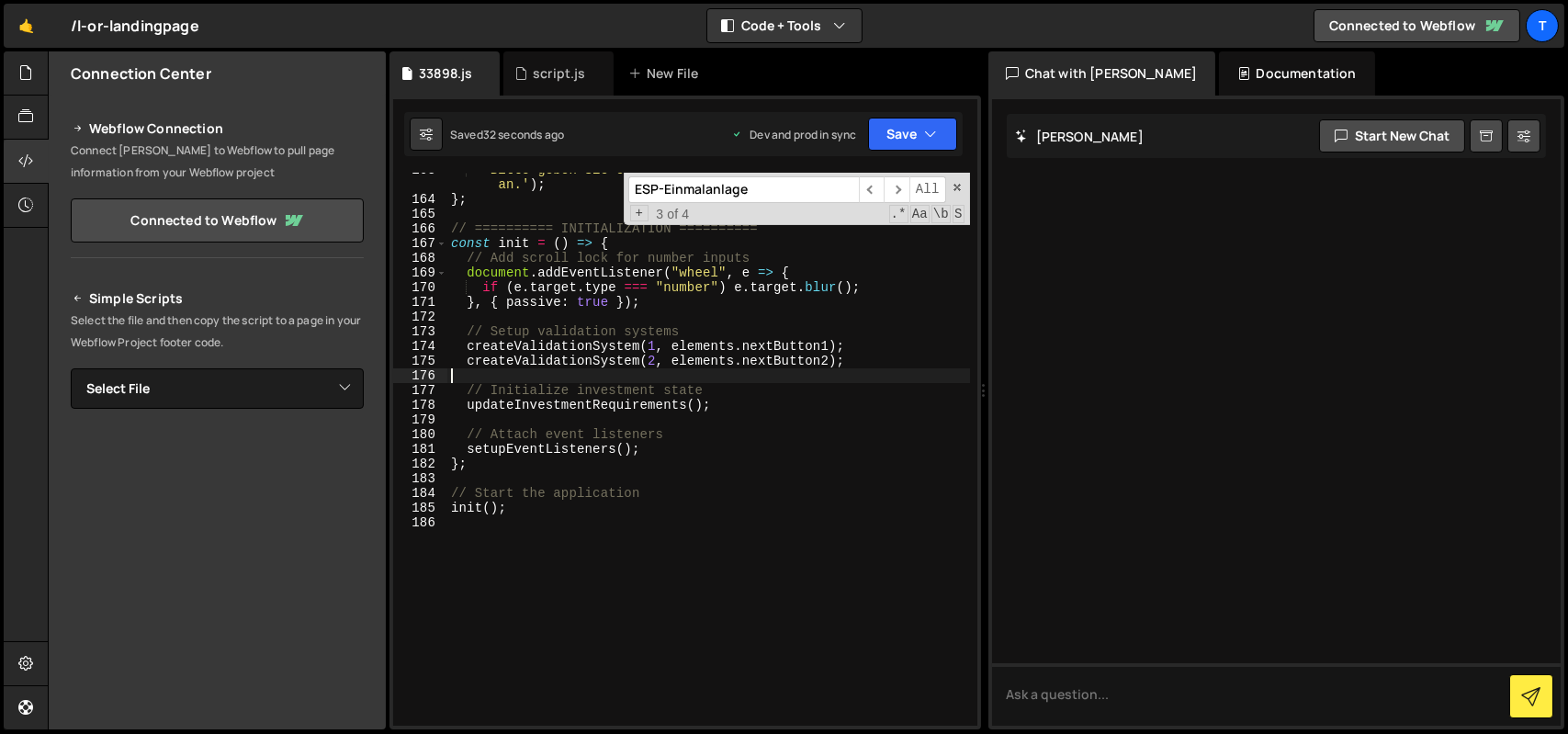
click at [752, 371] on div "'Bitte geben Sie eine Einmalanlage zwischen 5.000 und 999.999 an.' ) ; } ; // =…" at bounding box center [709, 461] width 523 height 597
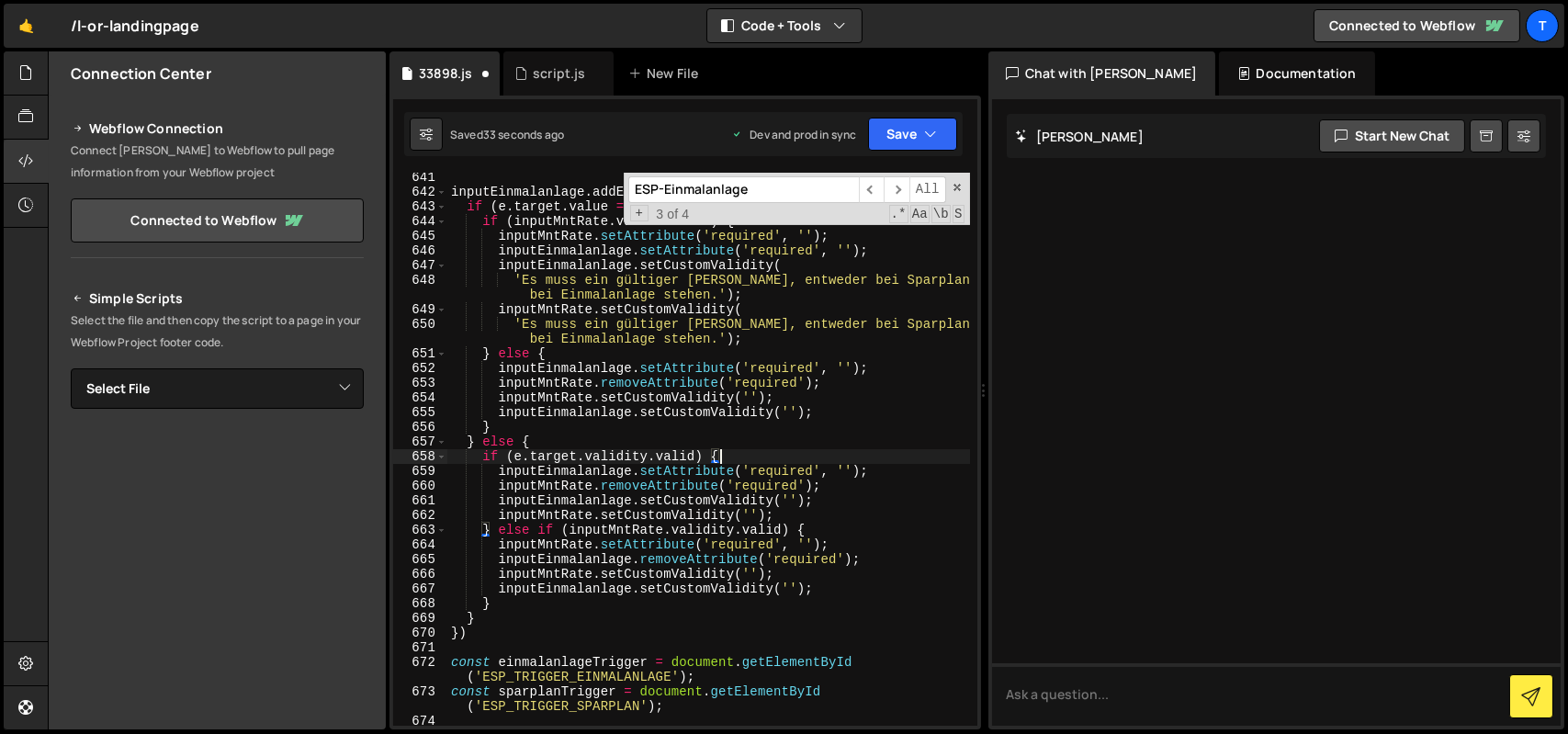
scroll to position [11744, 0]
type textarea "});"
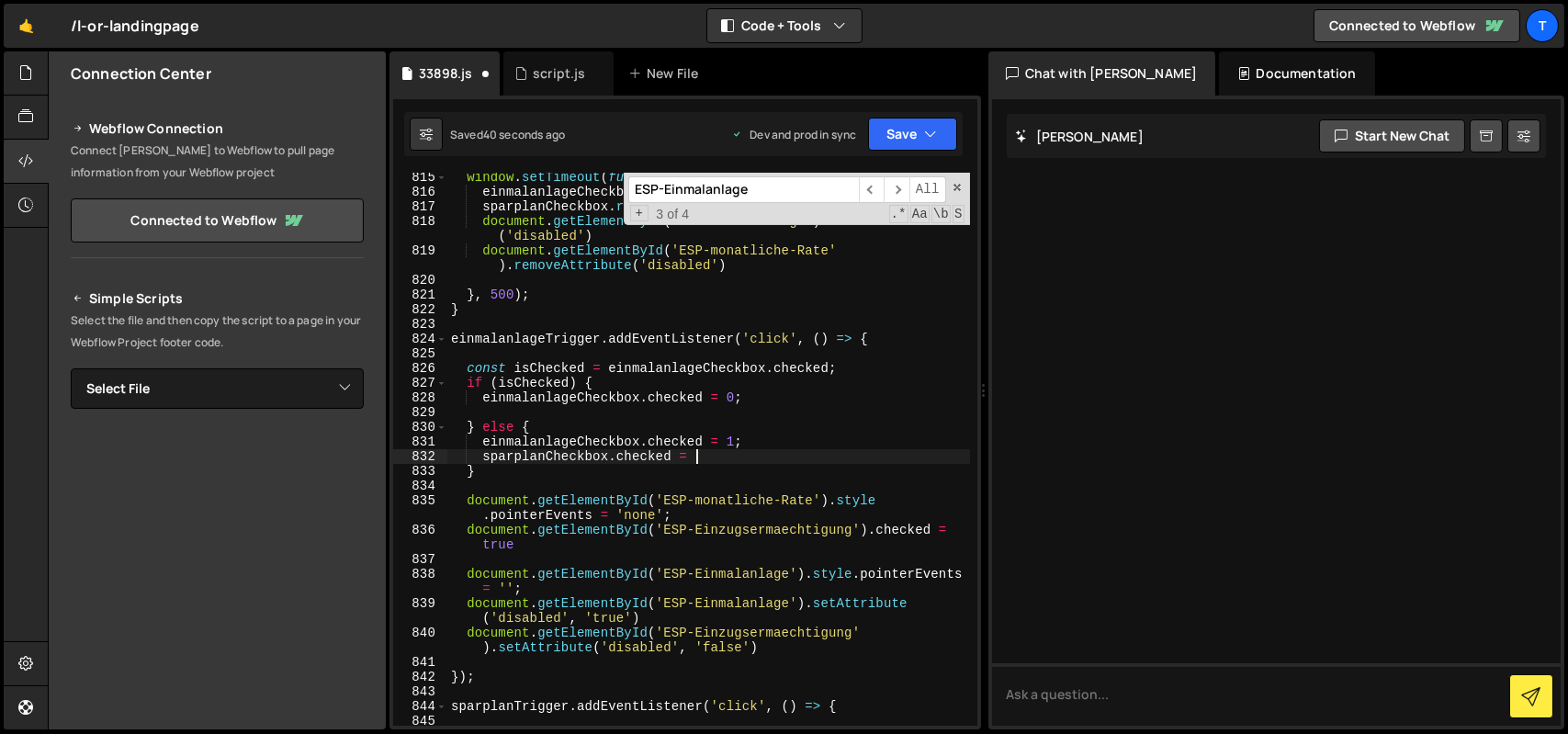
scroll to position [13650, 0]
type textarea "sparplanCheckbox.checked = 1;"
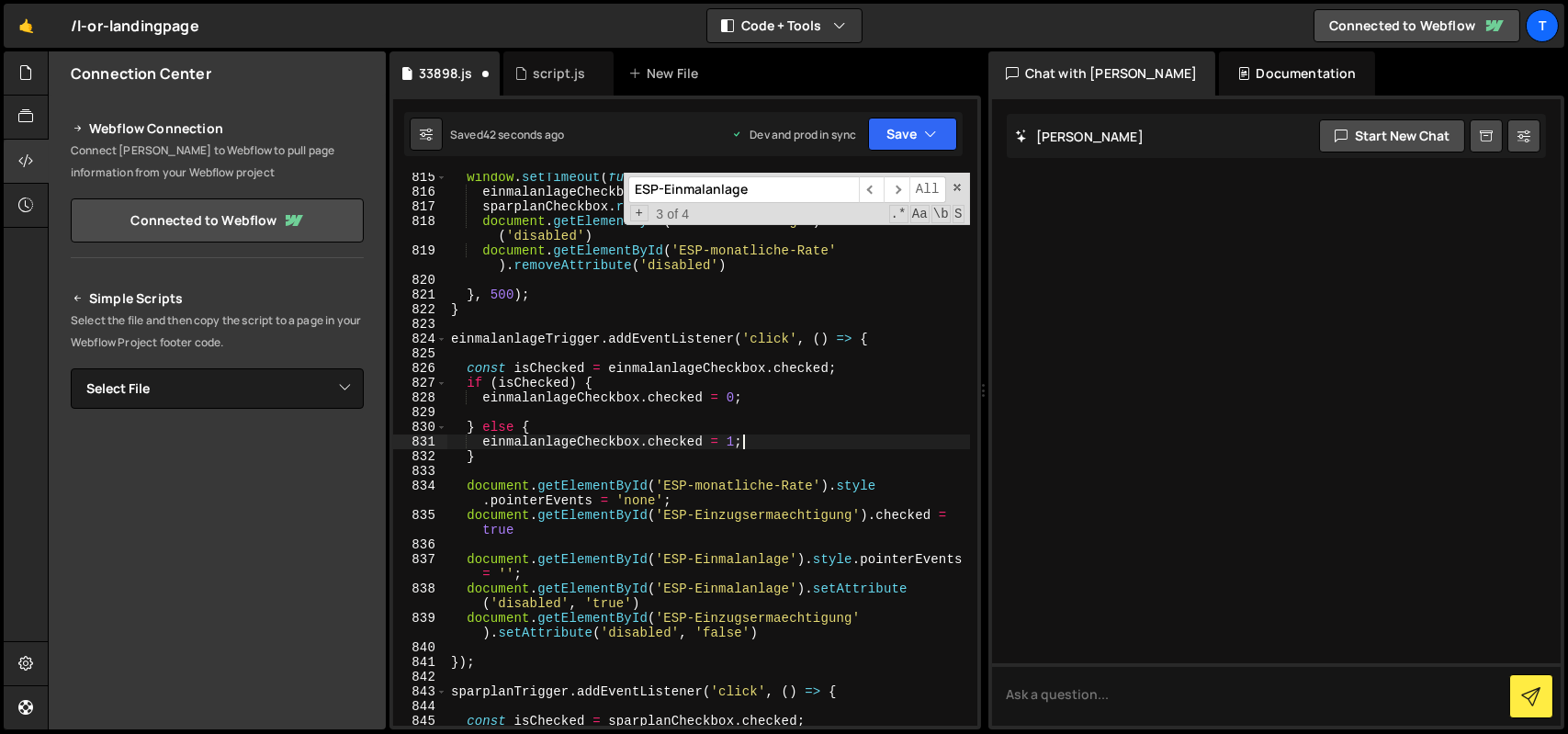
scroll to position [14017, 0]
type textarea "einmalanlageCheckbox.checked = 1;"
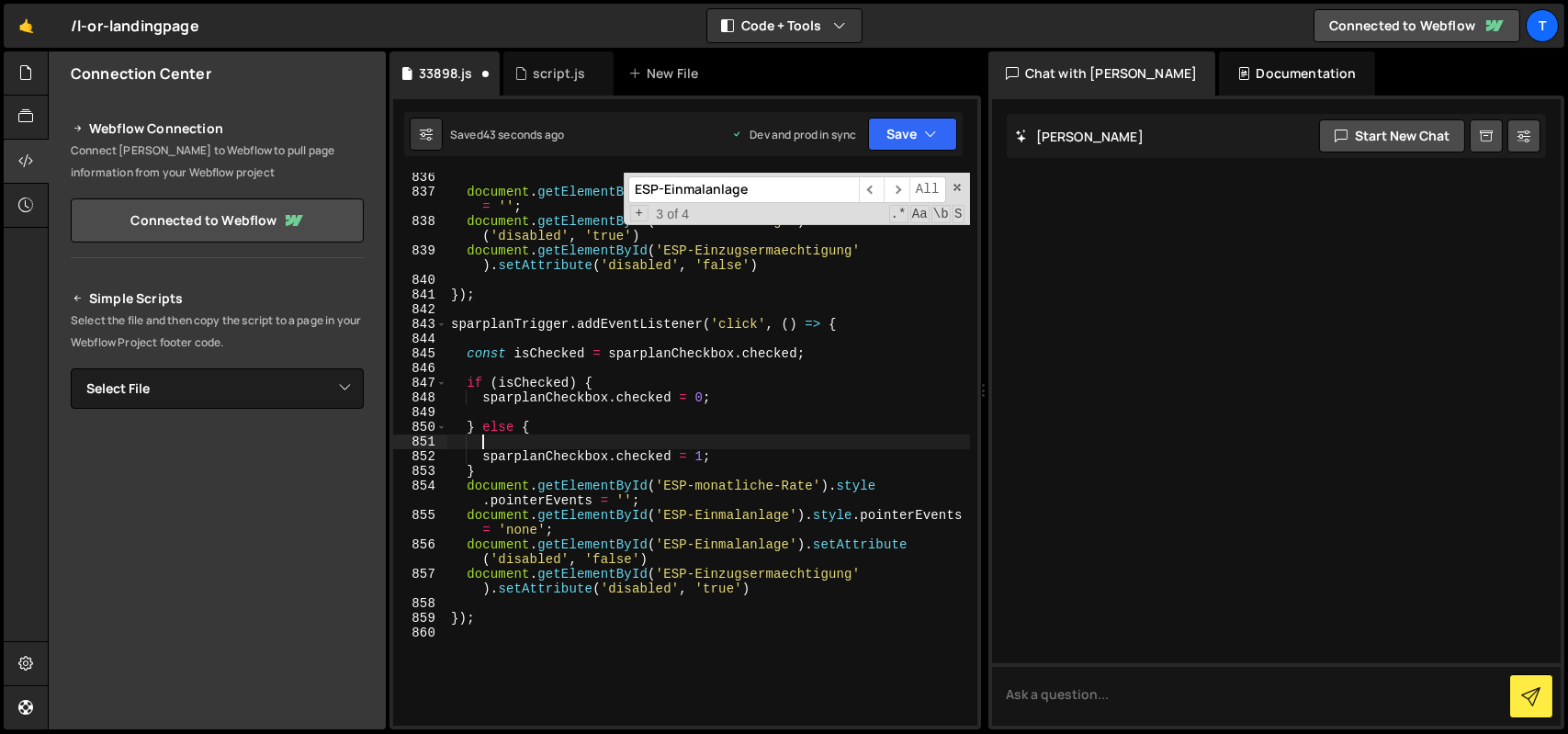
type textarea "} else {"
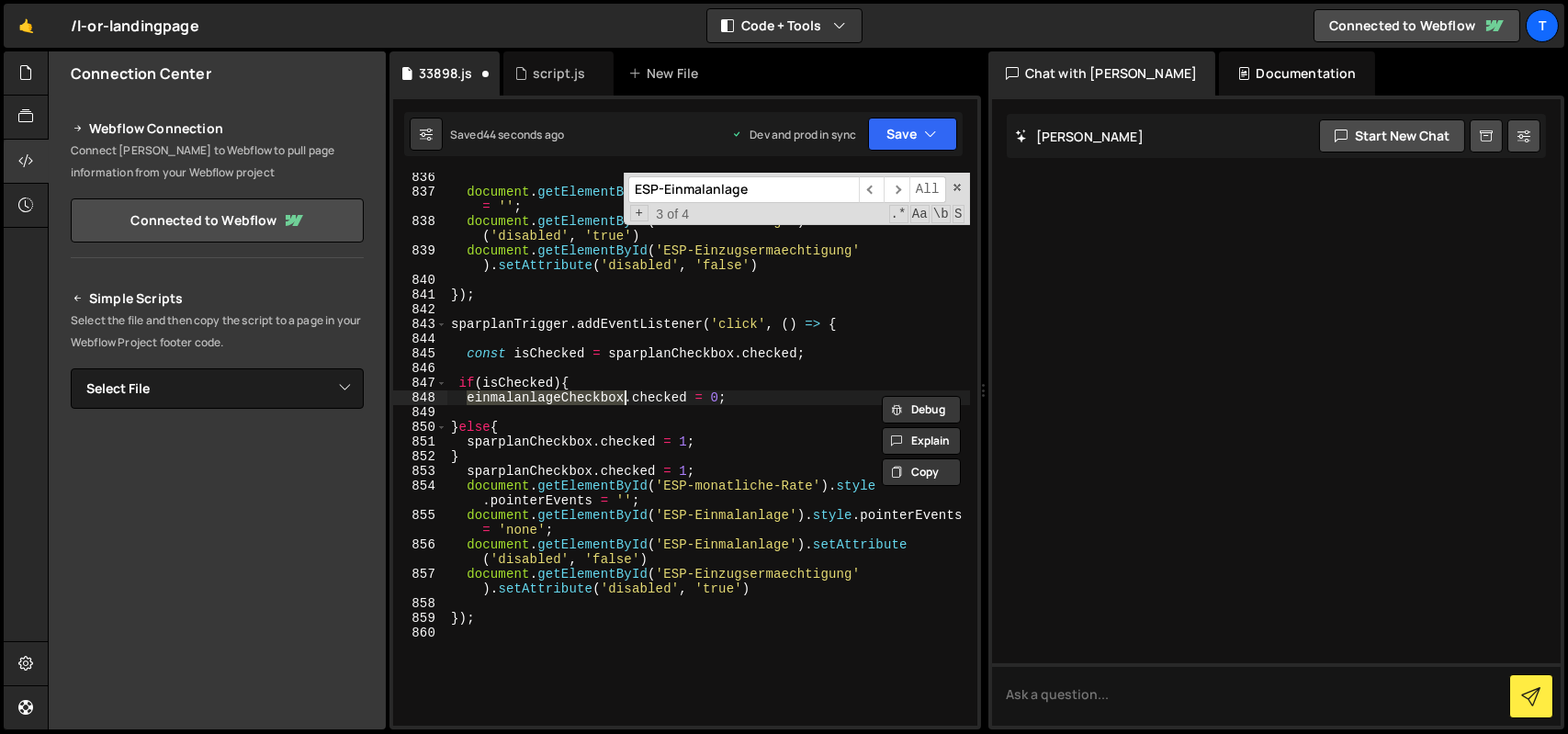
type textarea "einmalanlageCheckbox.checked = 1;"
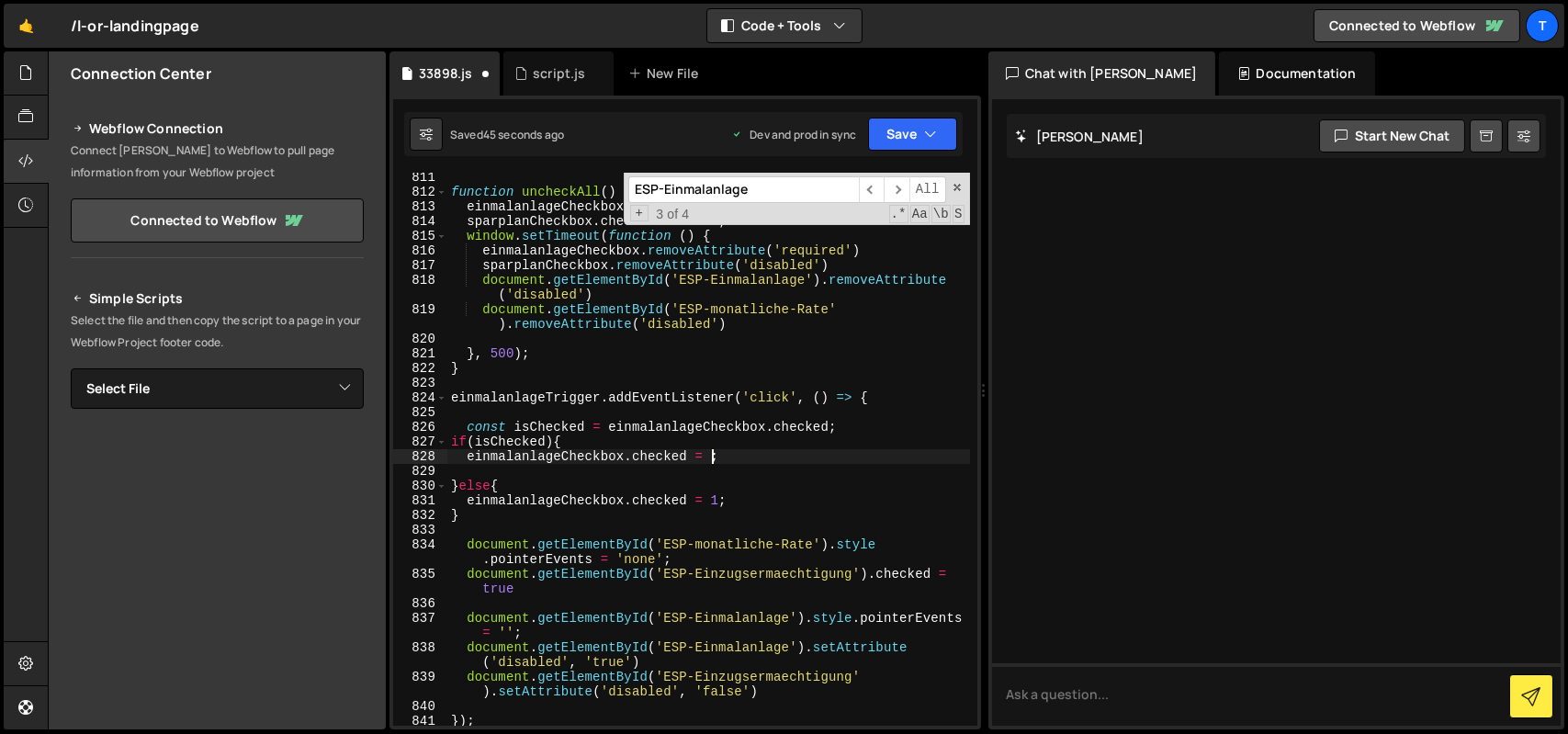
scroll to position [13591, 0]
type textarea "einmalanlageCheckbox.checked = 1;"
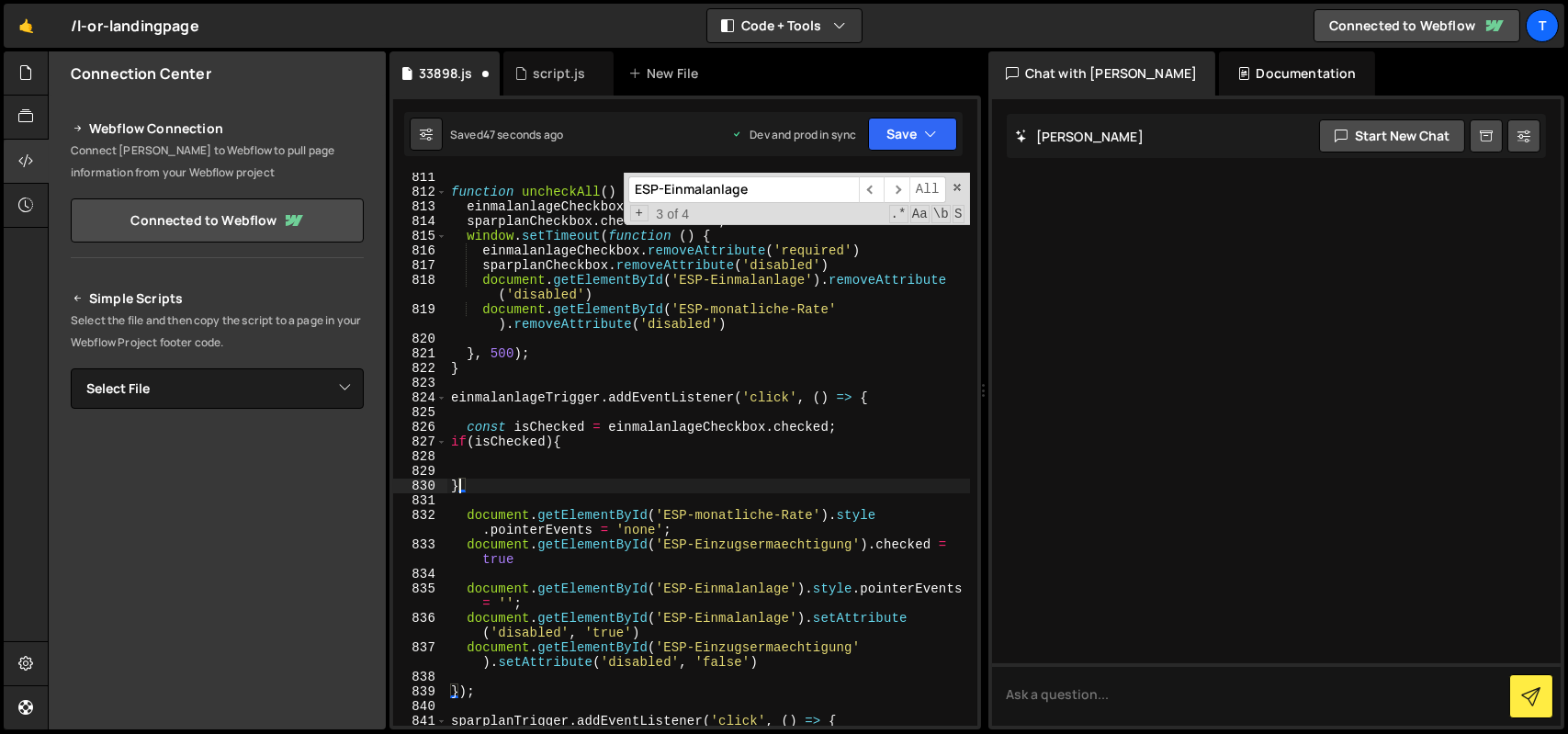
type textarea "einmalanlageCheckbox.checked = 1;"
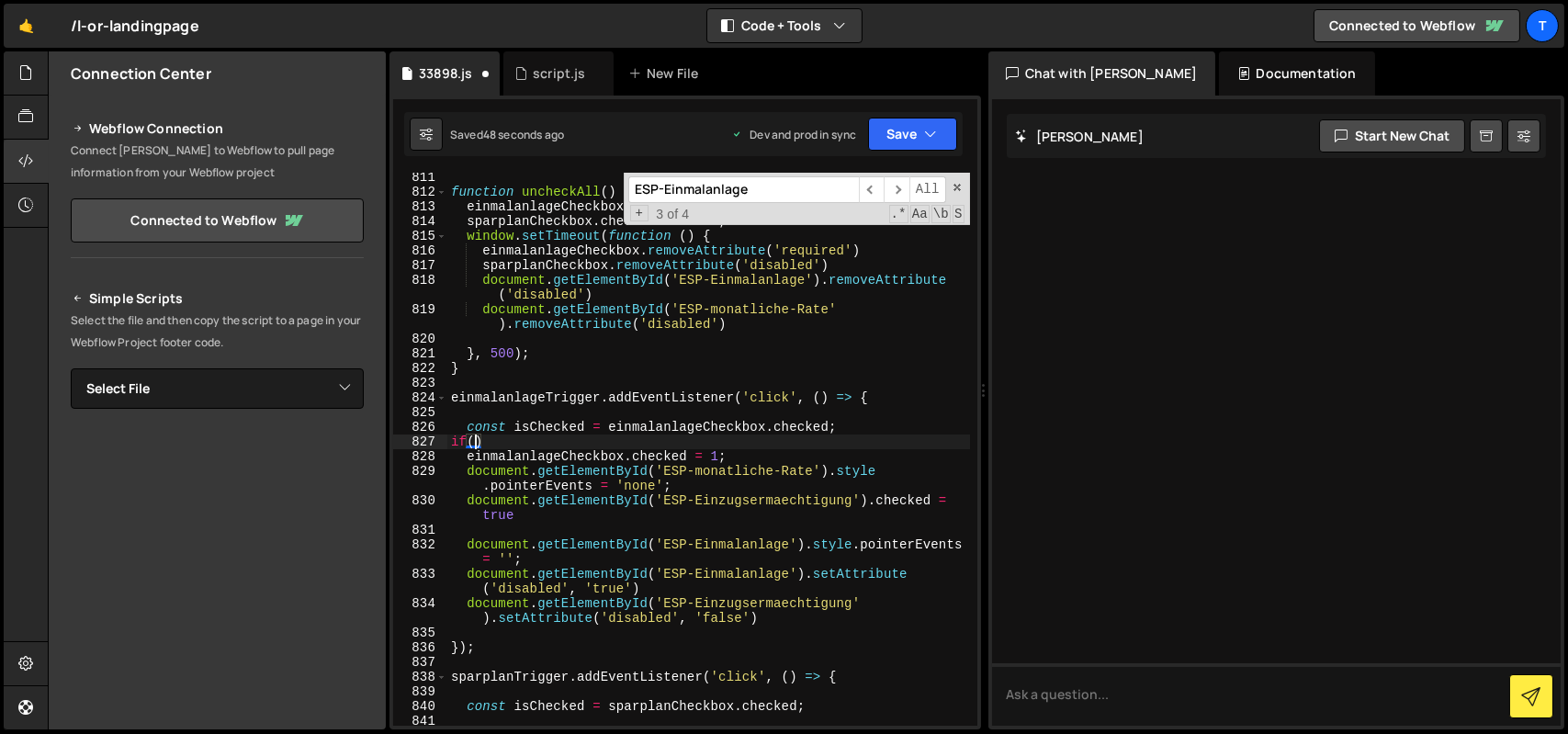
type textarea "if"
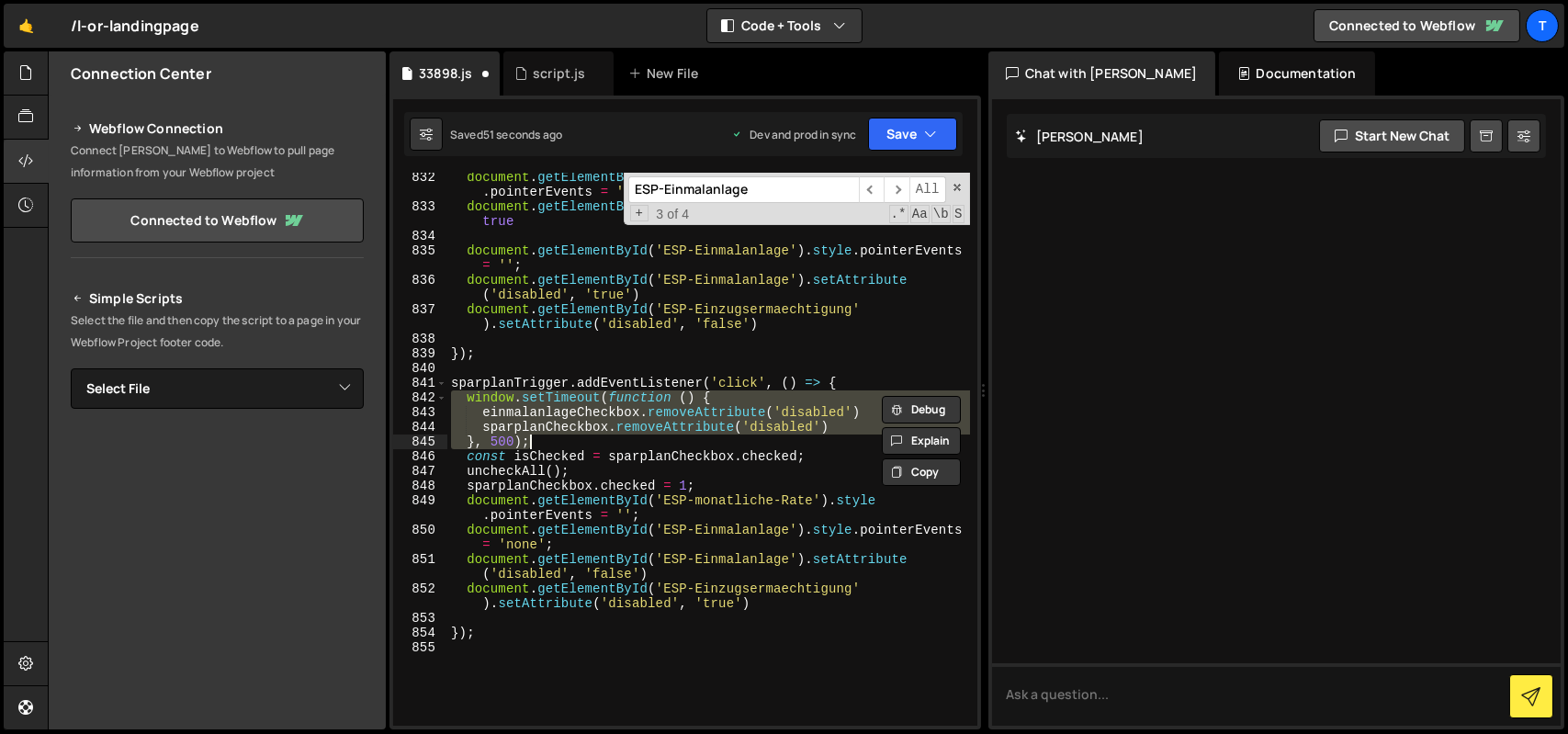
scroll to position [13928, 0]
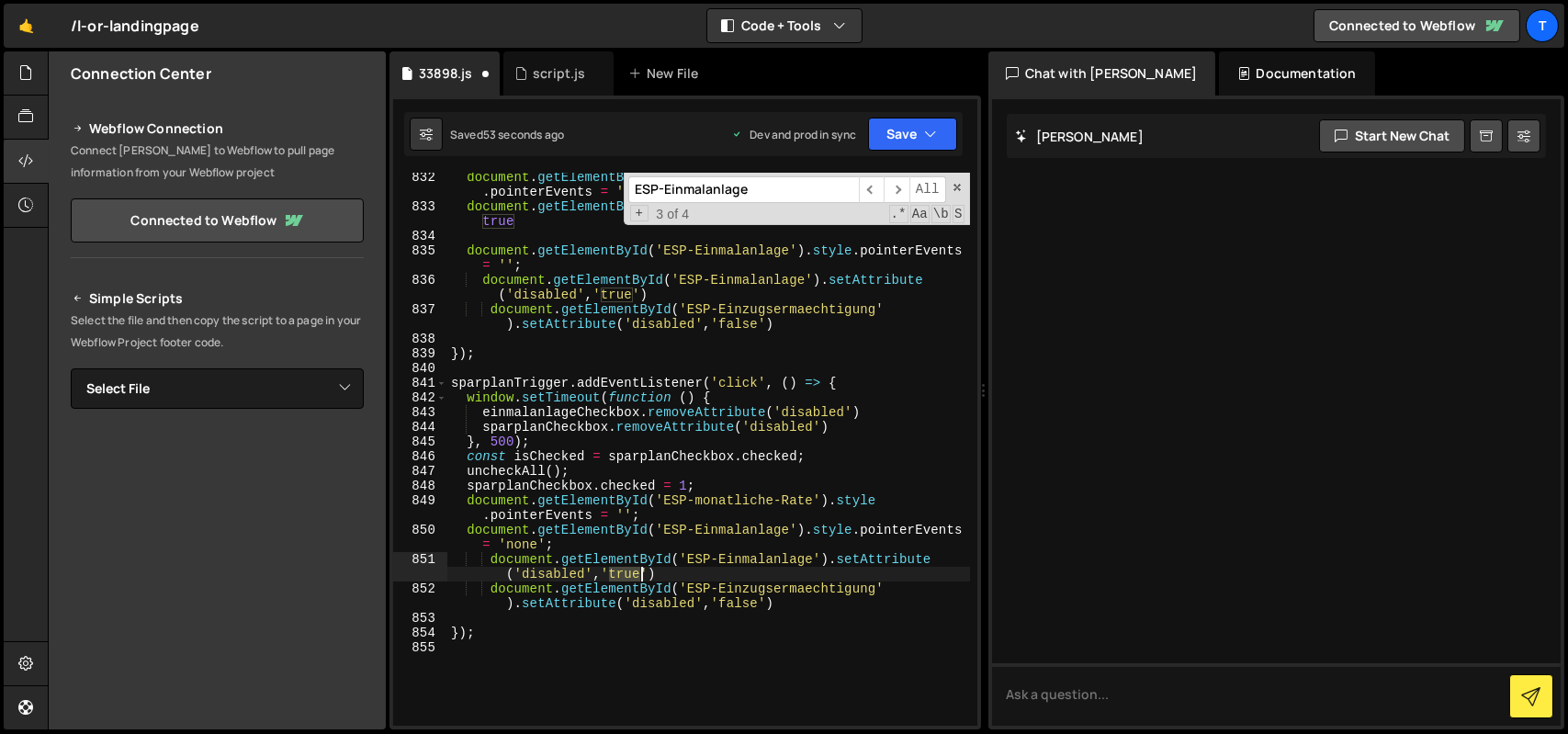
type textarea "document.getElementById('ESP-Einmalanlage').setAttribute('disabled','true')"
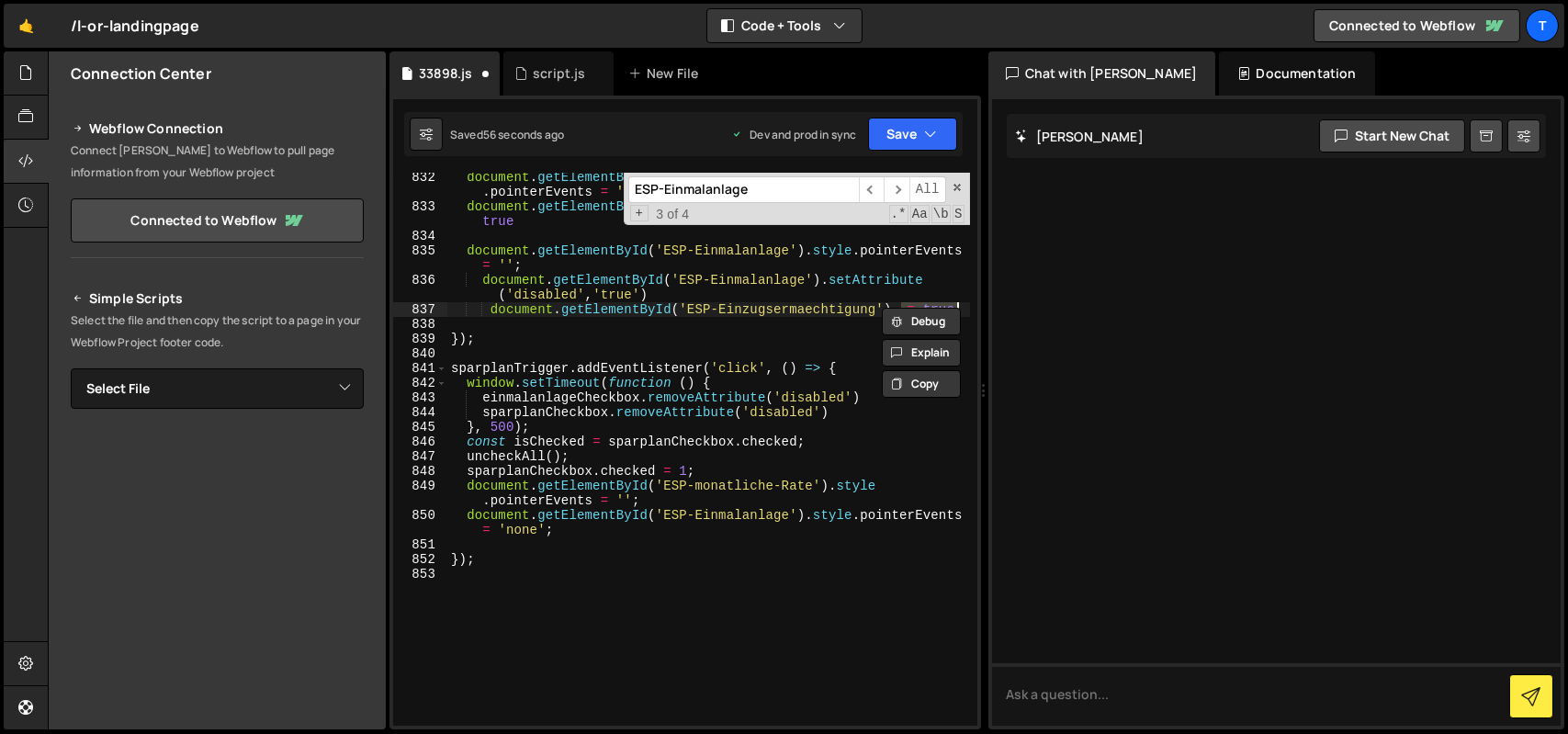
type textarea "document.getElementById('ESP-Einzugsermaechtigung').checked = true"
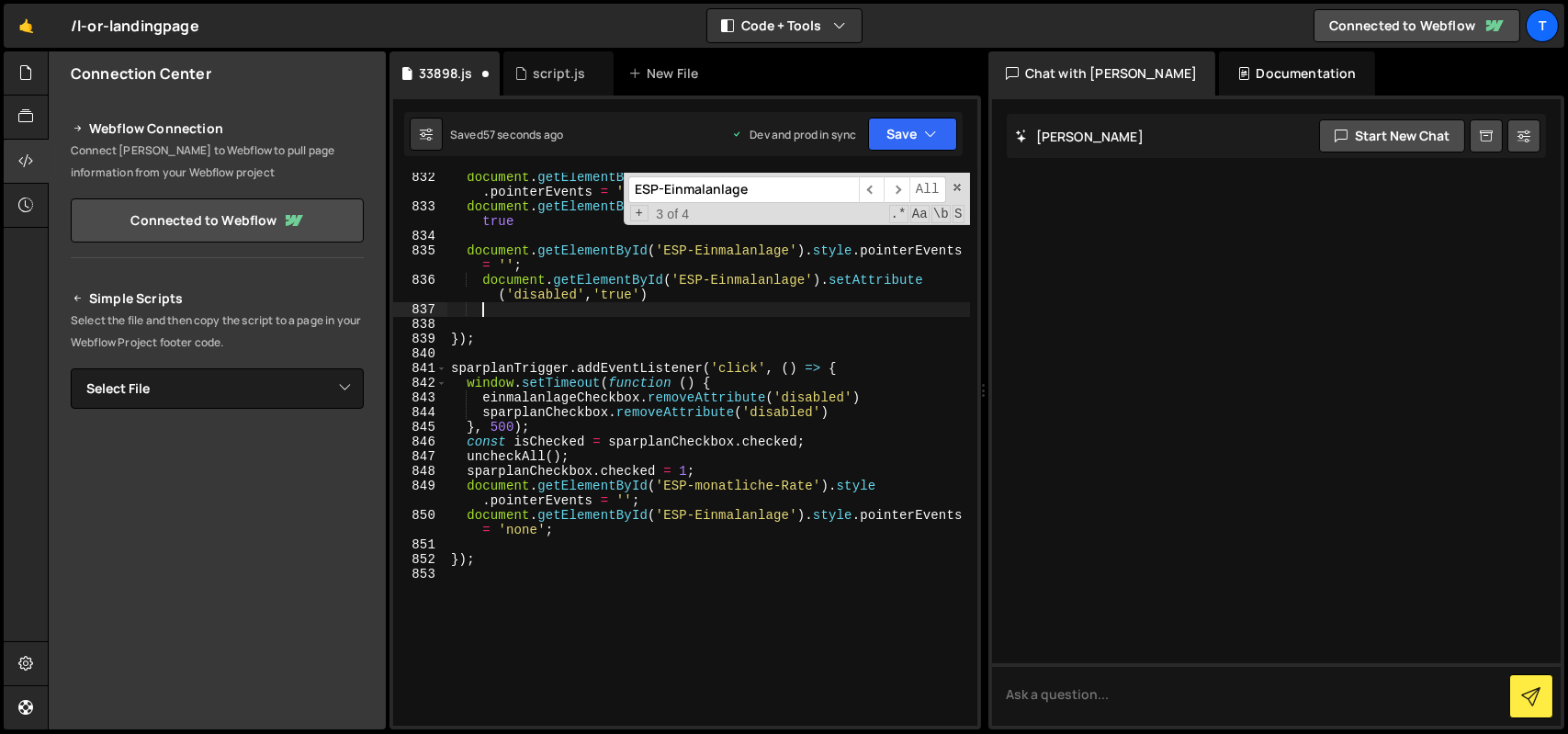
type textarea "document.getElementById('ESP-Einmalanlage').setAttribute('disabled','true')"
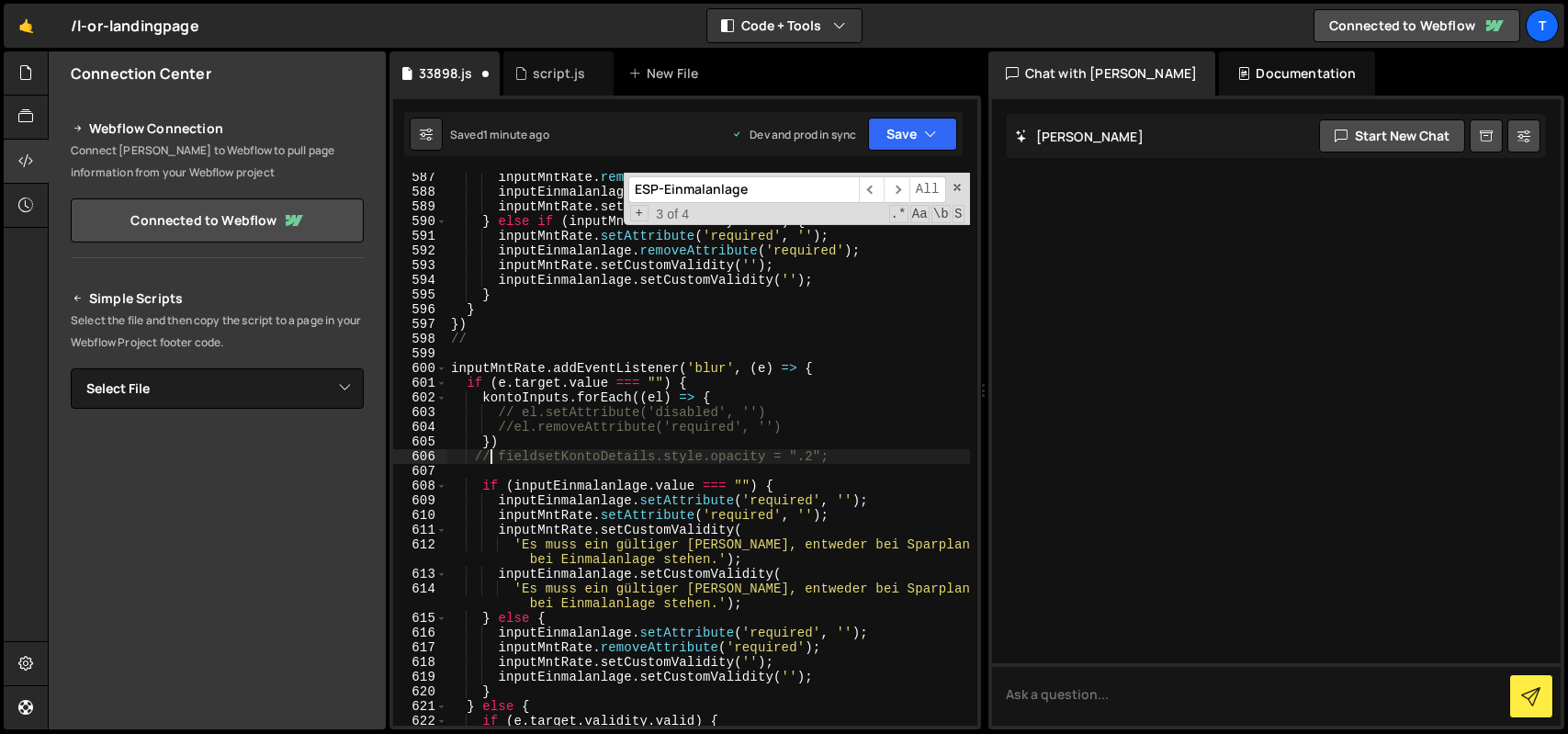
scroll to position [0, 2]
click at [899, 124] on button "Save" at bounding box center [912, 134] width 89 height 33
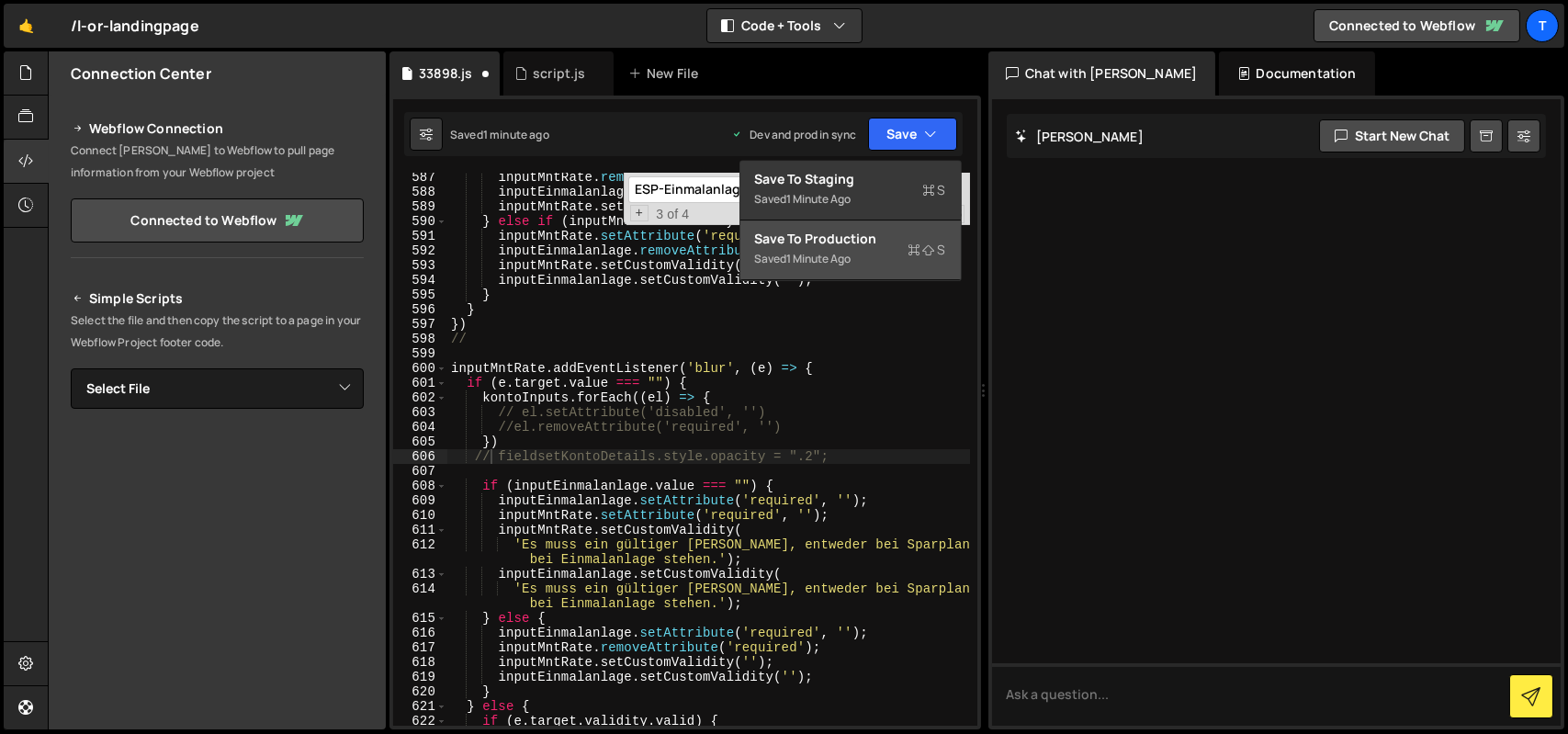
click at [857, 269] on div "Saved 1 minute ago" at bounding box center [850, 259] width 191 height 22
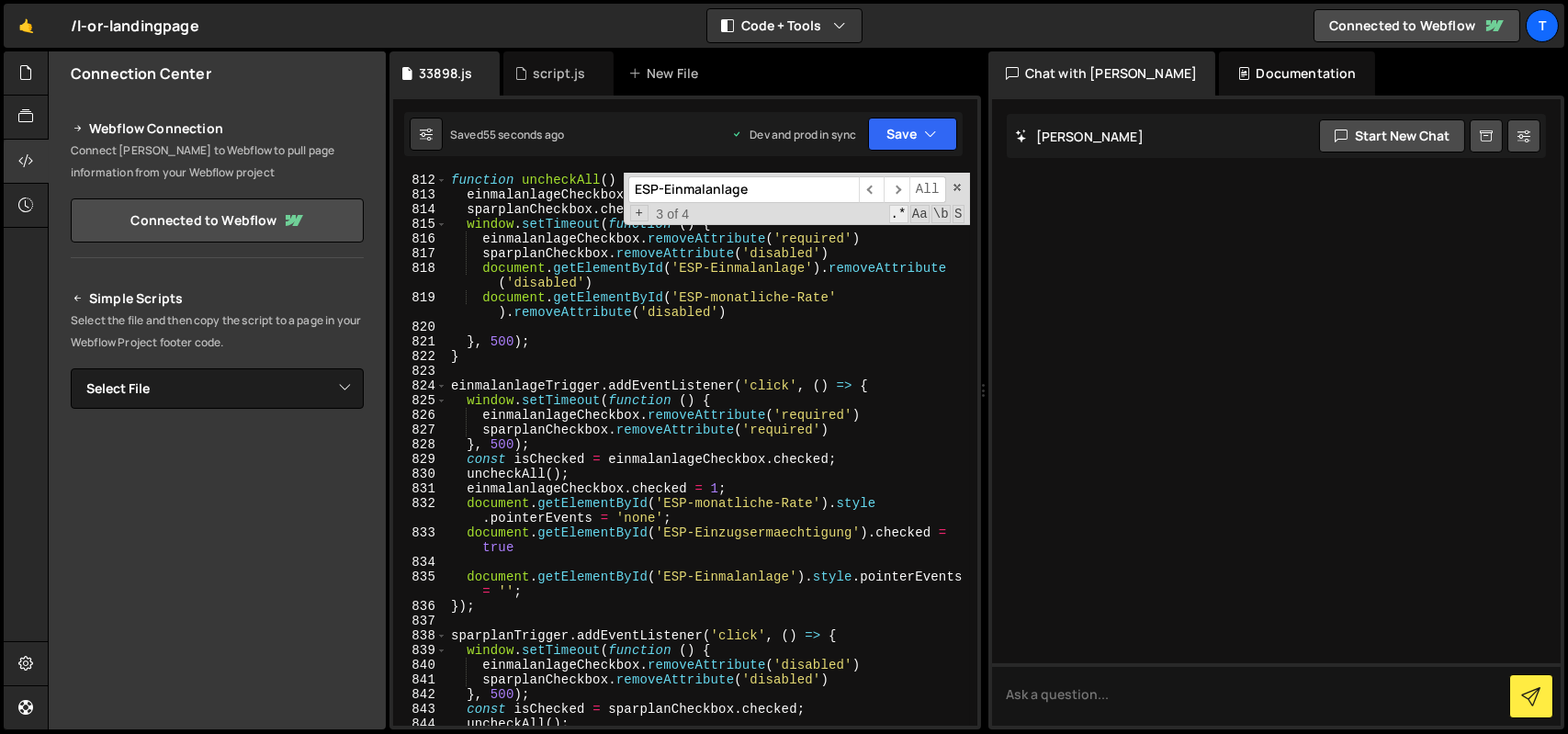
scroll to position [13608, 0]
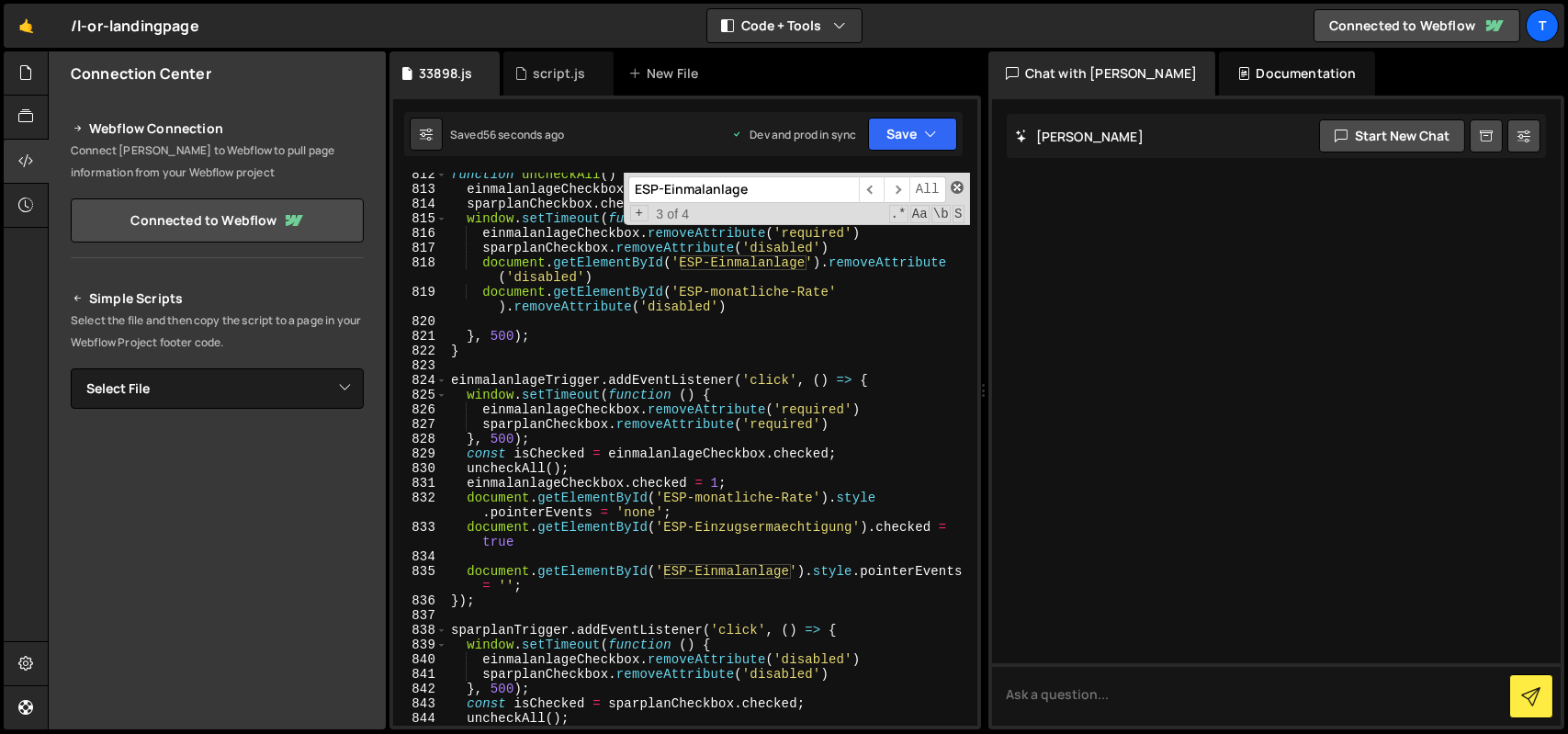
click at [960, 188] on span at bounding box center [956, 187] width 13 height 13
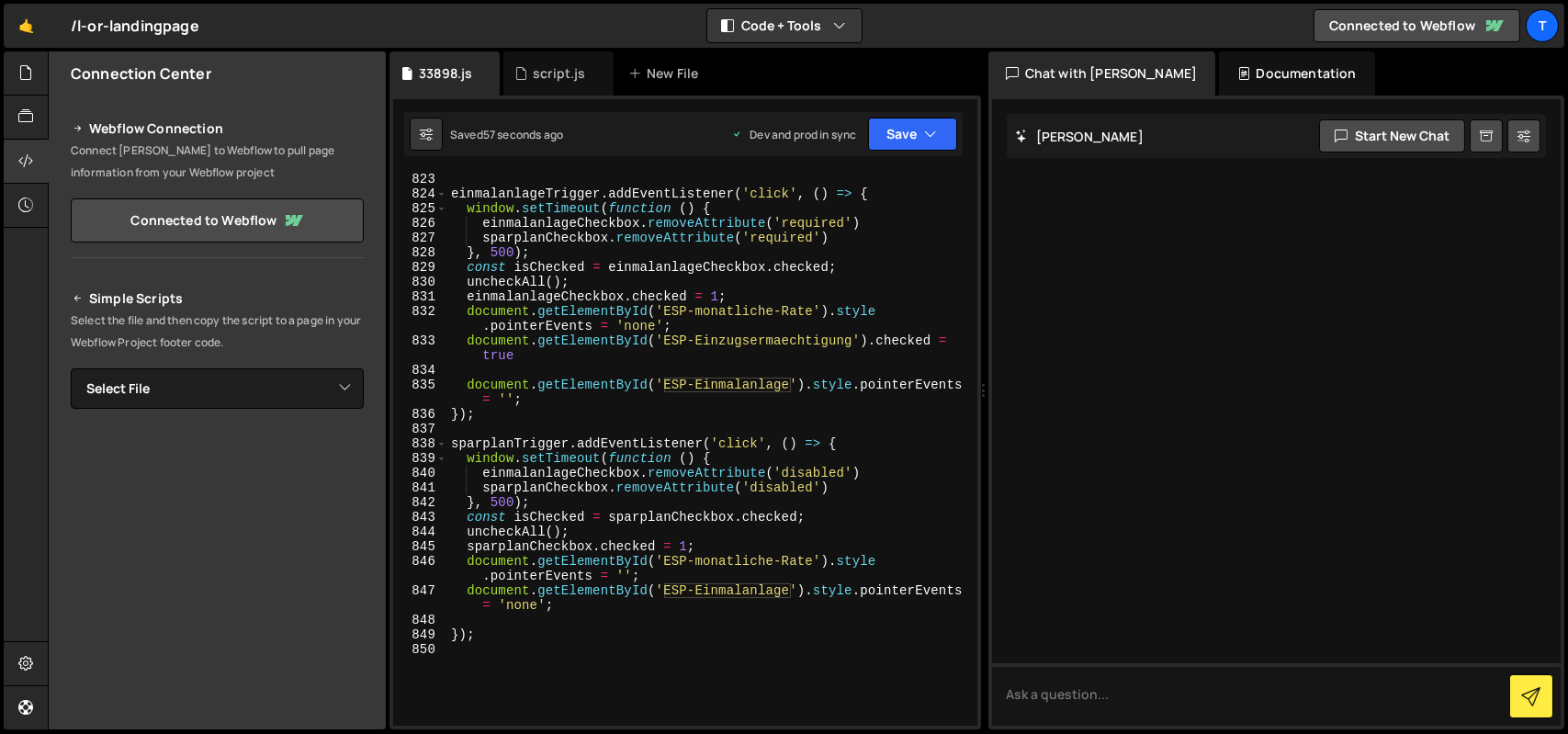
scroll to position [13798, 0]
click at [692, 491] on div "einmalanlageTrigger . addEventListener ( 'click' , ( ) => { window . setTimeout…" at bounding box center [709, 460] width 523 height 583
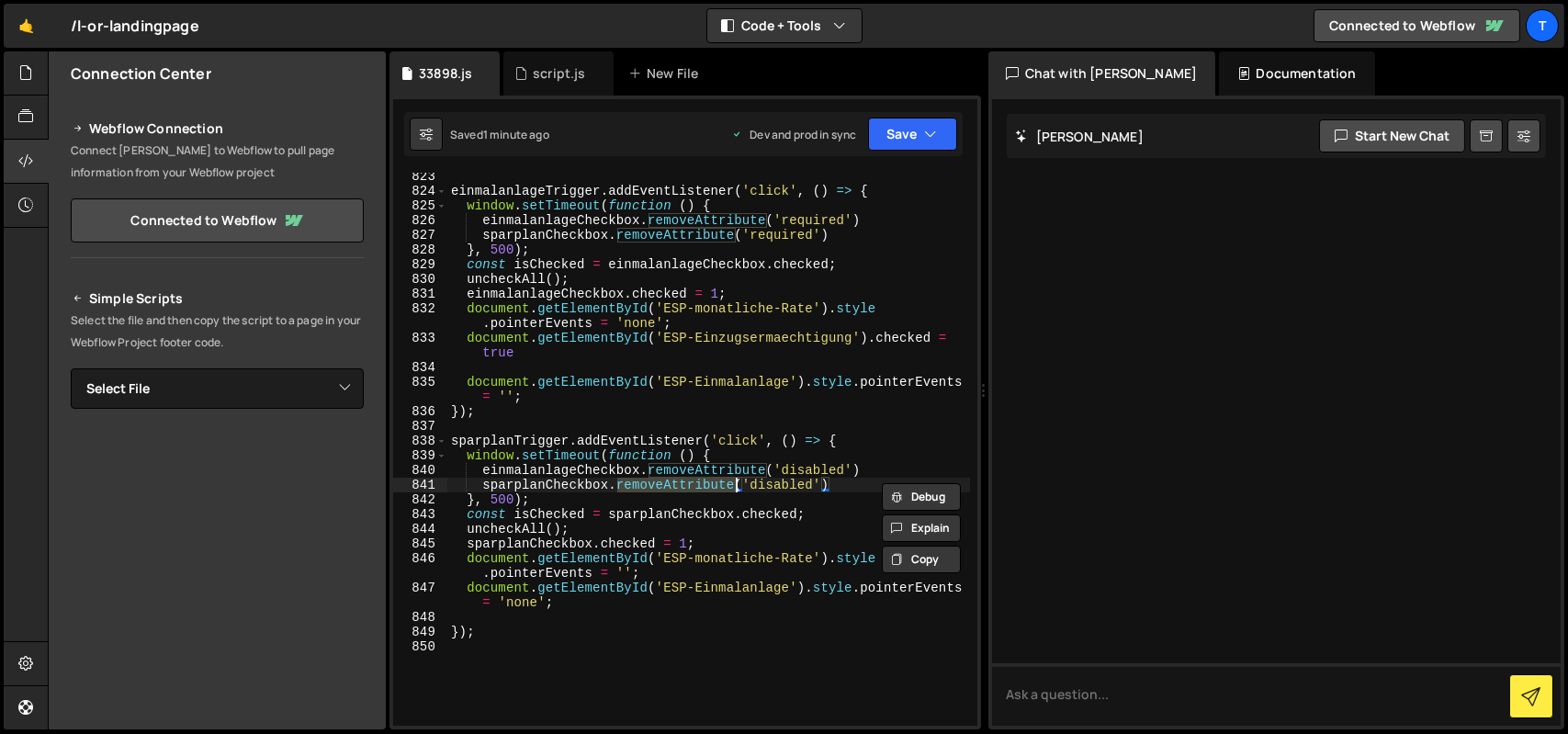
click at [692, 491] on div "einmalanlageTrigger . addEventListener ( 'click' , ( ) => { window . setTimeout…" at bounding box center [709, 460] width 523 height 583
click at [710, 475] on div "einmalanlageTrigger . addEventListener ( 'click' , ( ) => { window . setTimeout…" at bounding box center [709, 460] width 523 height 583
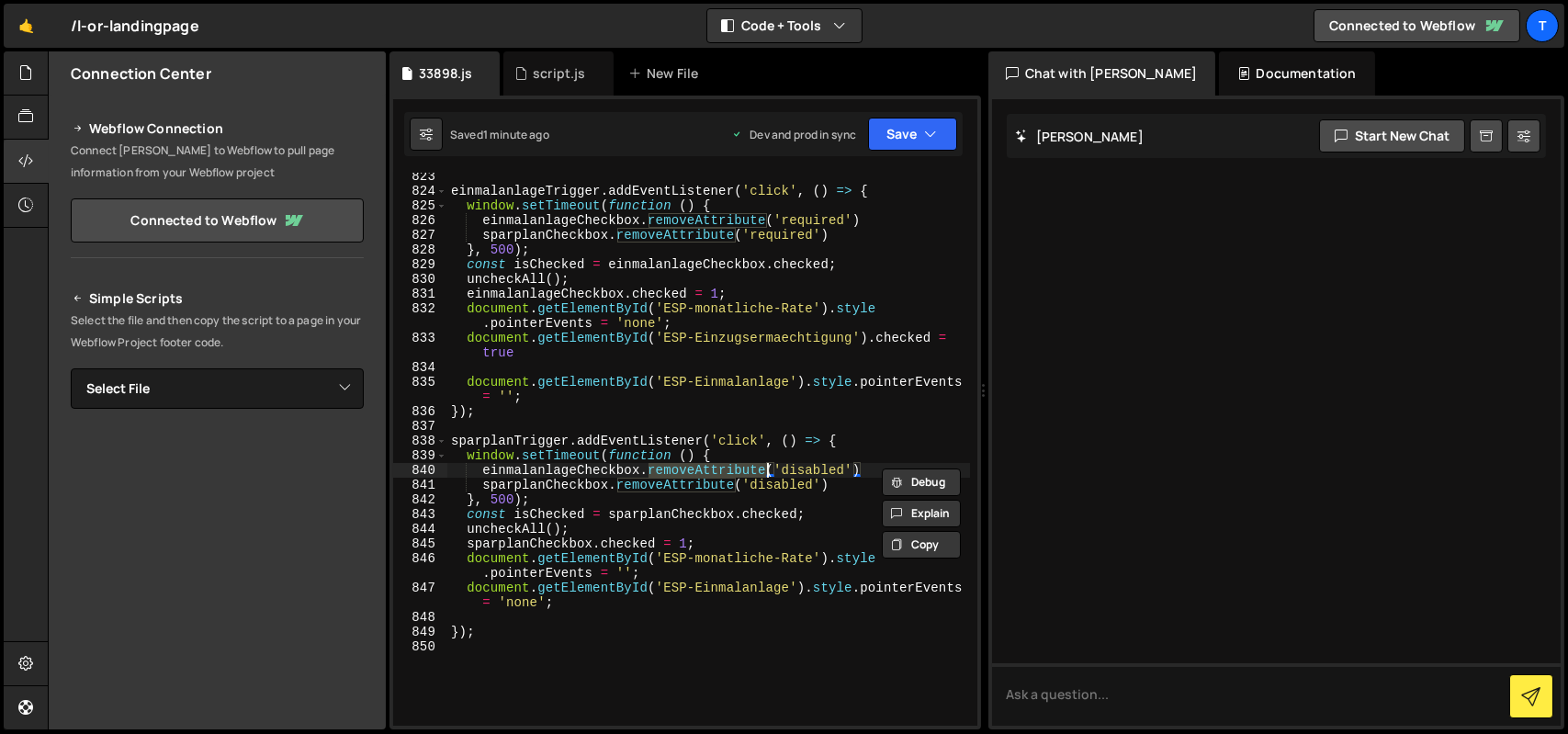
click at [710, 475] on div "einmalanlageTrigger . addEventListener ( 'click' , ( ) => { window . setTimeout…" at bounding box center [709, 460] width 523 height 583
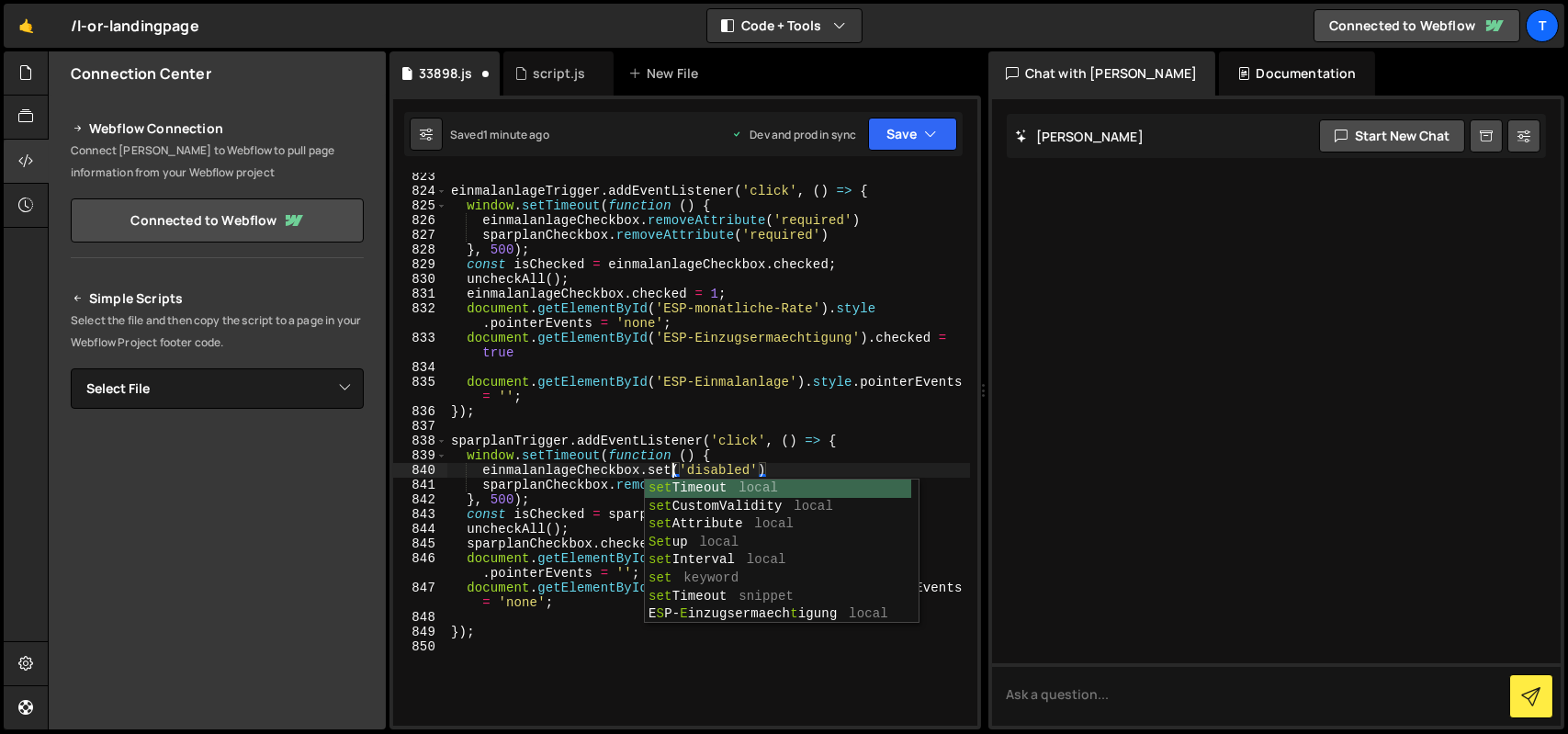
scroll to position [0, 11]
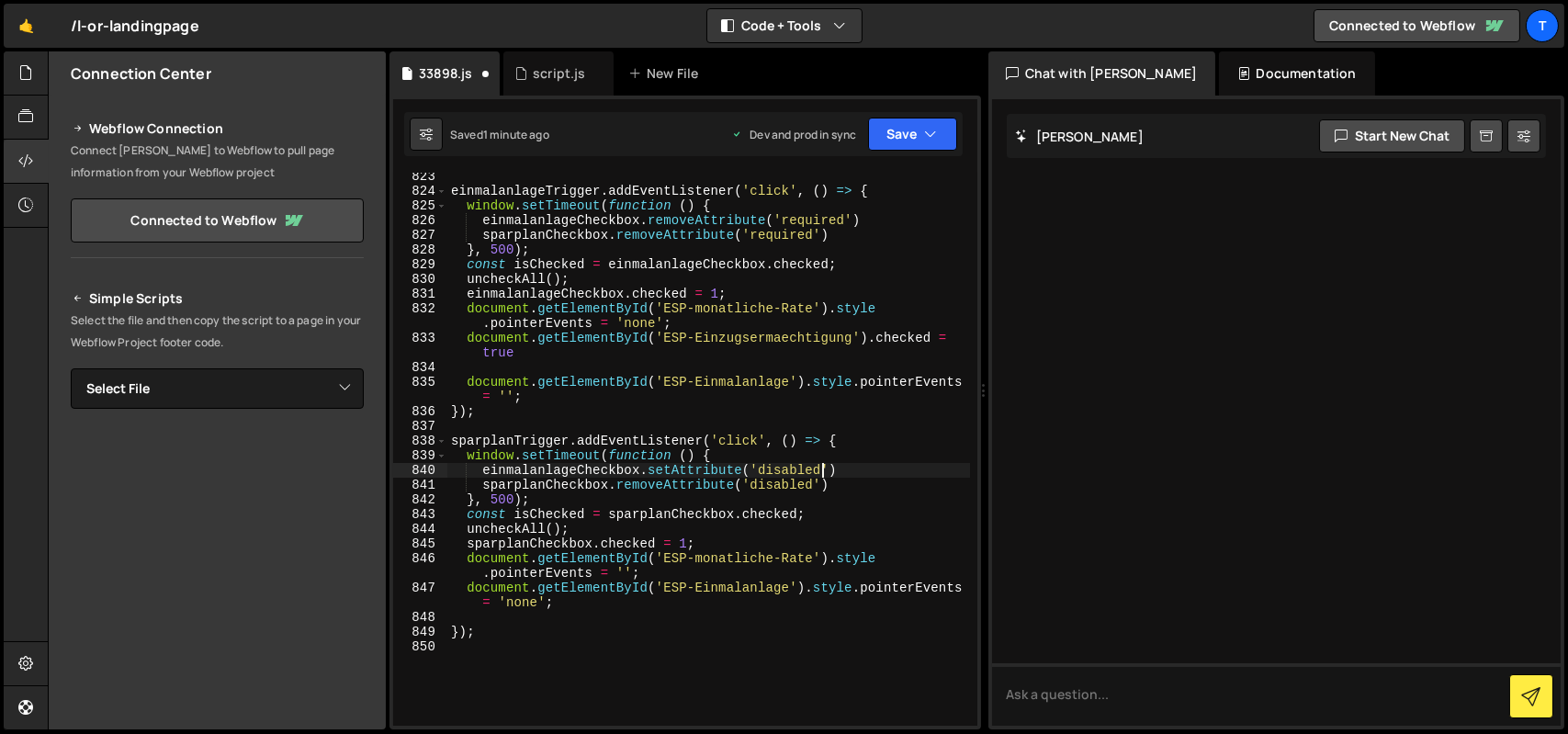
click at [825, 471] on div "einmalanlageTrigger . addEventListener ( 'click' , ( ) => { window . setTimeout…" at bounding box center [709, 460] width 523 height 583
click at [827, 471] on div "einmalanlageTrigger . addEventListener ( 'click' , ( ) => { window . setTimeout…" at bounding box center [709, 460] width 523 height 583
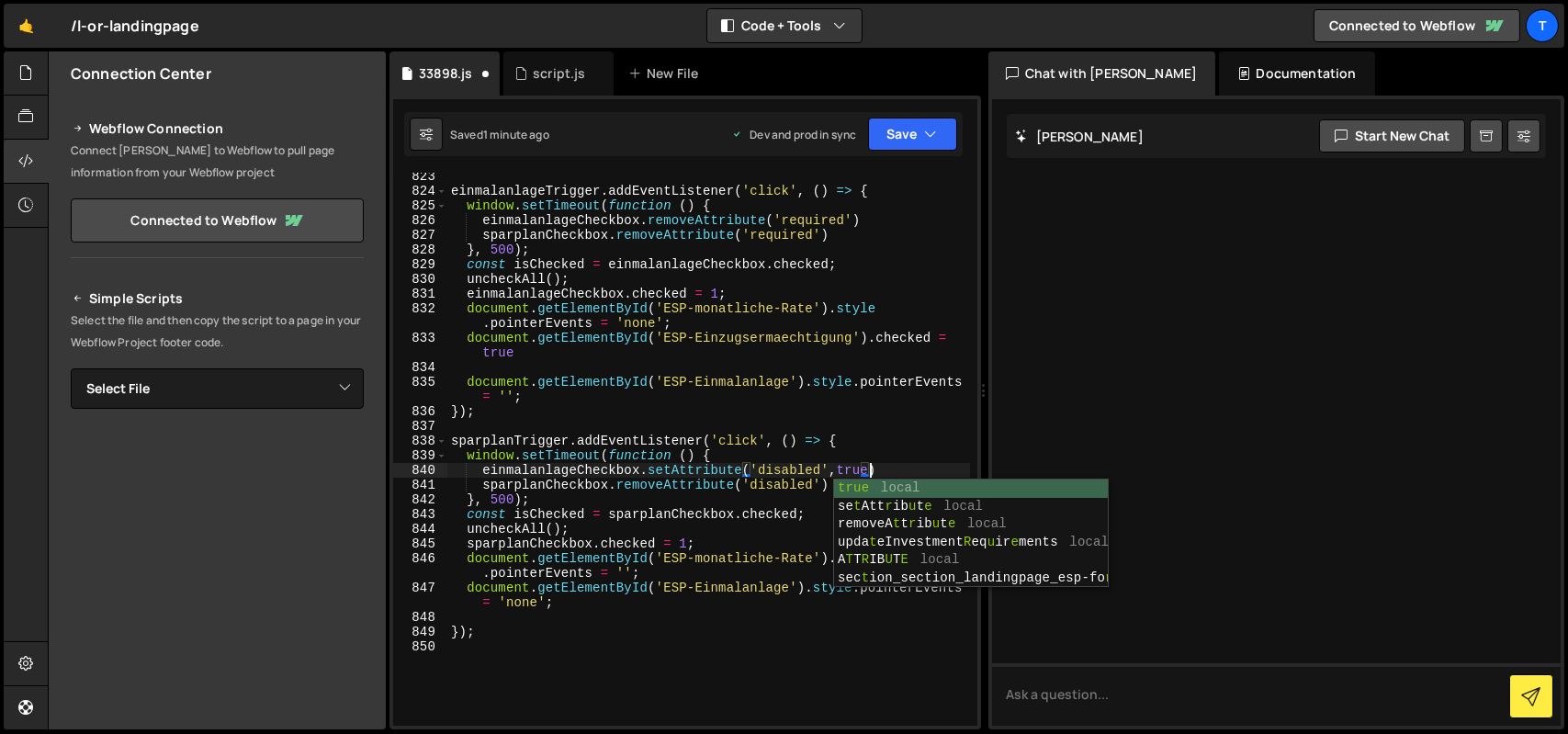
scroll to position [0, 20]
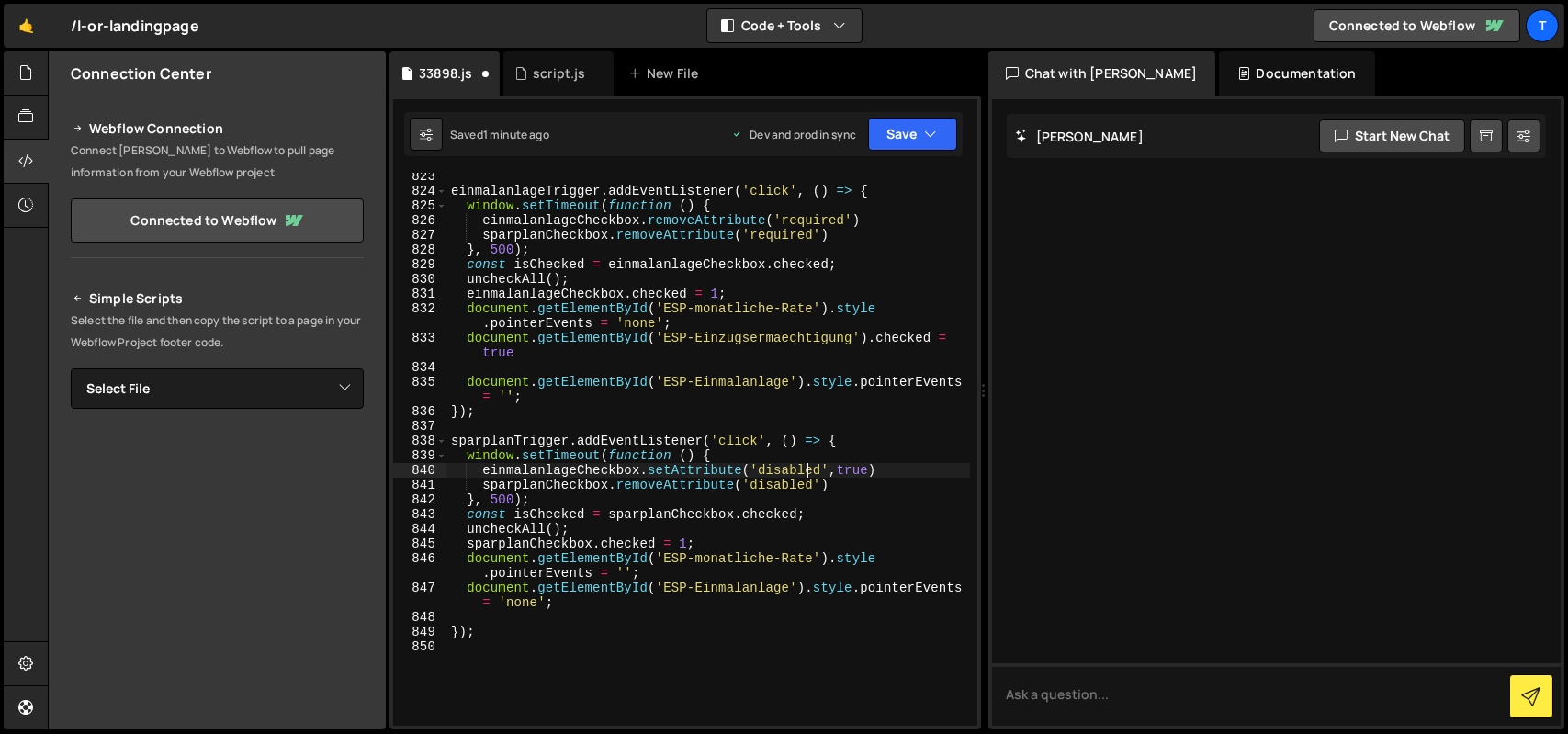
click at [807, 468] on div "einmalanlageTrigger . addEventListener ( 'click' , ( ) => { window . setTimeout…" at bounding box center [709, 460] width 523 height 583
drag, startPoint x: 881, startPoint y: 469, endPoint x: 647, endPoint y: 471, distance: 234.0
click at [647, 471] on div "einmalanlageTrigger . addEventListener ( 'click' , ( ) => { window . setTimeout…" at bounding box center [709, 460] width 523 height 583
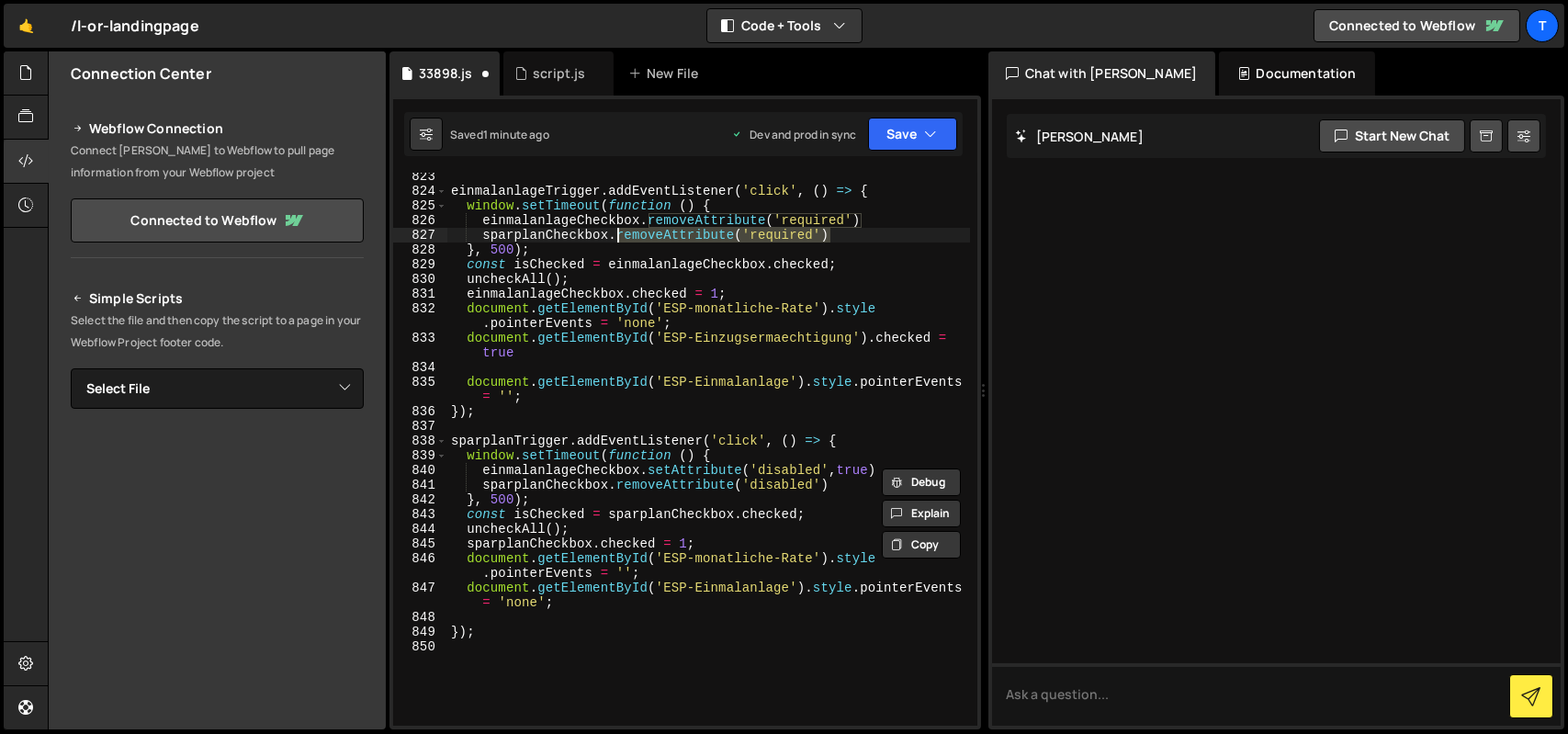
drag, startPoint x: 830, startPoint y: 234, endPoint x: 618, endPoint y: 233, distance: 212.0
click at [618, 233] on div "einmalanlageTrigger . addEventListener ( 'click' , ( ) => { window . setTimeout…" at bounding box center [709, 460] width 523 height 583
paste textarea "setAttribute('disabled',true"
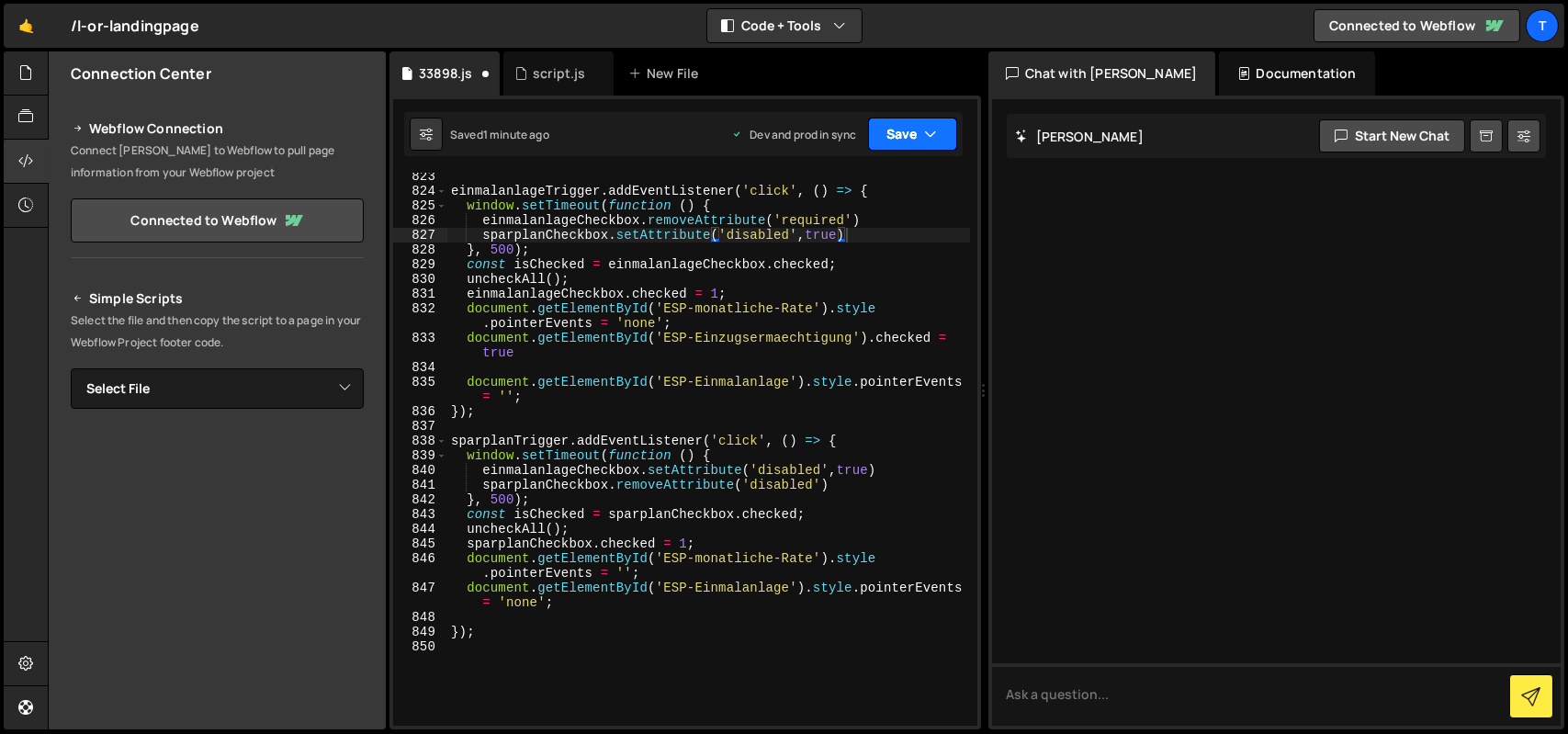
click at [899, 120] on button "Save" at bounding box center [912, 134] width 89 height 33
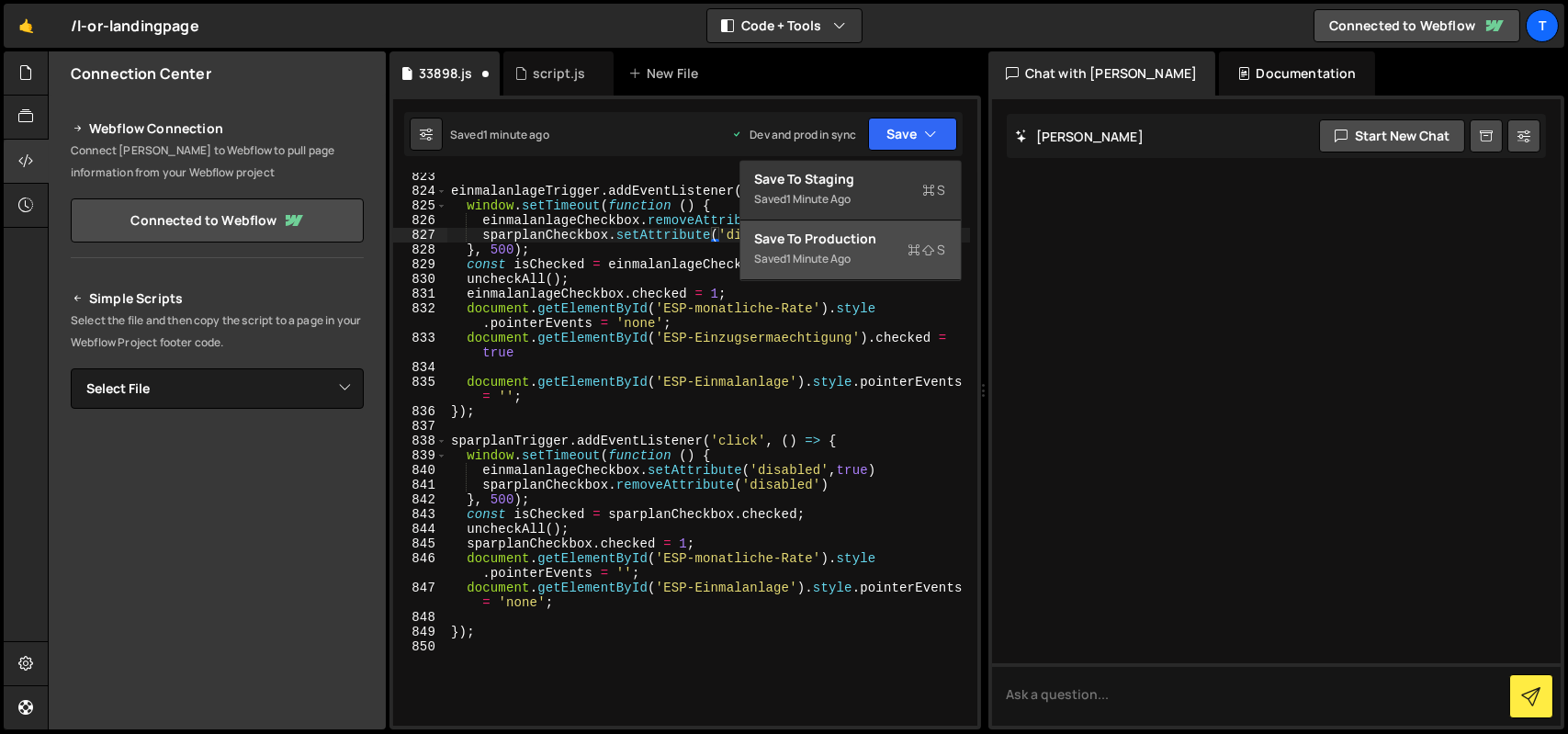
click at [886, 240] on div "Save to Production S" at bounding box center [850, 239] width 191 height 18
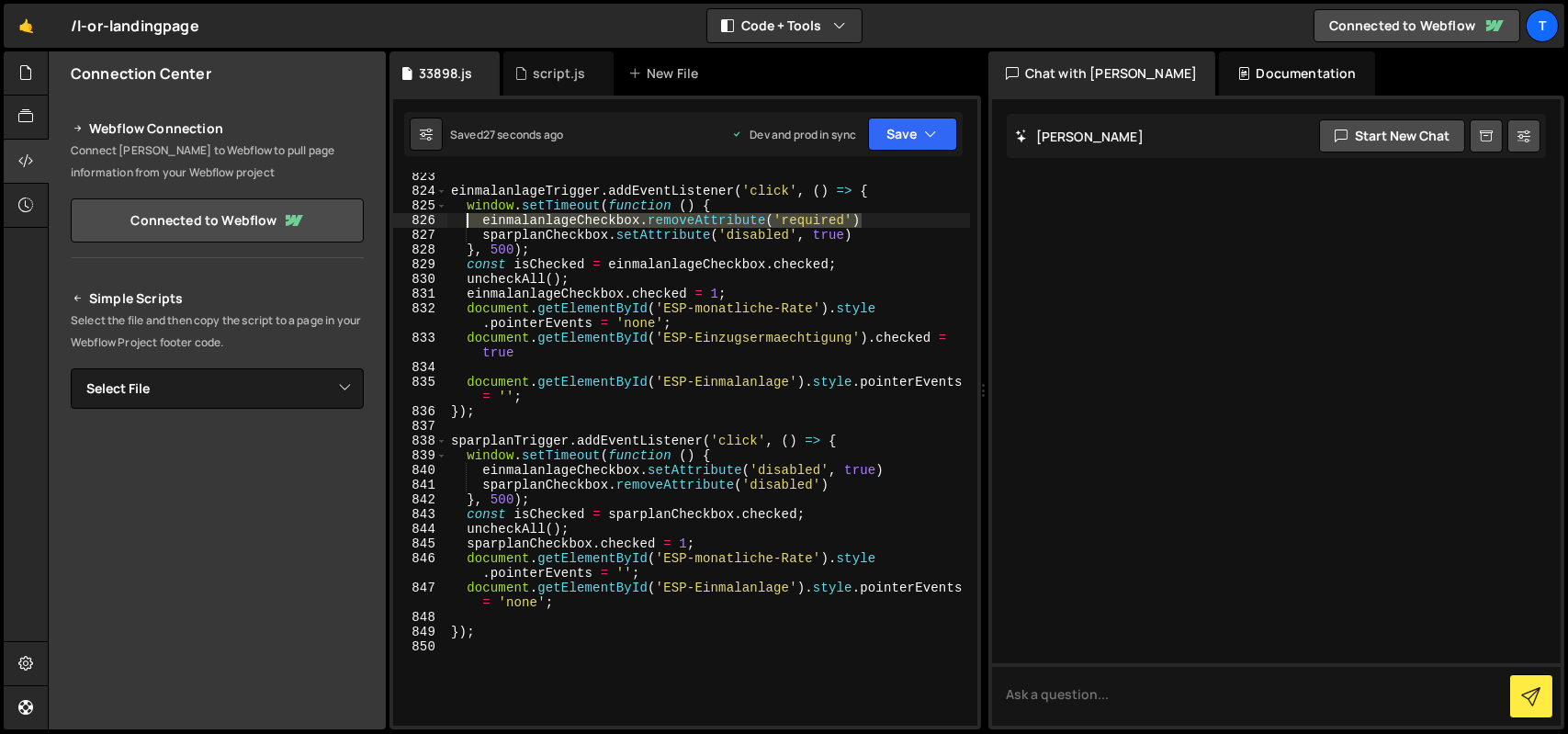
drag, startPoint x: 871, startPoint y: 219, endPoint x: 471, endPoint y: 223, distance: 400.0
click at [471, 223] on div "einmalanlageTrigger . addEventListener ( 'click' , ( ) => { window . setTimeout…" at bounding box center [709, 460] width 523 height 583
click at [758, 228] on div "einmalanlageTrigger . addEventListener ( 'click' , ( ) => { window . setTimeout…" at bounding box center [709, 460] width 523 height 583
click at [737, 222] on div "einmalanlageTrigger . addEventListener ( 'click' , ( ) => { window . setTimeout…" at bounding box center [709, 460] width 523 height 583
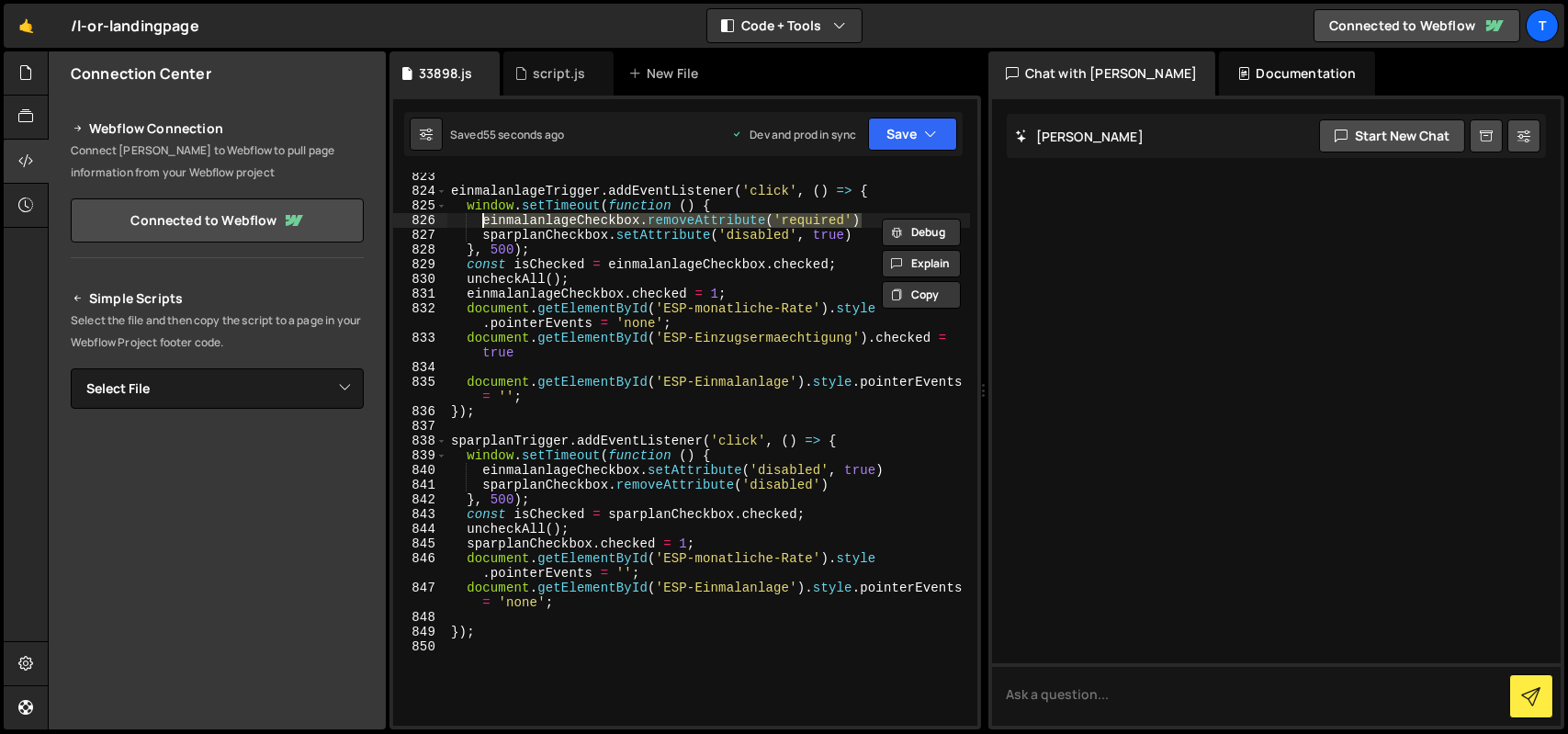
drag, startPoint x: 865, startPoint y: 216, endPoint x: 478, endPoint y: 223, distance: 387.1
click at [478, 223] on div "einmalanlageTrigger . addEventListener ( 'click' , ( ) => { window . setTimeout…" at bounding box center [709, 460] width 523 height 583
click at [750, 461] on div "einmalanlageTrigger . addEventListener ( 'click' , ( ) => { window . setTimeout…" at bounding box center [709, 460] width 523 height 583
type textarea "window.setTimeout(function () {"
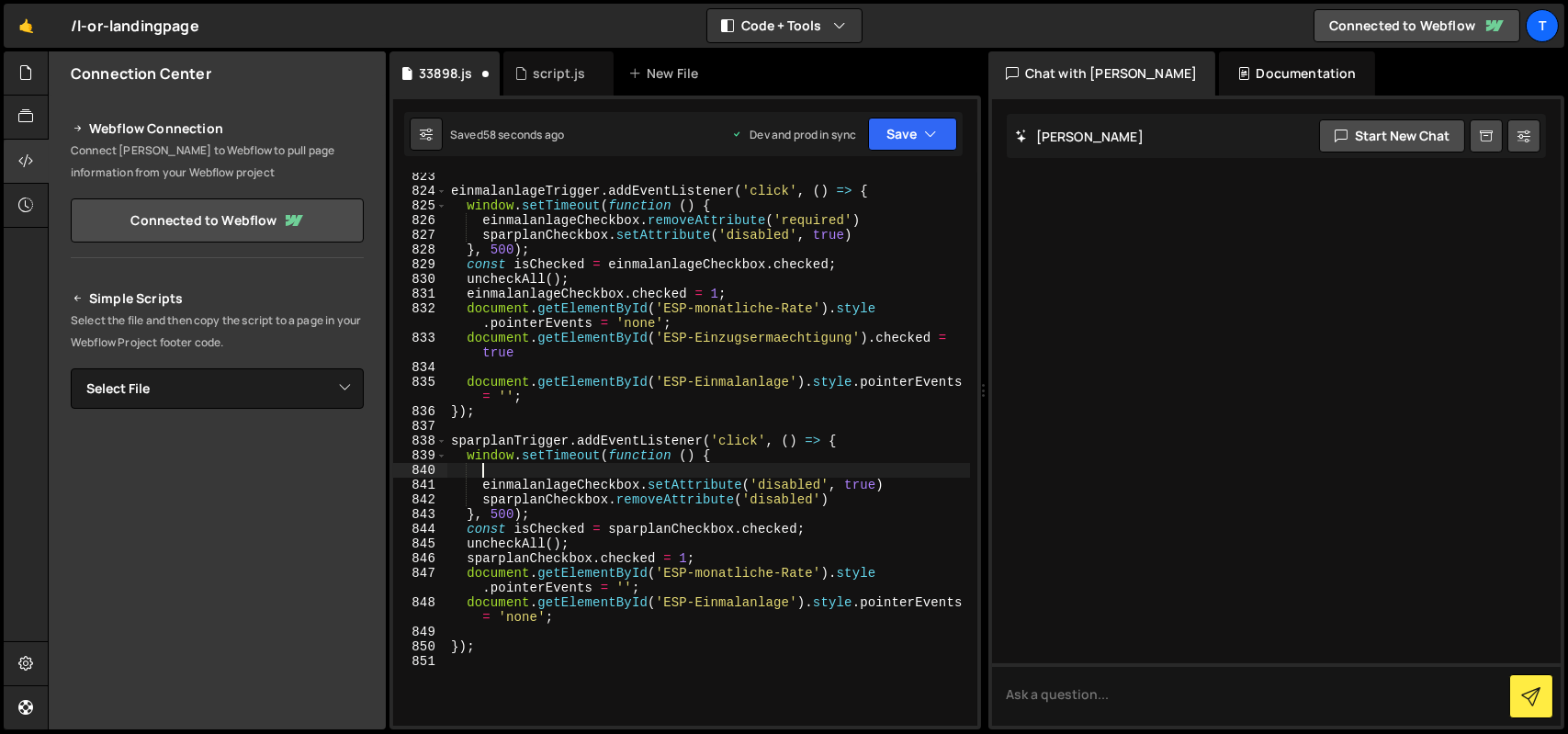
scroll to position [0, 0]
paste textarea "einmalanlageCheckbox.removeAttribute('required')"
click at [540, 235] on div "einmalanlageTrigger . addEventListener ( 'click' , ( ) => { window . setTimeout…" at bounding box center [709, 460] width 523 height 583
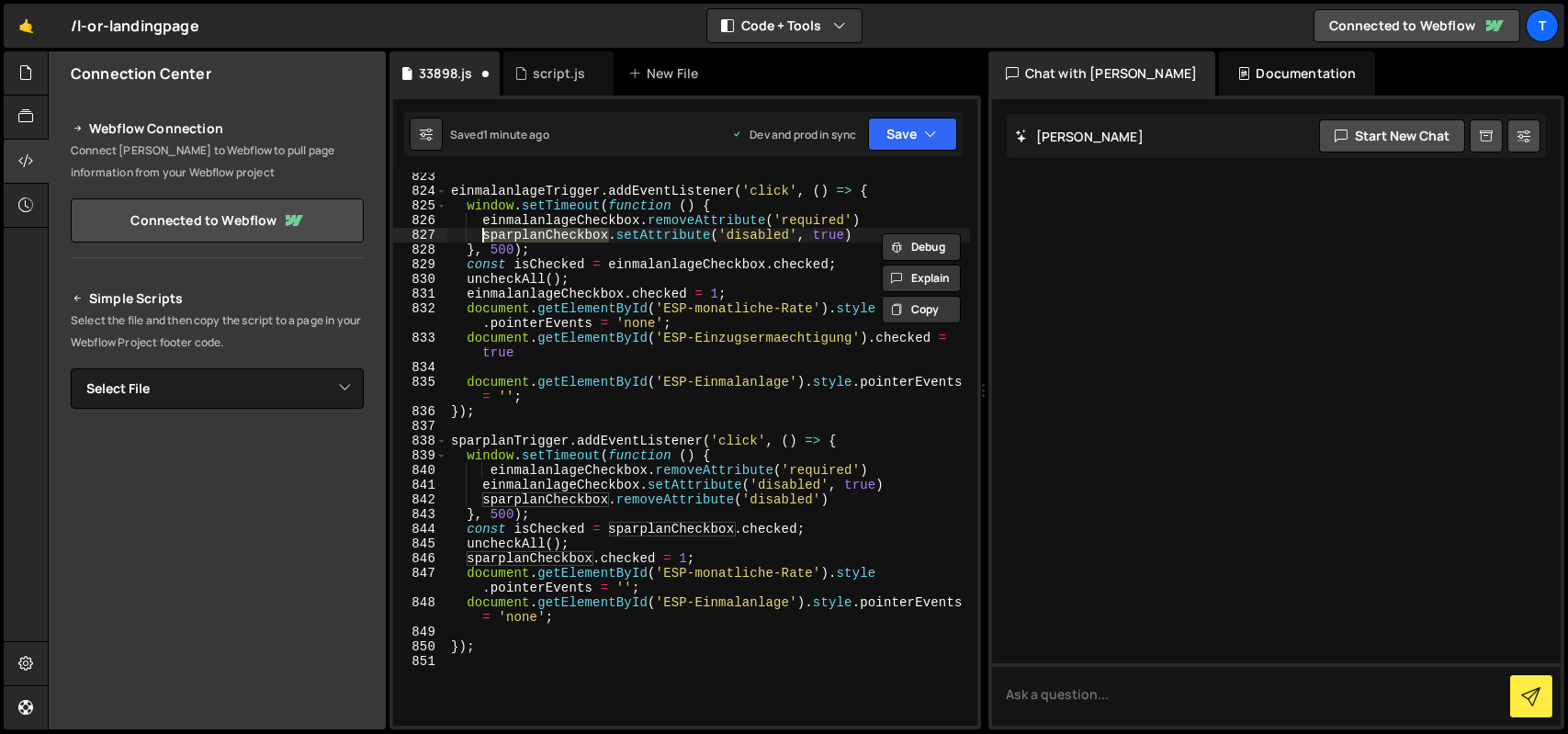
click at [540, 235] on div "einmalanlageTrigger . addEventListener ( 'click' , ( ) => { window . setTimeout…" at bounding box center [709, 460] width 523 height 583
click at [559, 220] on div "einmalanlageTrigger . addEventListener ( 'click' , ( ) => { window . setTimeout…" at bounding box center [709, 460] width 523 height 583
paste textarea "sparplan"
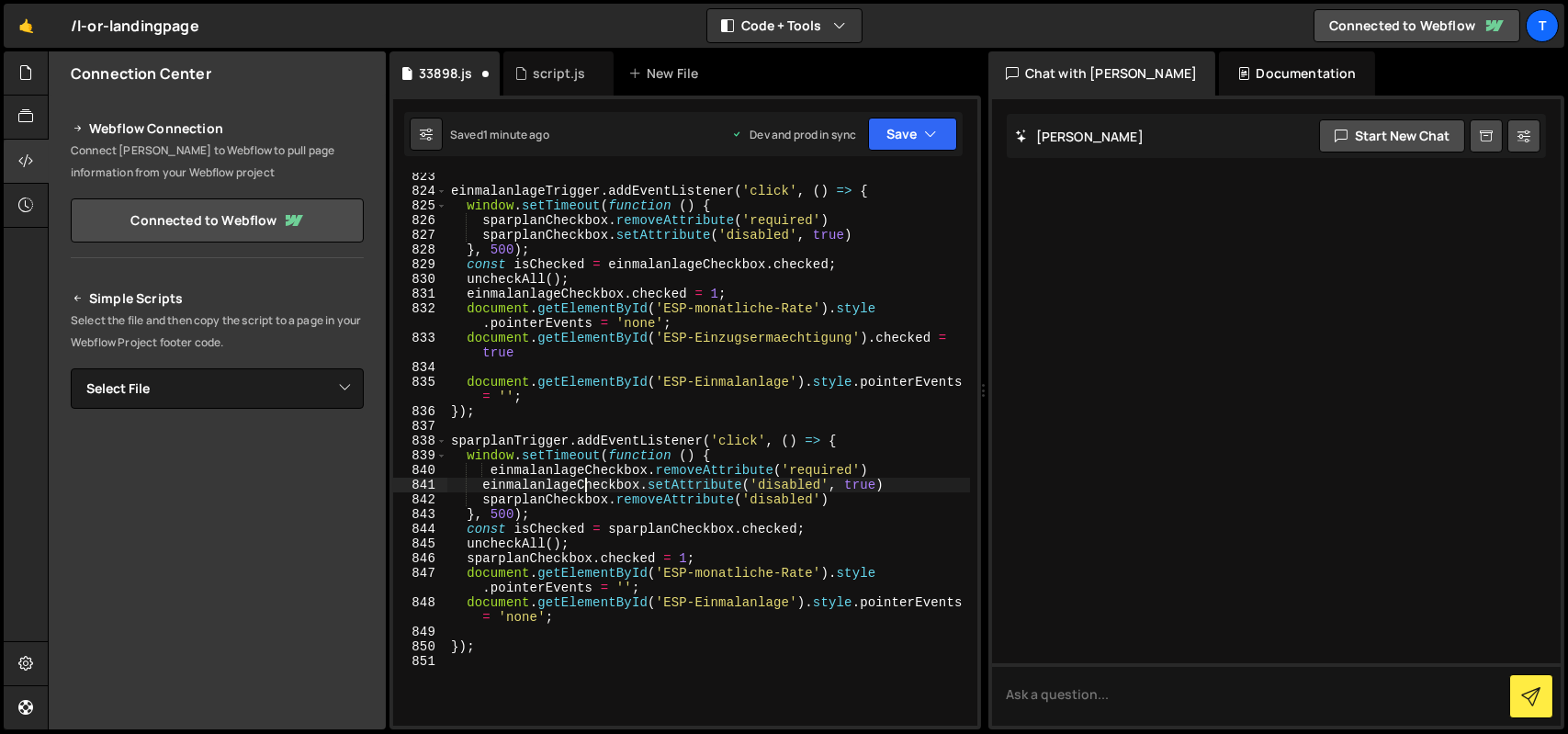
click at [585, 489] on div "einmalanlageTrigger . addEventListener ( 'click' , ( ) => { window . setTimeout…" at bounding box center [709, 460] width 523 height 583
click at [599, 500] on div "einmalanlageTrigger . addEventListener ( 'click' , ( ) => { window . setTimeout…" at bounding box center [709, 460] width 523 height 583
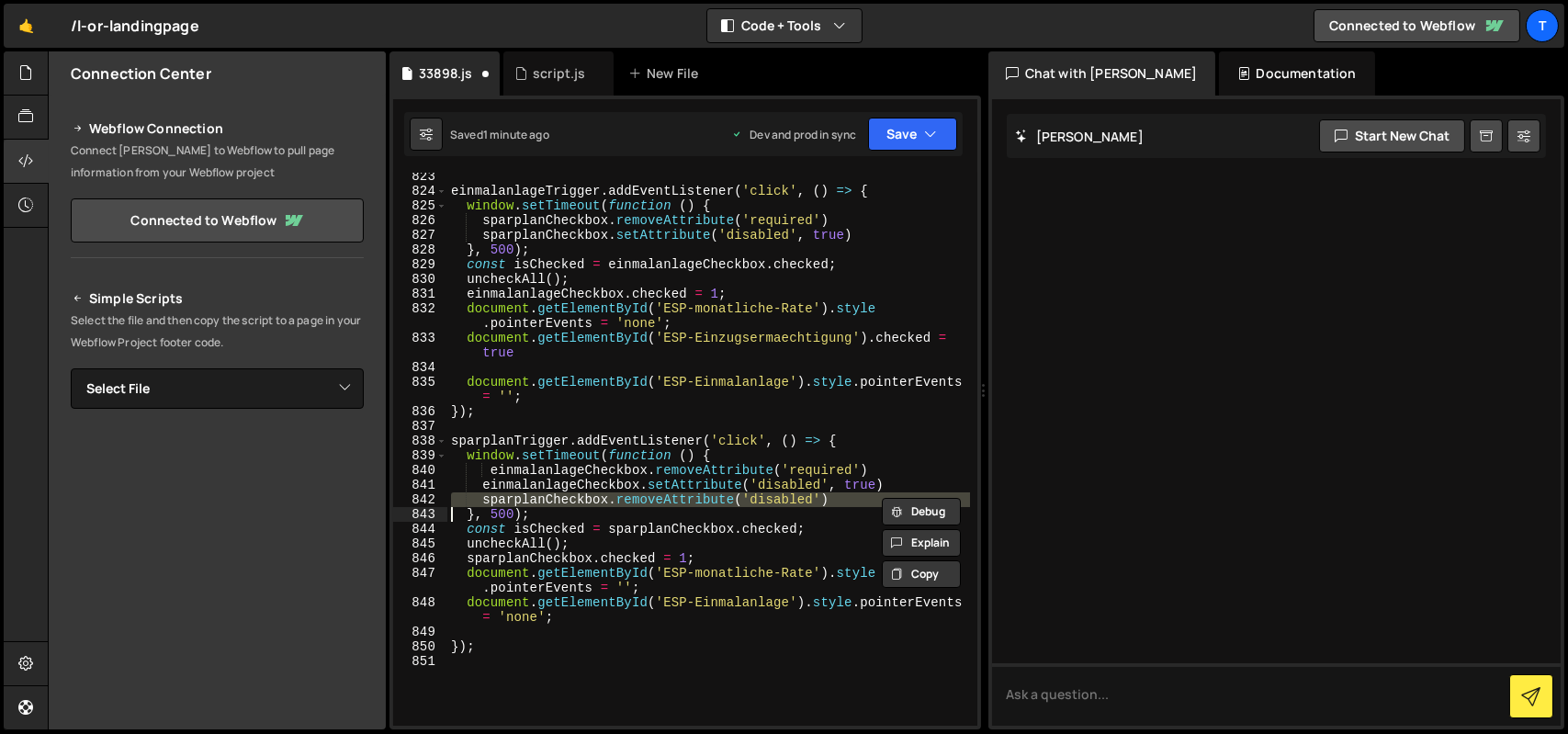
click at [599, 500] on div "einmalanlageTrigger . addEventListener ( 'click' , ( ) => { window . setTimeout…" at bounding box center [709, 460] width 523 height 583
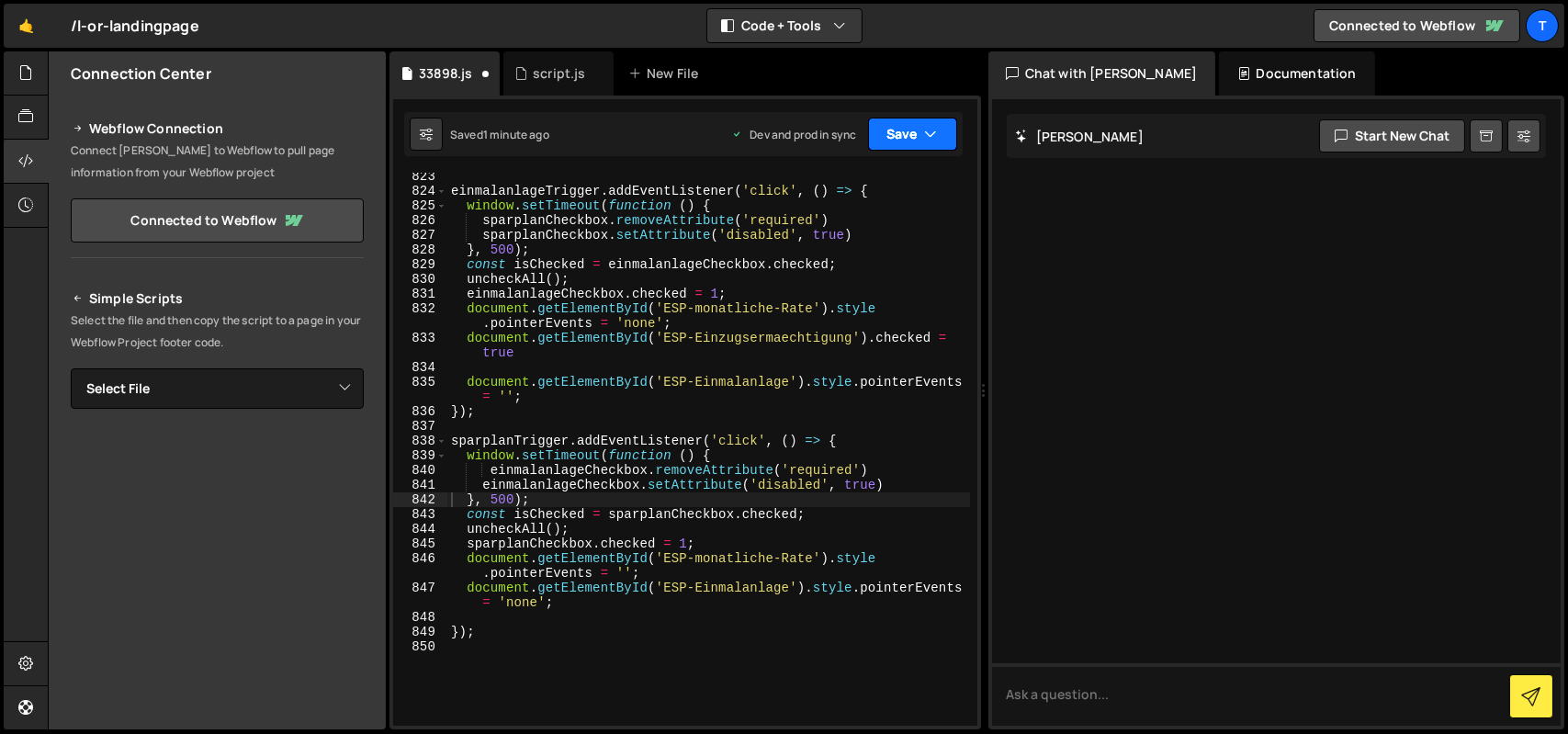
click at [910, 144] on button "Save" at bounding box center [912, 134] width 89 height 33
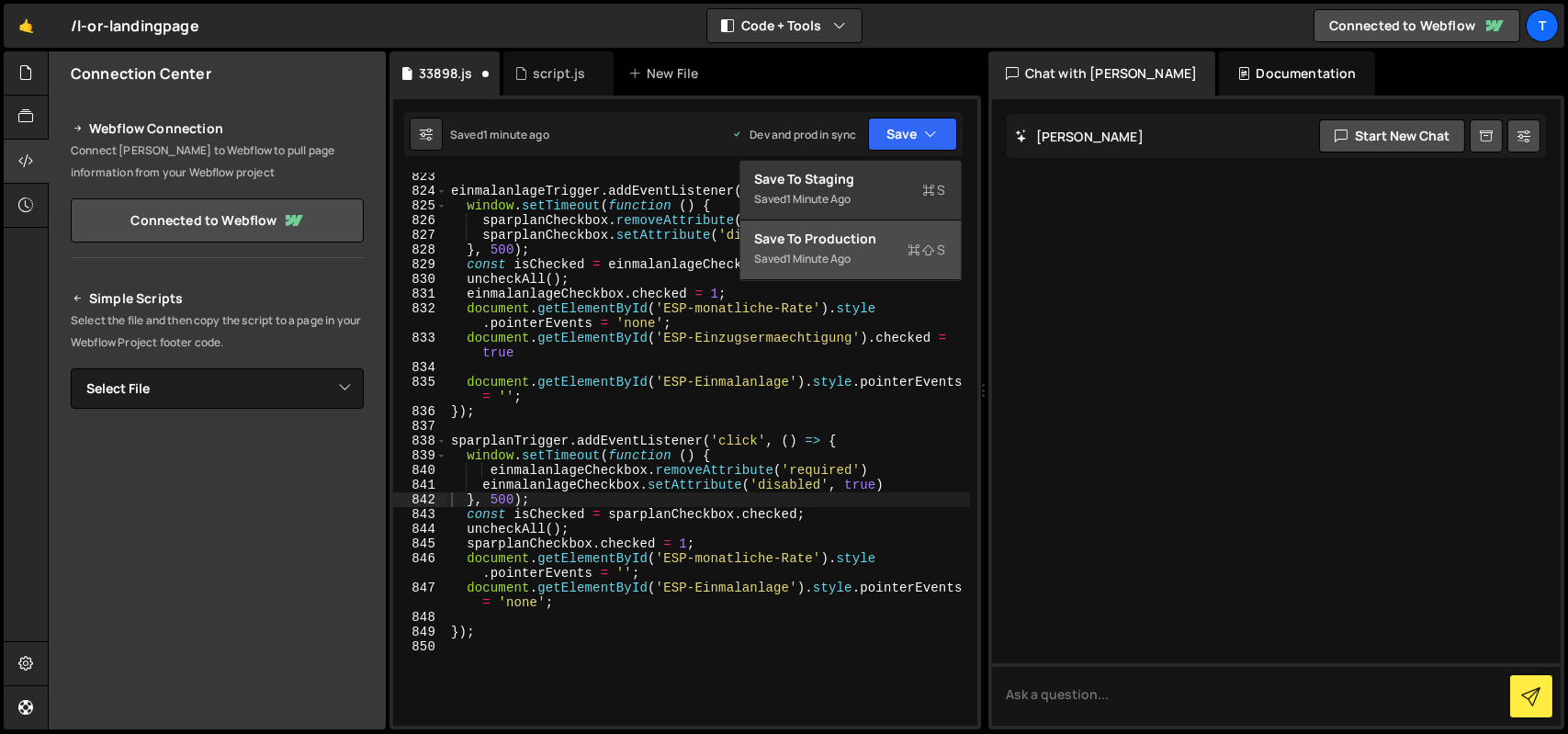
click at [891, 255] on div "Saved 1 minute ago" at bounding box center [850, 259] width 191 height 22
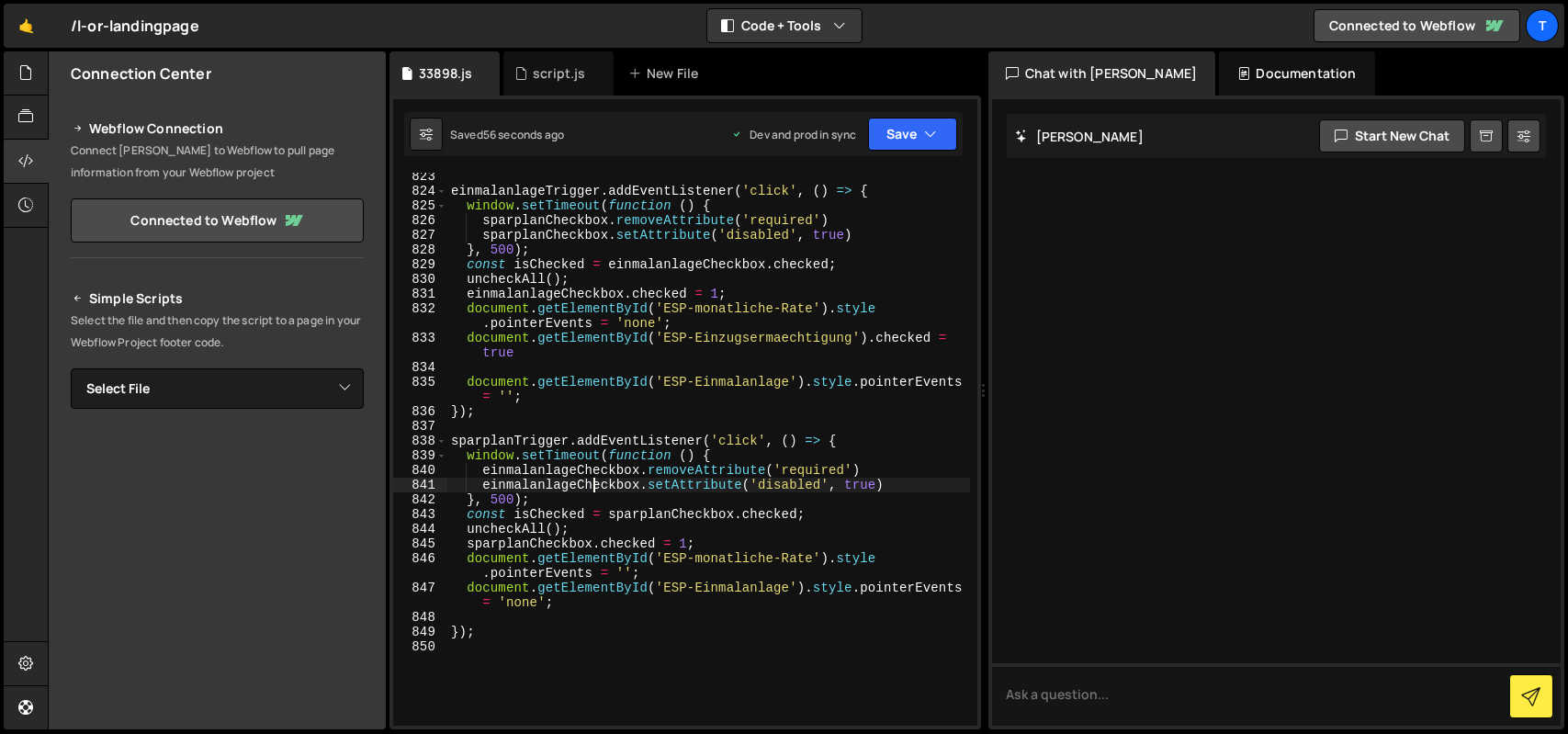
click at [595, 482] on div "einmalanlageTrigger . addEventListener ( 'click' , ( ) => { window . setTimeout…" at bounding box center [709, 460] width 523 height 583
paste textarea "inputEinmalanlage"
click at [578, 477] on div "einmalanlageTrigger . addEventListener ( 'click' , ( ) => { window . setTimeout…" at bounding box center [709, 460] width 523 height 583
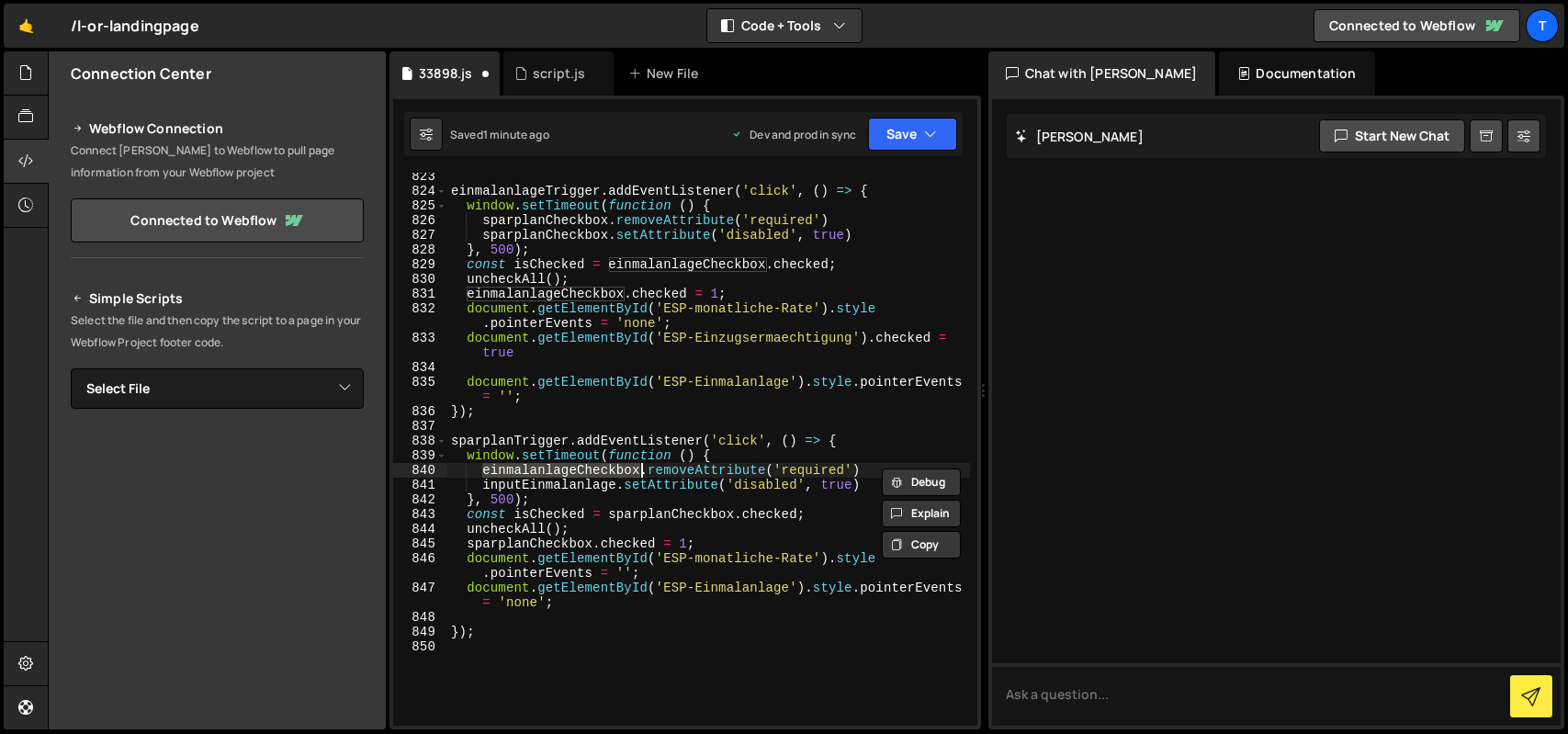
paste textarea "inputEinmalanlage"
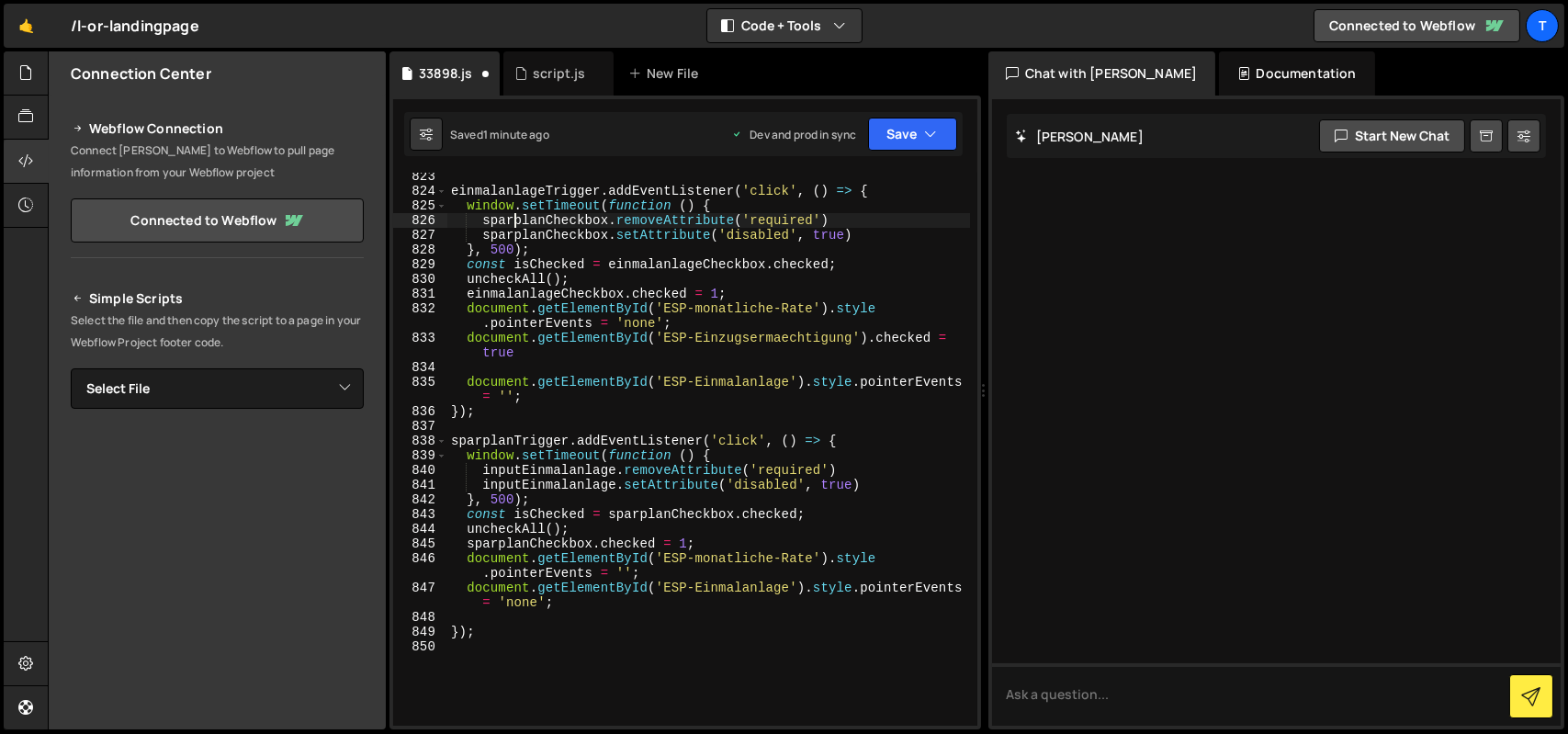
click at [517, 216] on div "einmalanlageTrigger . addEventListener ( 'click' , ( ) => { window . setTimeout…" at bounding box center [709, 460] width 523 height 583
paste textarea "inputMntRate"
click at [540, 239] on div "einmalanlageTrigger . addEventListener ( 'click' , ( ) => { window . setTimeout…" at bounding box center [709, 460] width 523 height 583
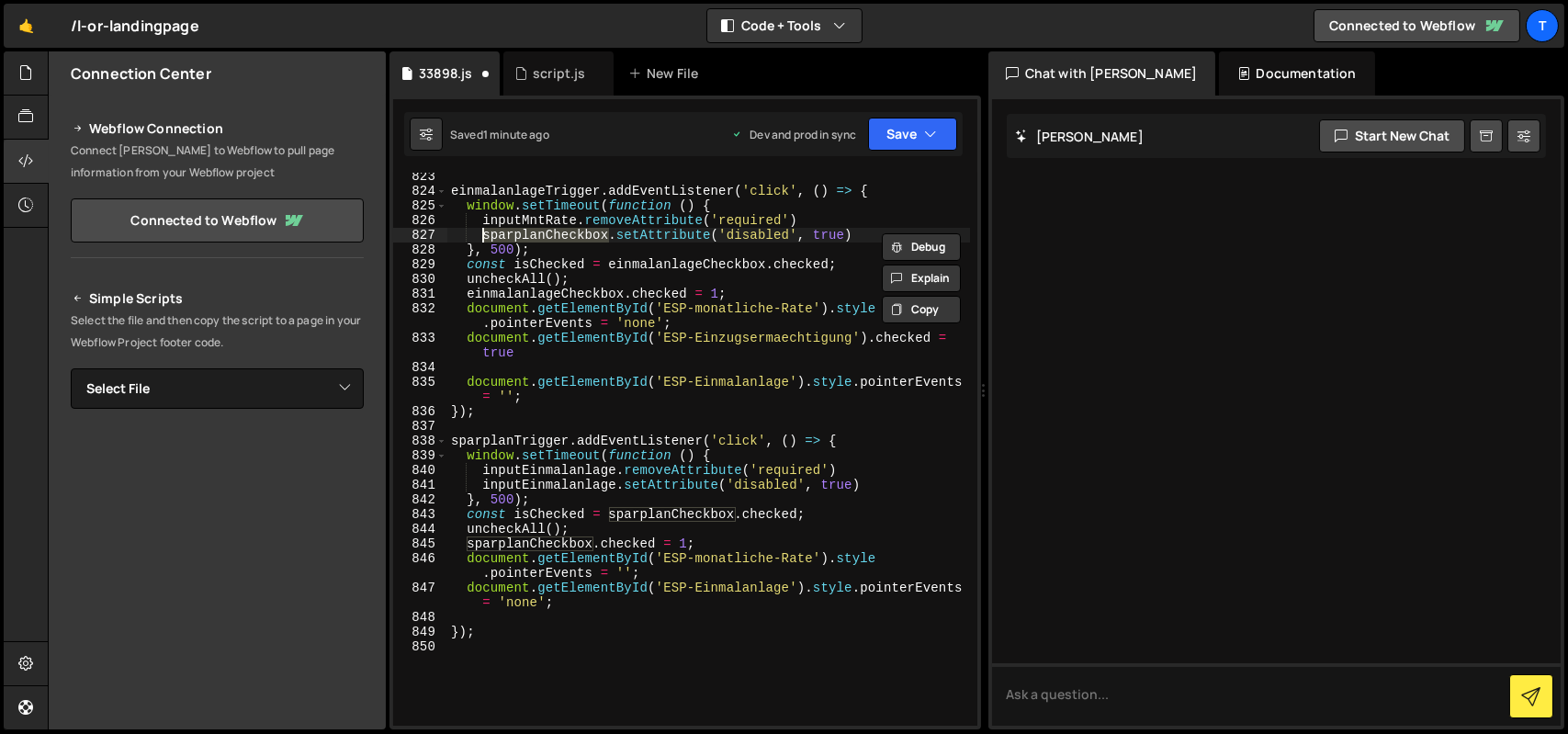
paste textarea "inputMntRate"
type textarea "inputMntRate.setAttribute('disabled', true)"
click at [912, 135] on button "Save" at bounding box center [912, 134] width 89 height 33
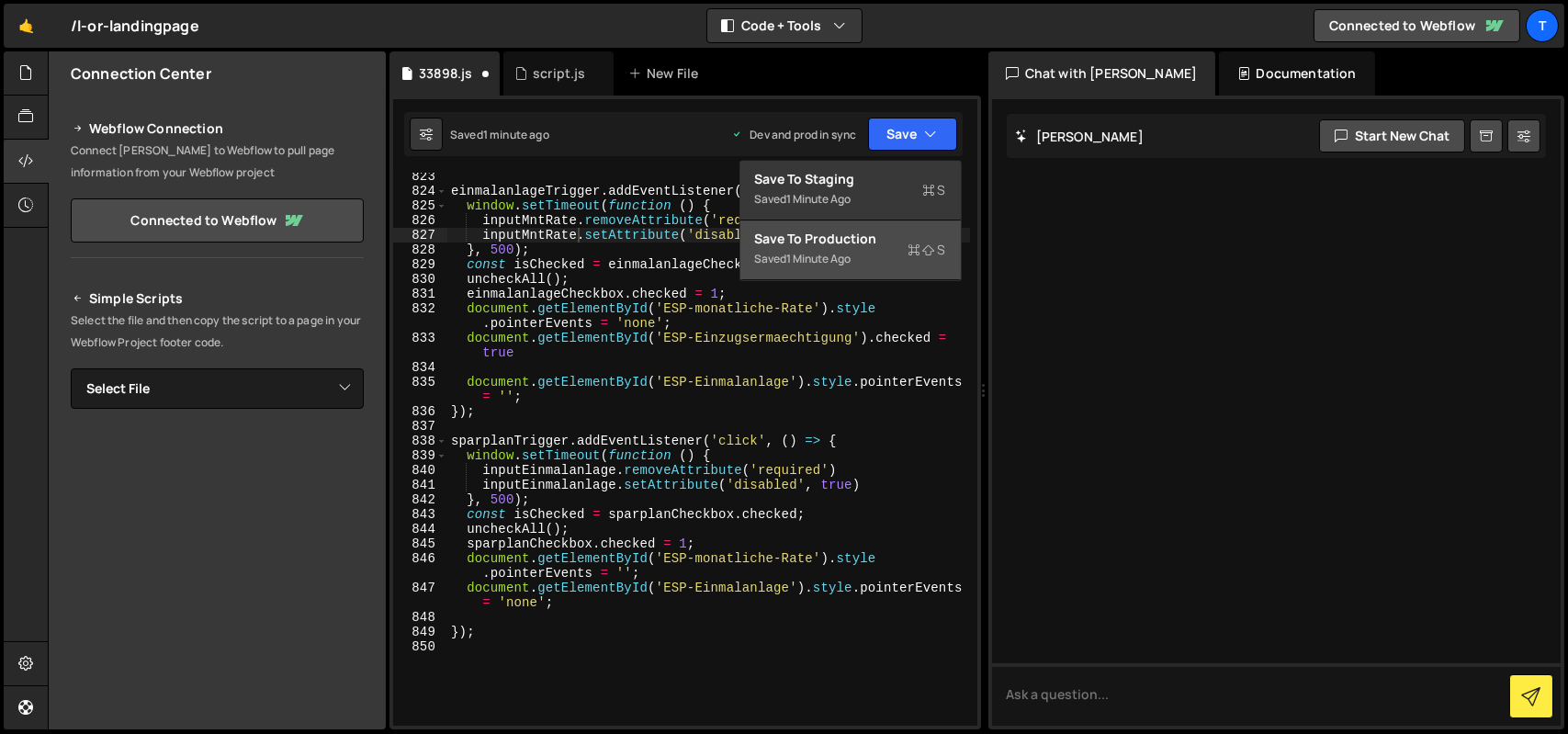
click at [884, 267] on div "Saved 1 minute ago" at bounding box center [850, 259] width 191 height 22
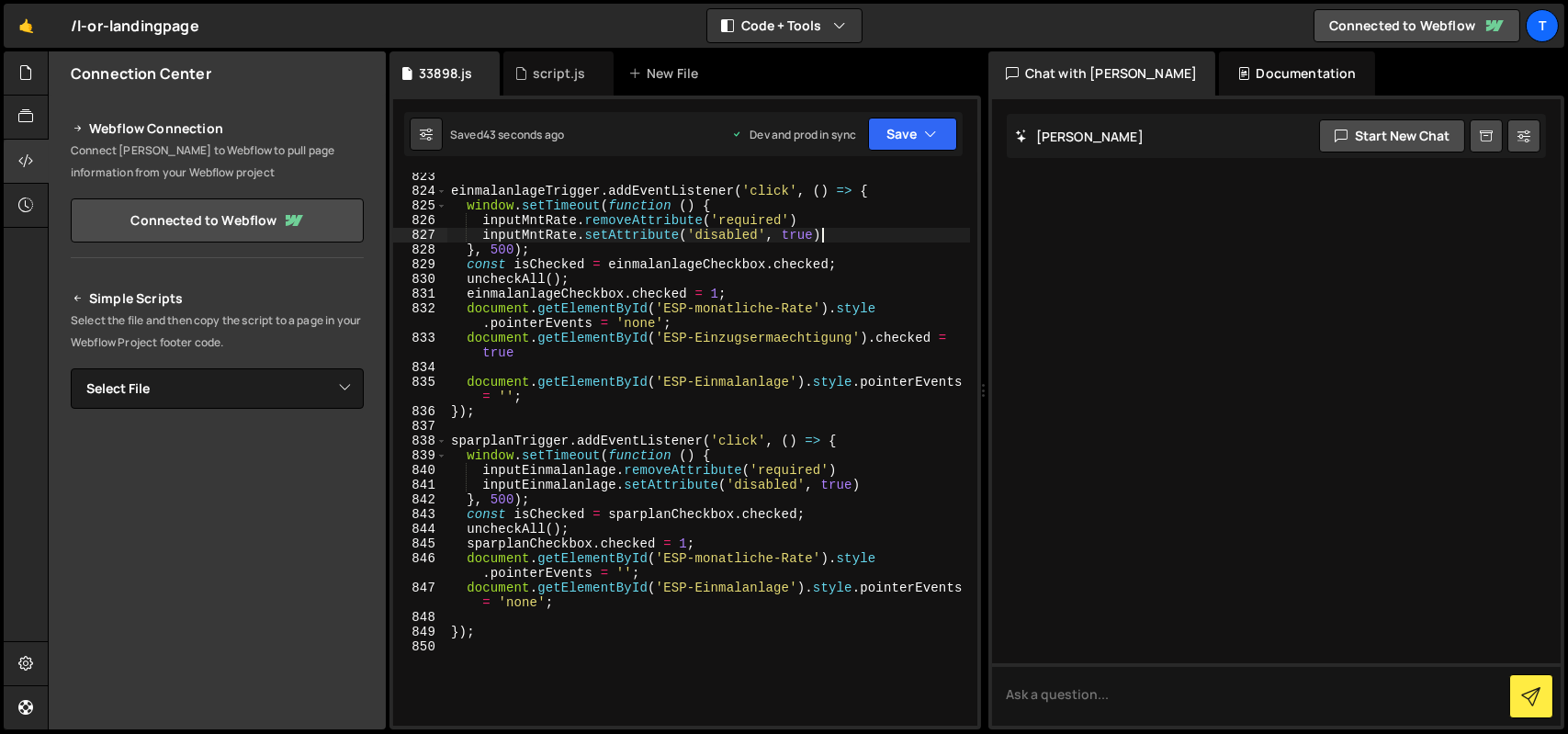
click at [841, 234] on div "einmalanlageTrigger . addEventListener ( 'click' , ( ) => { window . setTimeout…" at bounding box center [709, 460] width 523 height 583
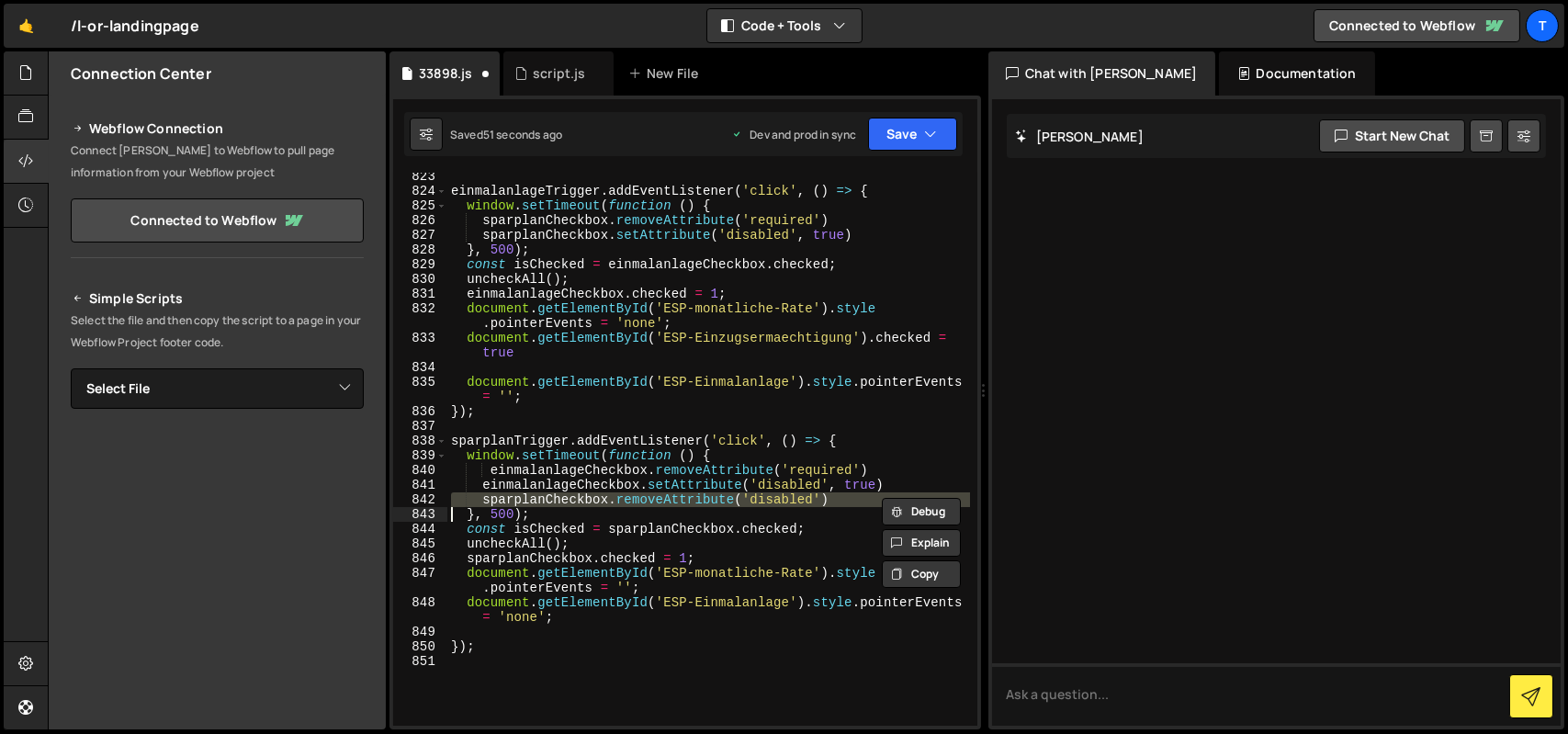
type textarea "einmalanlageCheckbox.removeAttribute('required')"
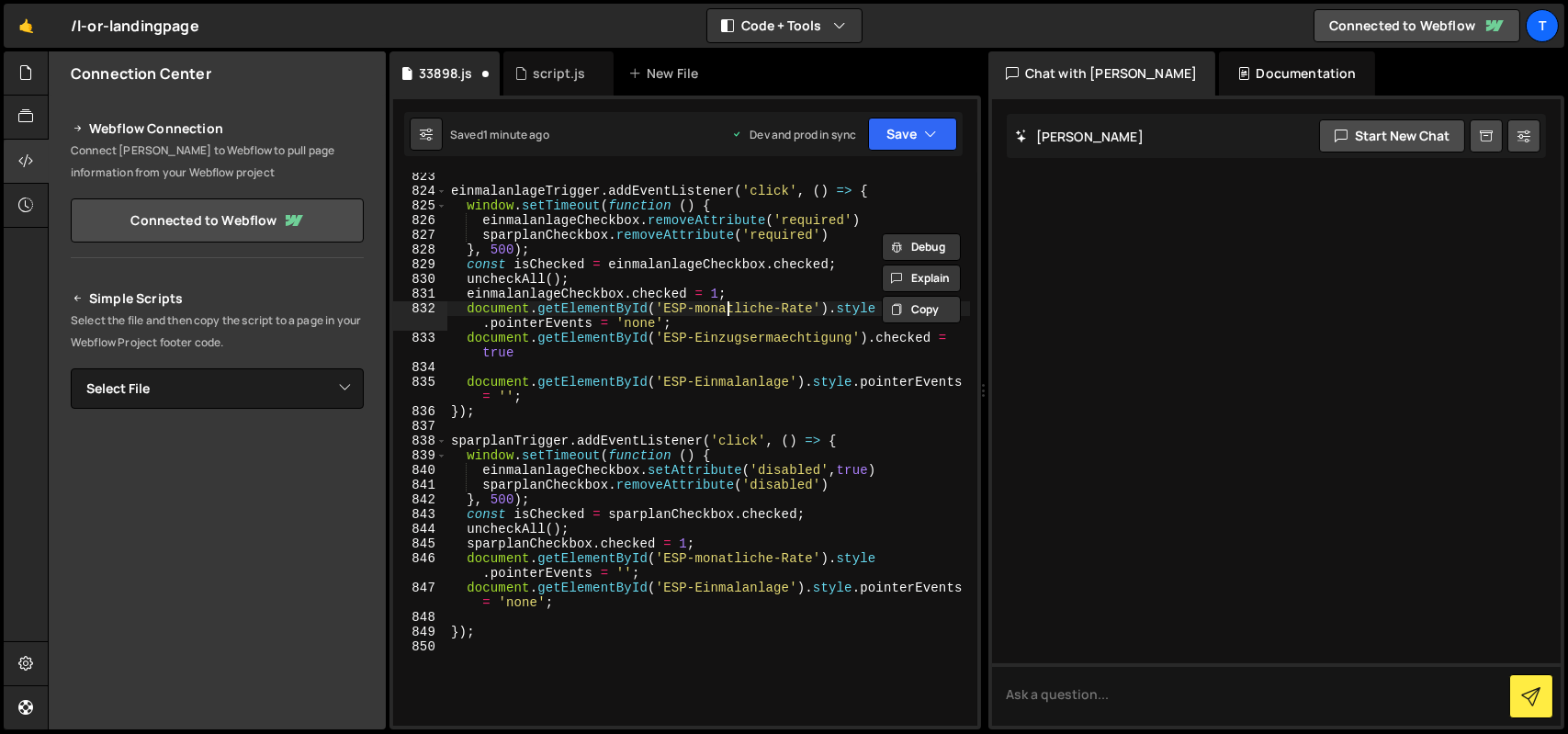
click at [726, 304] on div "einmalanlageTrigger . addEventListener ( 'click' , ( ) => { window . setTimeout…" at bounding box center [709, 460] width 523 height 583
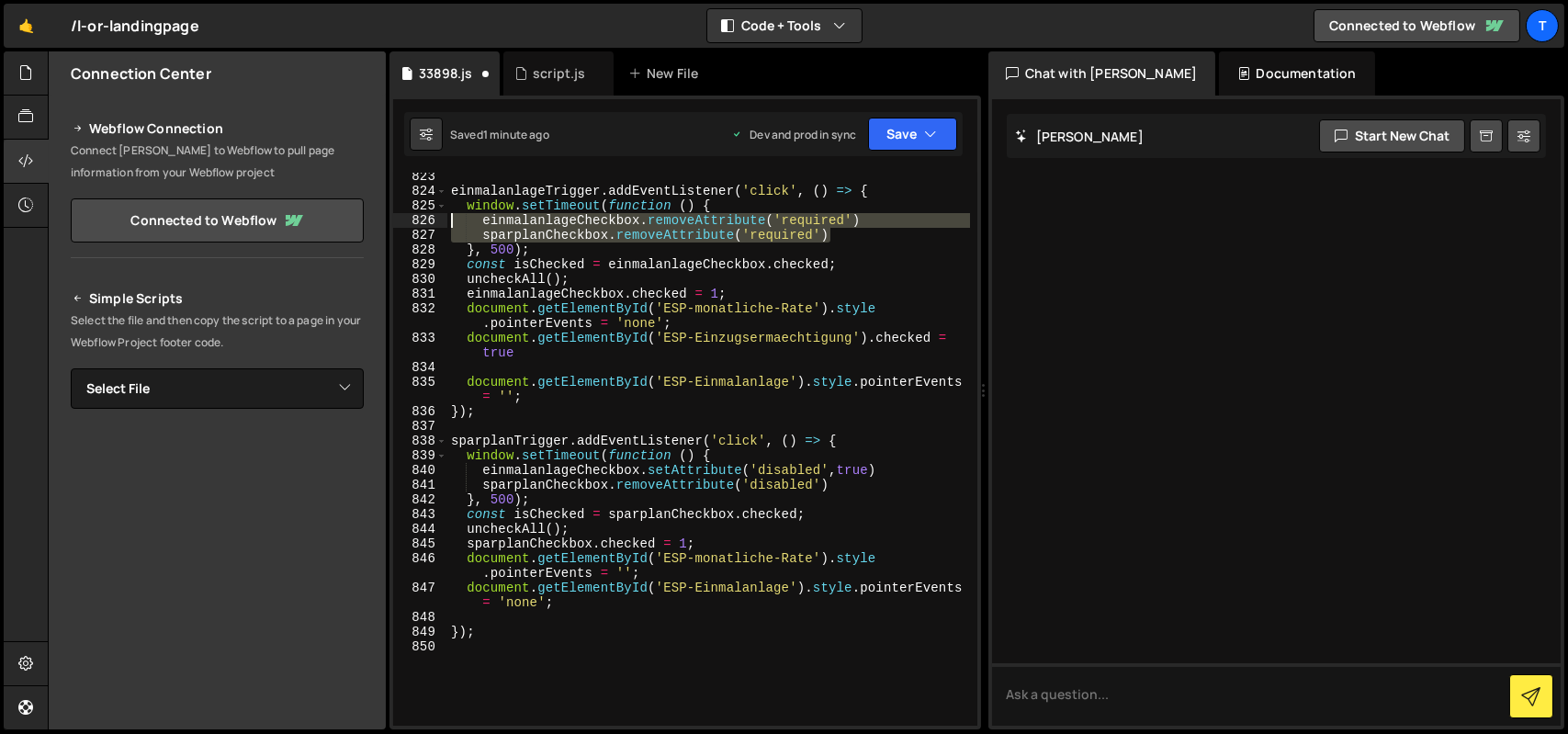
drag, startPoint x: 833, startPoint y: 236, endPoint x: 452, endPoint y: 216, distance: 381.5
click at [452, 216] on div "einmalanlageTrigger . addEventListener ( 'click' , ( ) => { window . setTimeout…" at bounding box center [709, 460] width 523 height 583
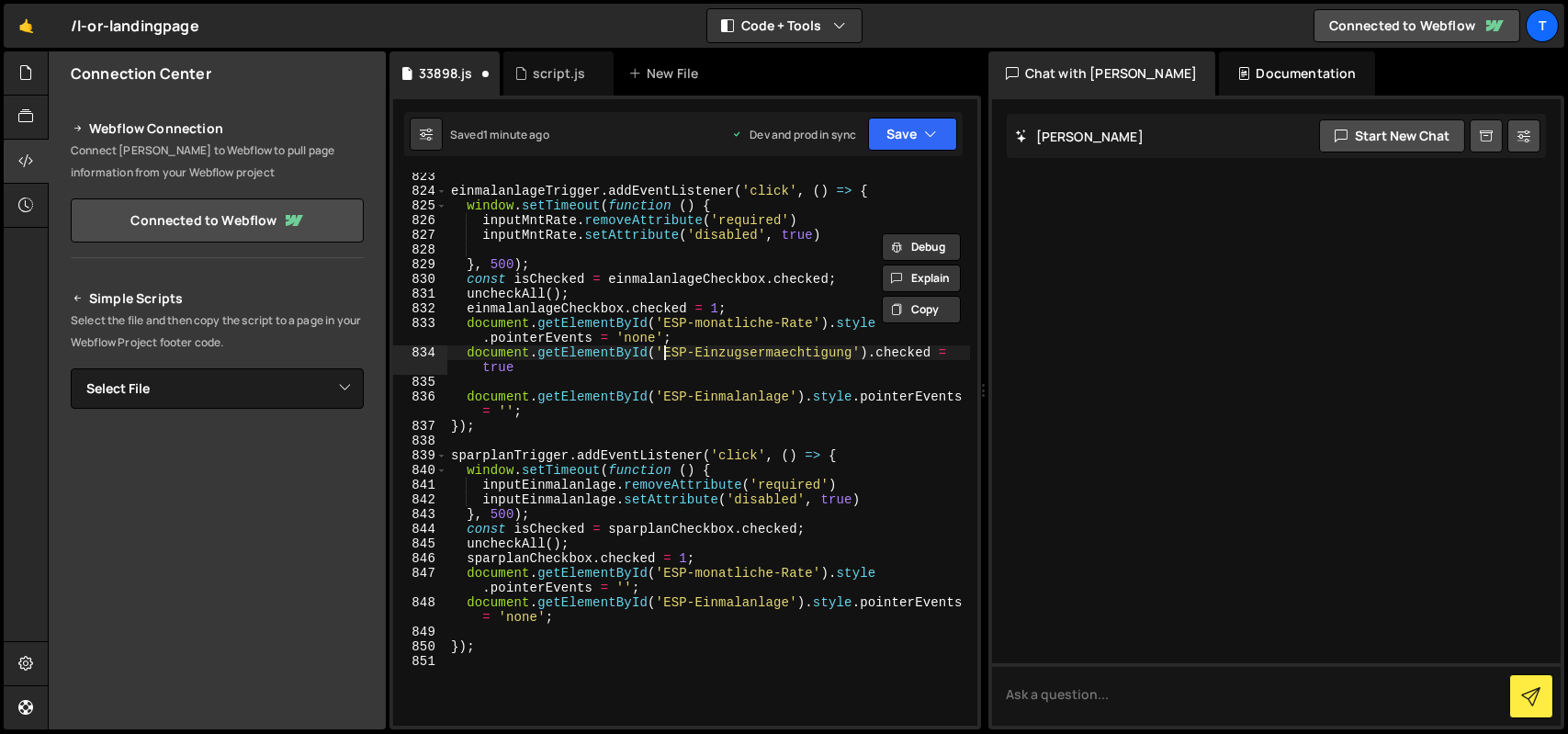
click at [666, 348] on div "einmalanlageTrigger . addEventListener ( 'click' , ( ) => { window . setTimeout…" at bounding box center [709, 460] width 523 height 583
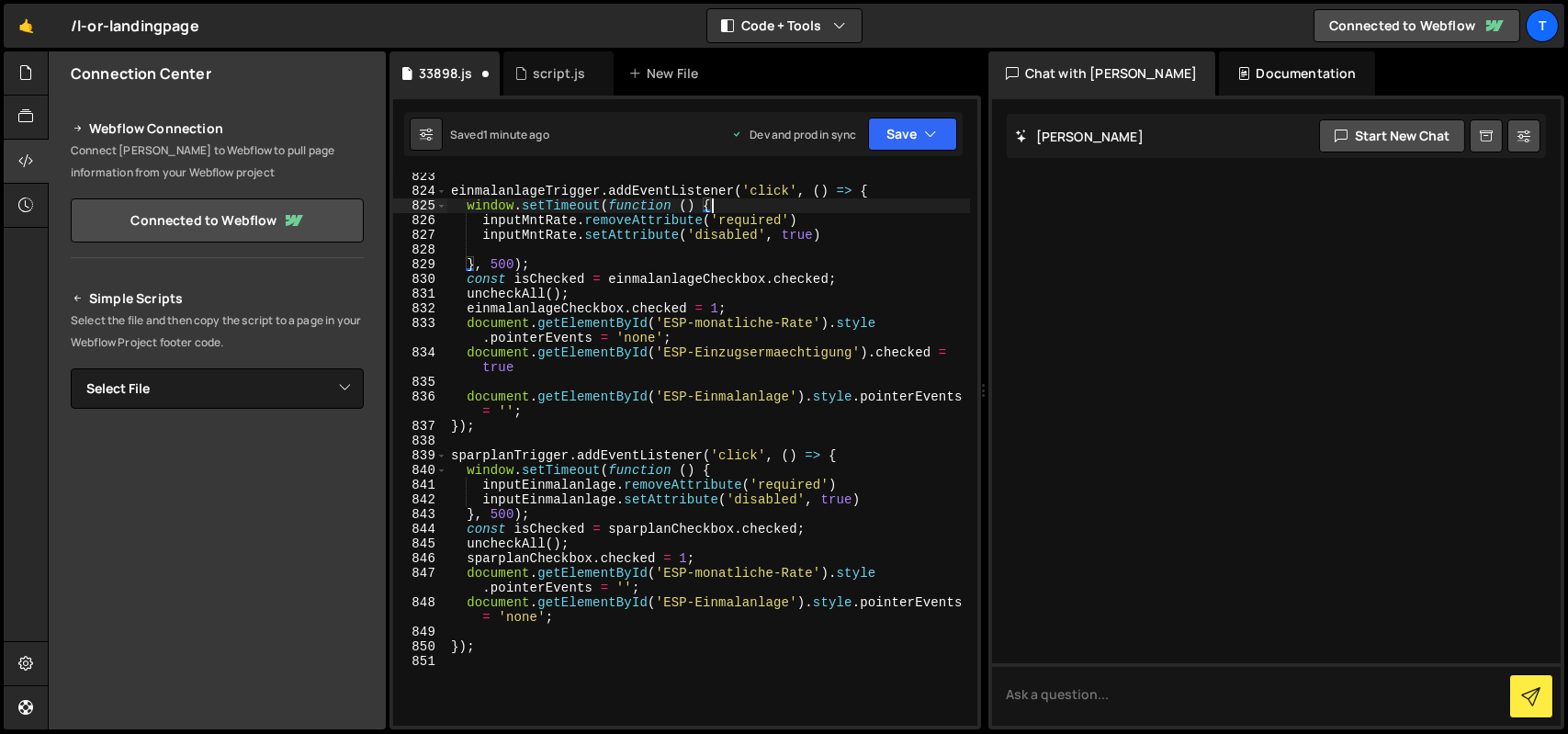
click at [730, 205] on div "einmalanlageTrigger . addEventListener ( 'click' , ( ) => { window . setTimeout…" at bounding box center [709, 460] width 523 height 583
type textarea "window.setTimeout(function () {"
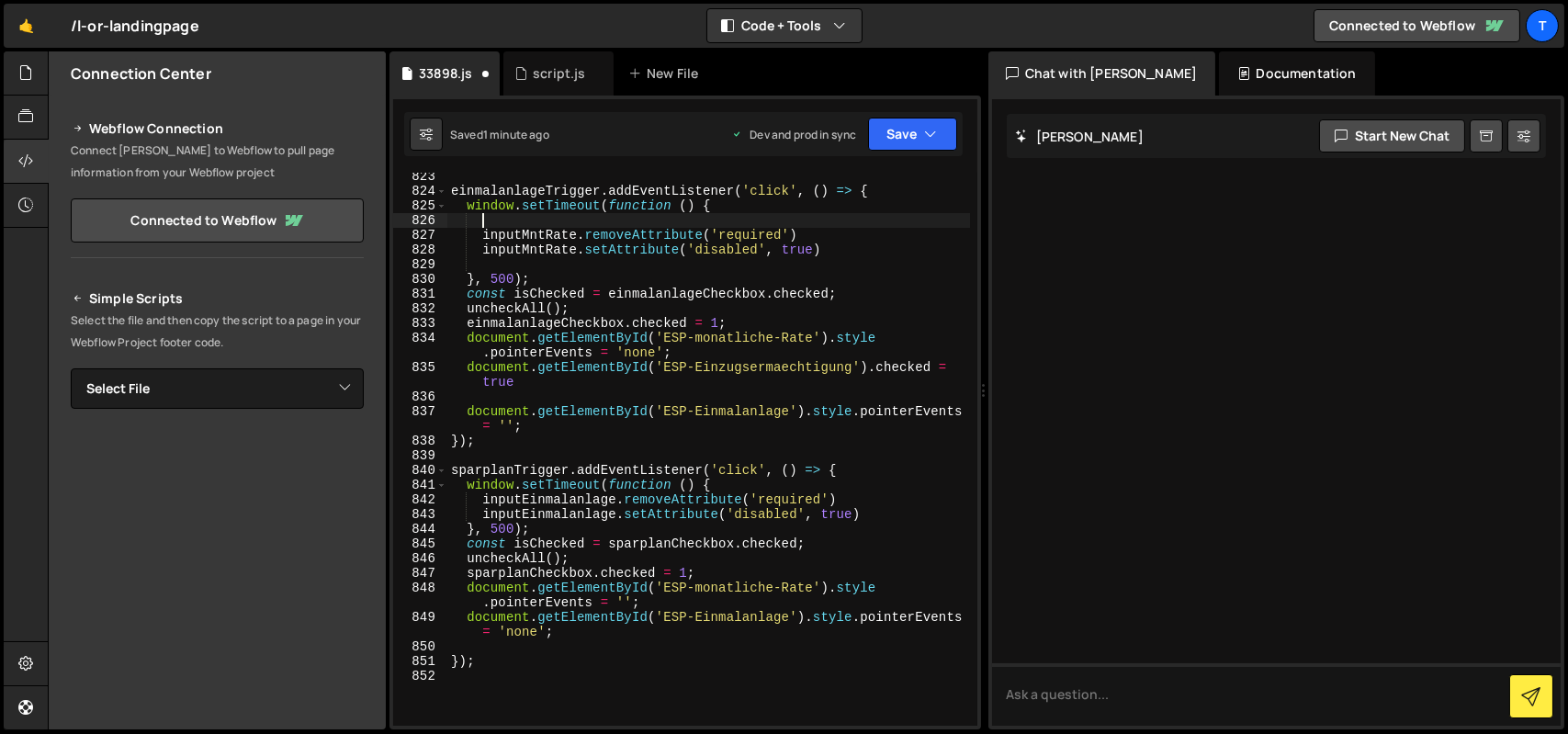
paste textarea "sparplanCheckbox.removeAttribute('required')"
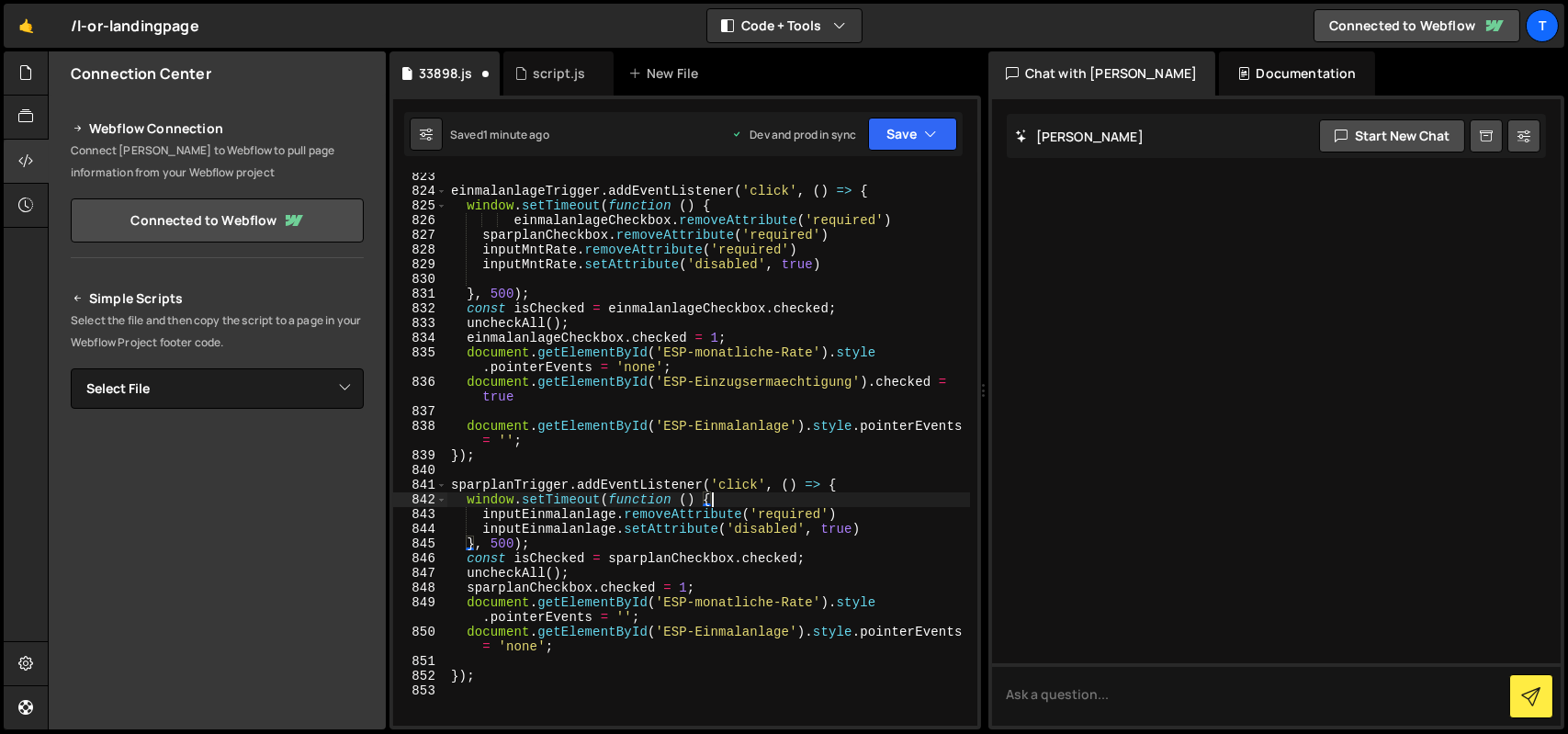
click at [757, 495] on div "einmalanlageTrigger . addEventListener ( 'click' , ( ) => { window . setTimeout…" at bounding box center [709, 460] width 523 height 583
type textarea "window.setTimeout(function () {"
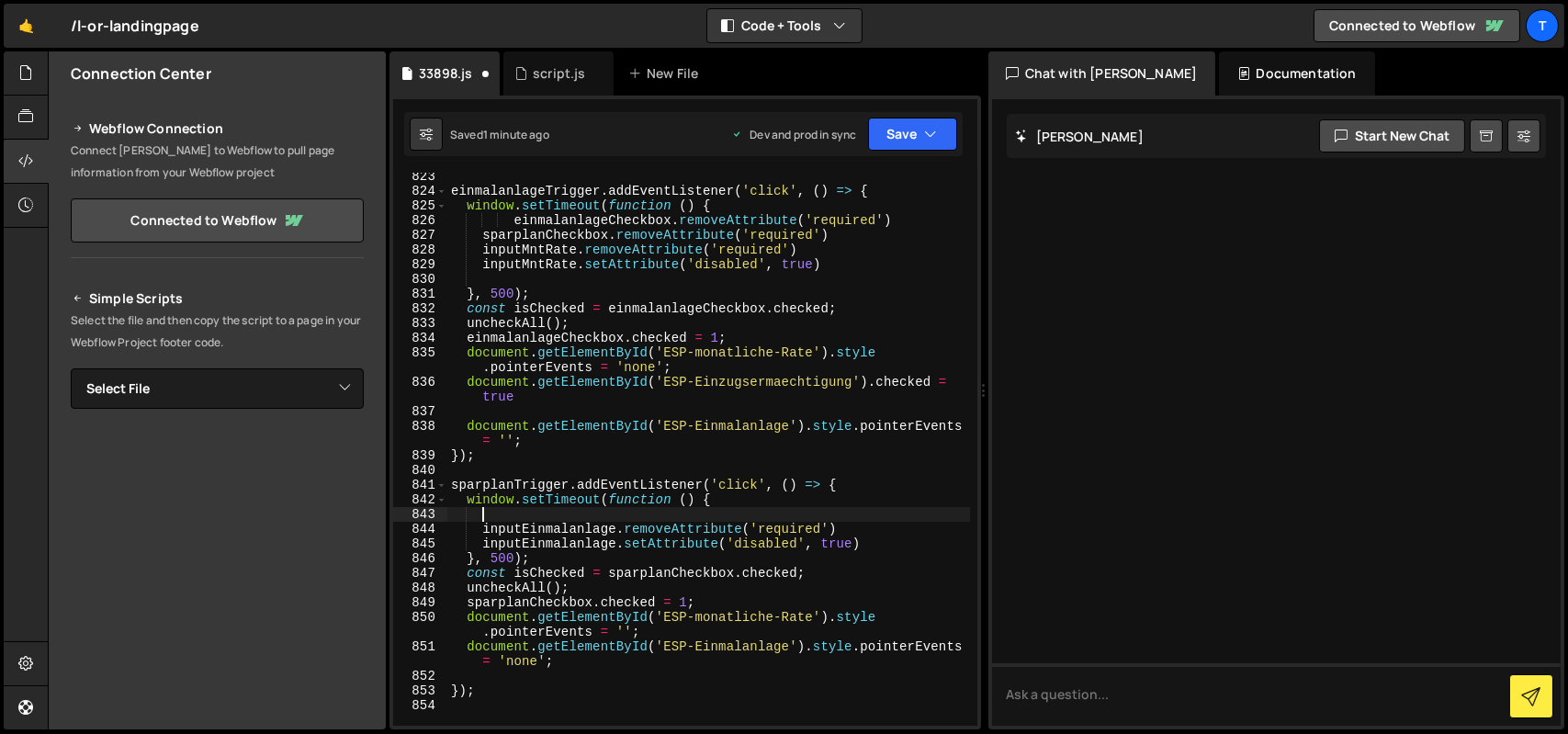
paste textarea "sparplanCheckbox.removeAttribute('required')"
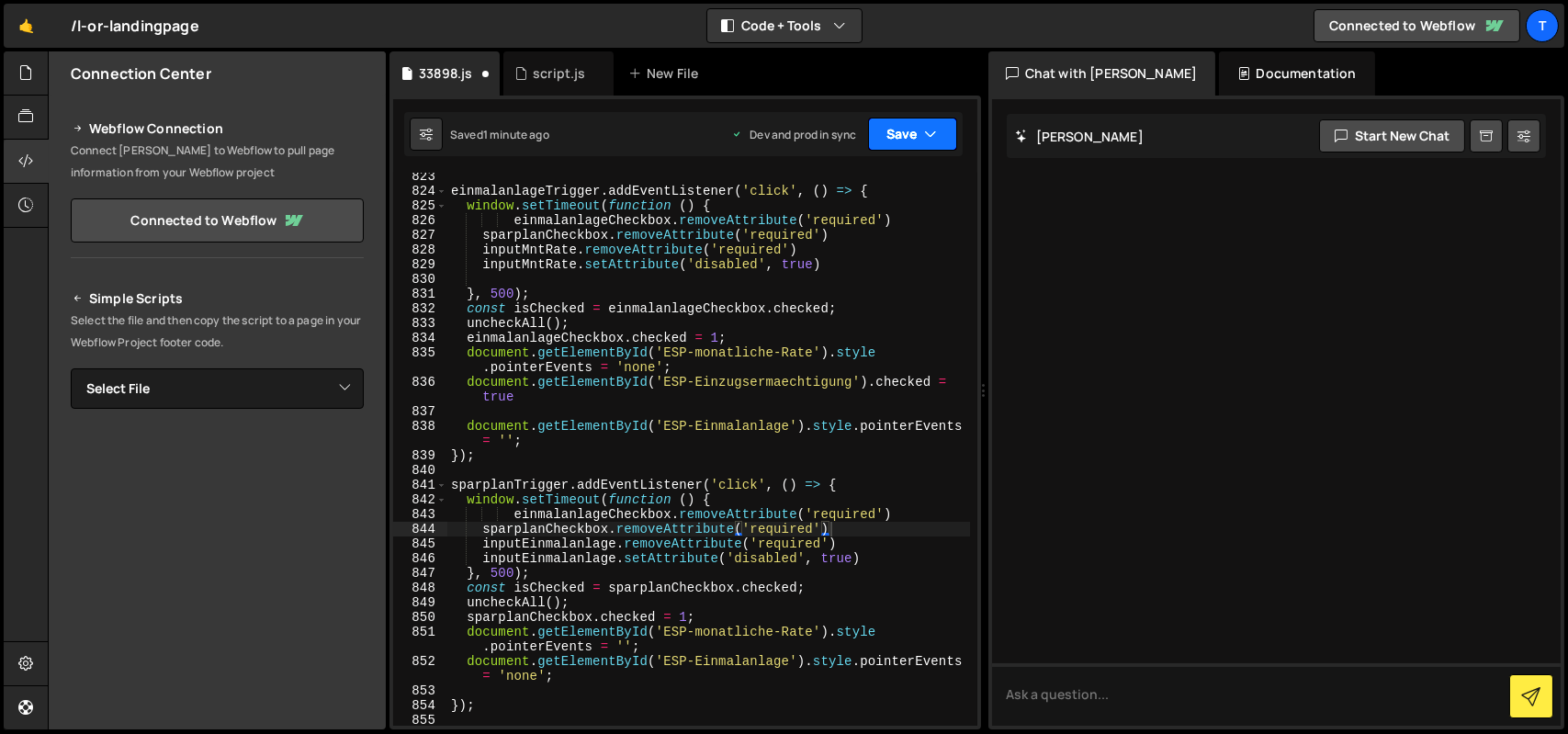
click at [916, 149] on button "Save" at bounding box center [912, 134] width 89 height 33
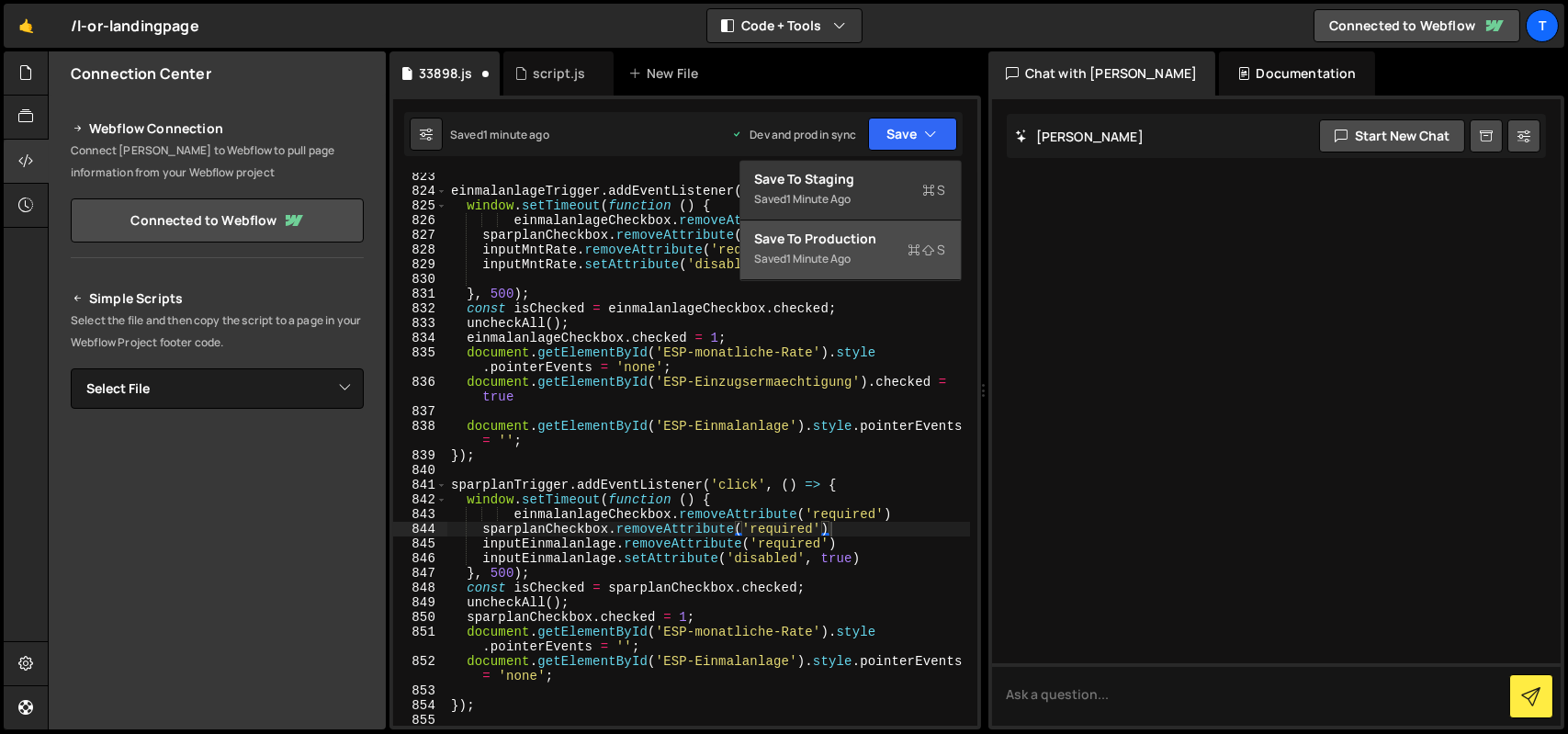
click at [857, 244] on div "Save to Production S" at bounding box center [850, 239] width 191 height 18
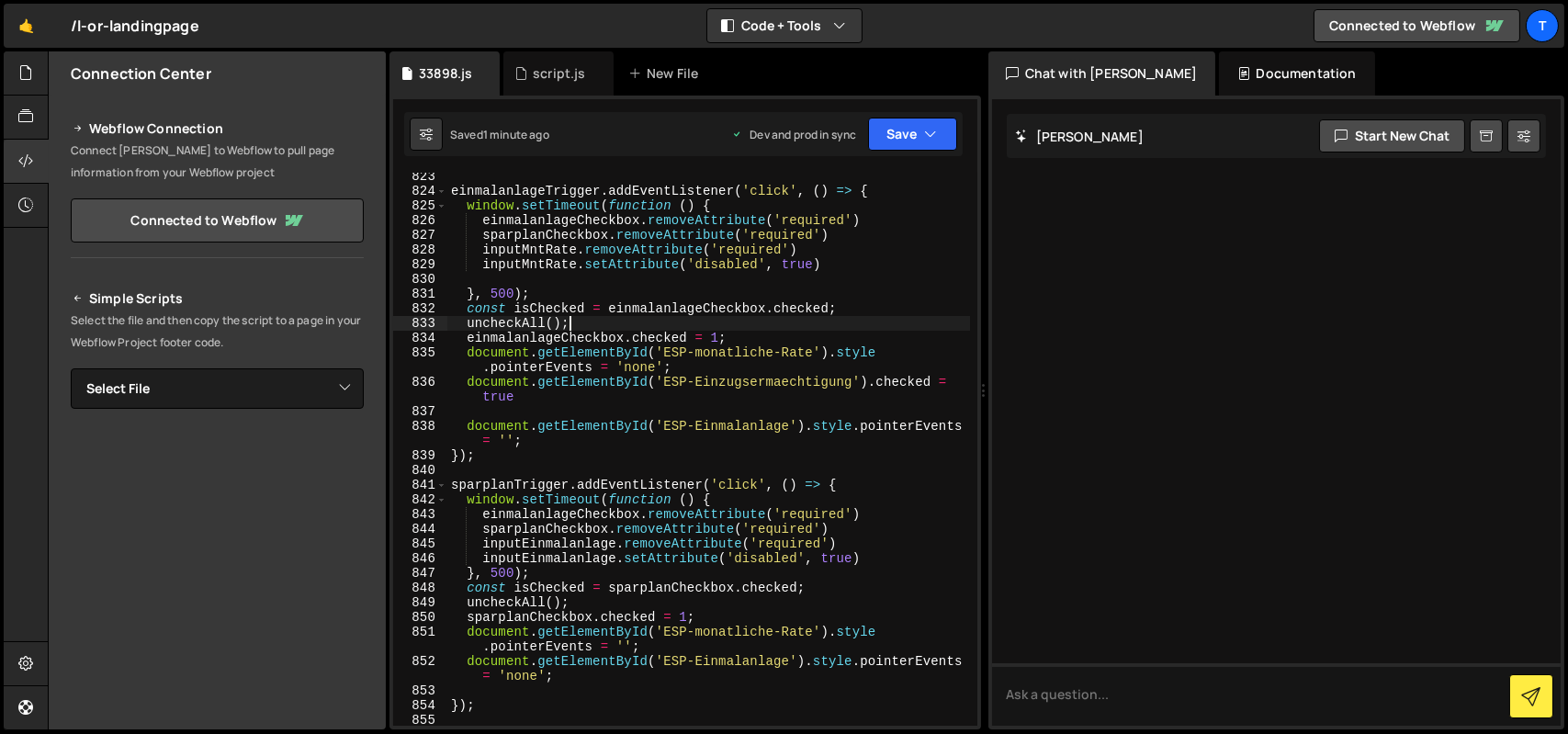
click at [635, 319] on div "einmalanlageTrigger . addEventListener ( 'click' , ( ) => { window . setTimeout…" at bounding box center [709, 460] width 523 height 583
type textarea "});"
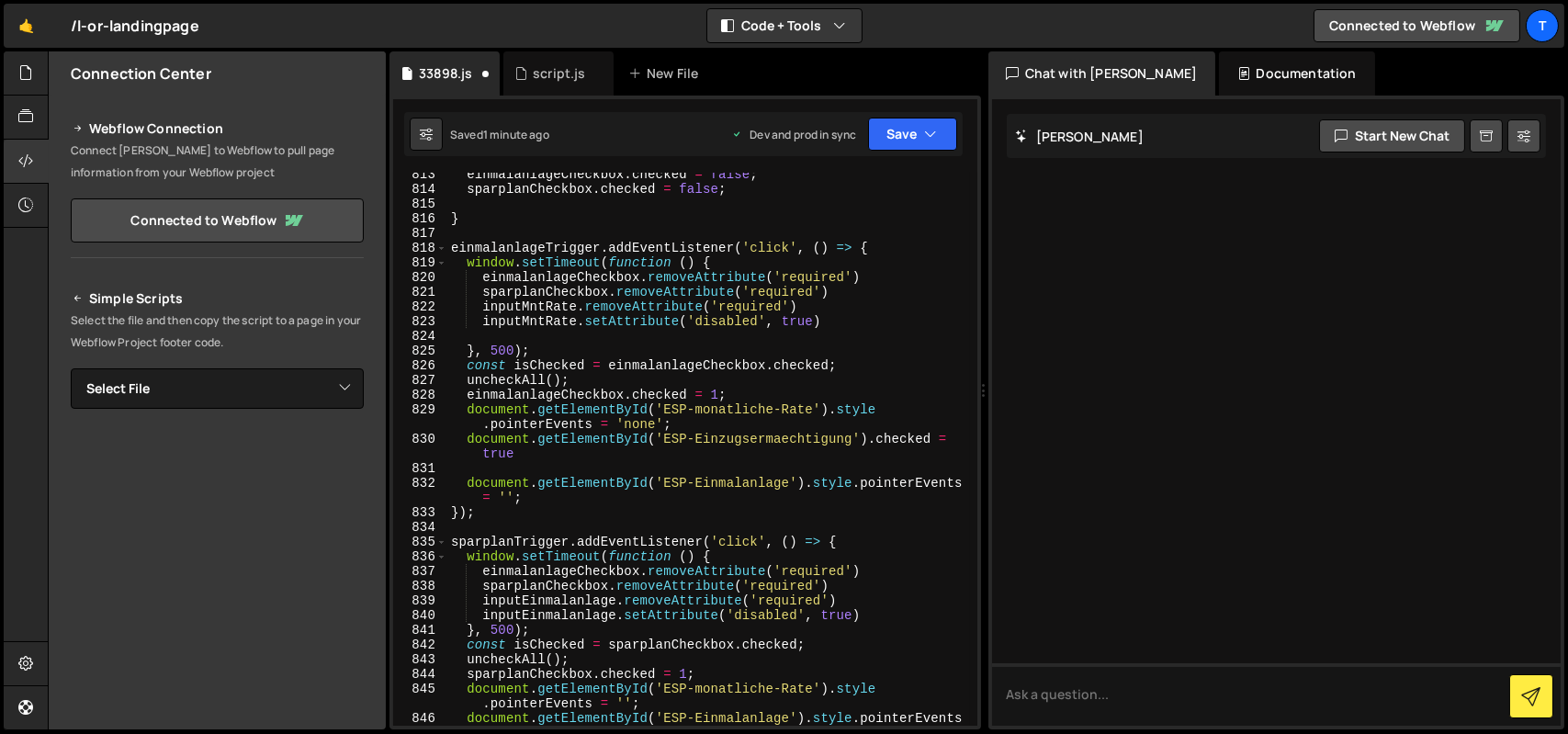
scroll to position [13622, 0]
click at [917, 146] on button "Save" at bounding box center [912, 134] width 89 height 33
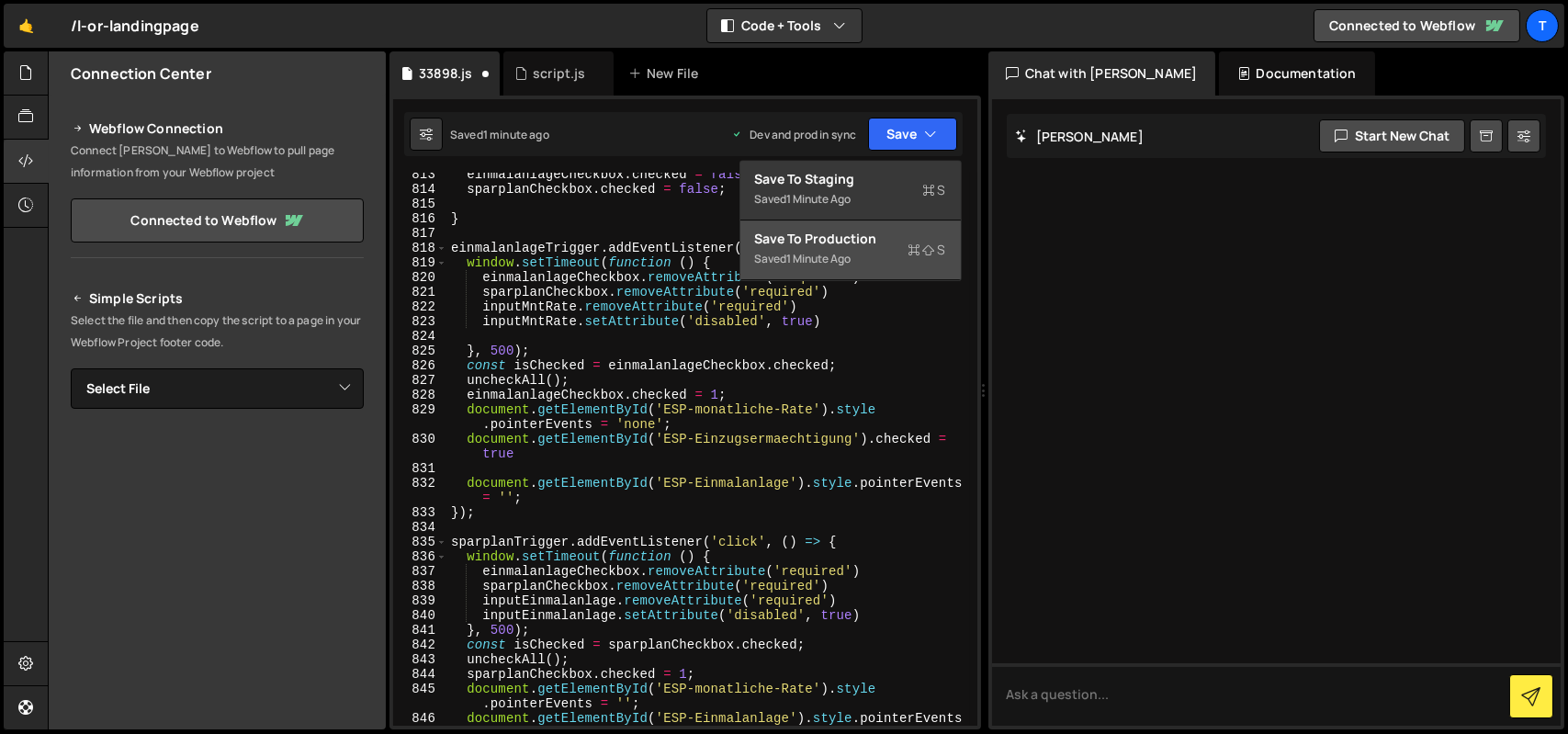
click at [870, 244] on div "Save to Production S" at bounding box center [850, 239] width 191 height 18
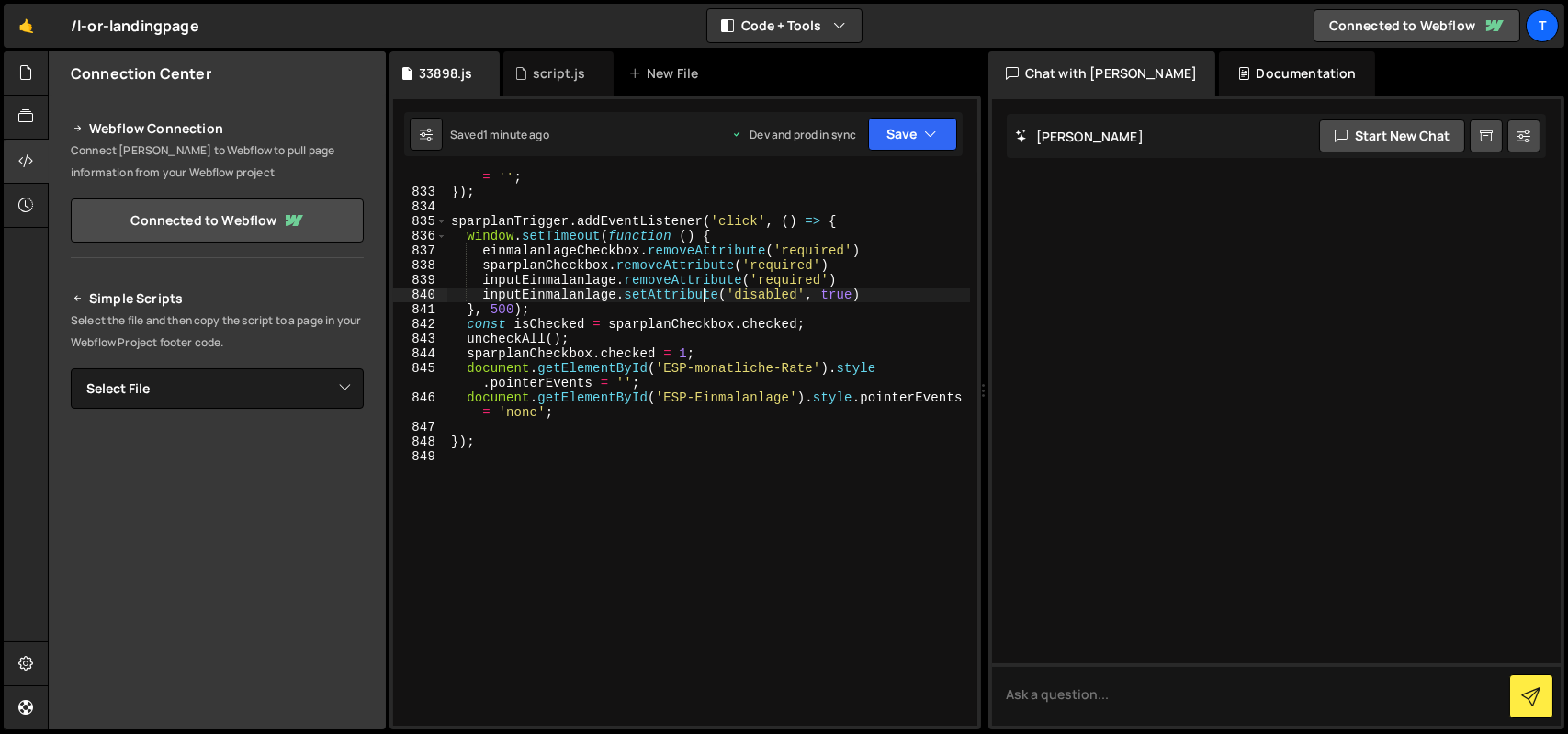
click at [706, 296] on div "document . getElementById ( 'ESP-Einmalanlage' ) . style . pointerEvents = '' ;…" at bounding box center [709, 453] width 523 height 597
type textarea "});"
paste textarea
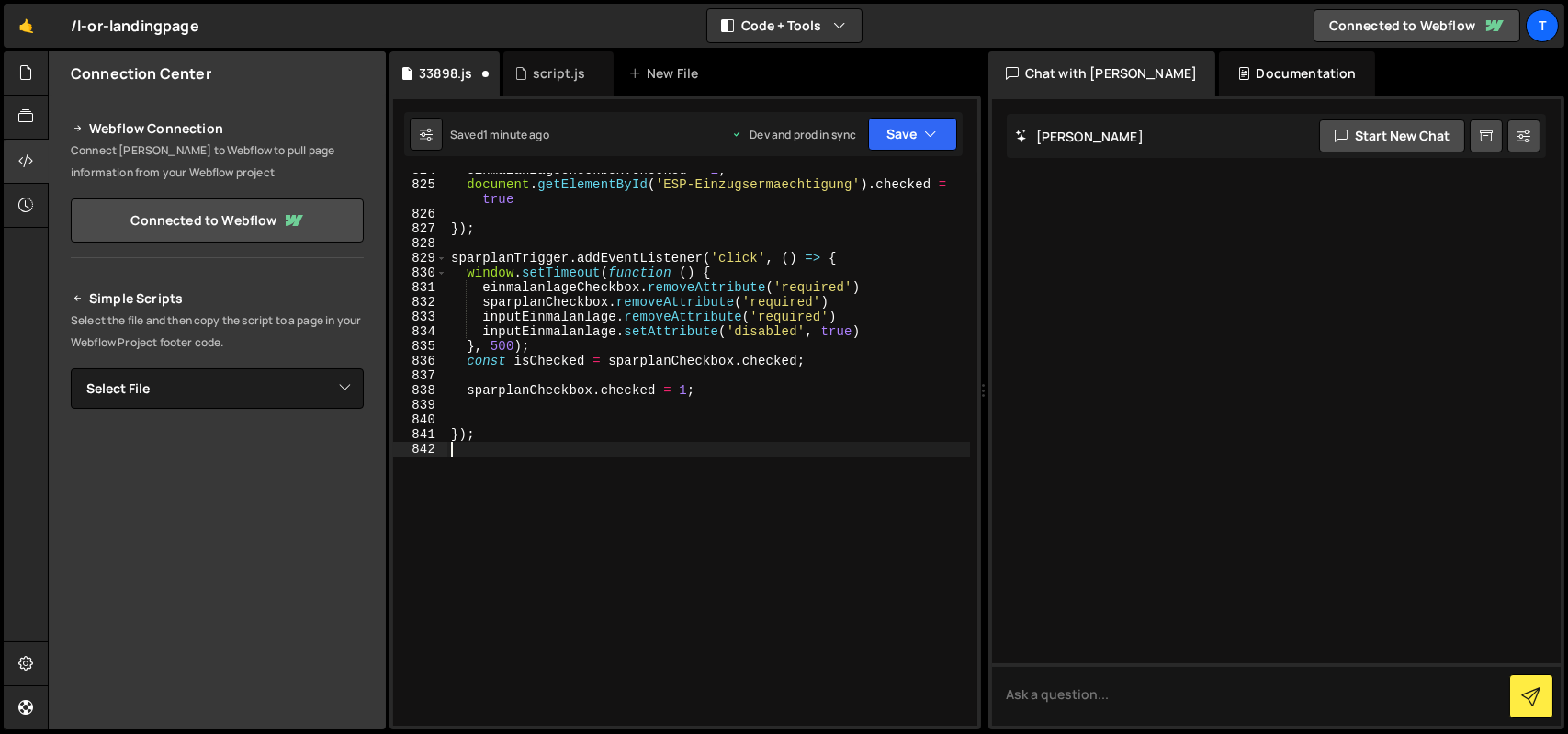
scroll to position [13789, 0]
click at [889, 128] on button "Save" at bounding box center [912, 134] width 89 height 33
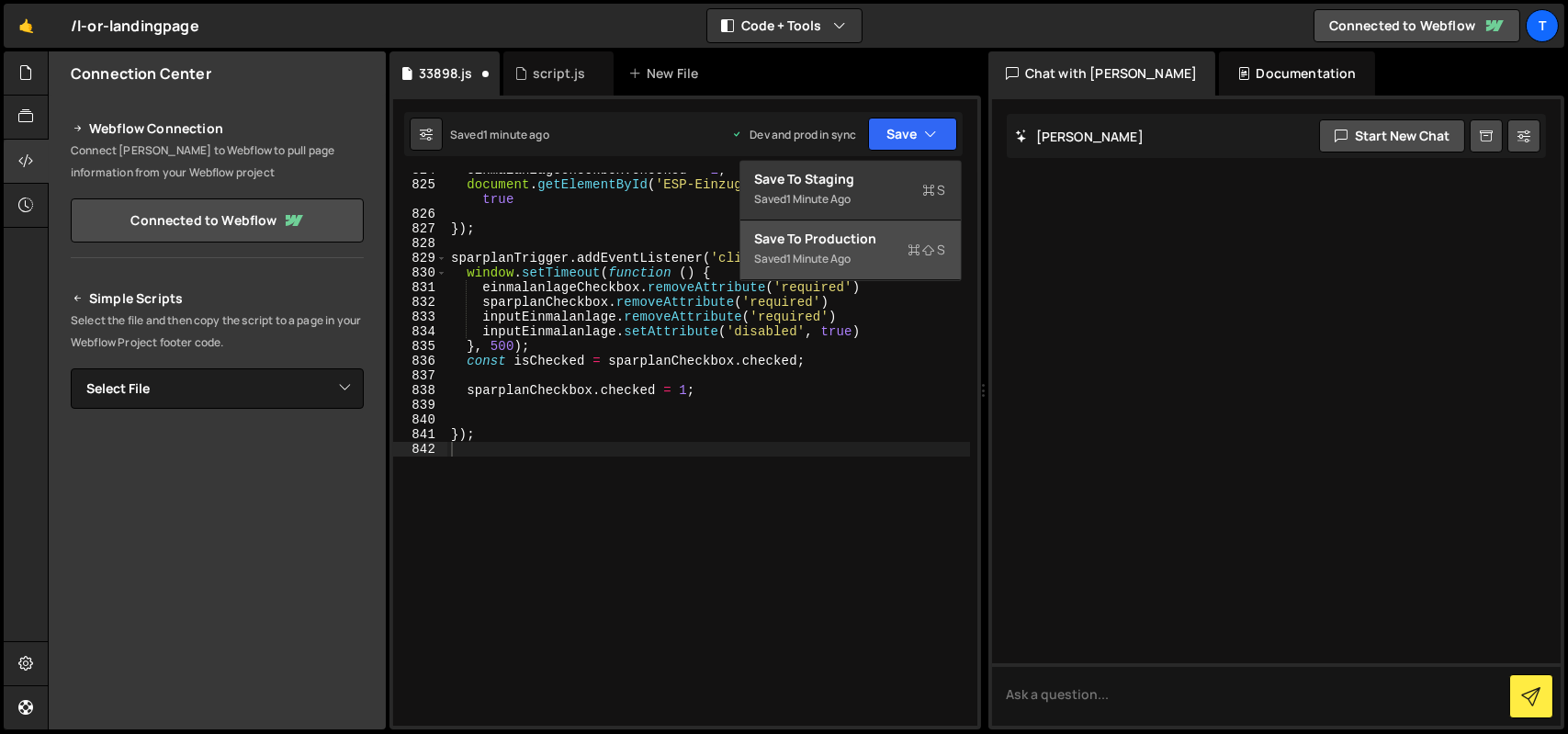
click at [866, 245] on div "Save to Production S" at bounding box center [850, 239] width 191 height 18
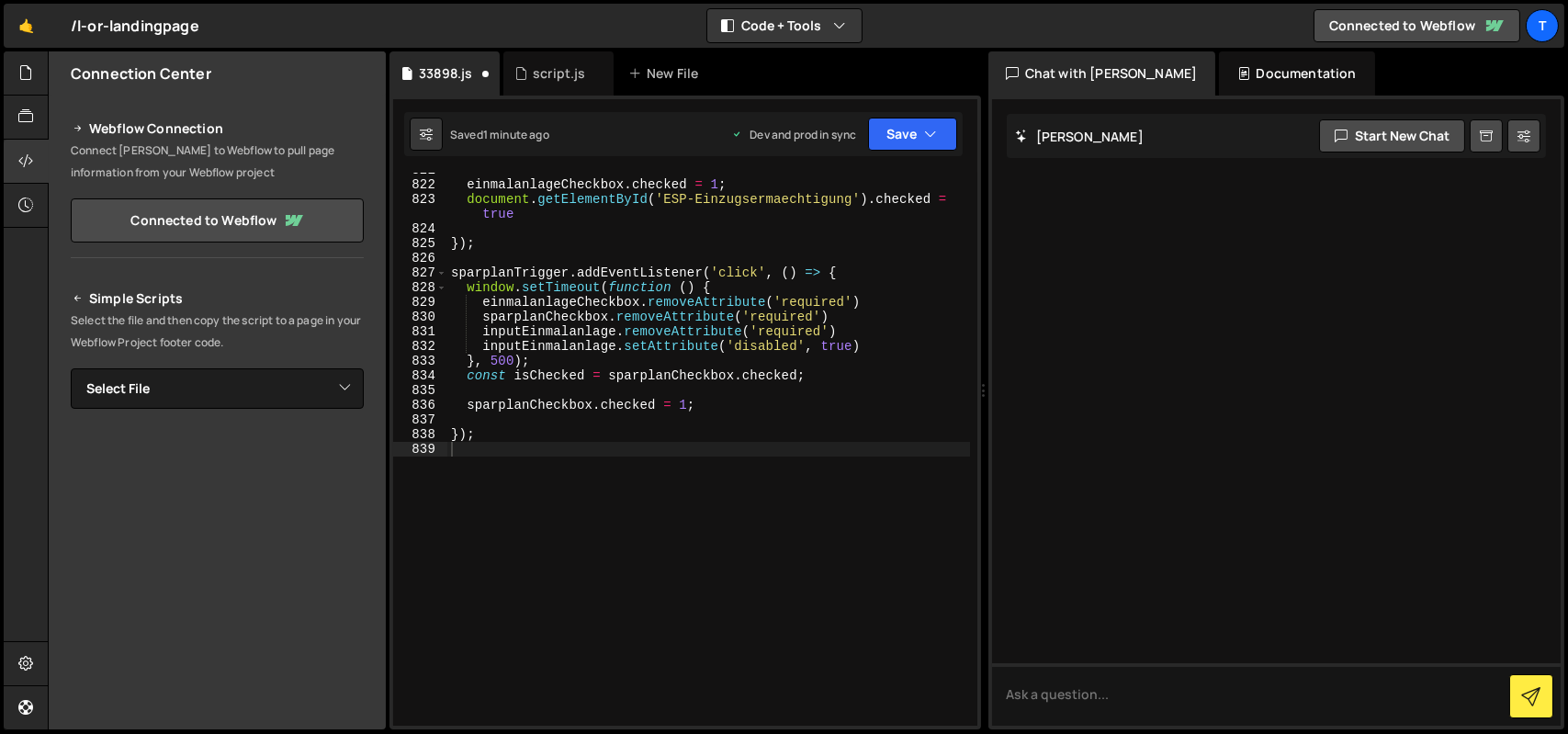
scroll to position [13744, 0]
click at [680, 315] on div "einmalanlageCheckbox . checked = 1 ; document . getElementById ( 'ESP-Einzugser…" at bounding box center [709, 454] width 523 height 583
type textarea "});"
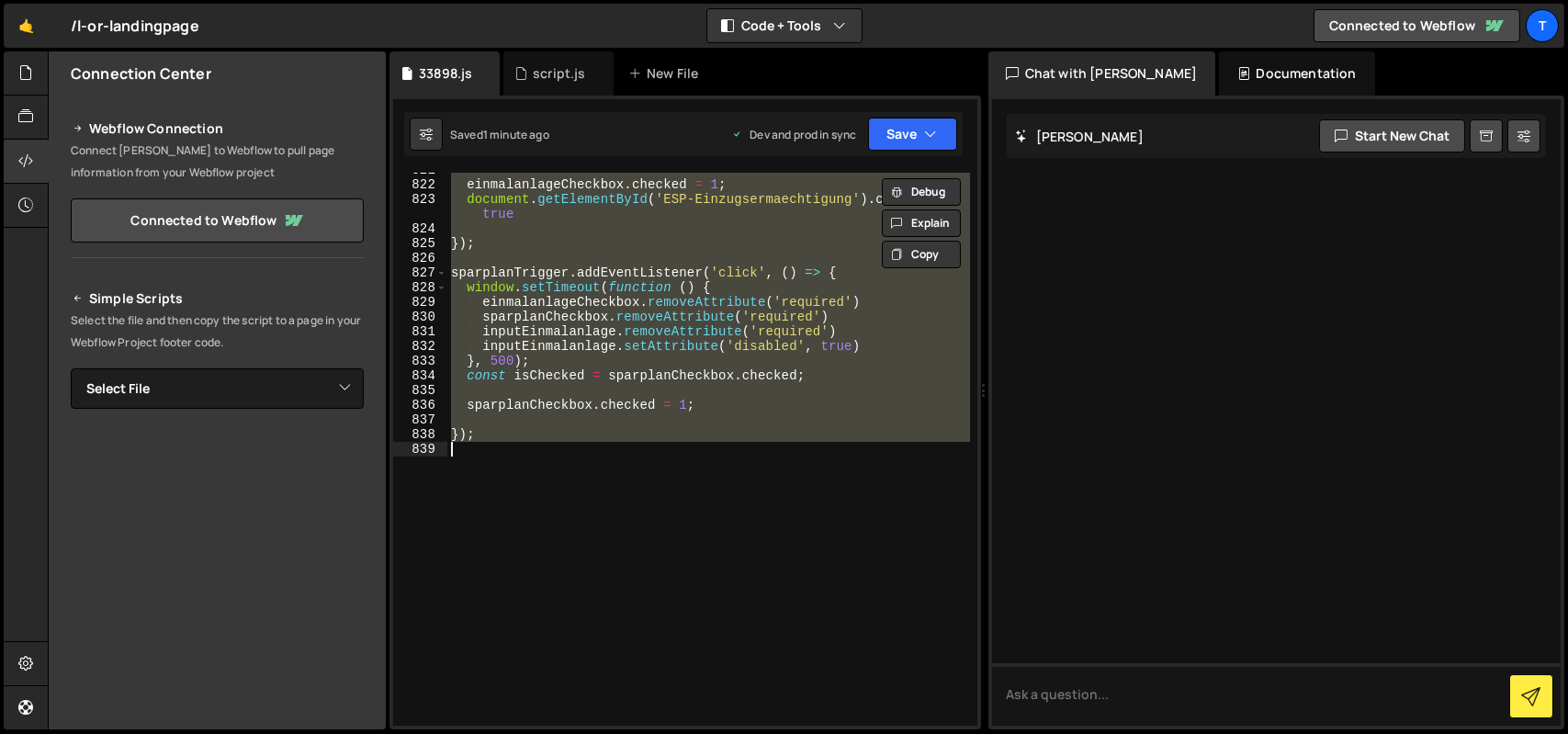
paste textarea
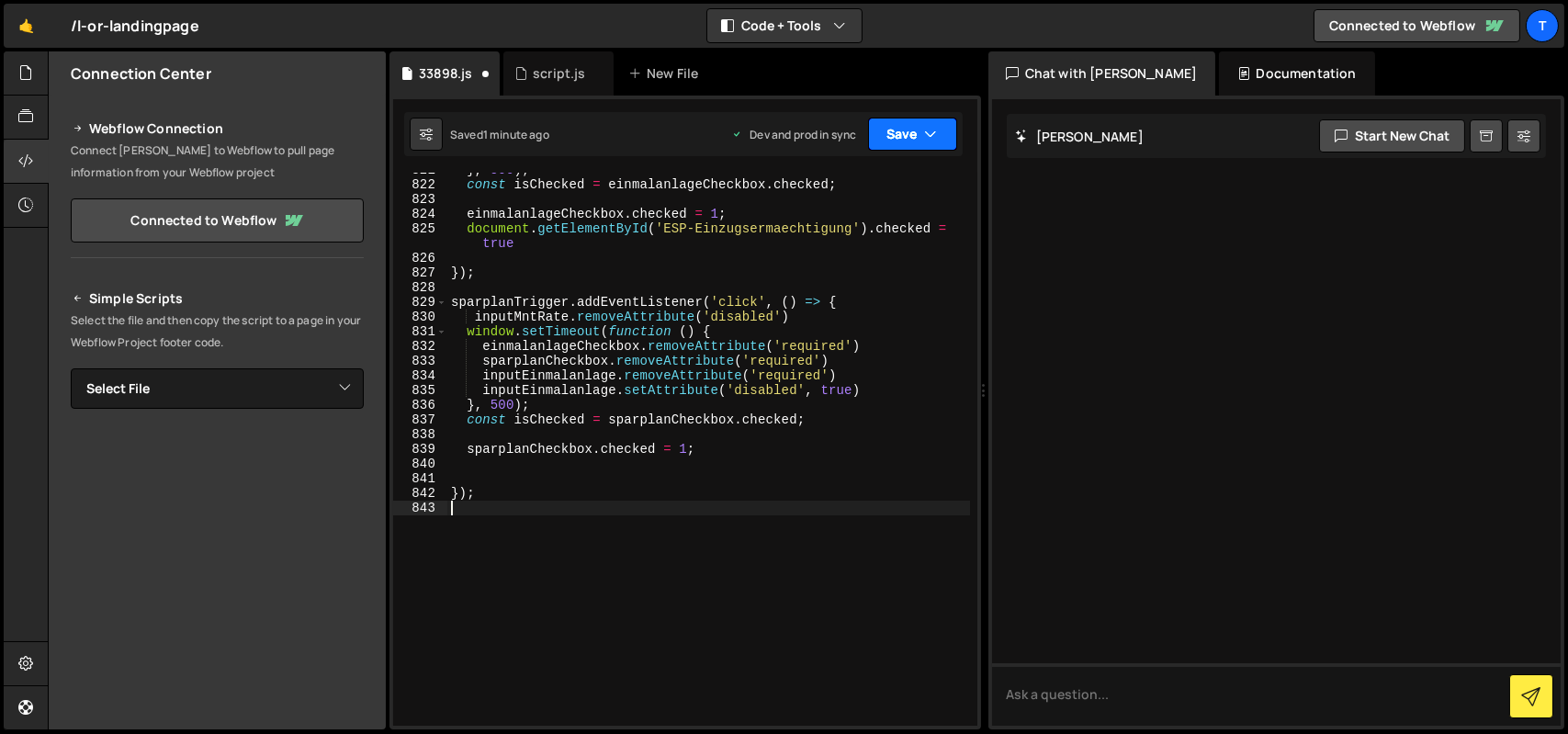
click at [896, 124] on button "Save" at bounding box center [912, 134] width 89 height 33
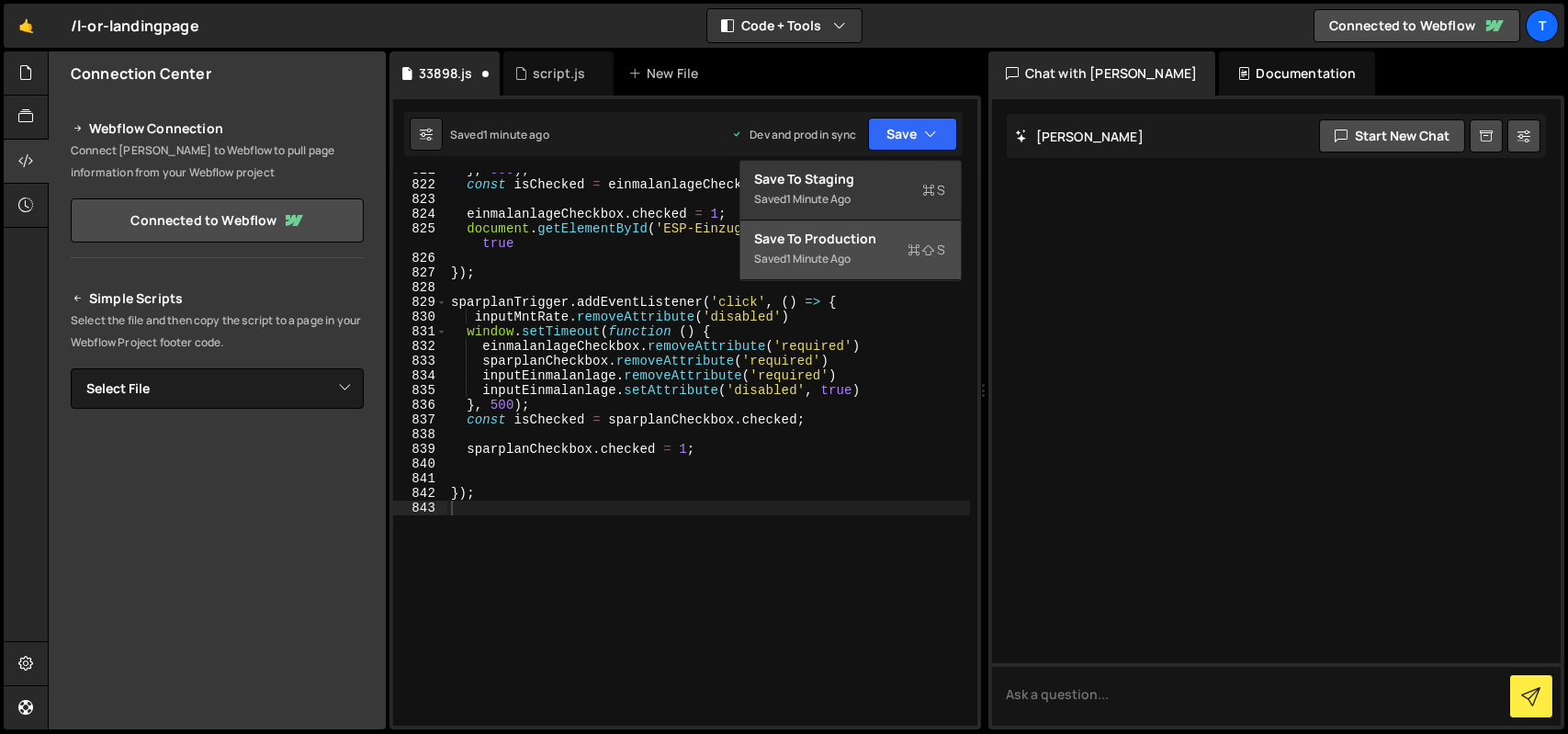
click at [854, 237] on div "Save to Production S" at bounding box center [850, 239] width 191 height 18
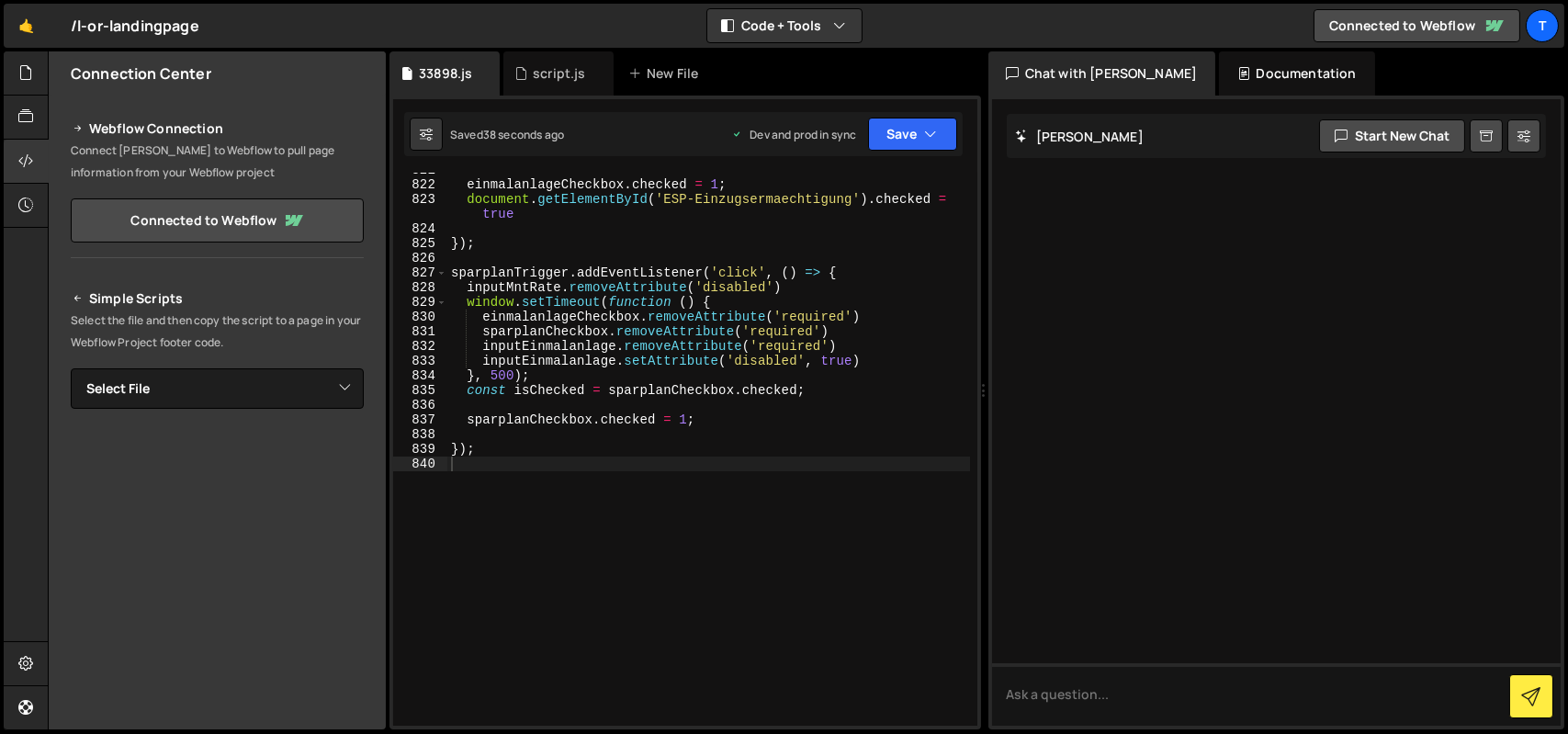
click at [671, 316] on div "einmalanlageCheckbox . checked = 1 ; document . getElementById ( 'ESP-Einzugser…" at bounding box center [709, 454] width 523 height 583
type textarea "});"
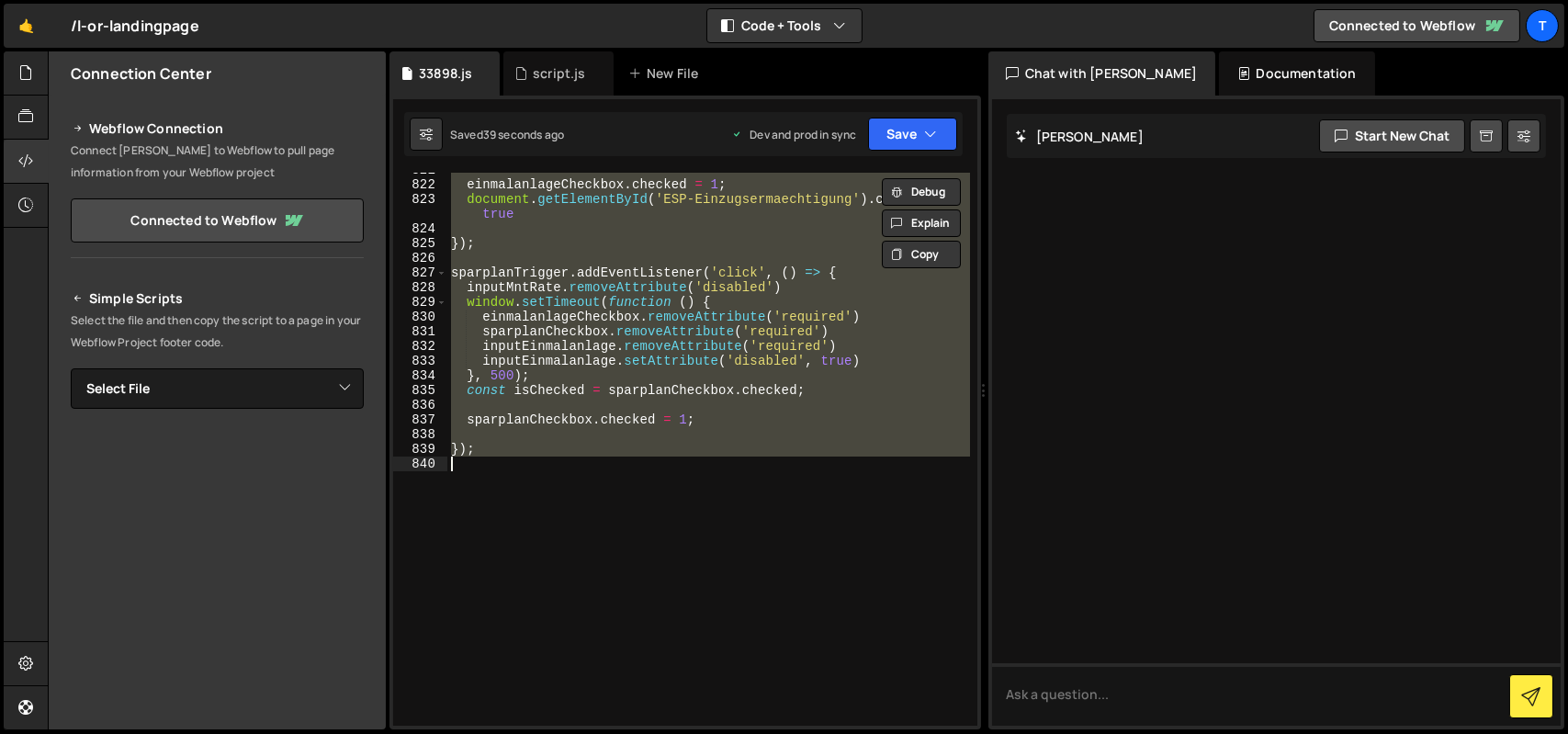
paste textarea
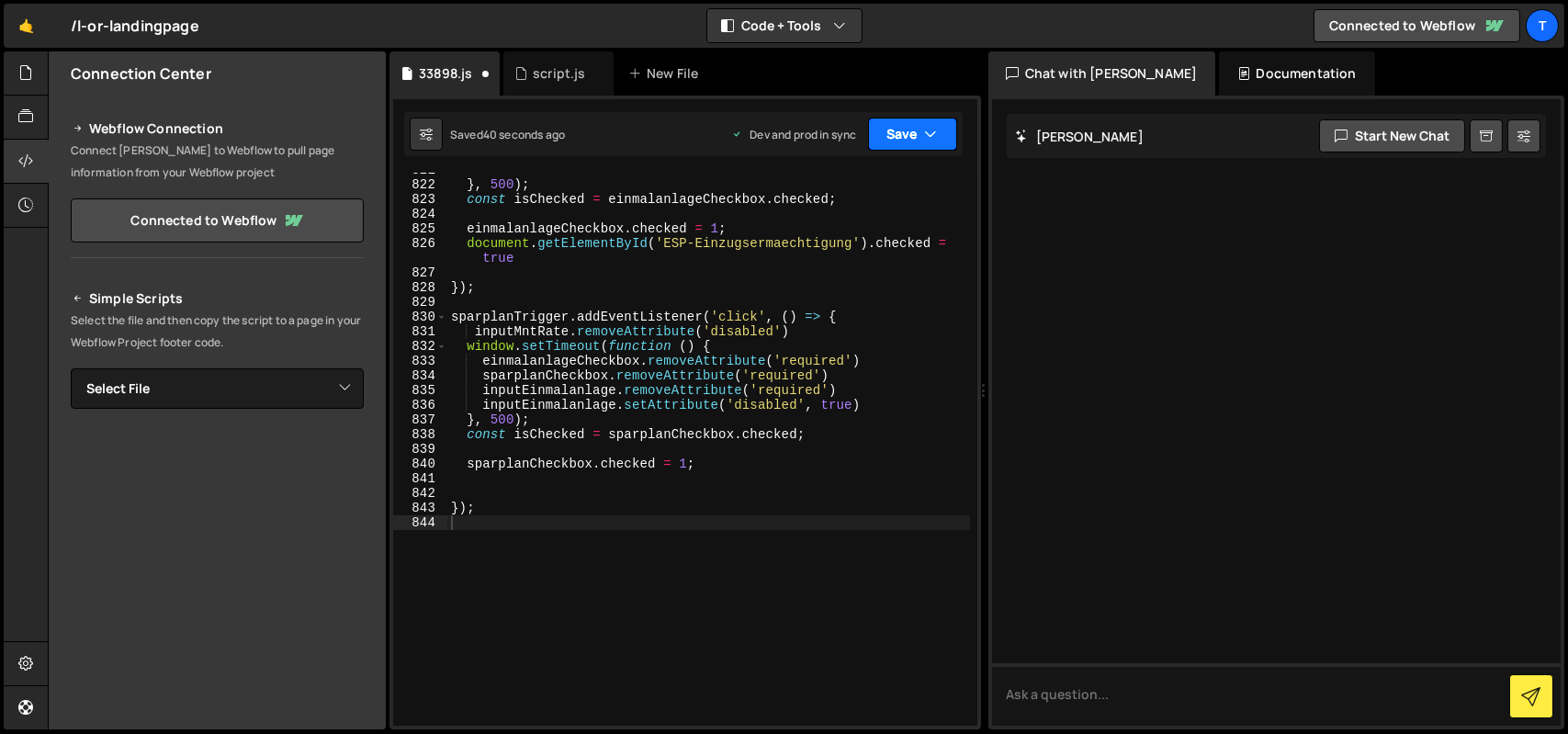
click at [923, 138] on button "Save" at bounding box center [912, 134] width 89 height 33
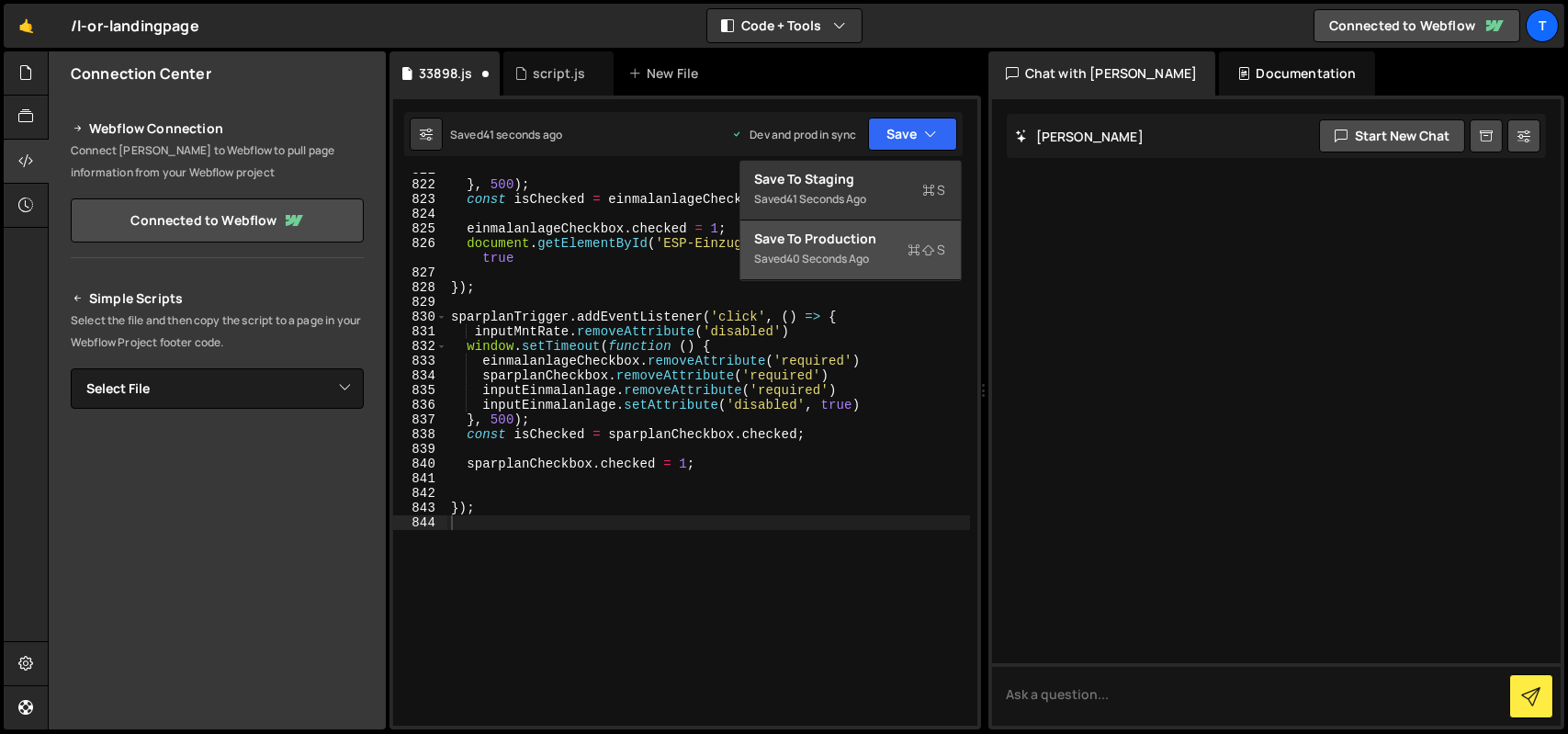
click at [861, 247] on div "Save to Production S" at bounding box center [850, 239] width 191 height 18
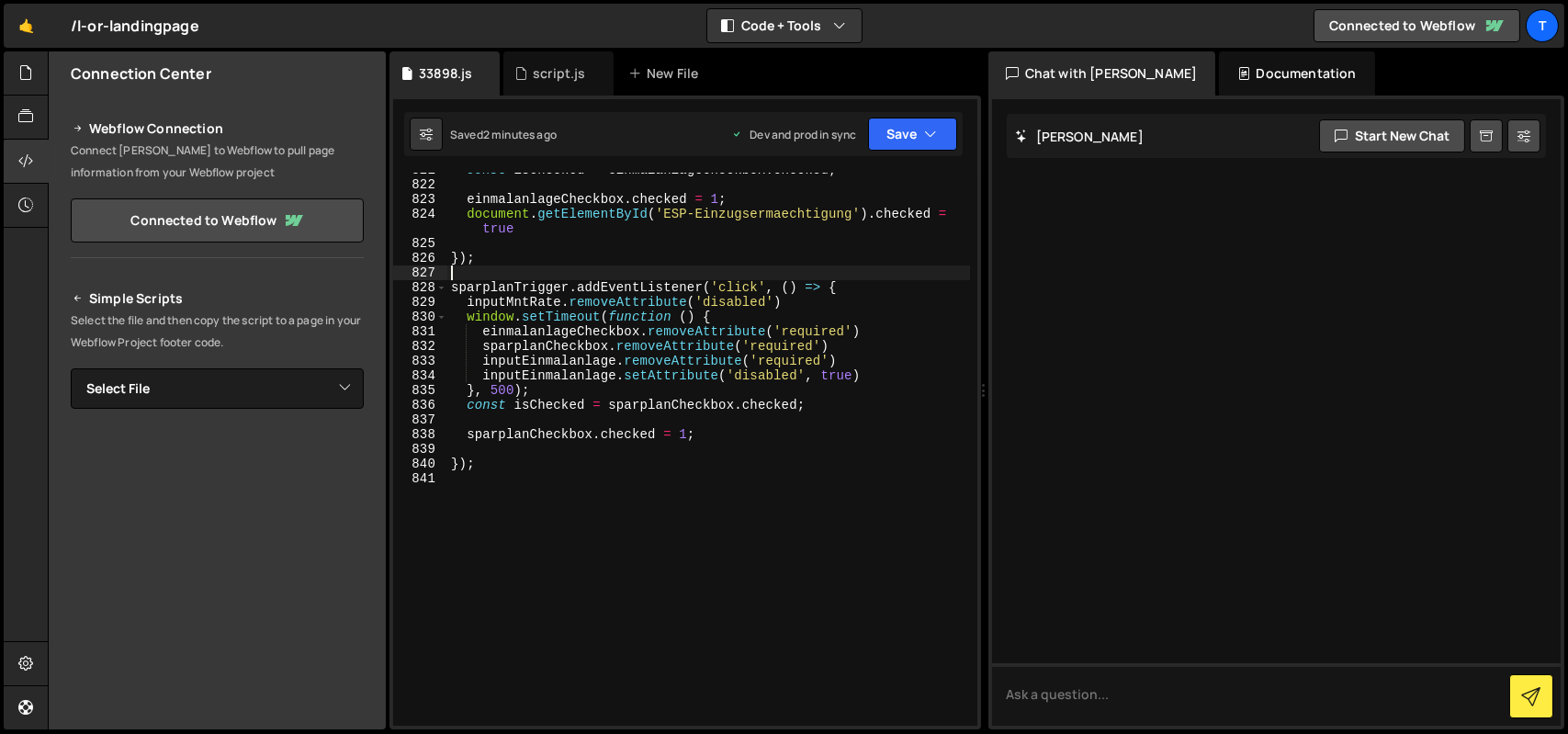
click at [685, 269] on div "const isChecked = einmalanlageCheckbox . checked ; einmalanlageCheckbox . check…" at bounding box center [709, 454] width 523 height 583
type textarea "});"
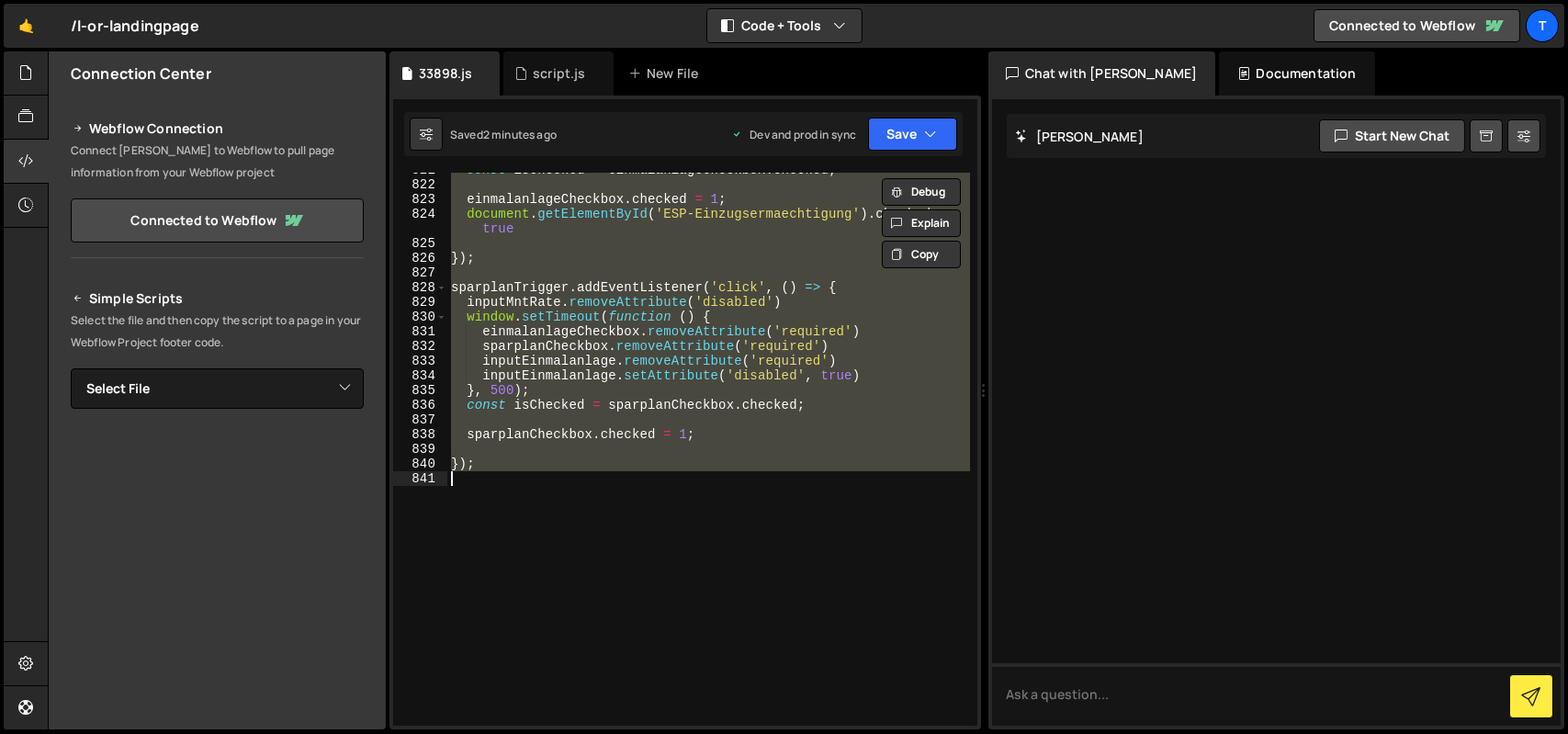
paste textarea
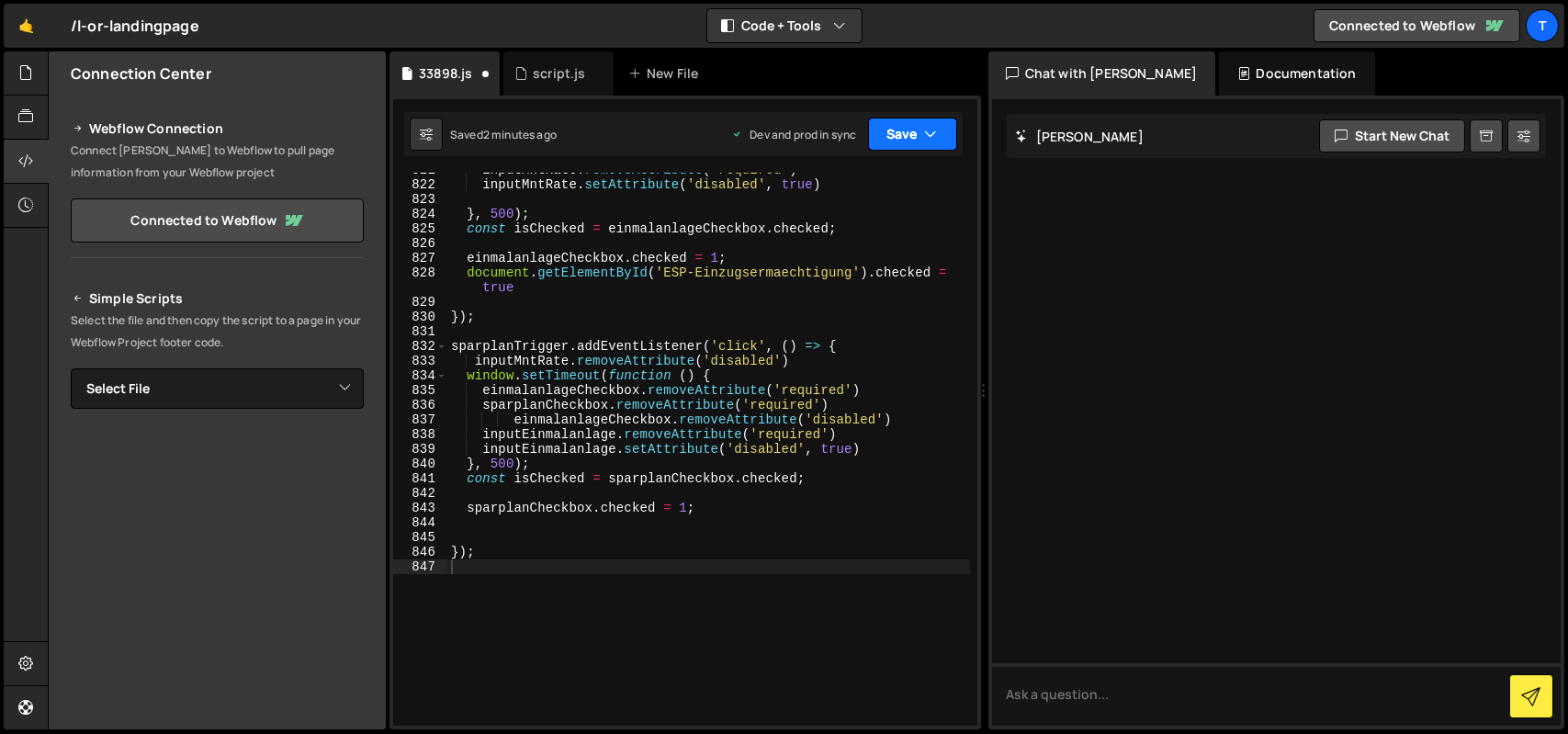
click at [907, 137] on button "Save" at bounding box center [912, 134] width 89 height 33
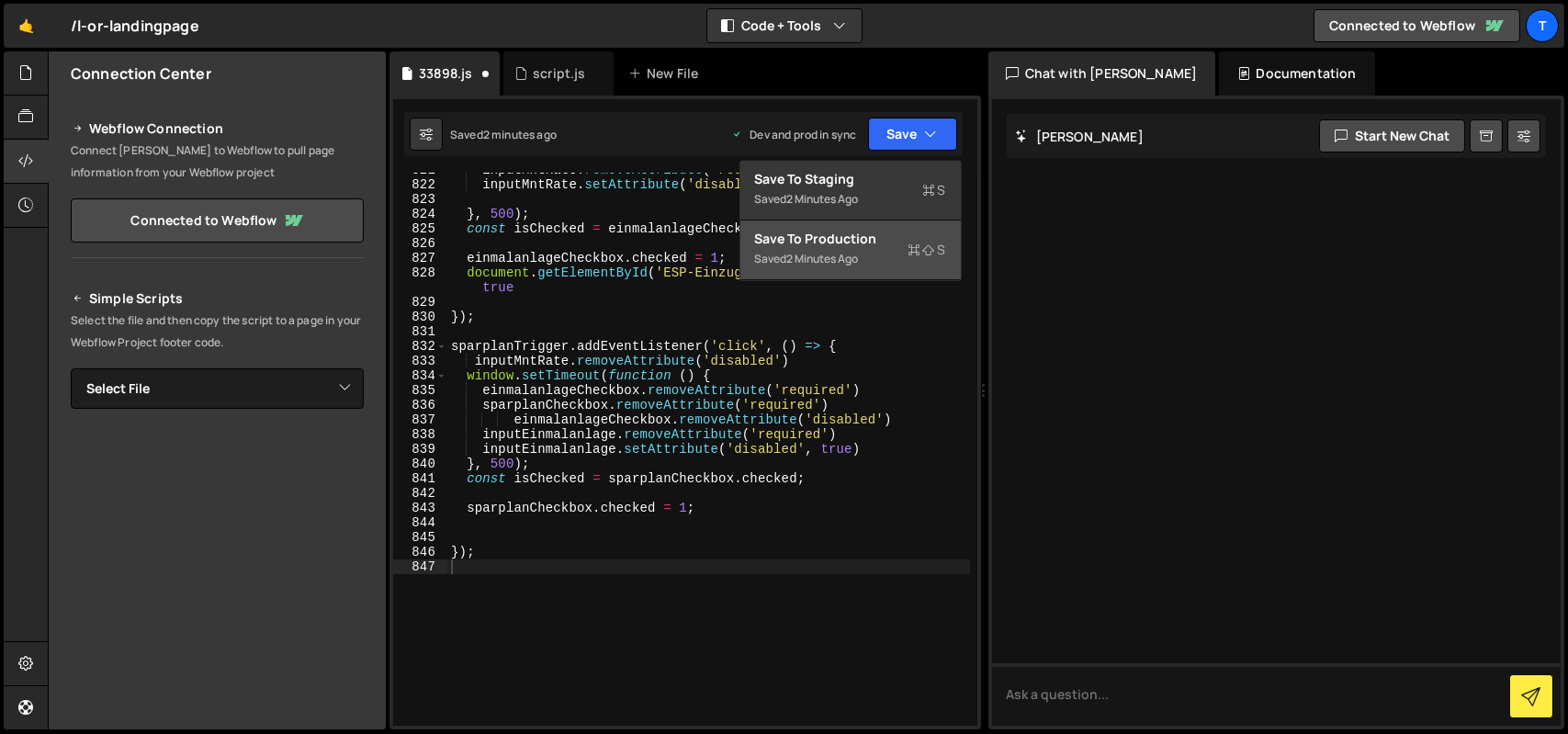
click at [857, 241] on div "Save to Production S" at bounding box center [850, 239] width 191 height 18
